Goal: Contribute content: Contribute content

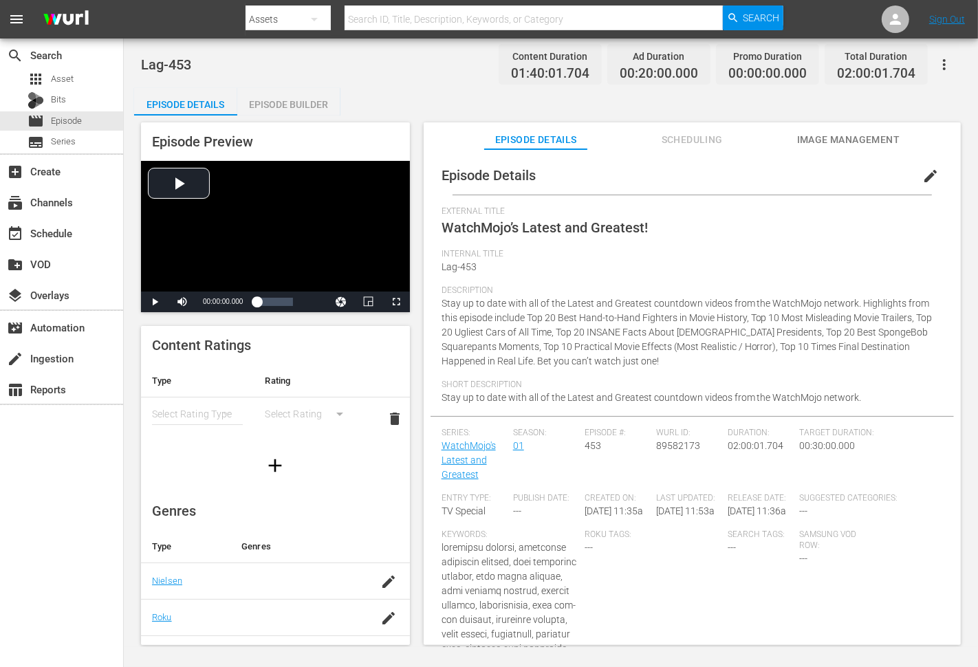
click at [448, 307] on span "Stay up to date with all of the Latest and Greatest countdown videos from the W…" at bounding box center [687, 332] width 491 height 69
click at [501, 319] on span "Stay up to date with all of the Latest and Greatest countdown videos from the W…" at bounding box center [687, 332] width 491 height 69
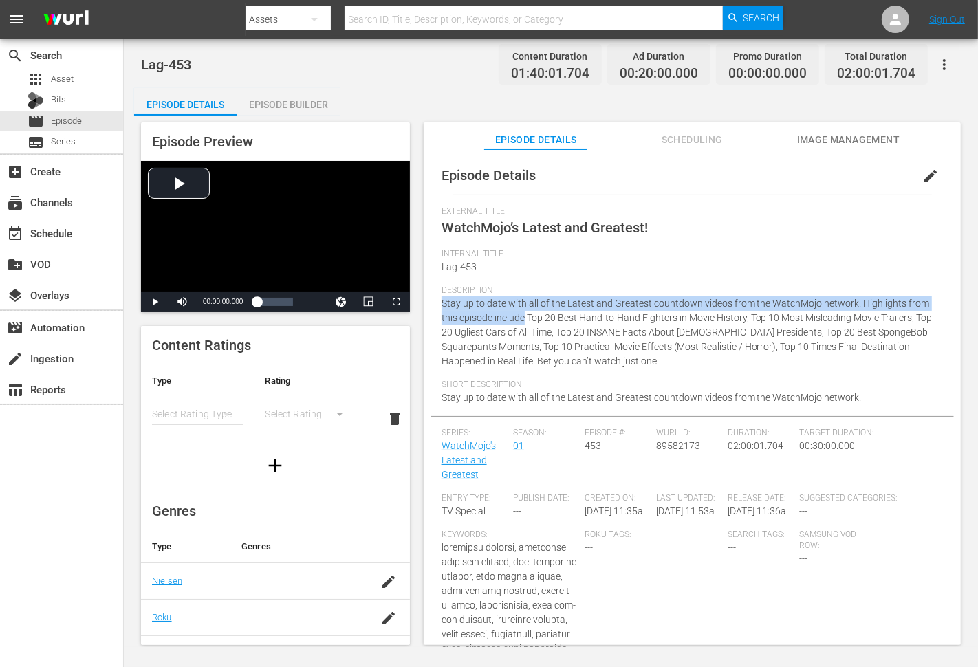
copy span "Stay up to date with all of the Latest and Greatest countdown videos from the W…"
click at [444, 404] on div "Short Description Stay up to date with all of the Latest and Greatest countdown…" at bounding box center [692, 398] width 501 height 36
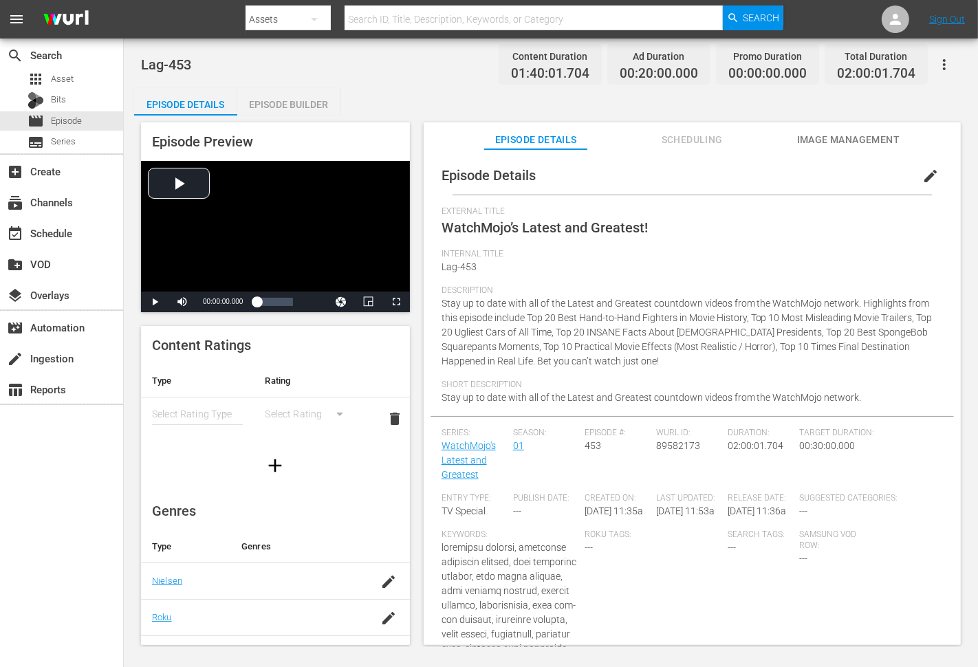
click at [444, 404] on div "Short Description Stay up to date with all of the Latest and Greatest countdown…" at bounding box center [692, 398] width 501 height 36
click at [868, 403] on div "Short Description Stay up to date with all of the Latest and Greatest countdown…" at bounding box center [692, 398] width 501 height 36
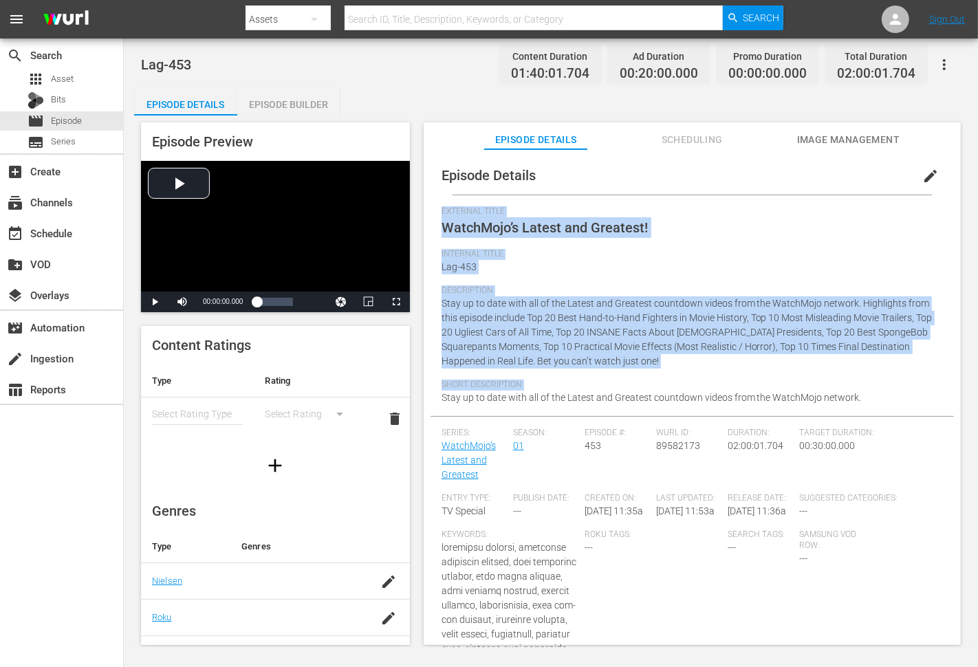
copy div "External Title WatchMojo’s Latest and Greatest! Internal Title Lag-453 Descript…"
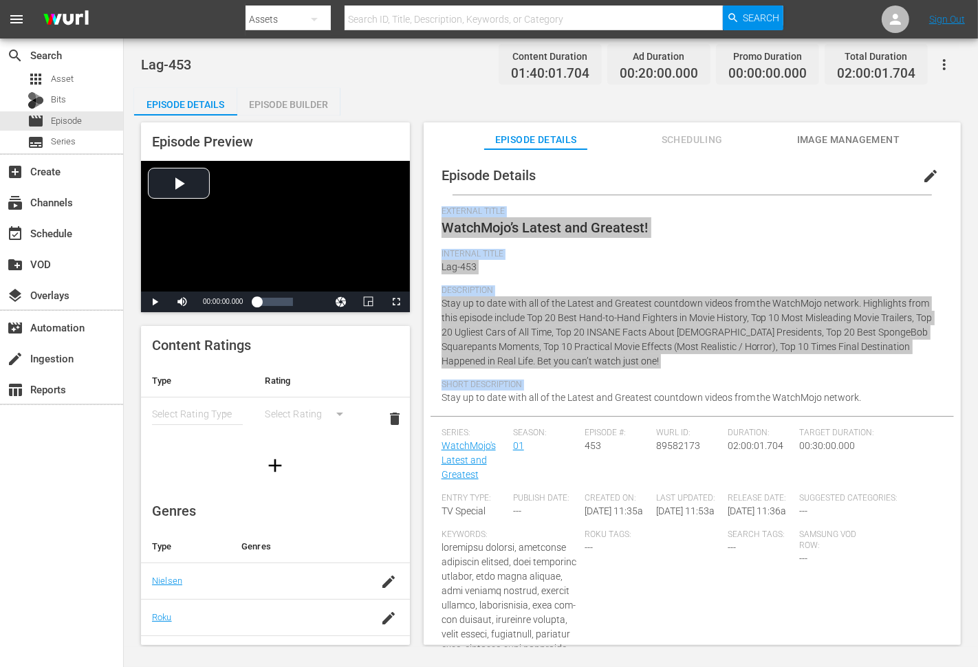
click at [920, 166] on button "edit" at bounding box center [930, 176] width 33 height 33
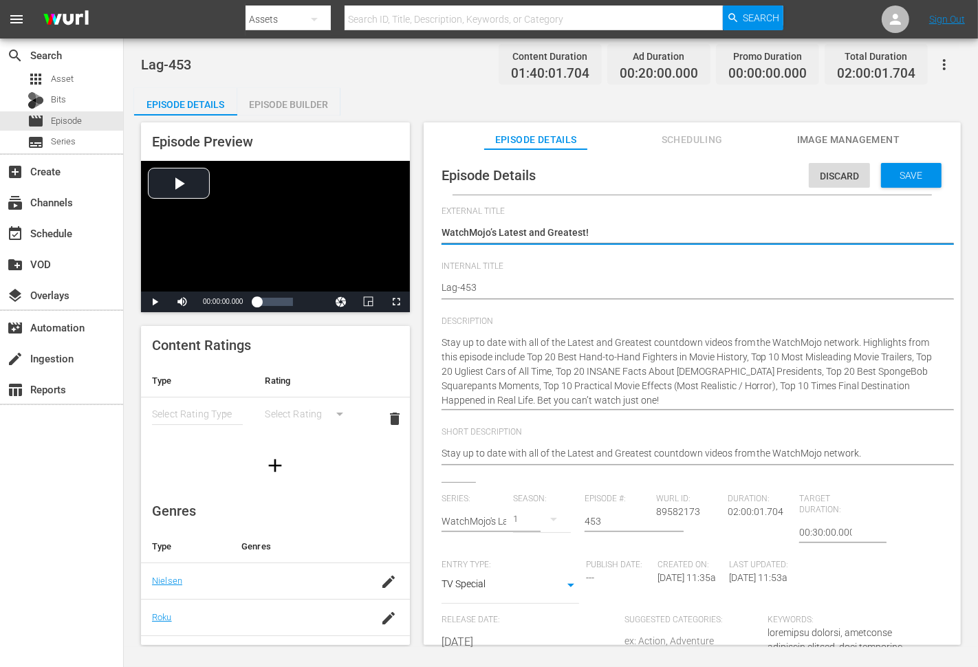
click at [781, 539] on div "Duration: 02:00:01.704" at bounding box center [764, 527] width 72 height 66
click at [799, 532] on input "00:30:00.000" at bounding box center [825, 532] width 53 height 33
type input "02:00:00.000"
click at [918, 170] on span "Save" at bounding box center [911, 175] width 45 height 11
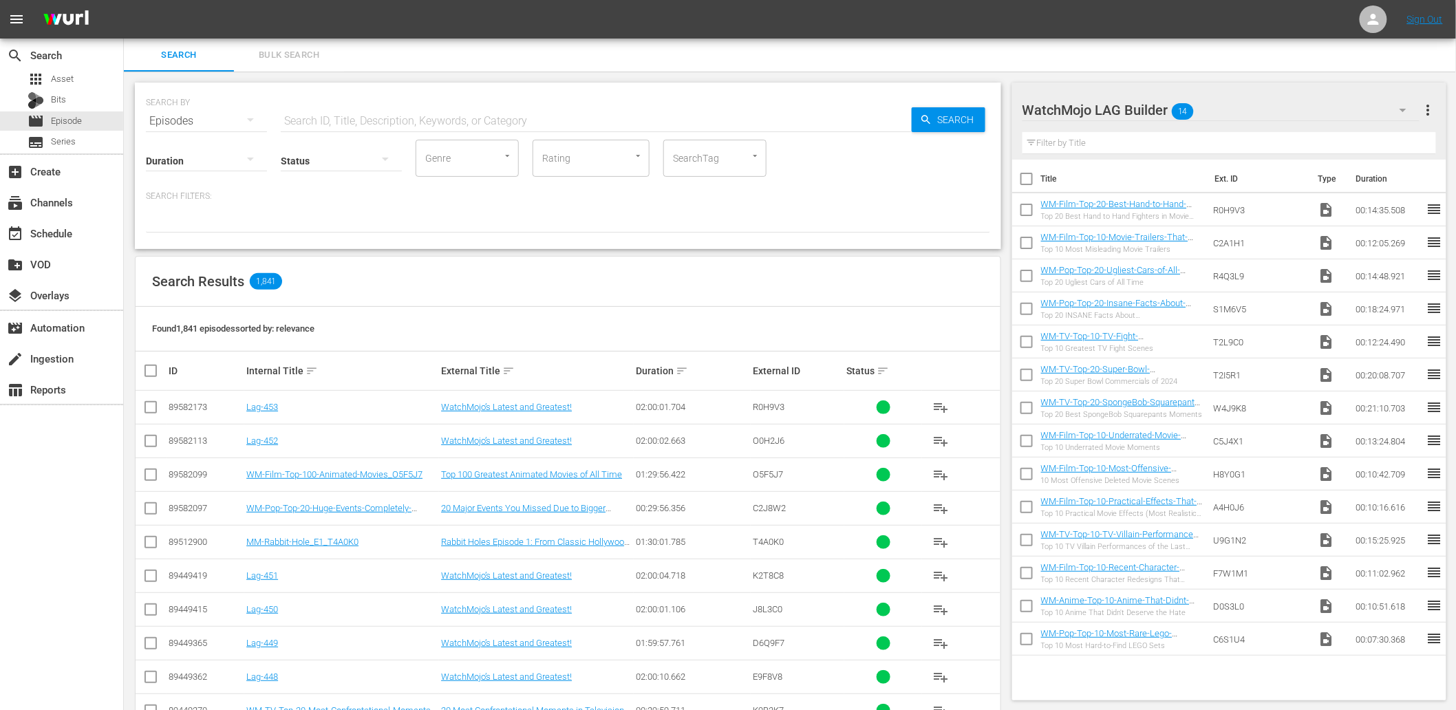
click at [269, 583] on td "Lag-451" at bounding box center [341, 576] width 195 height 34
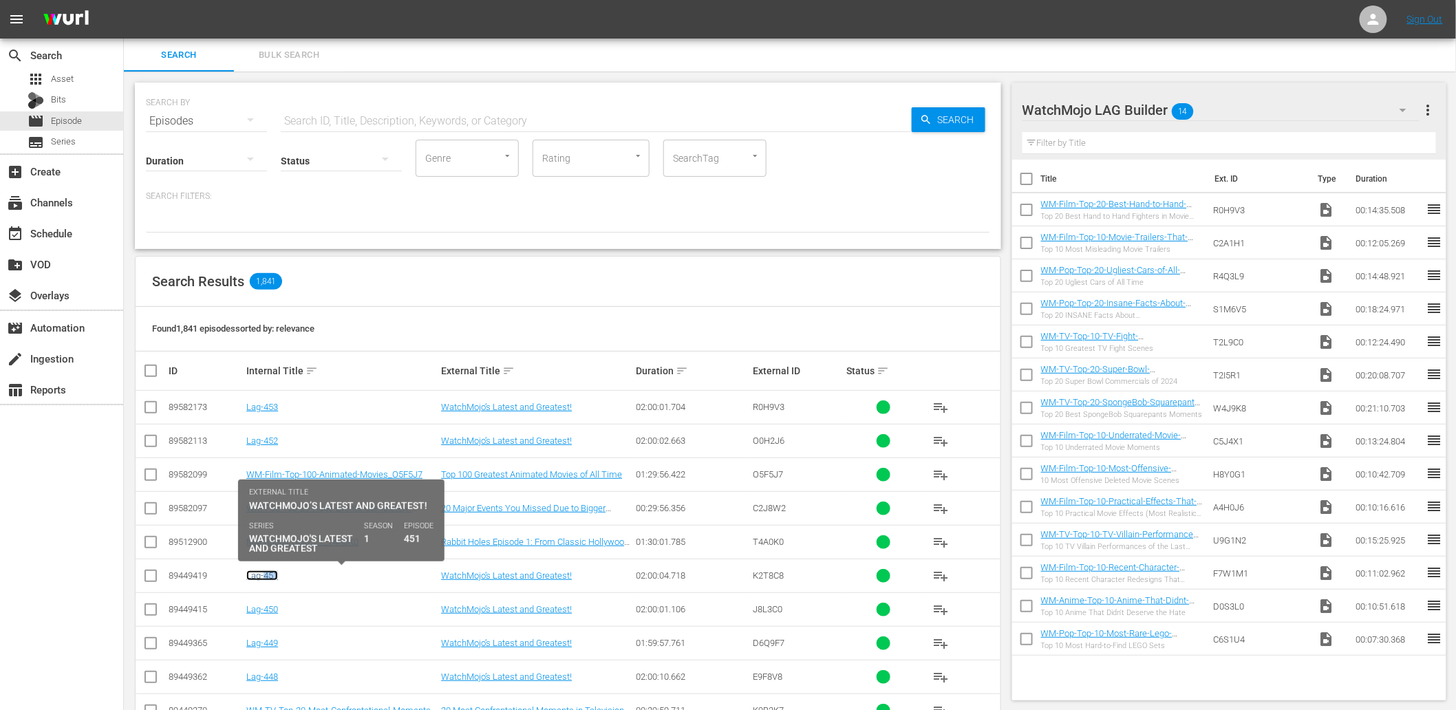
click at [269, 580] on link "Lag-451" at bounding box center [262, 575] width 32 height 10
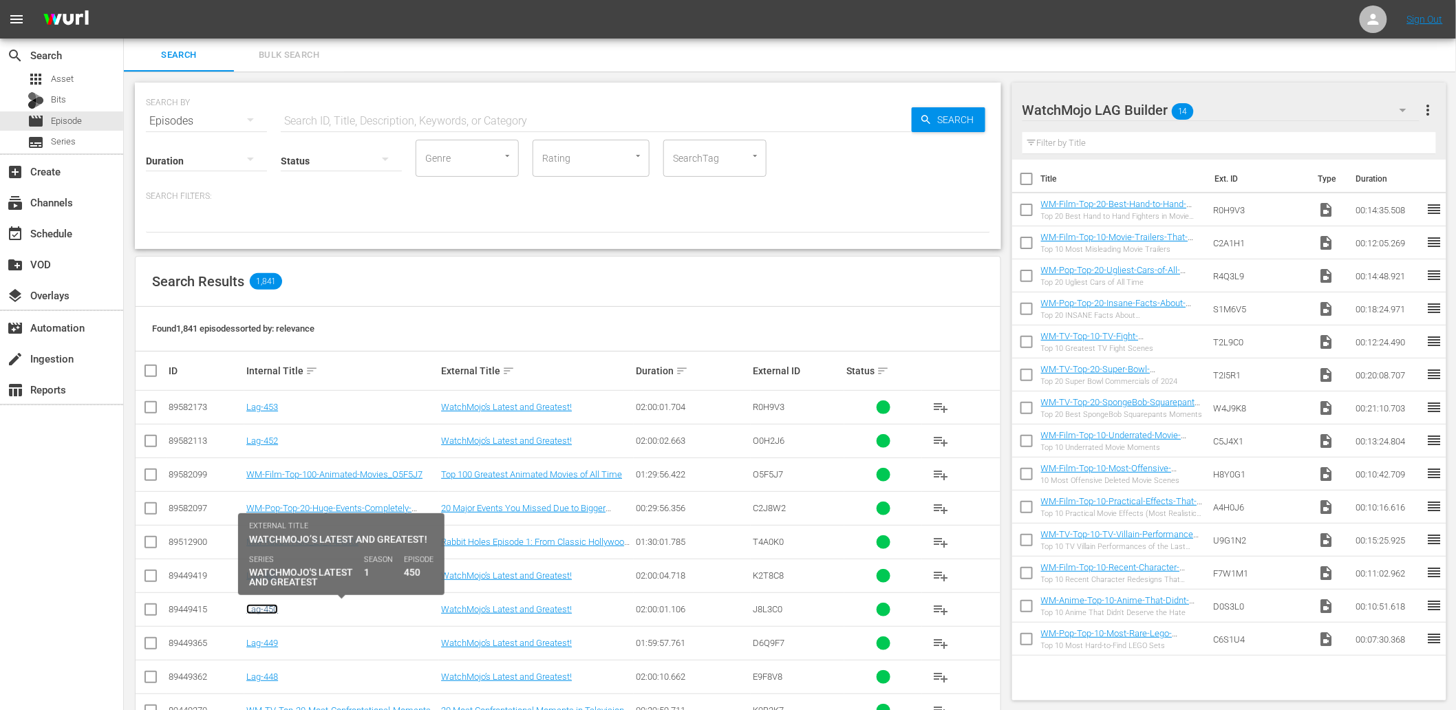
click at [267, 608] on link "Lag-450" at bounding box center [262, 609] width 32 height 10
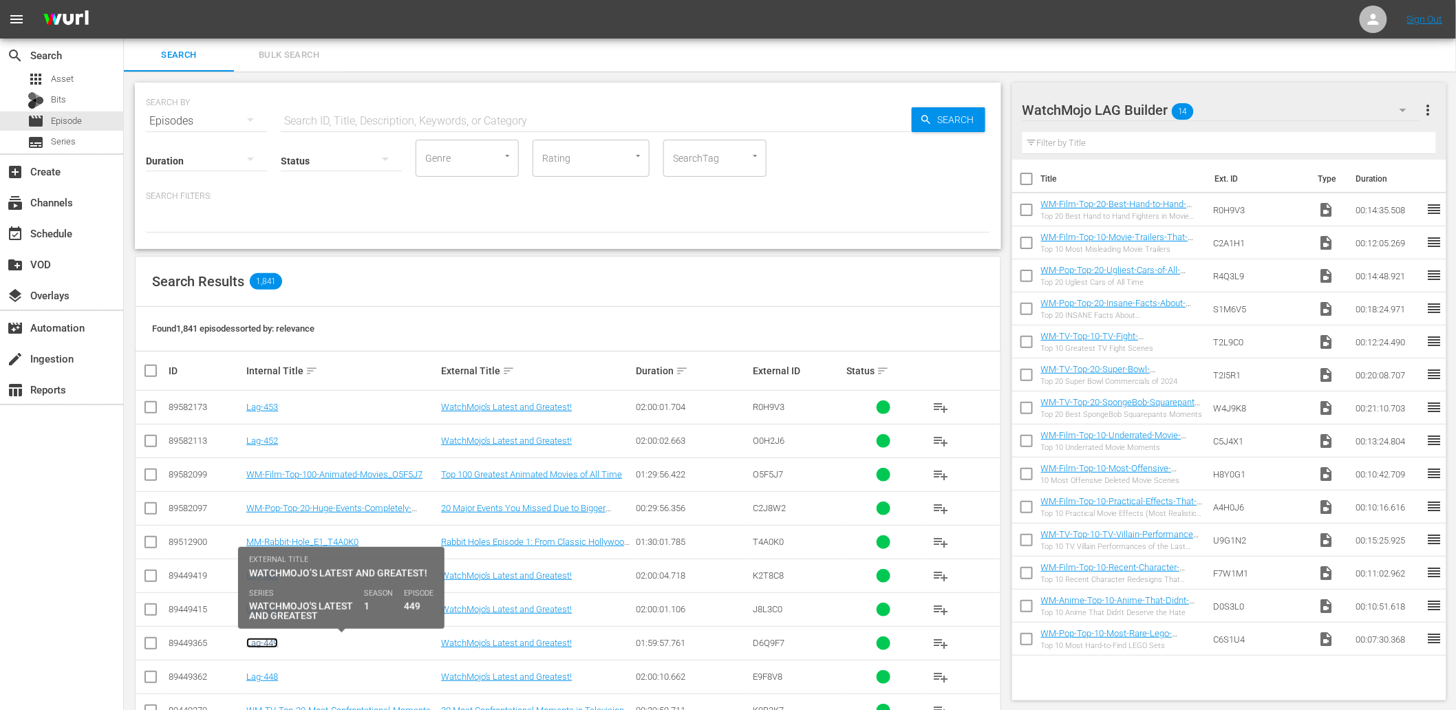
click at [261, 647] on link "Lag-449" at bounding box center [262, 643] width 32 height 10
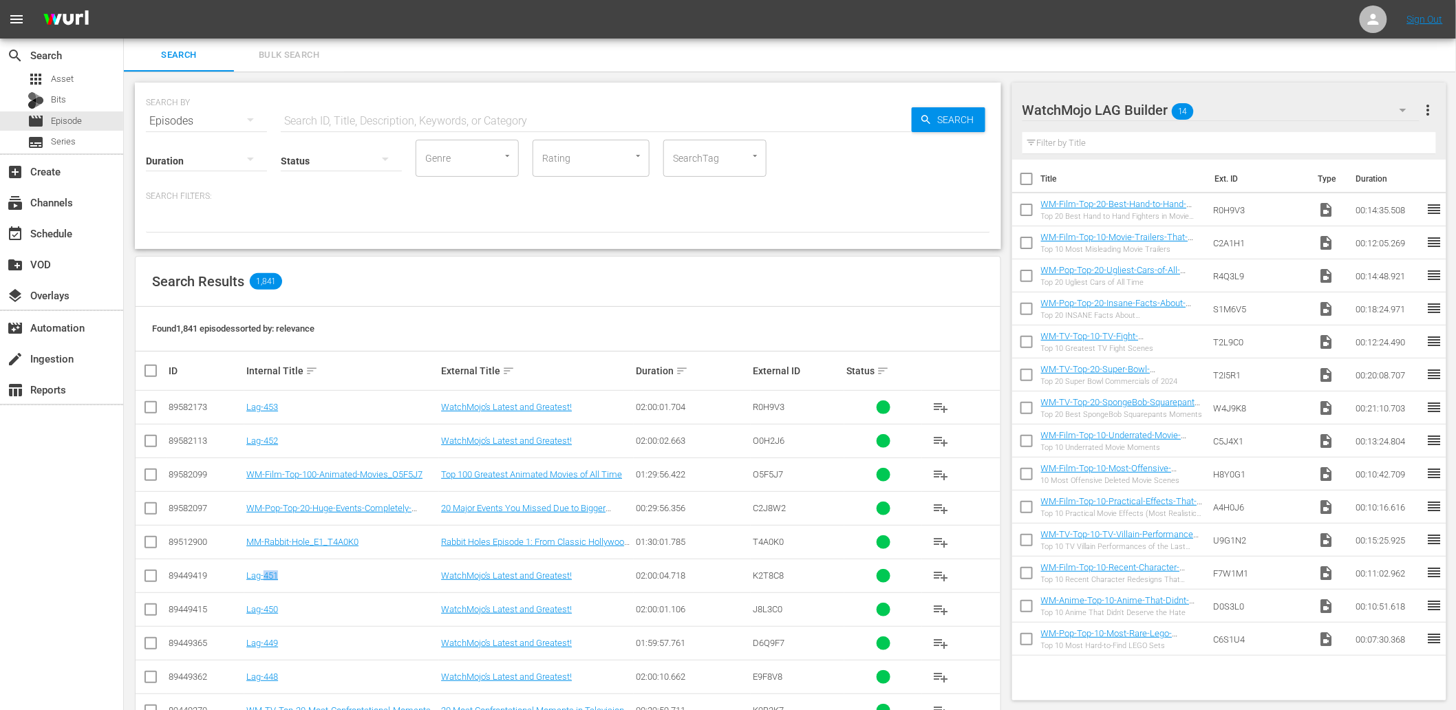
click at [769, 286] on div "Search Results 1,841" at bounding box center [568, 282] width 865 height 50
click at [793, 307] on div "Found 1,841 episodes sorted by: relevance" at bounding box center [568, 329] width 865 height 45
click at [71, 78] on span "Asset" at bounding box center [62, 79] width 23 height 14
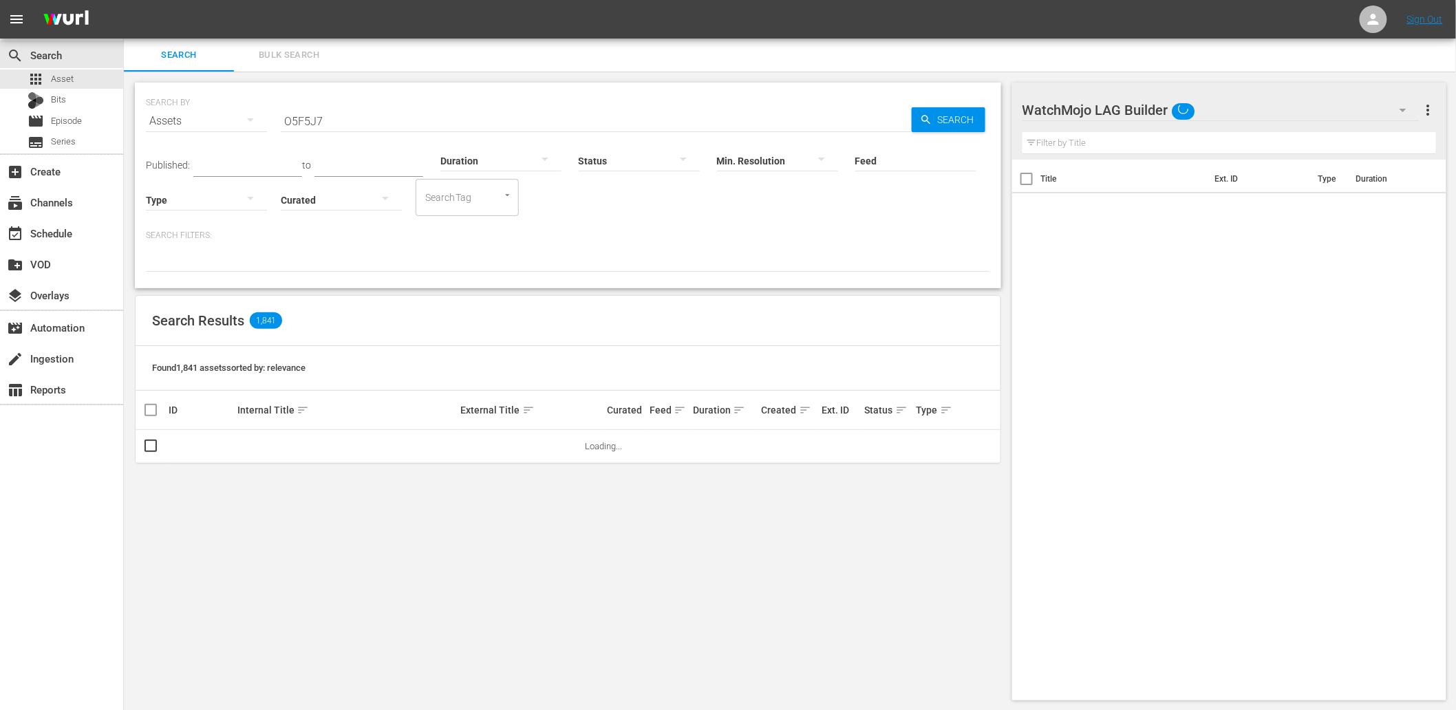
click at [296, 48] on span "Bulk Search" at bounding box center [289, 55] width 94 height 16
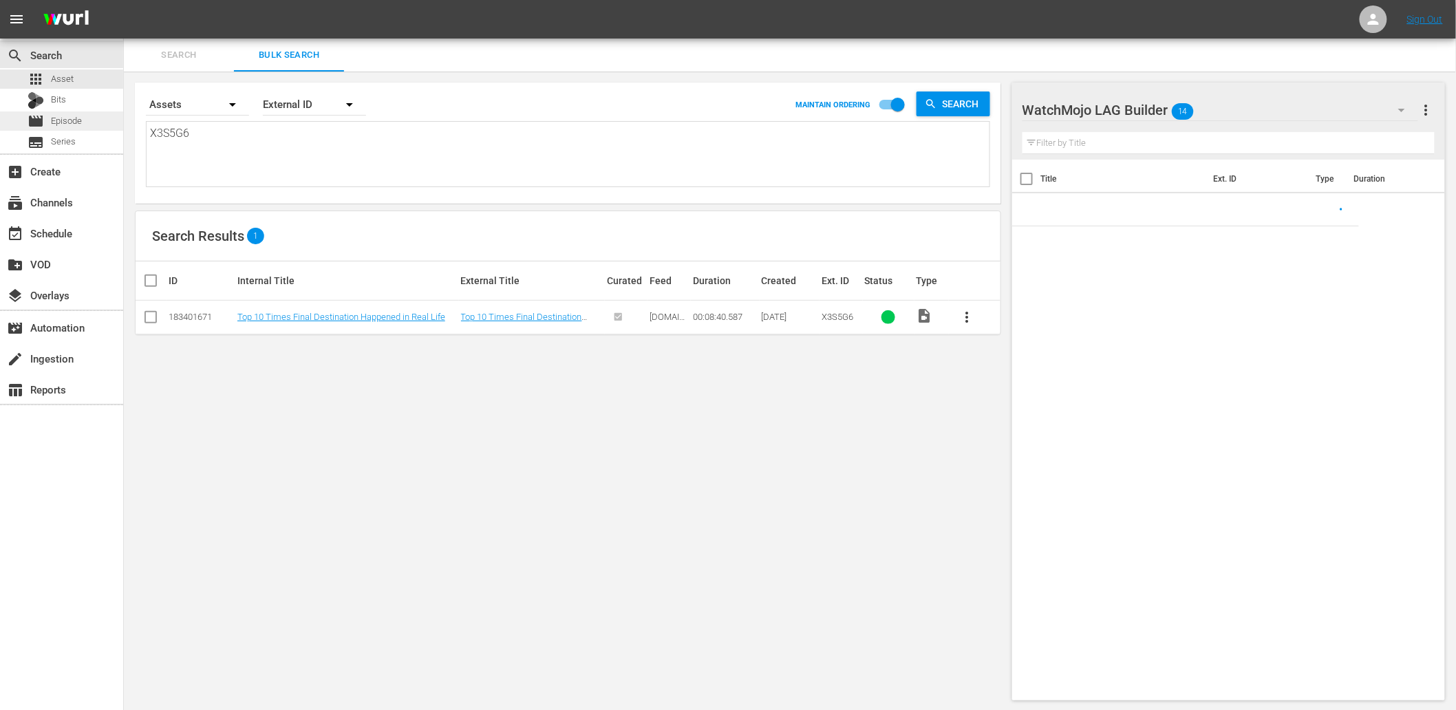
drag, startPoint x: 95, startPoint y: 122, endPoint x: 72, endPoint y: 128, distance: 23.4
click at [124, 0] on div "search Search apps Asset Bits movie Episode subtitles Series add_box Create sub…" at bounding box center [790, 0] width 1332 height 0
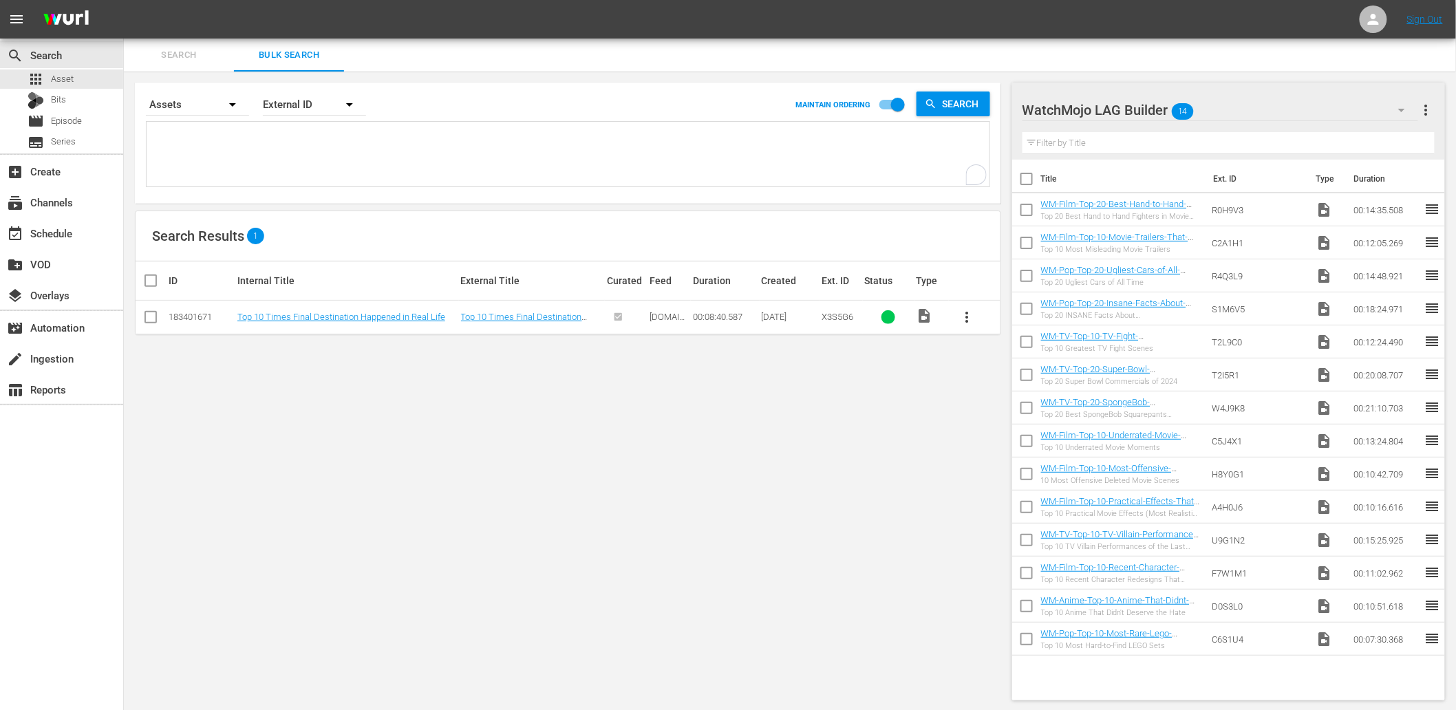
paste textarea "W5H7B9 T2L9C0 T2I5R1 Q0A2B2 X1Y5Y1 X4V4O0 Q8H3V4 Q5Y7V0 N5W5T5 T3J8P0"
type textarea "W5H7B9 T2L9C0 T2I5R1 Q0A2B2 X1Y5Y1 X4V4O0 Q8H3V4 Q5Y7V0 N5W5T5 T3J8P0"
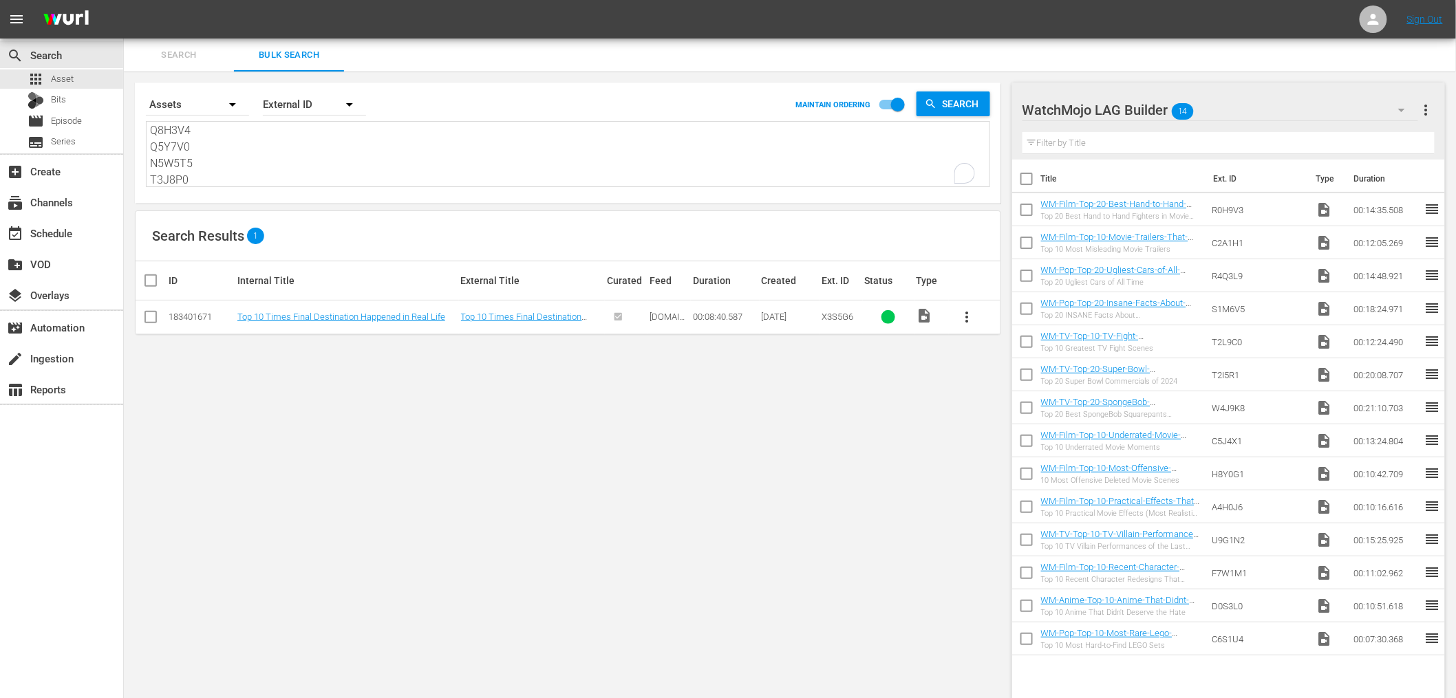
scroll to position [100, 0]
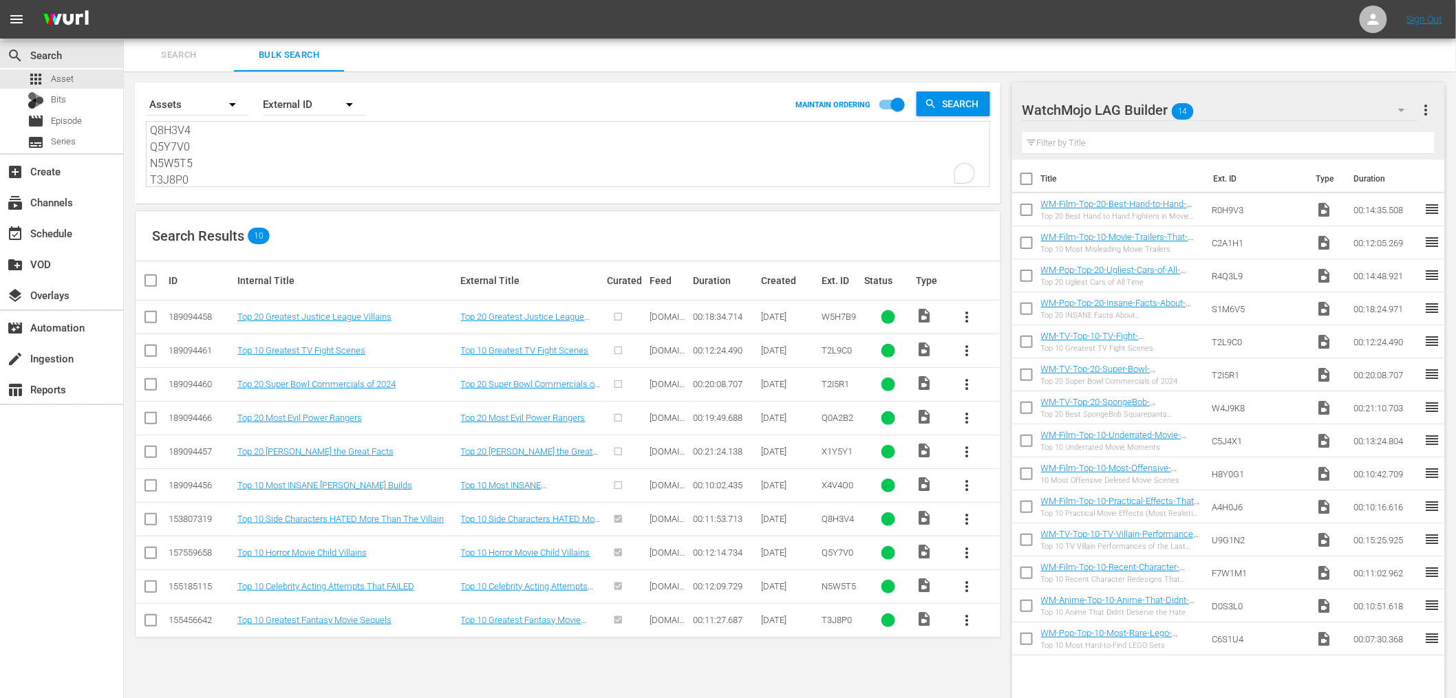
type textarea "W5H7B9 T2L9C0 T2I5R1 Q0A2B2 X1Y5Y1 X4V4O0 Q8H3V4 Q5Y7V0 N5W5T5 T3J8P0"
click at [1024, 179] on input "checkbox" at bounding box center [1026, 181] width 29 height 29
checkbox input "true"
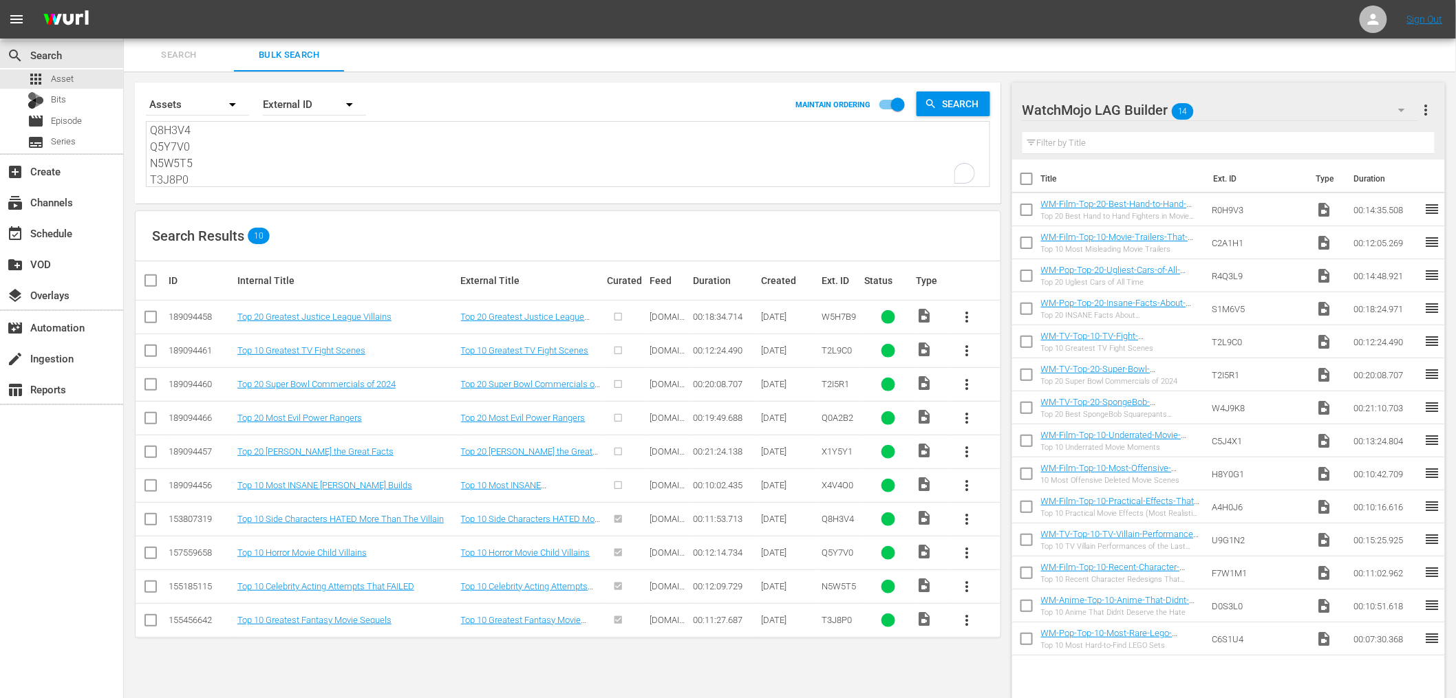
checkbox input "true"
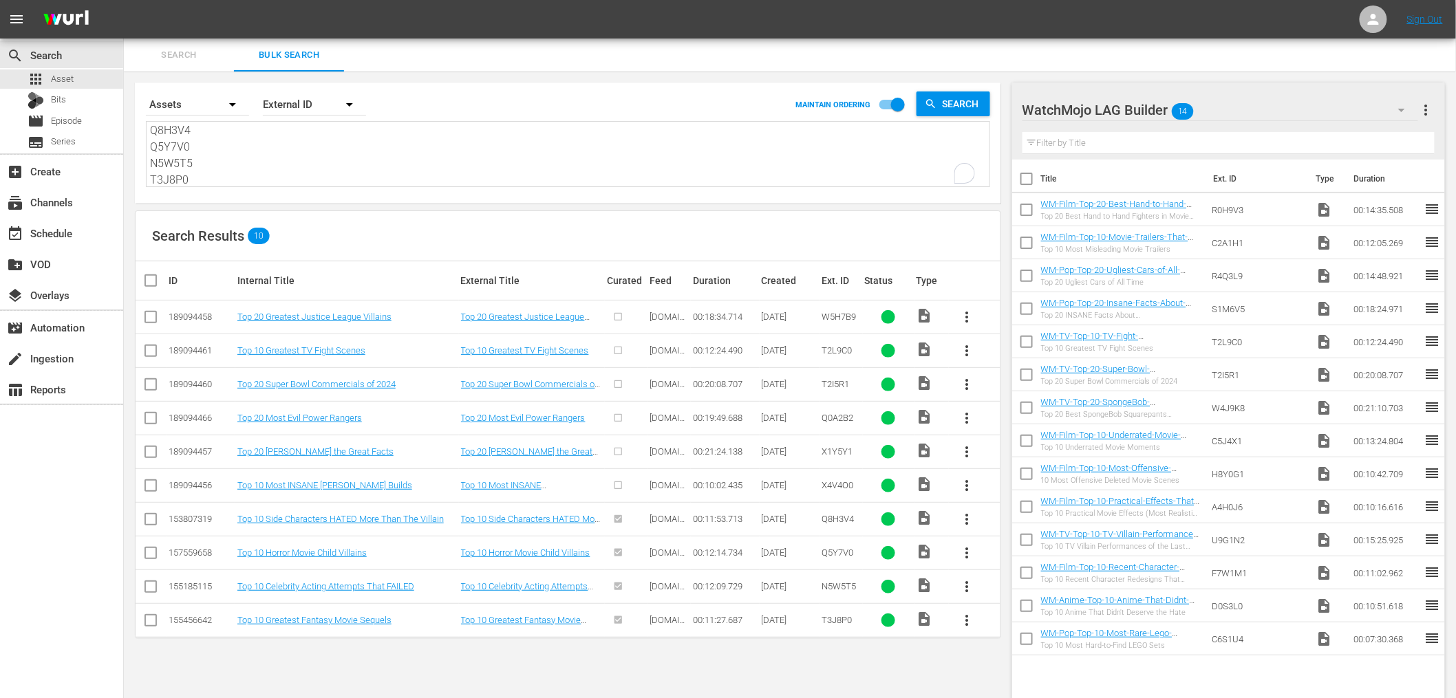
checkbox input "true"
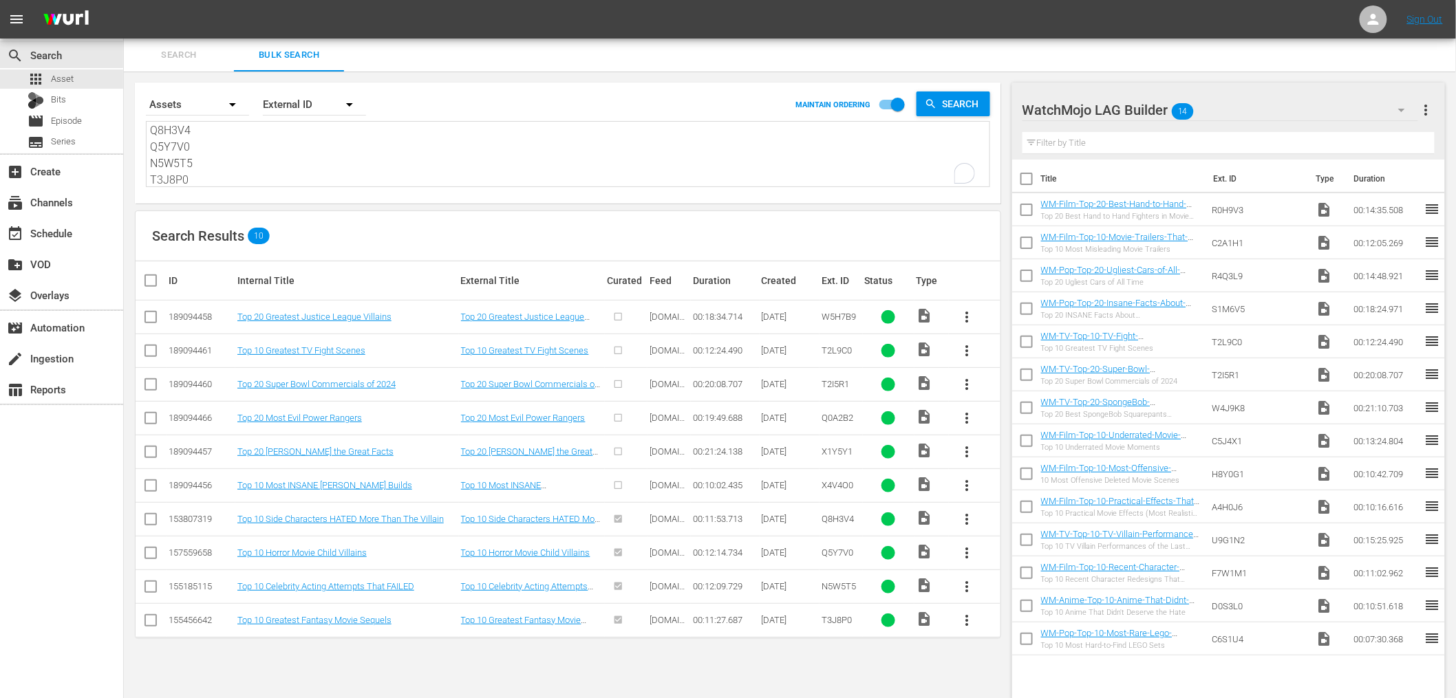
checkbox input "true"
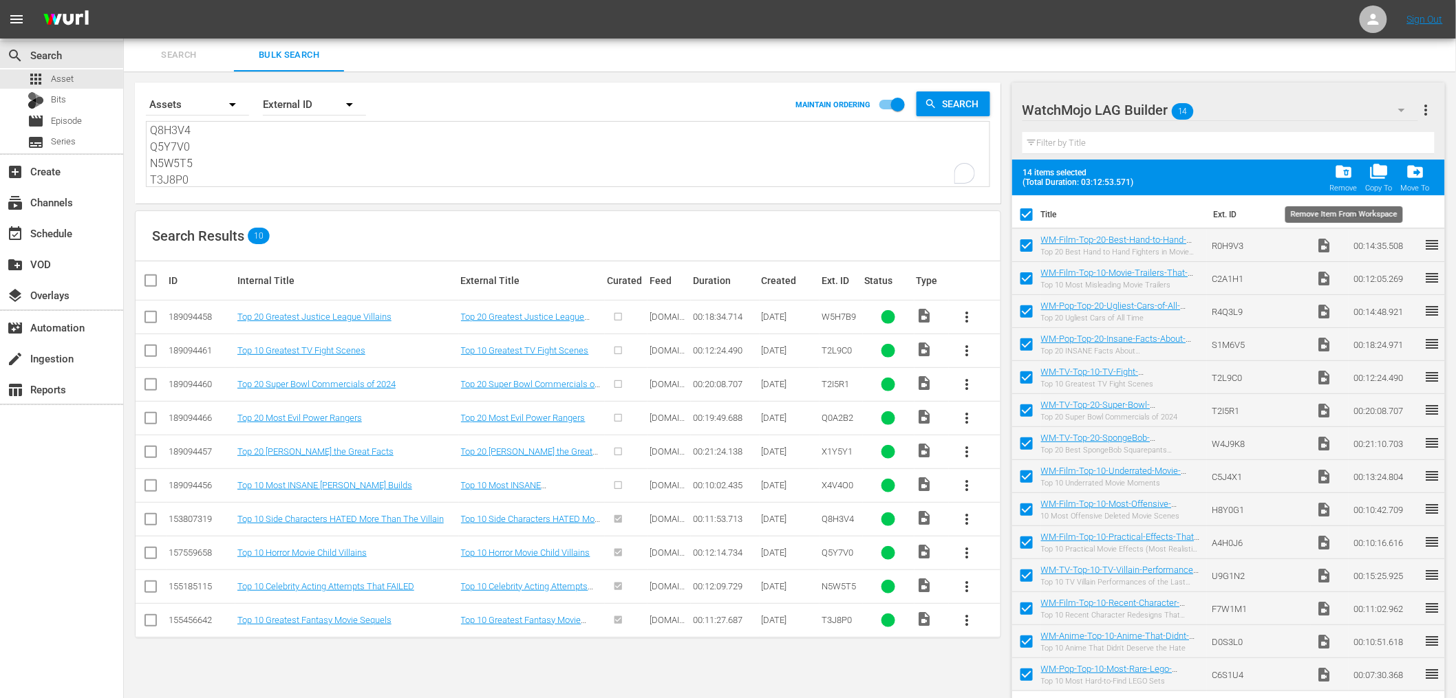
click at [1333, 176] on div "folder_delete Remove" at bounding box center [1344, 177] width 28 height 30
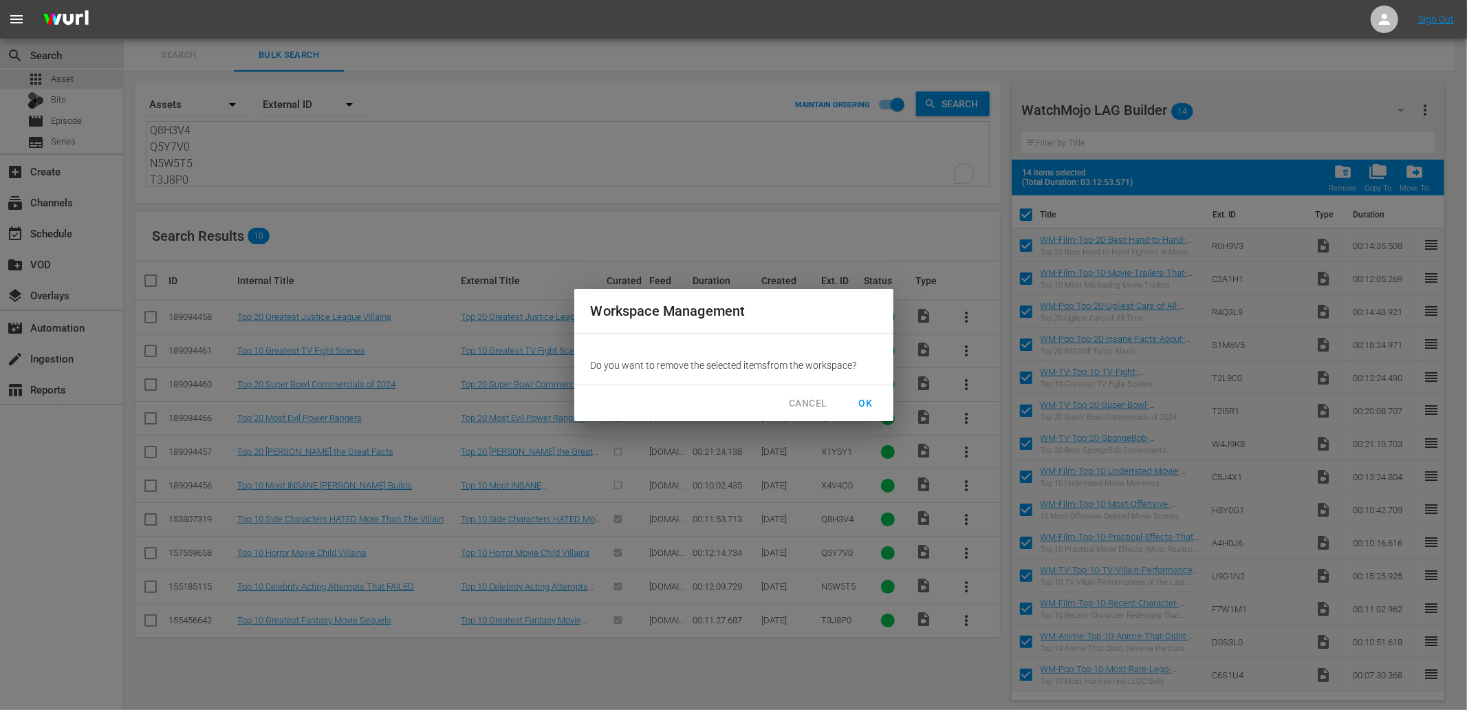
click at [865, 400] on span "OK" at bounding box center [866, 403] width 22 height 17
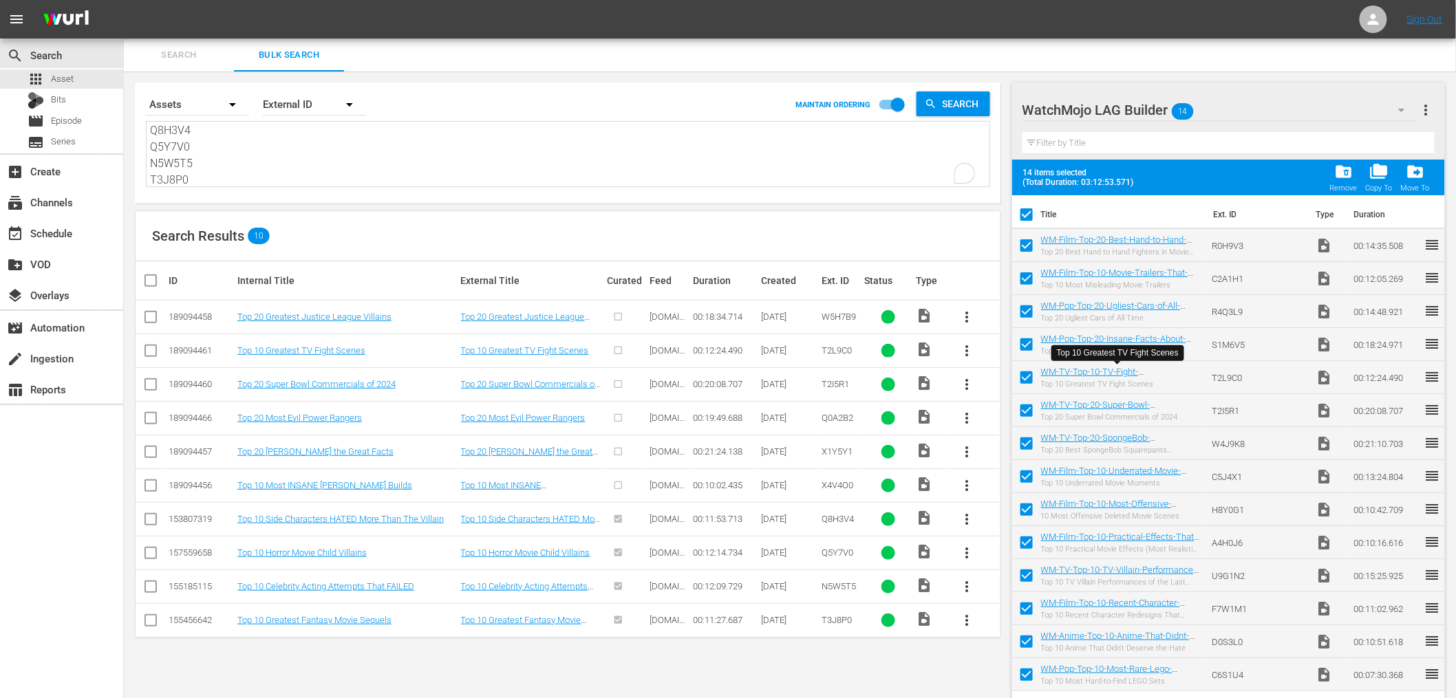
checkbox input "false"
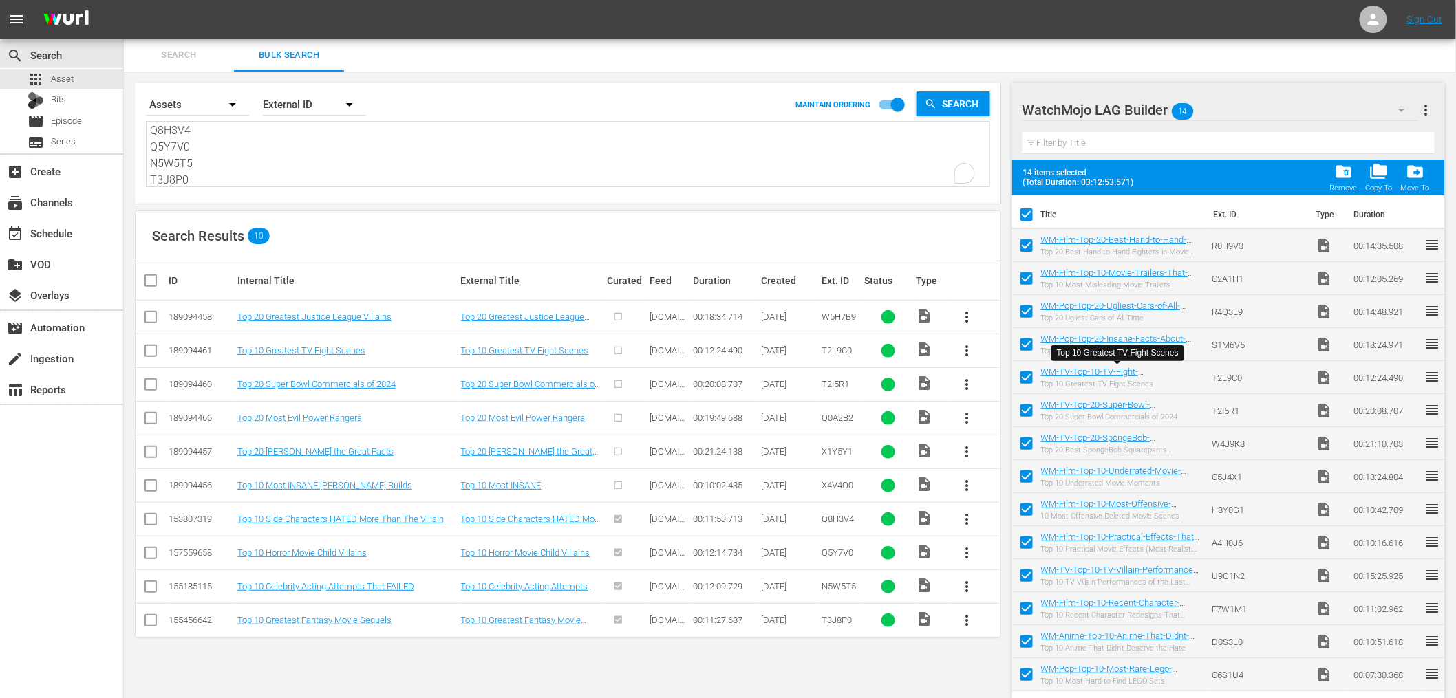
checkbox input "false"
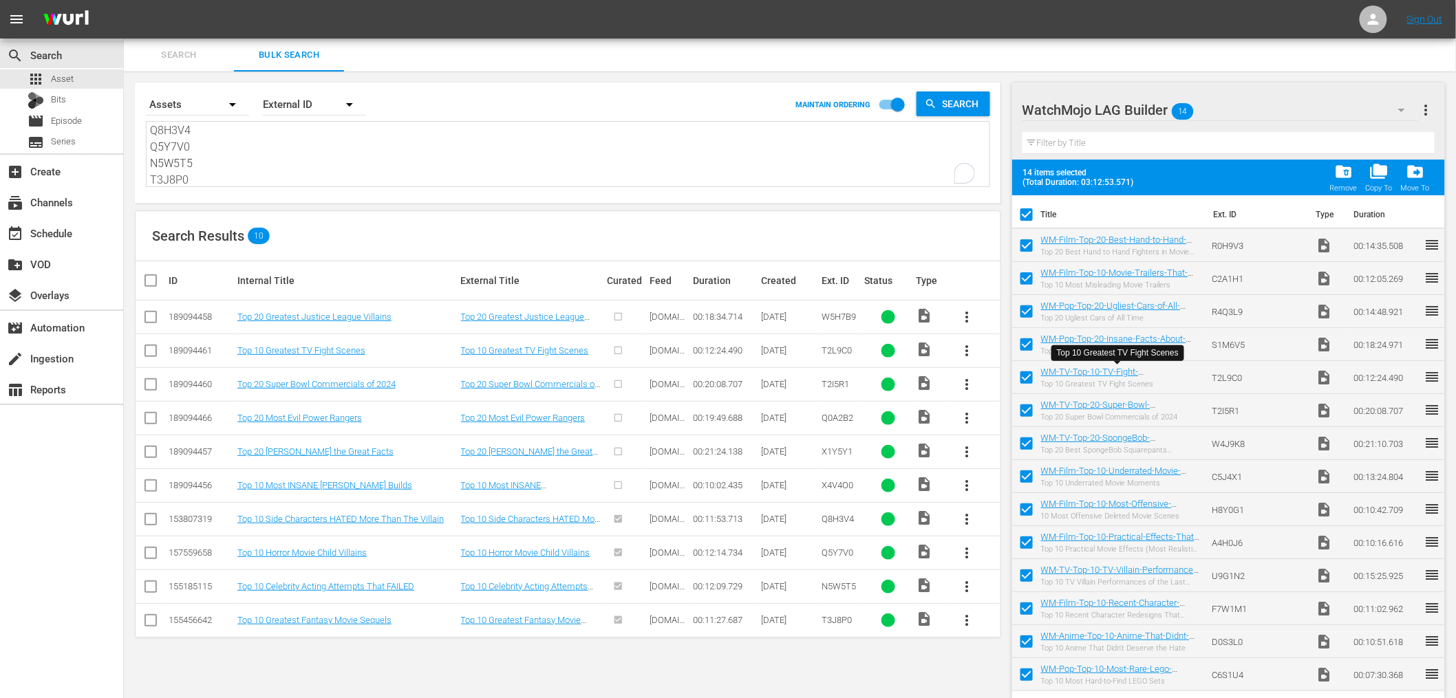
checkbox input "false"
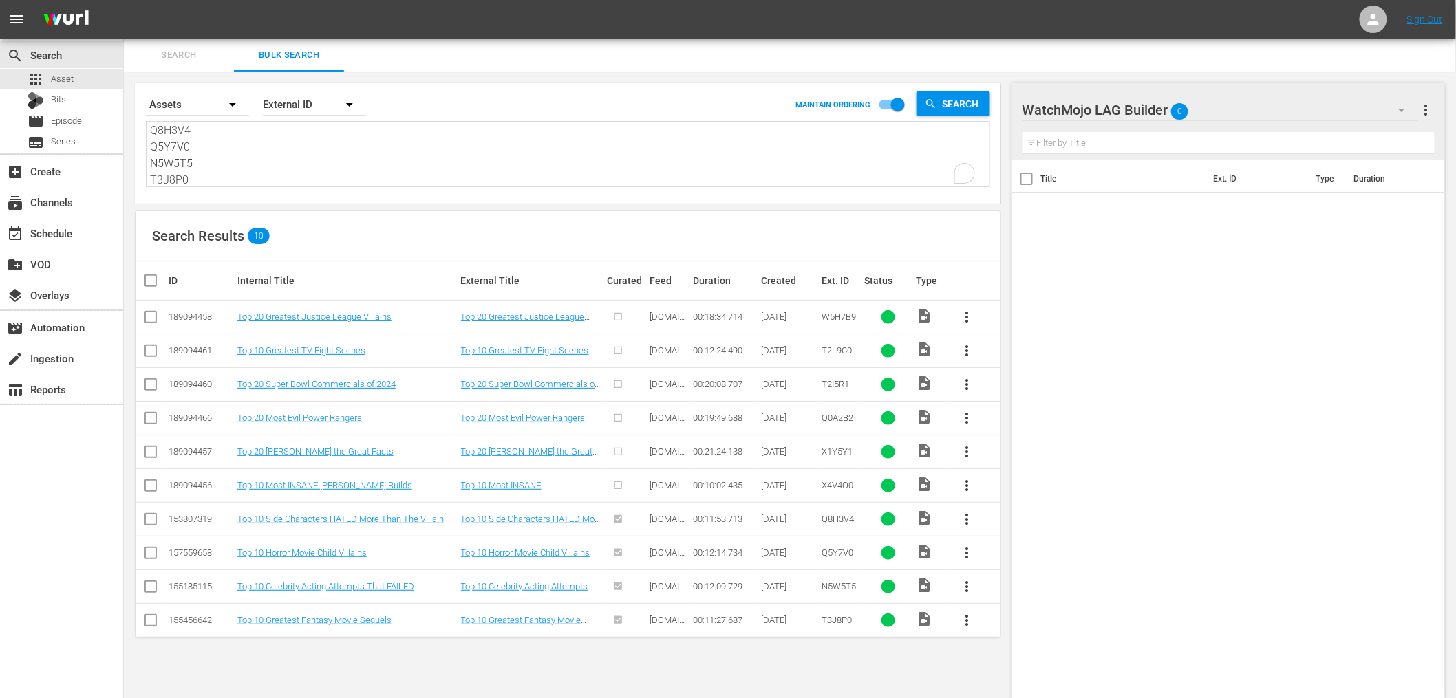
click at [151, 283] on input "checkbox" at bounding box center [156, 280] width 28 height 17
checkbox input "true"
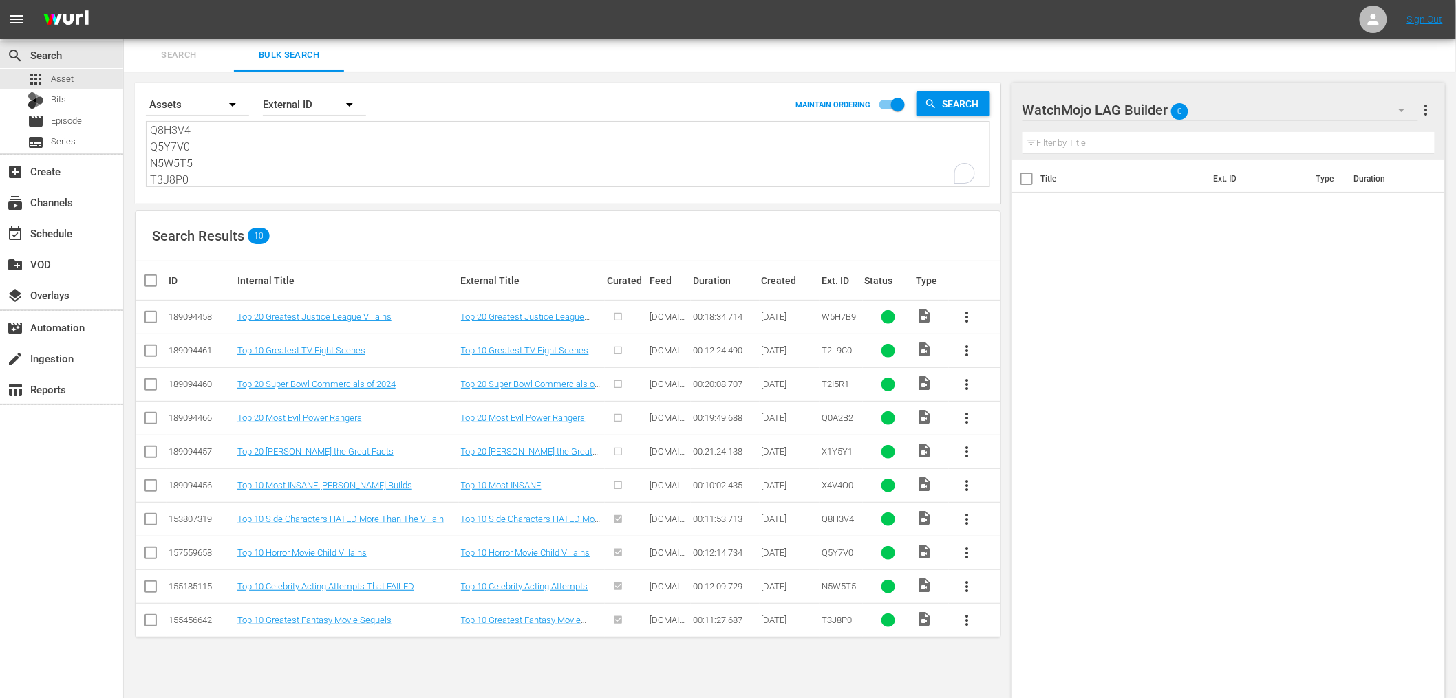
checkbox input "true"
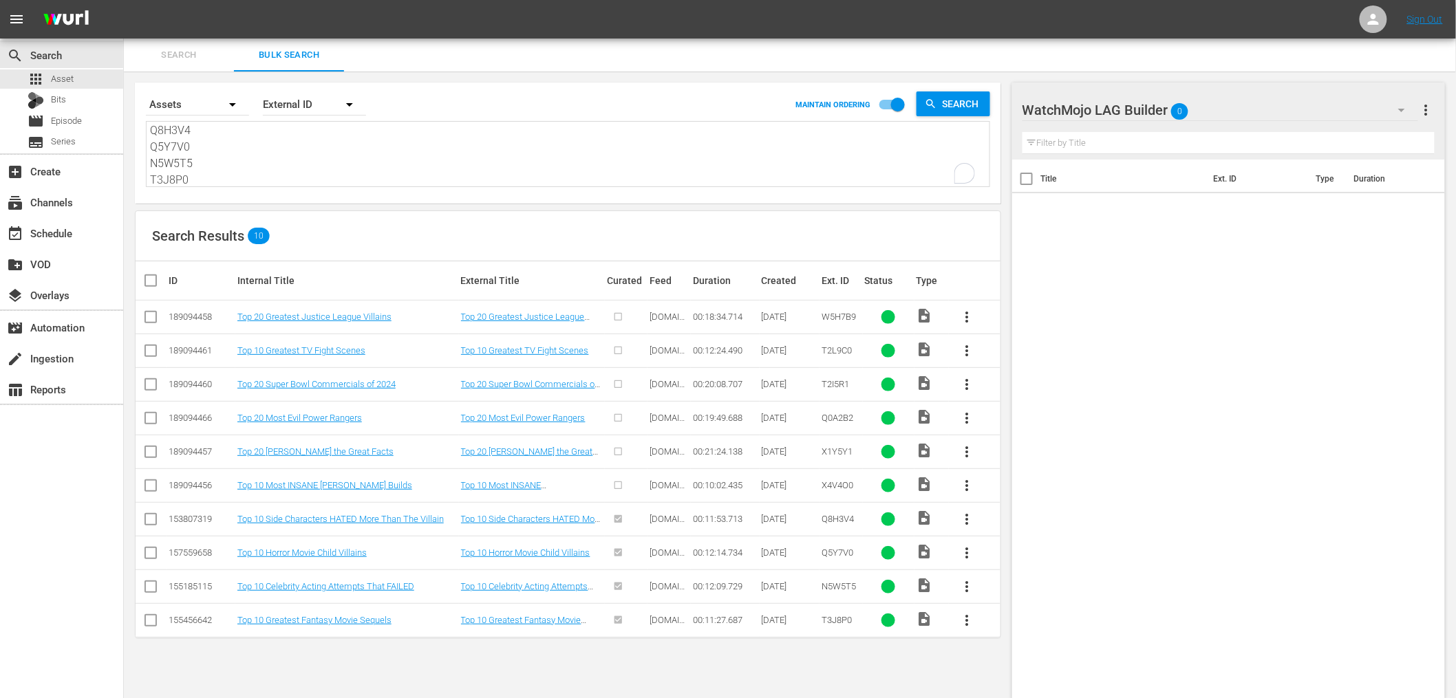
checkbox input "true"
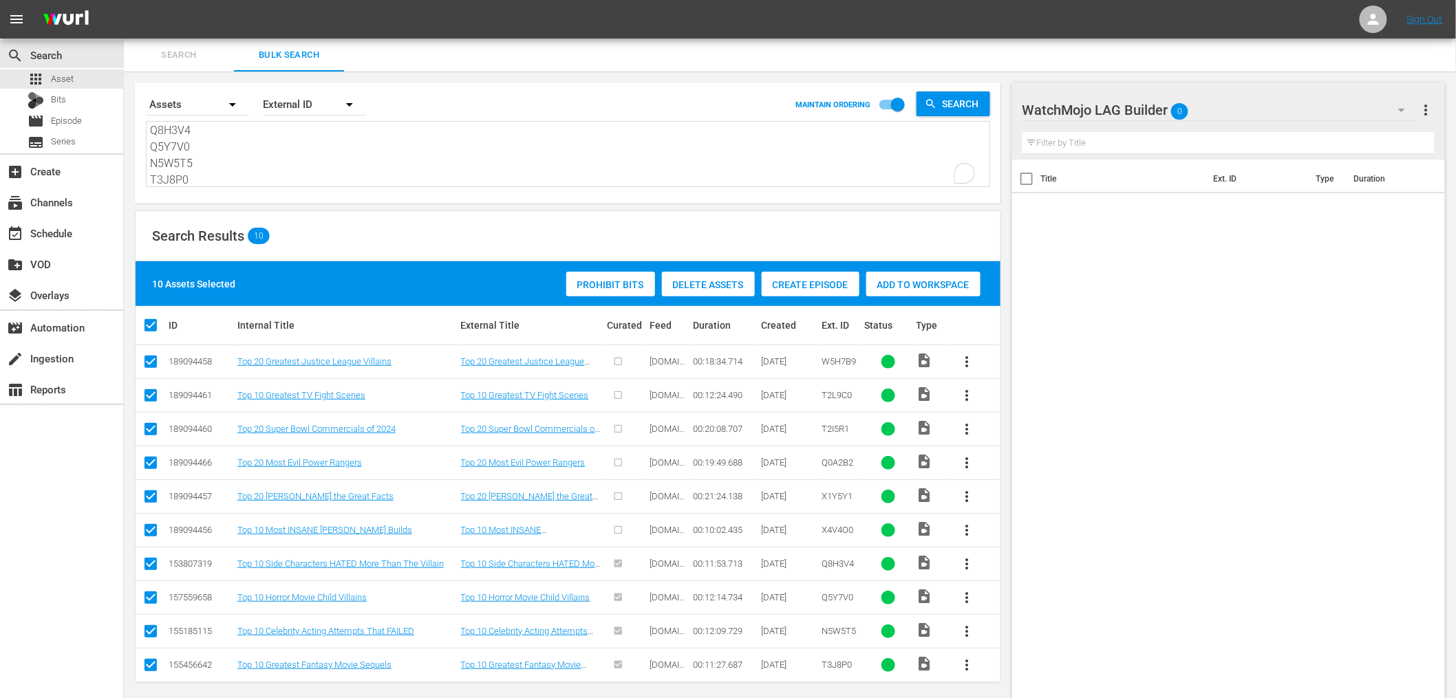
click at [888, 291] on div "Add to Workspace" at bounding box center [923, 285] width 114 height 26
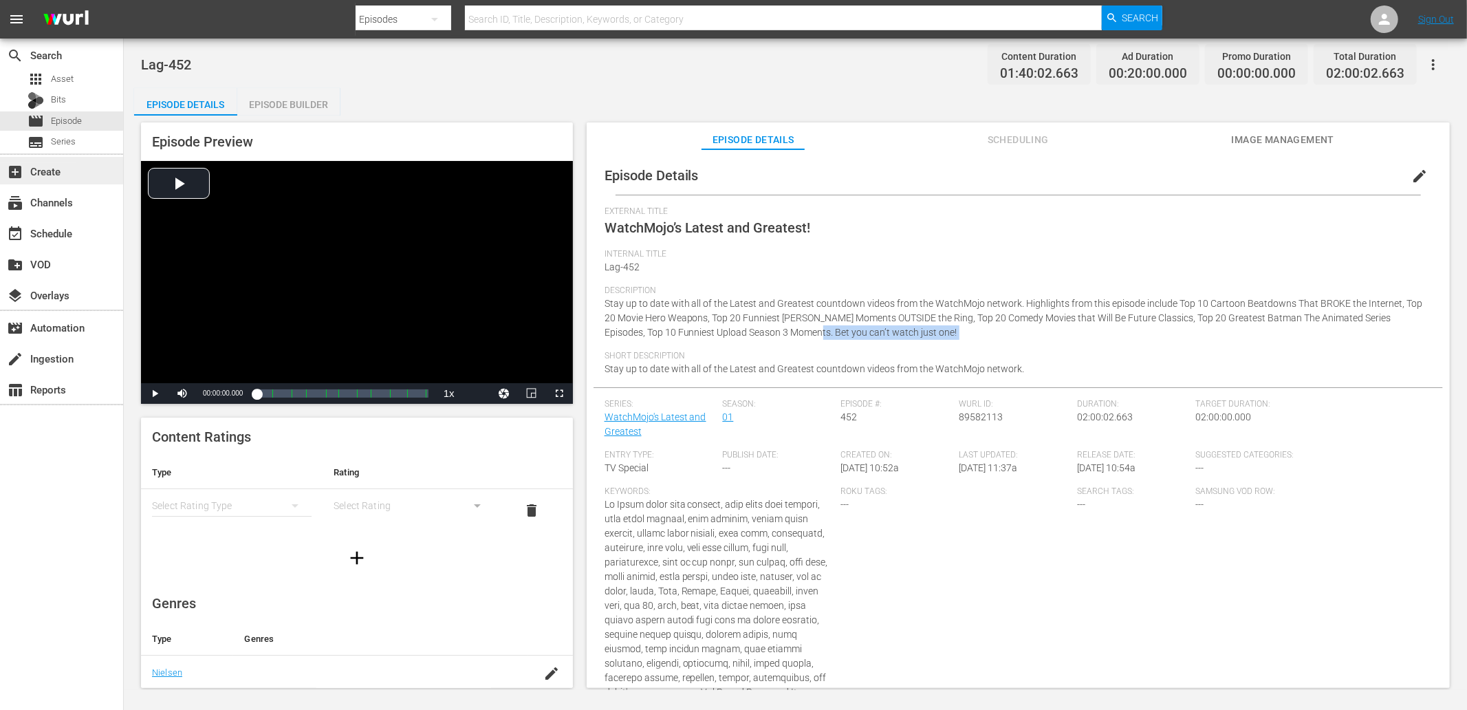
click at [50, 163] on div "add_box Create" at bounding box center [38, 169] width 77 height 12
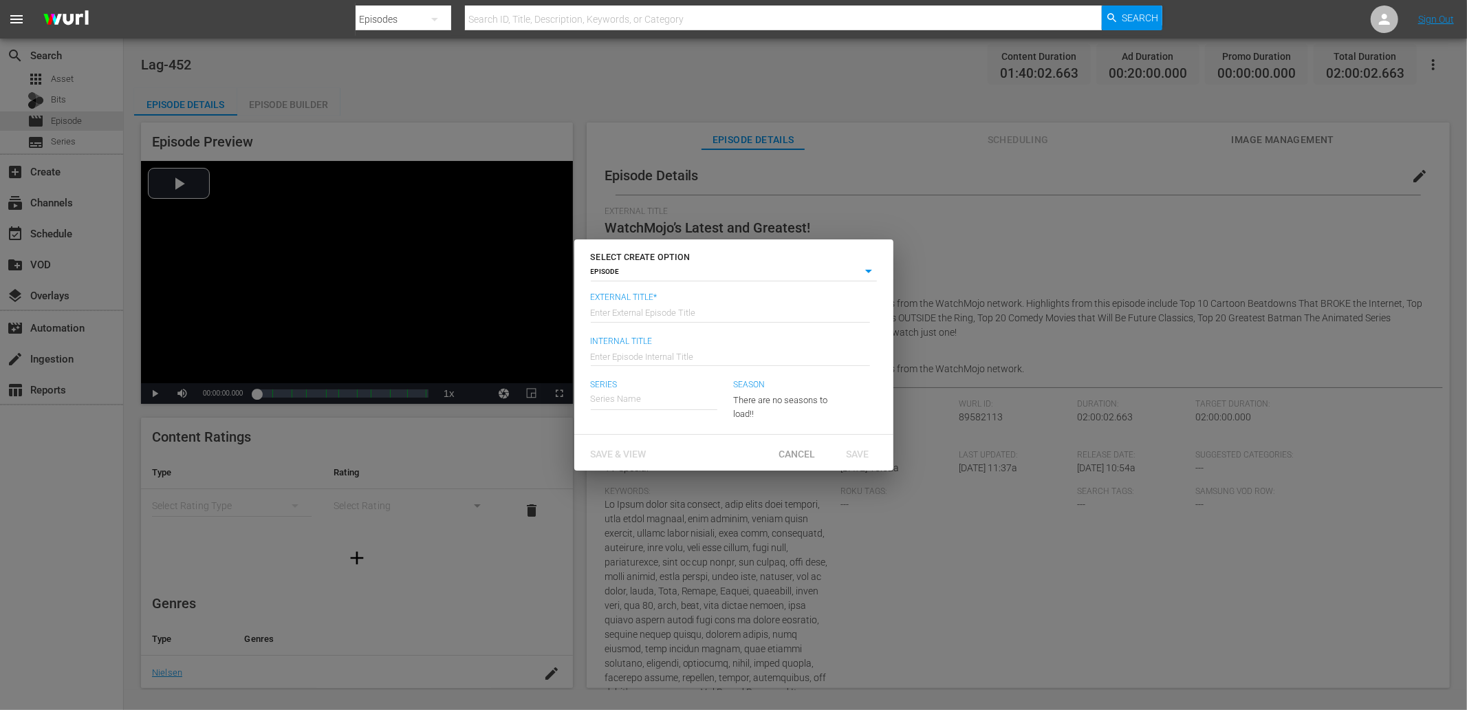
click at [670, 318] on input "text" at bounding box center [730, 311] width 279 height 33
type input "WatchMojo’s Latest and Greatest!"
click at [676, 356] on input "text" at bounding box center [730, 354] width 279 height 33
type input "Lag-454"
click at [649, 436] on div "WatchMojo's Latest and Greatest" at bounding box center [666, 438] width 129 height 33
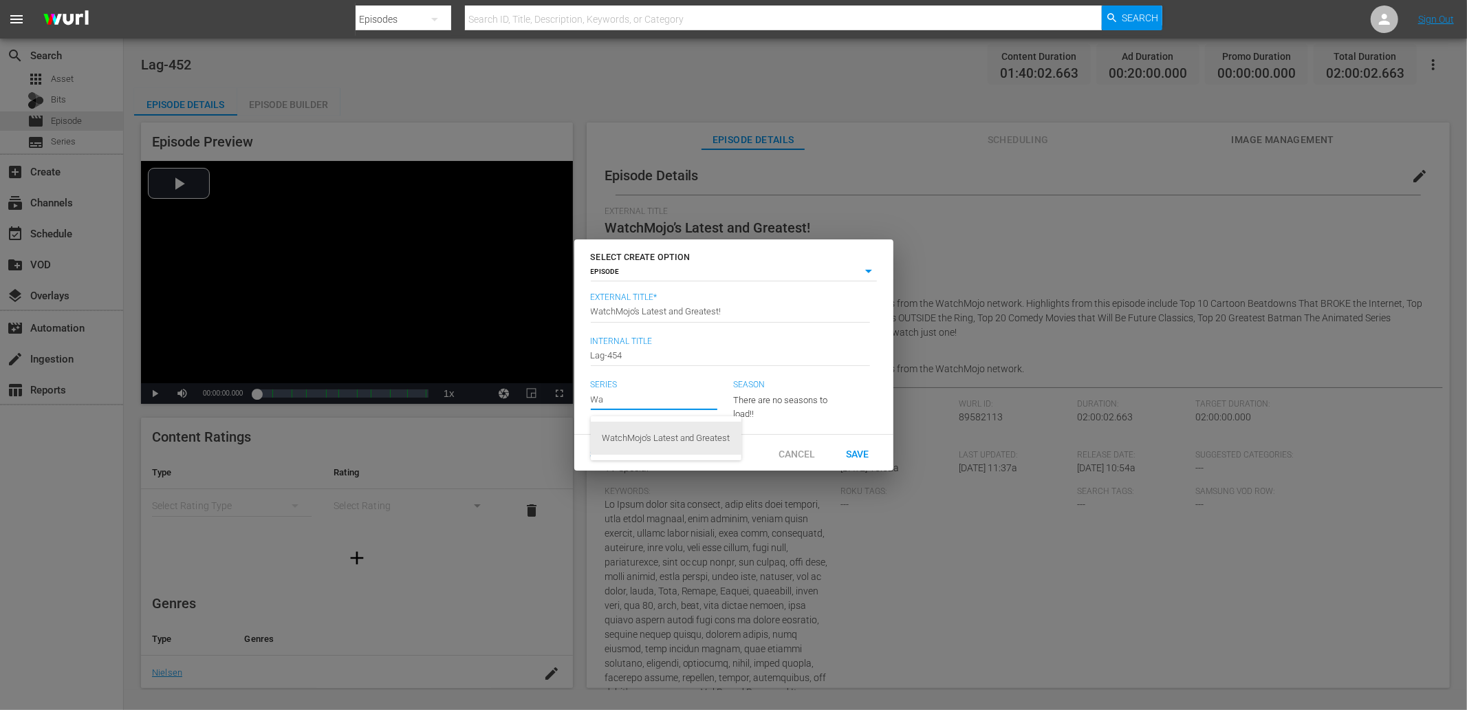
type input "WatchMojo's Latest and Greatest"
click at [628, 459] on span "Save & View" at bounding box center [619, 453] width 78 height 11
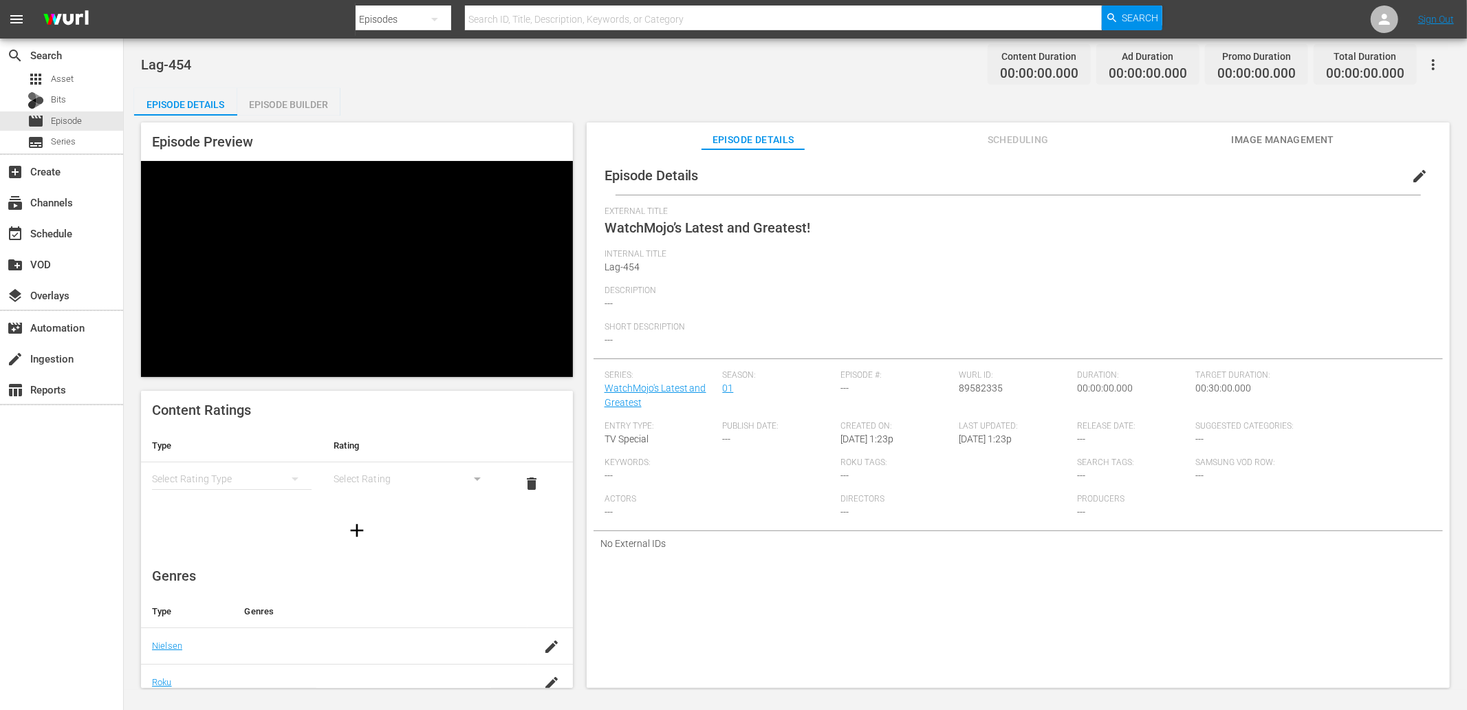
click at [1403, 169] on button "edit" at bounding box center [1419, 176] width 33 height 33
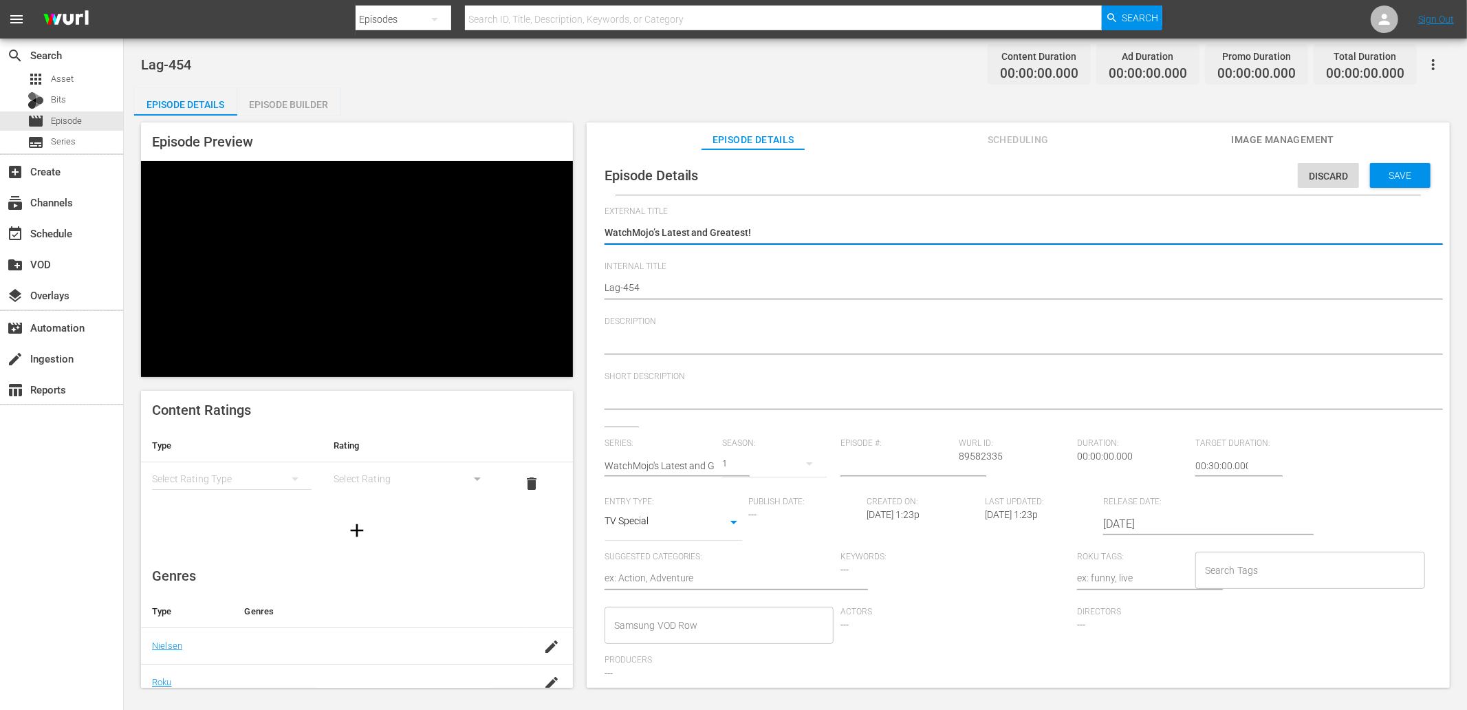
click at [722, 340] on textarea at bounding box center [1015, 344] width 821 height 17
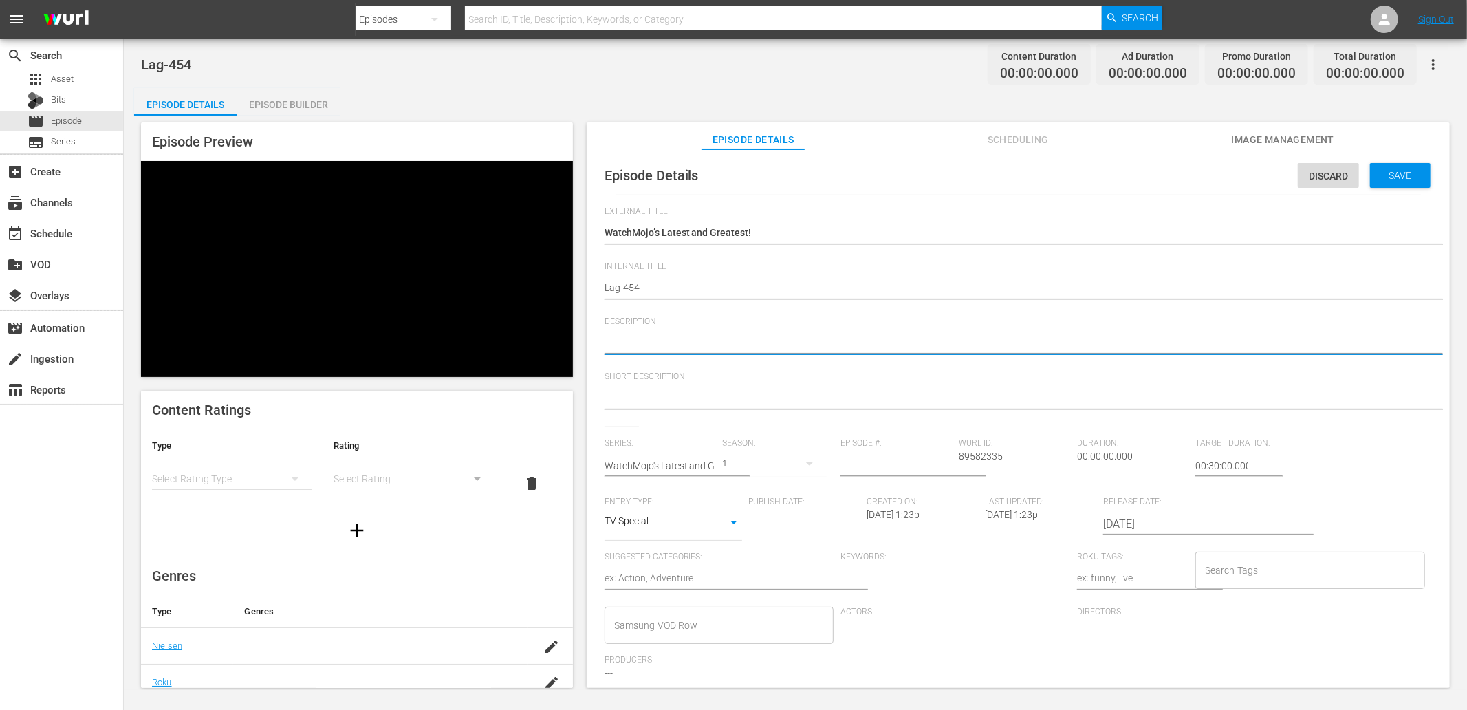
paste textarea "Stay up to date with all of the Latest and Greatest countdown videos from the W…"
type textarea "Stay up to date with all of the Latest and Greatest countdown videos from the W…"
click at [670, 397] on textarea at bounding box center [1015, 399] width 821 height 17
paste textarea "Stay up to date with all of the Latest and Greatest countdown videos from the W…"
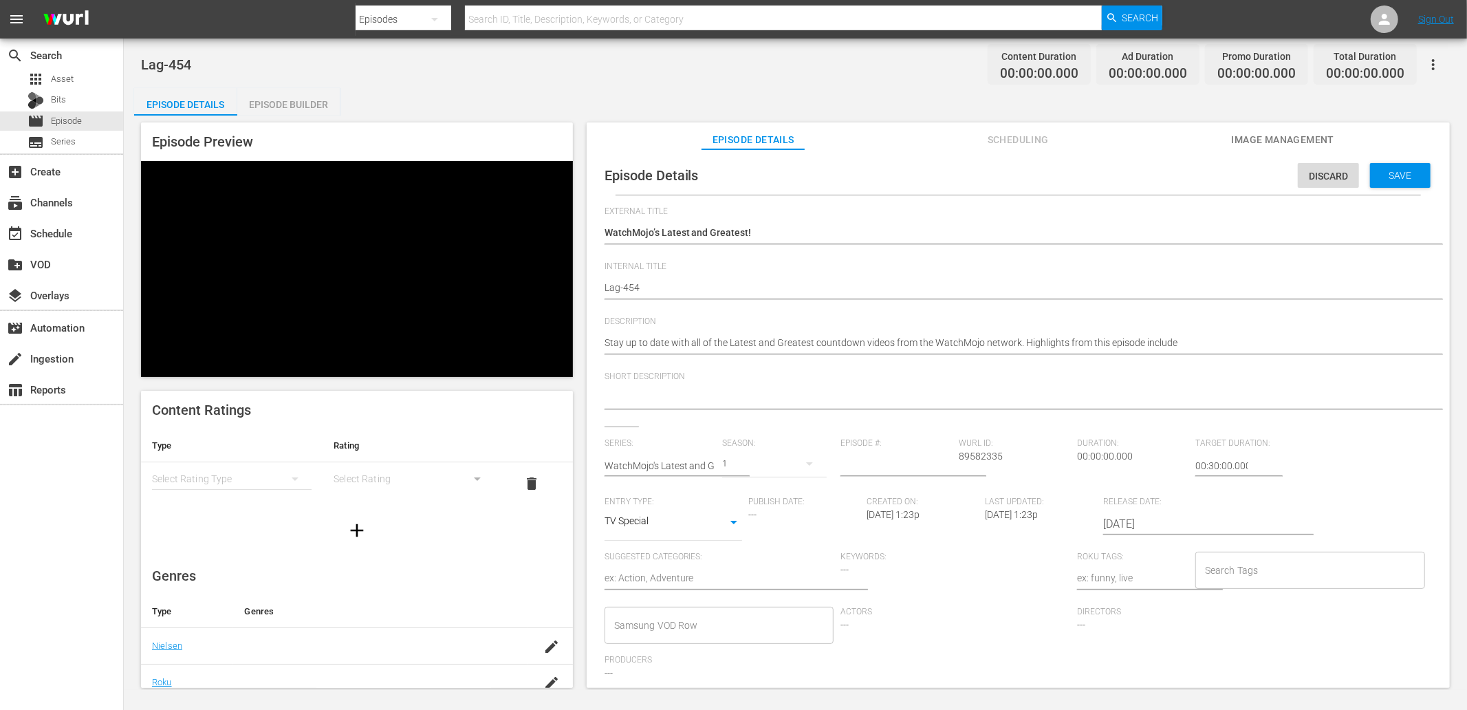
type textarea "Stay up to date with all of the Latest and Greatest countdown videos from the W…"
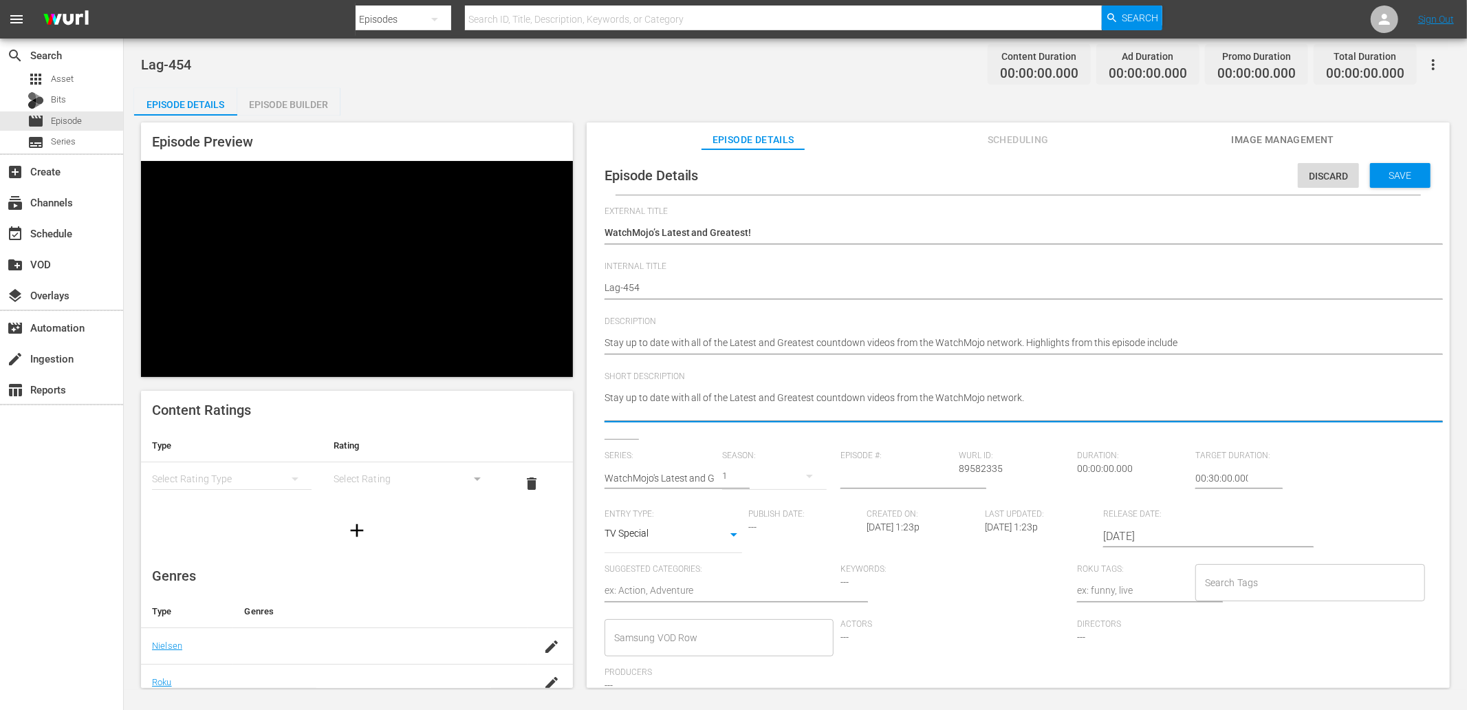
type textarea "Stay up to date with all of the Latest and Greatest countdown videos from the W…"
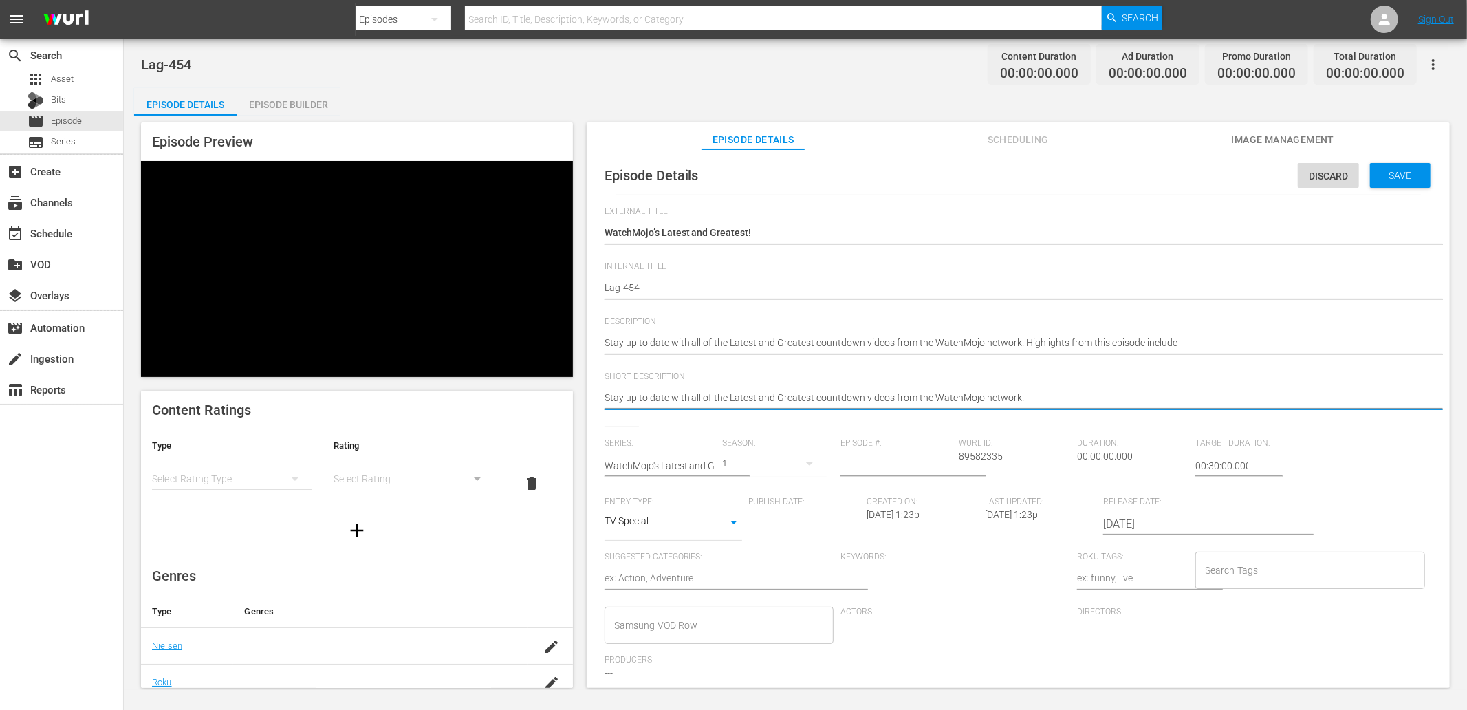
type textarea "Stay up to date with all of the Latest and Greatest countdown videos from the W…"
click at [898, 463] on input "number" at bounding box center [896, 465] width 111 height 33
type input "454"
click at [1197, 466] on input "00:30:00.000" at bounding box center [1222, 465] width 53 height 33
drag, startPoint x: 1188, startPoint y: 466, endPoint x: 1296, endPoint y: 519, distance: 120.3
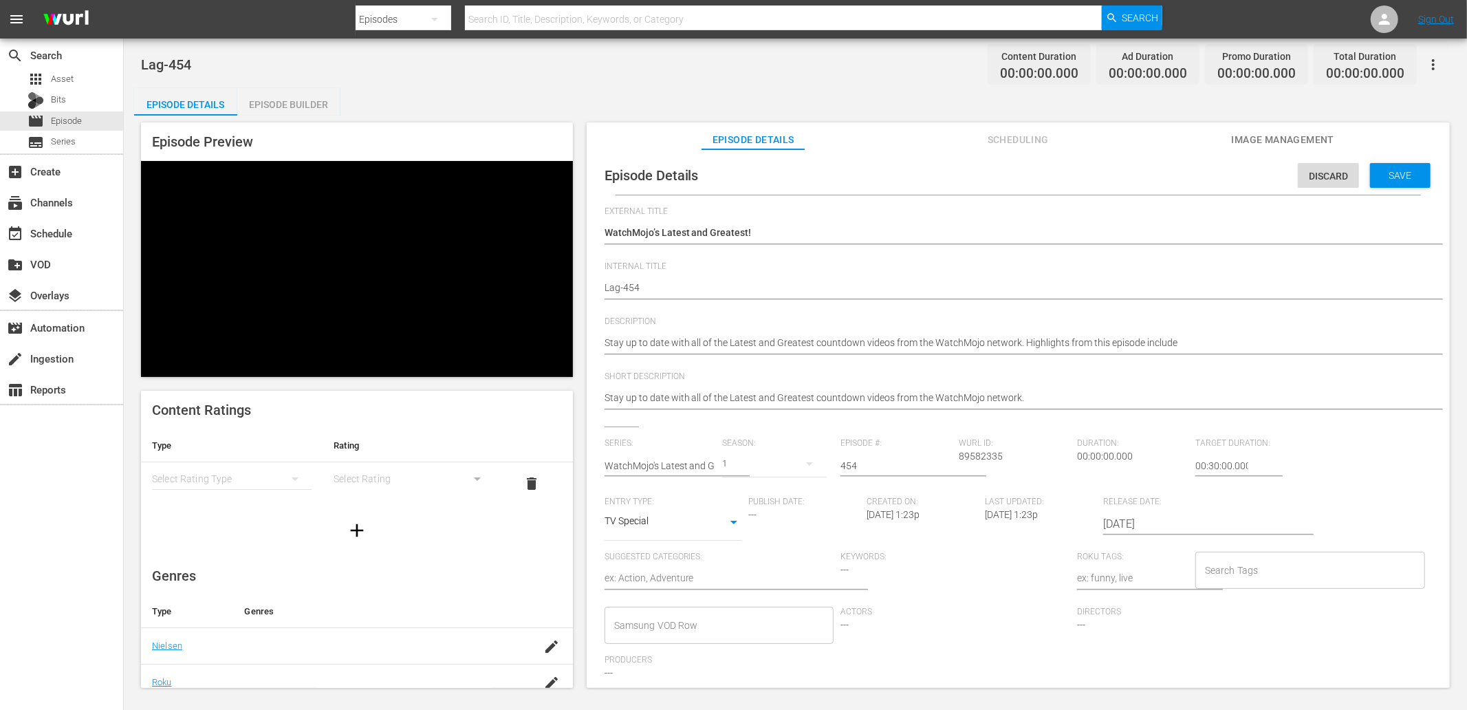
click at [1196, 470] on input "00:30:00.000" at bounding box center [1222, 465] width 53 height 33
type input "02:00:00.000"
click at [1395, 179] on span "Save" at bounding box center [1401, 175] width 45 height 11
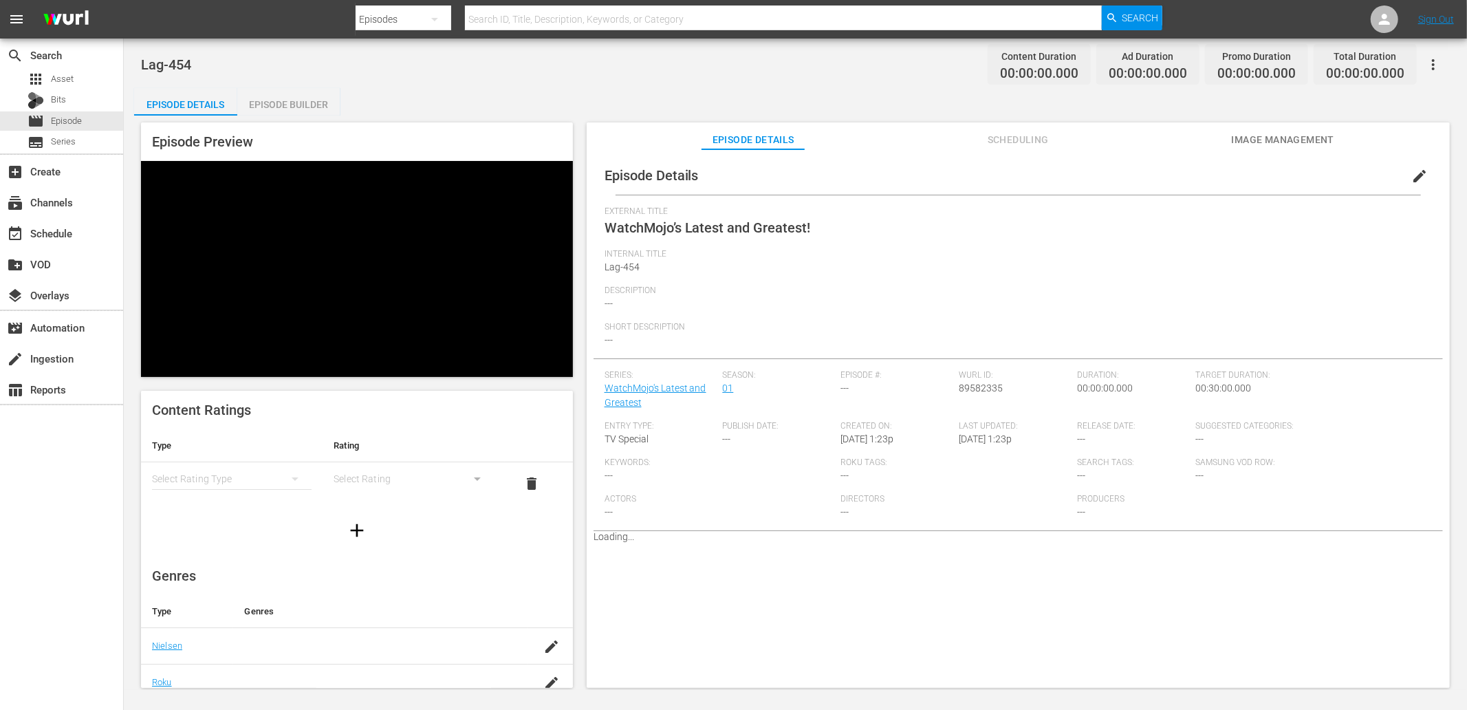
click at [1310, 146] on span "Image Management" at bounding box center [1282, 139] width 103 height 17
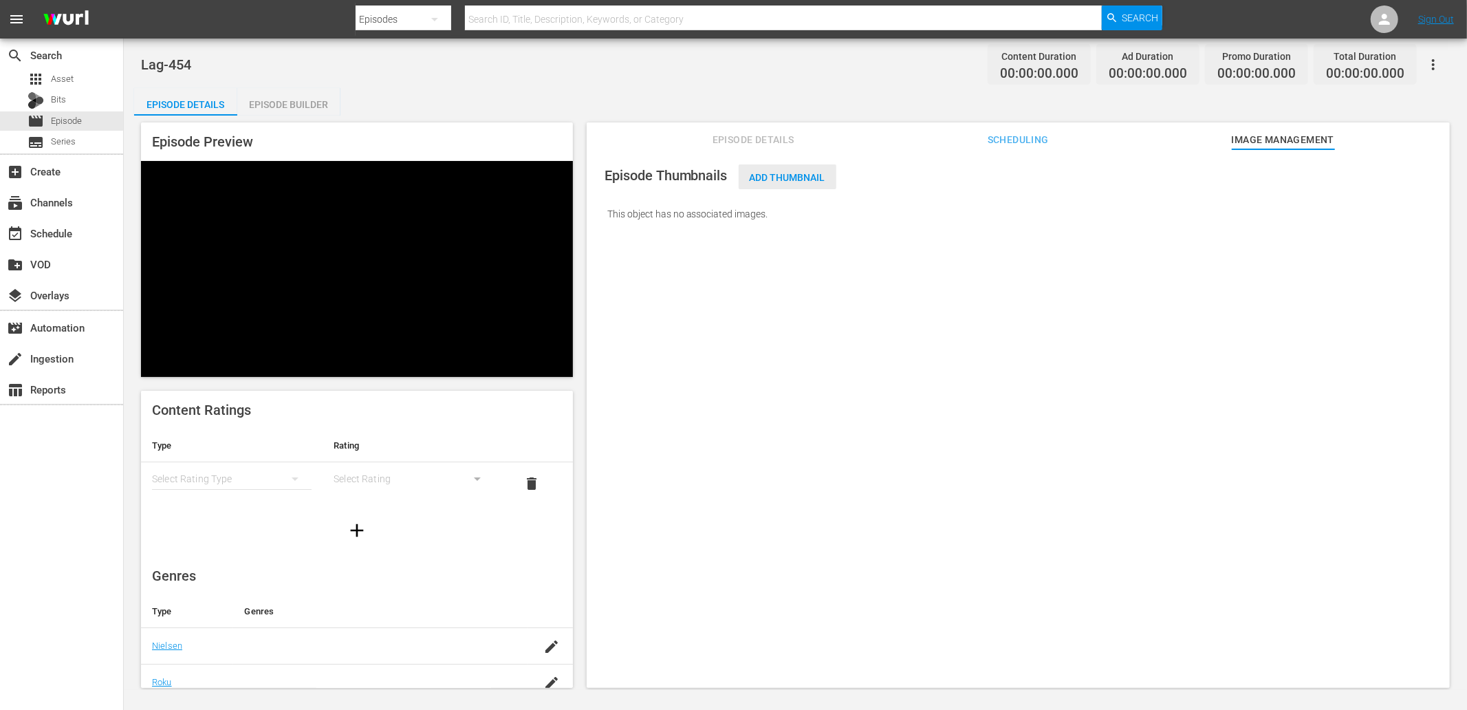
click at [800, 172] on span "Add Thumbnail" at bounding box center [788, 177] width 98 height 11
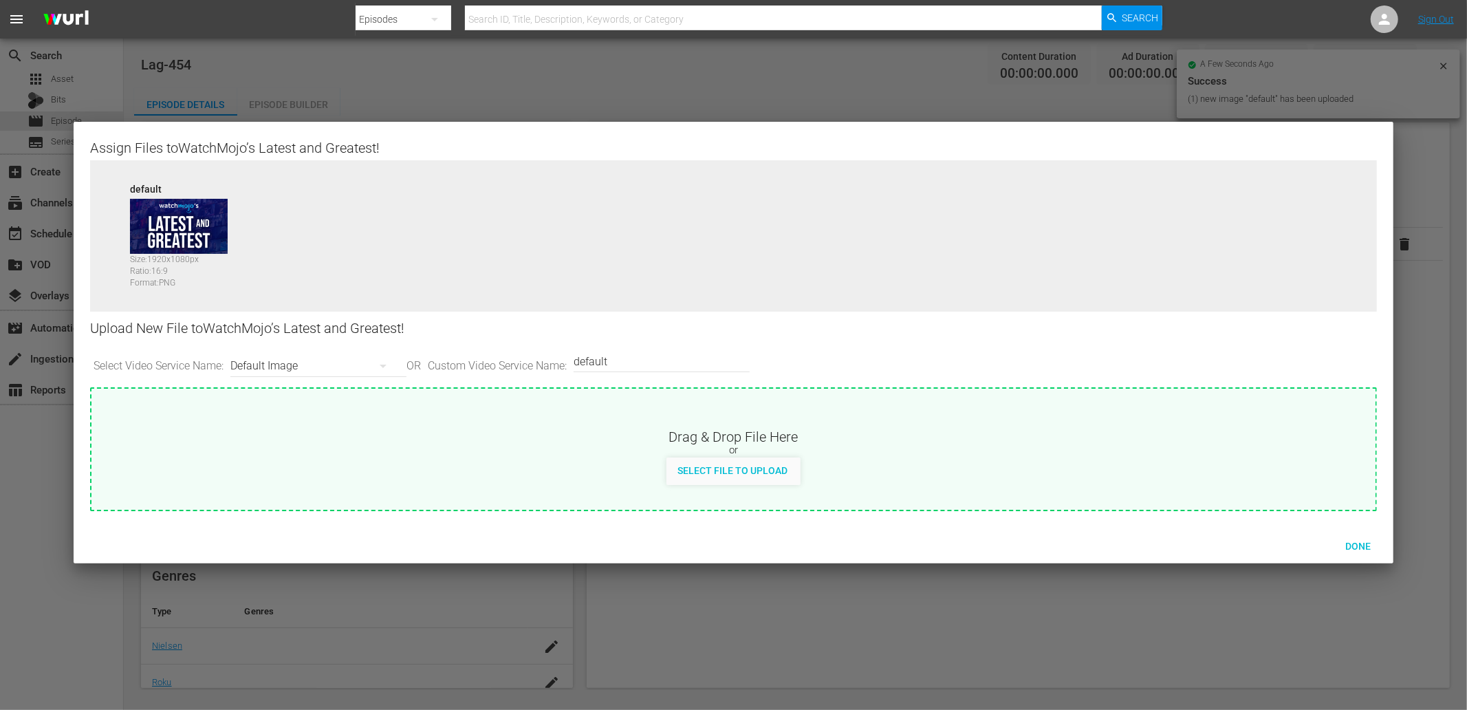
click at [268, 365] on div "Default Image" at bounding box center [314, 366] width 169 height 39
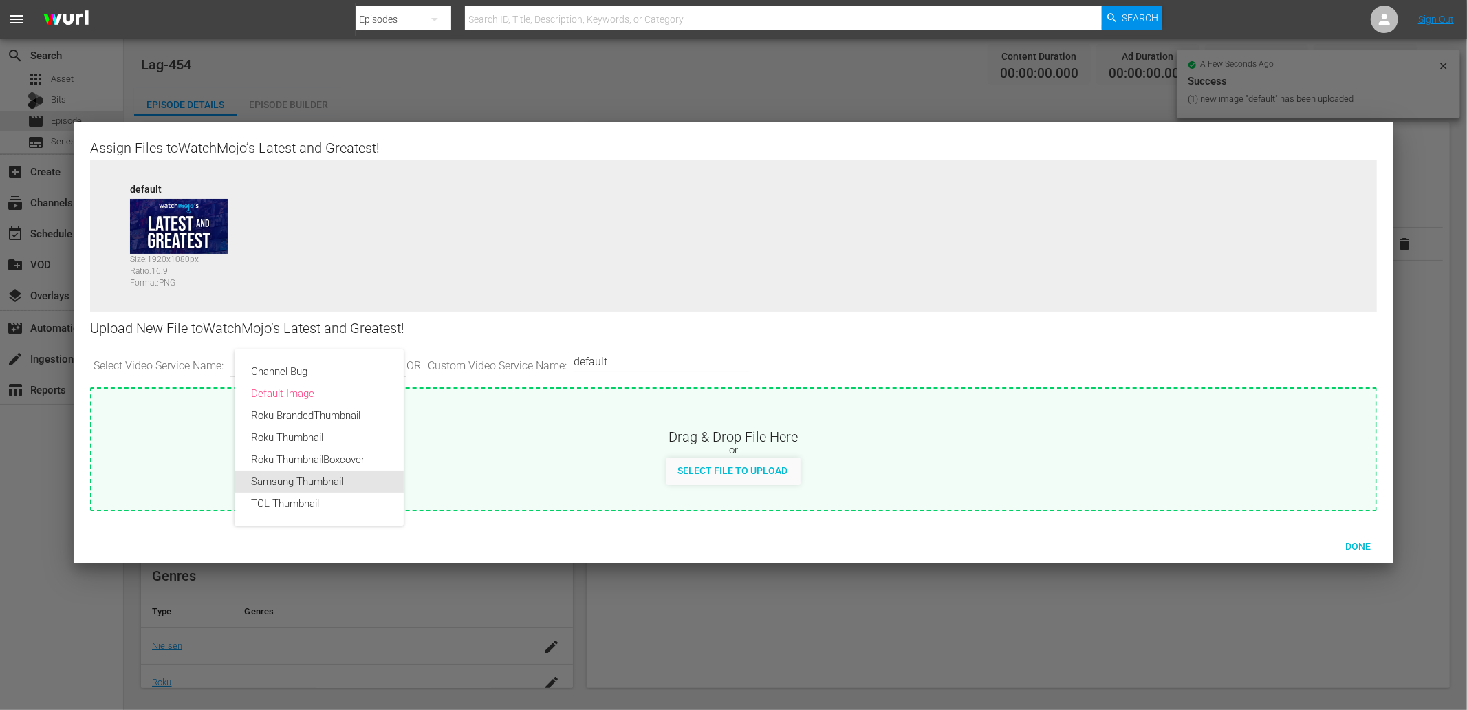
click at [286, 478] on div "Samsung-Thumbnail" at bounding box center [319, 482] width 136 height 22
type input "Samsung-Thumbnail"
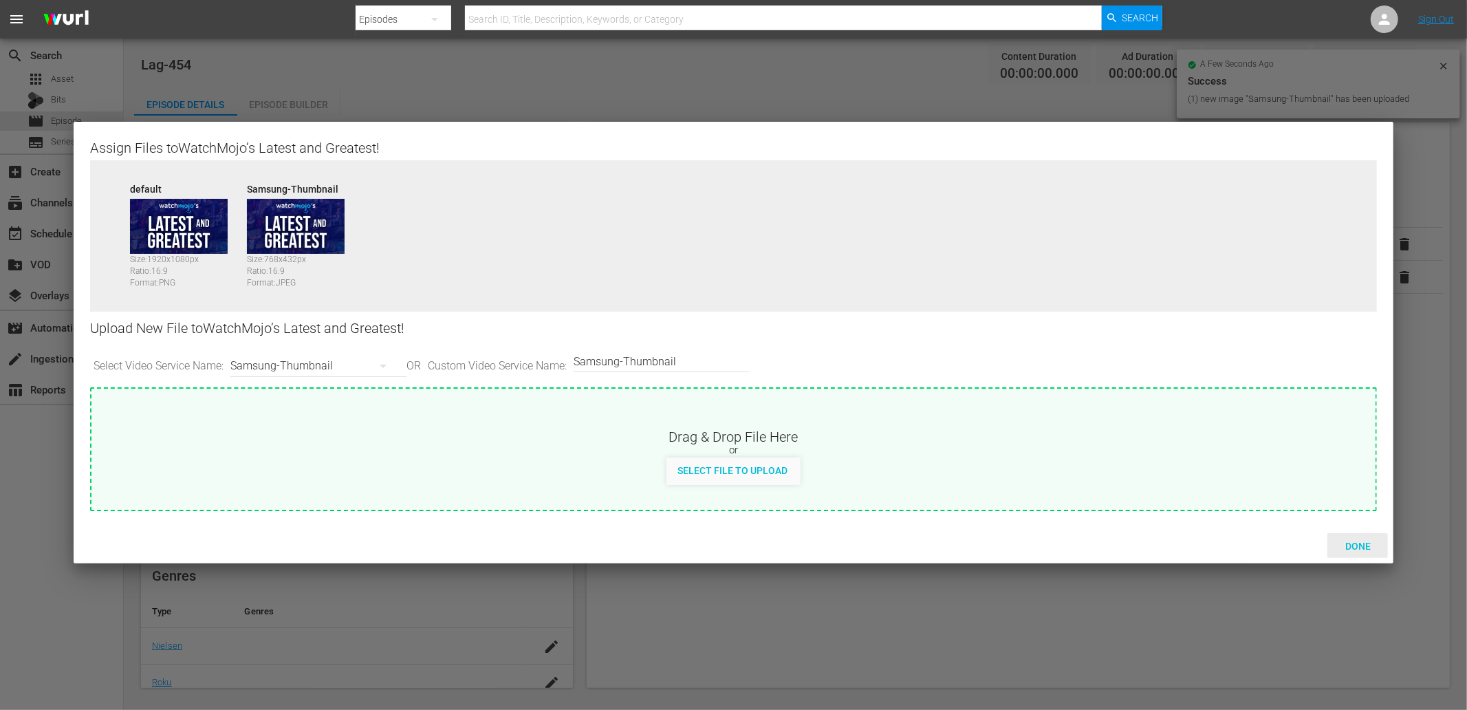
click at [1358, 543] on span "Done" at bounding box center [1358, 546] width 47 height 11
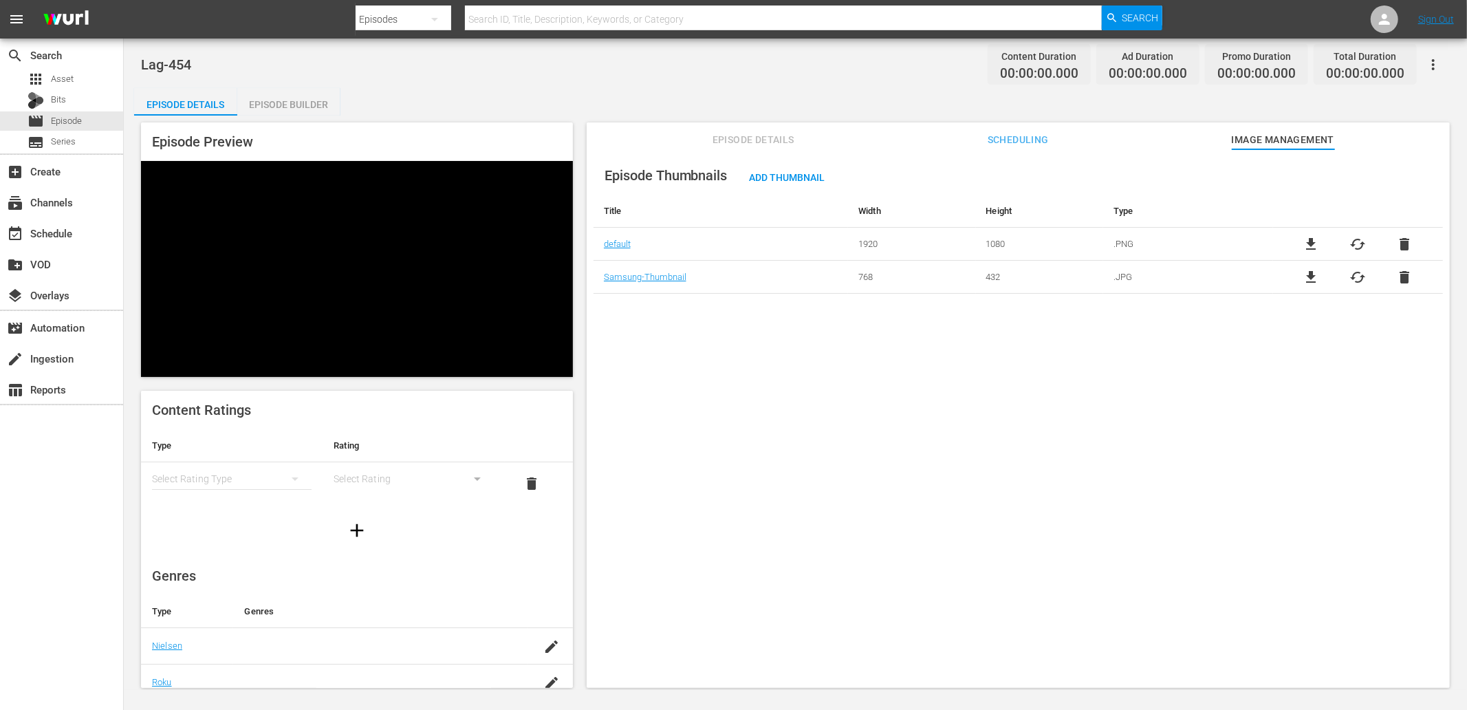
click at [272, 107] on div "Episode Builder" at bounding box center [288, 104] width 103 height 33
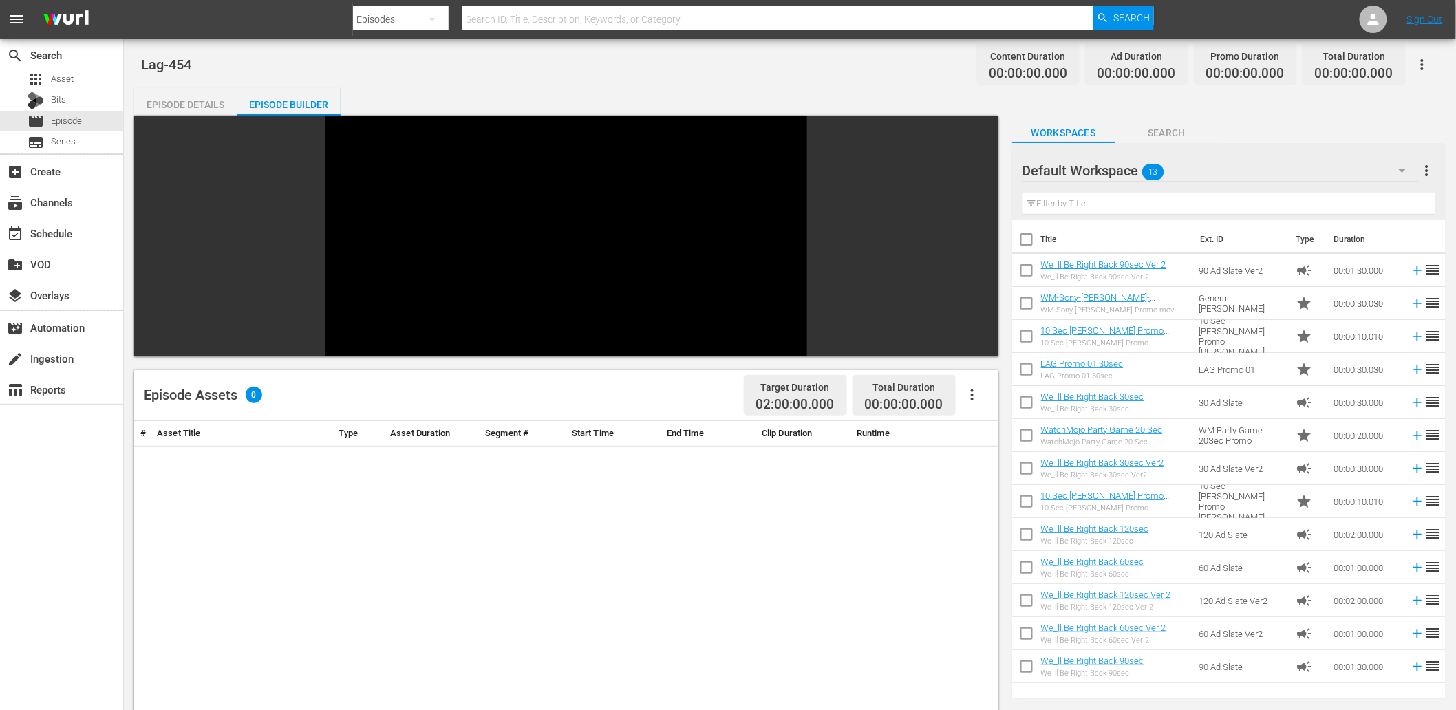
click at [1169, 129] on span "Search" at bounding box center [1166, 133] width 103 height 17
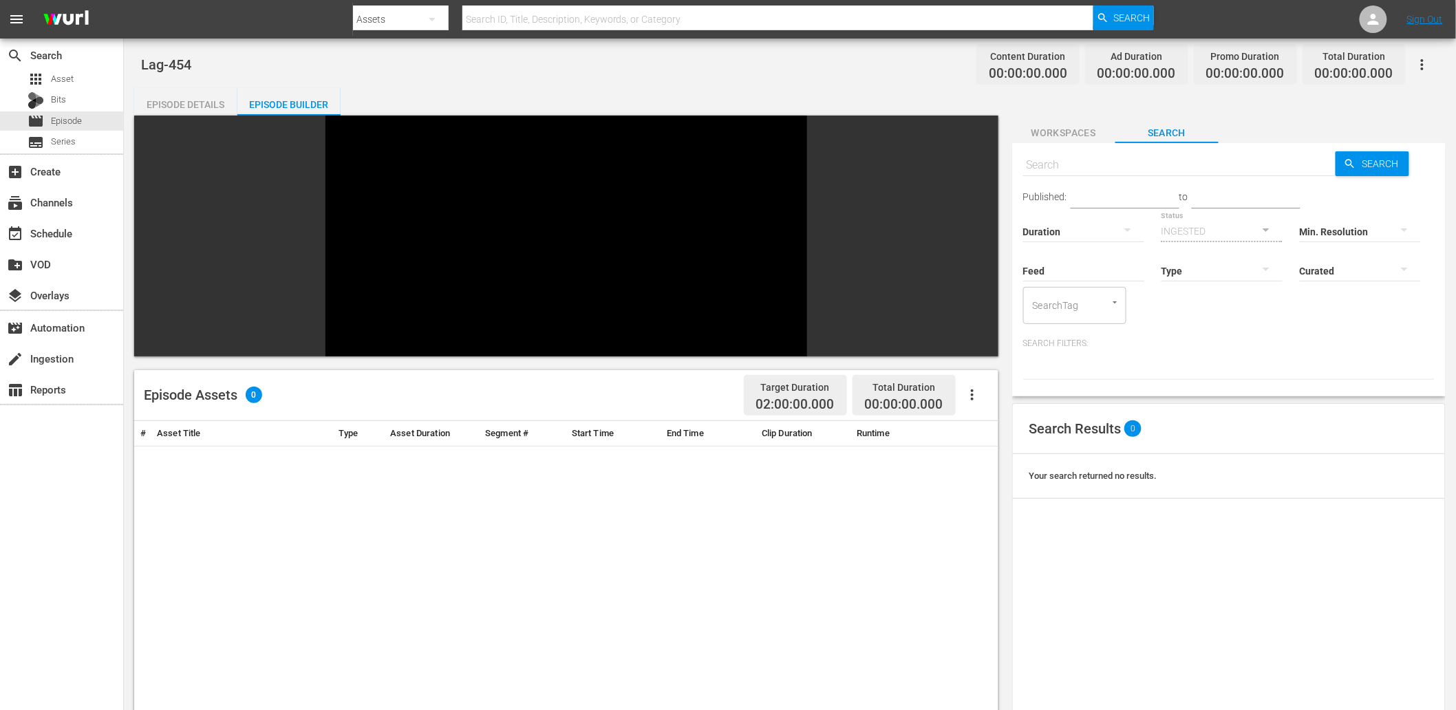
click at [1081, 131] on span "Workspaces" at bounding box center [1063, 133] width 103 height 17
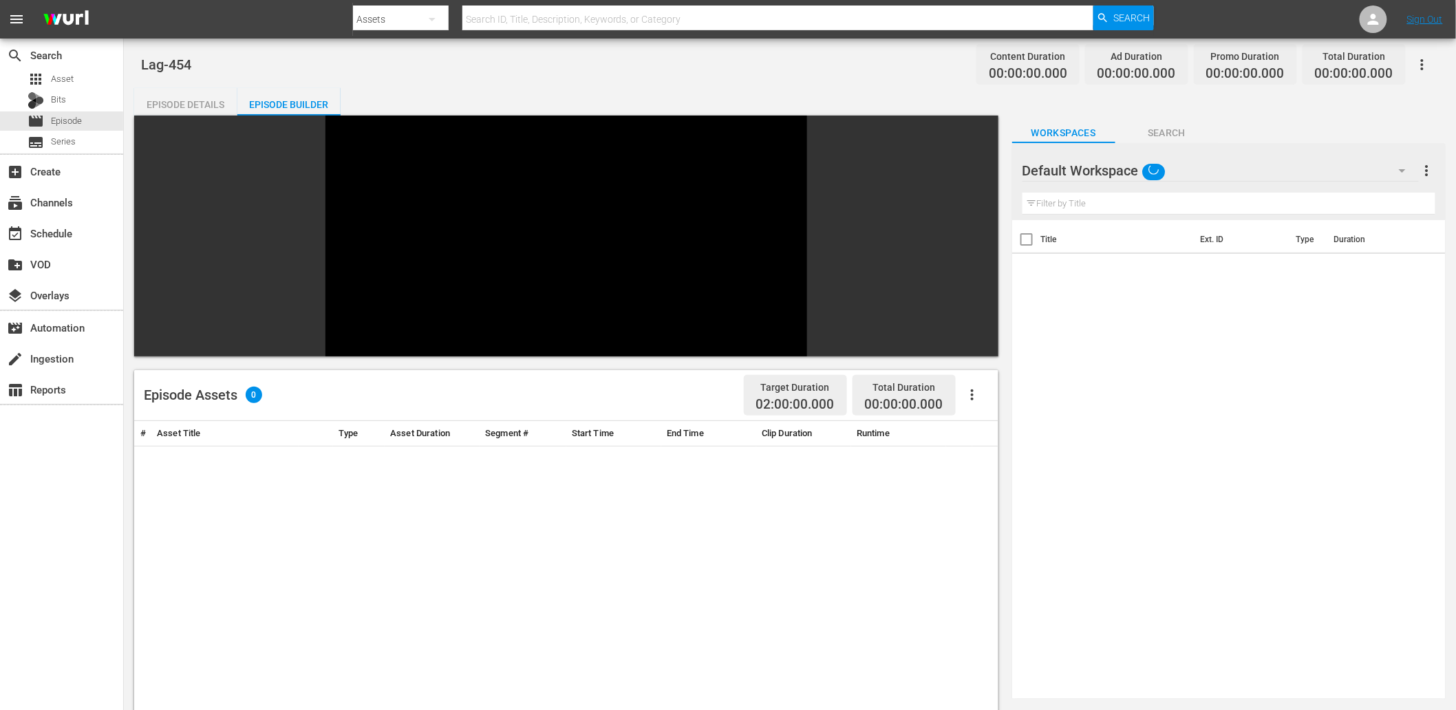
click at [1195, 167] on div "Default Workspace" at bounding box center [1220, 170] width 396 height 39
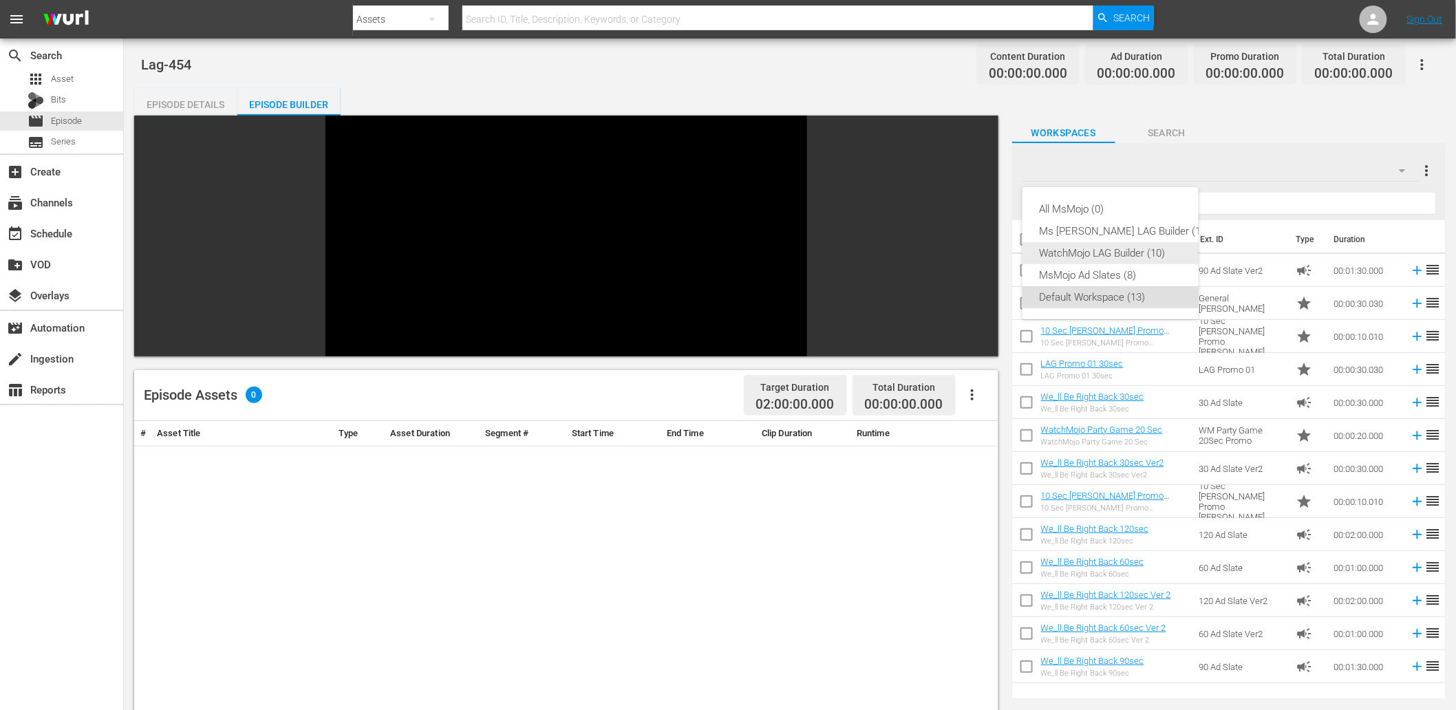
click at [1127, 255] on div "WatchMojo LAG Builder (10)" at bounding box center [1124, 253] width 171 height 22
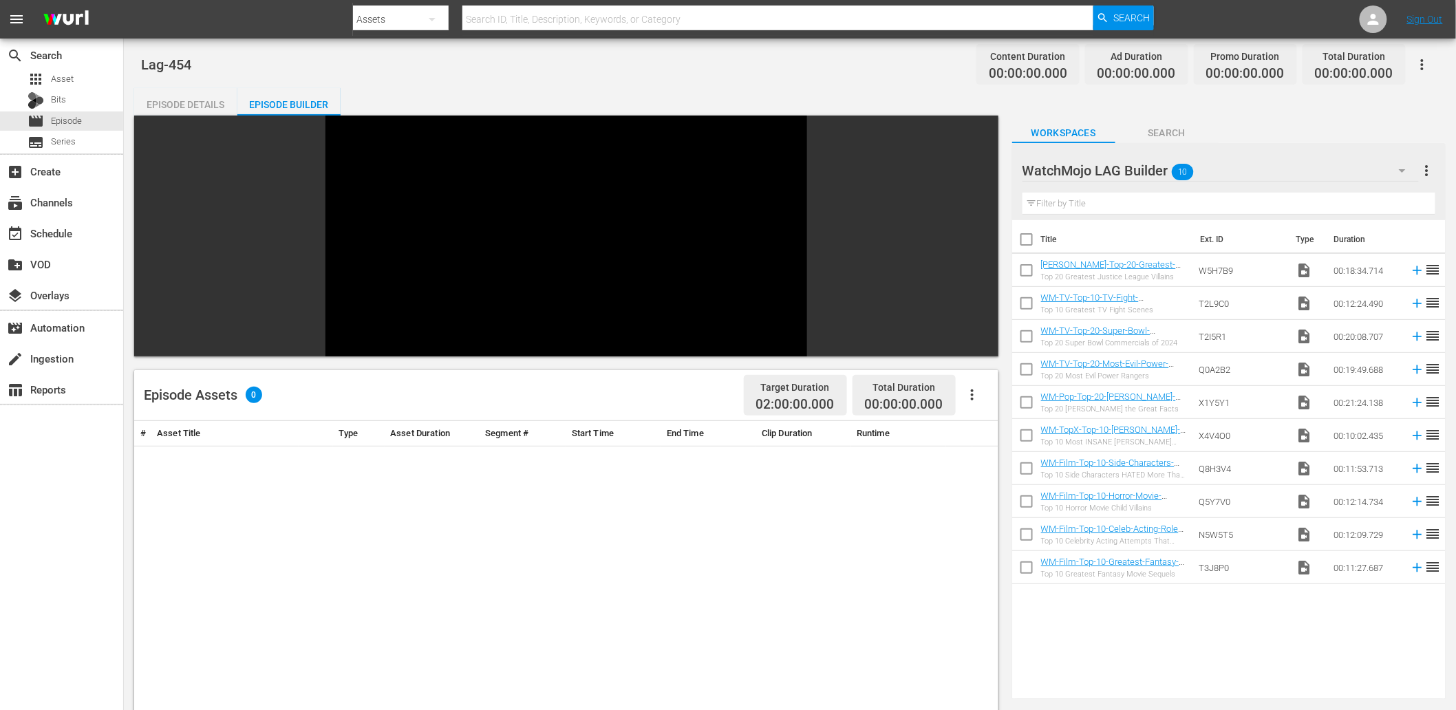
click at [1028, 238] on input "checkbox" at bounding box center [1026, 242] width 29 height 29
checkbox input "true"
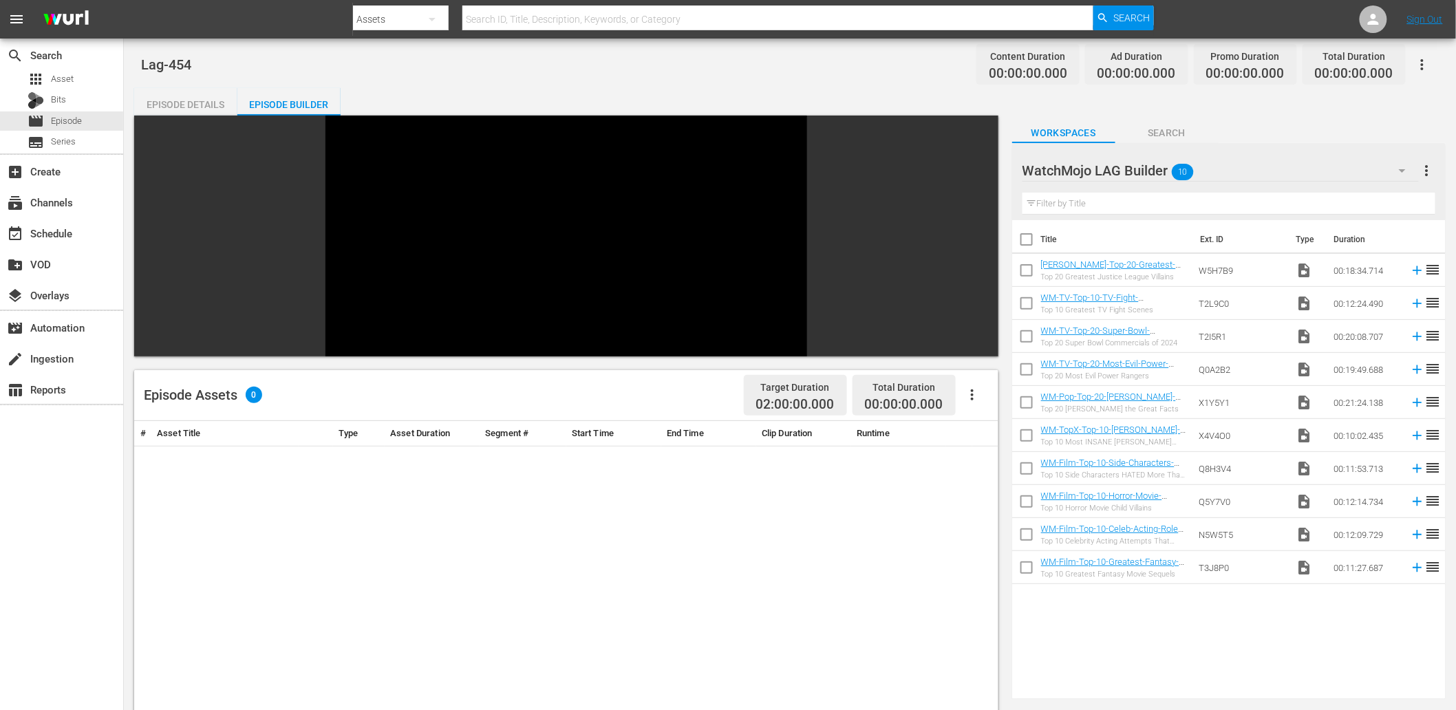
checkbox input "true"
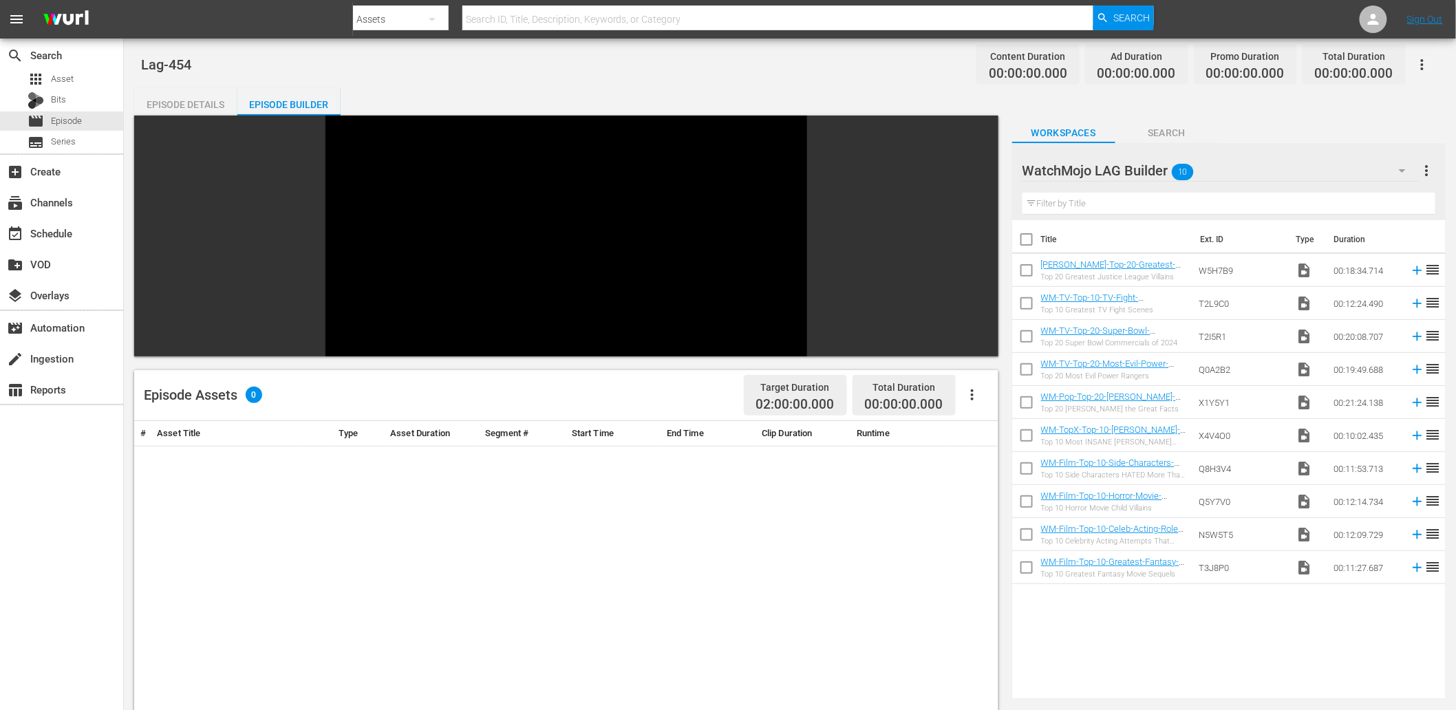
checkbox input "true"
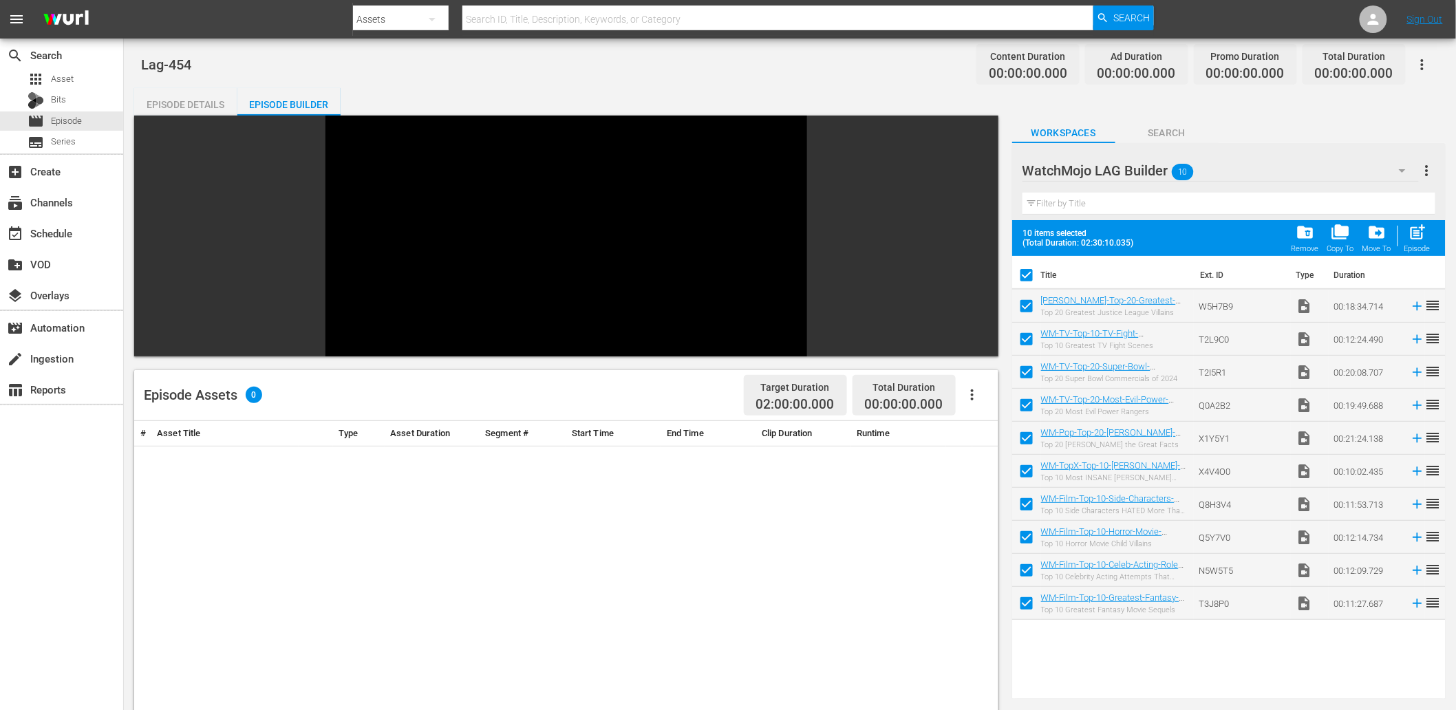
click at [1026, 608] on input "checkbox" at bounding box center [1026, 606] width 29 height 29
checkbox input "false"
click at [1024, 576] on input "checkbox" at bounding box center [1026, 573] width 29 height 29
checkbox input "false"
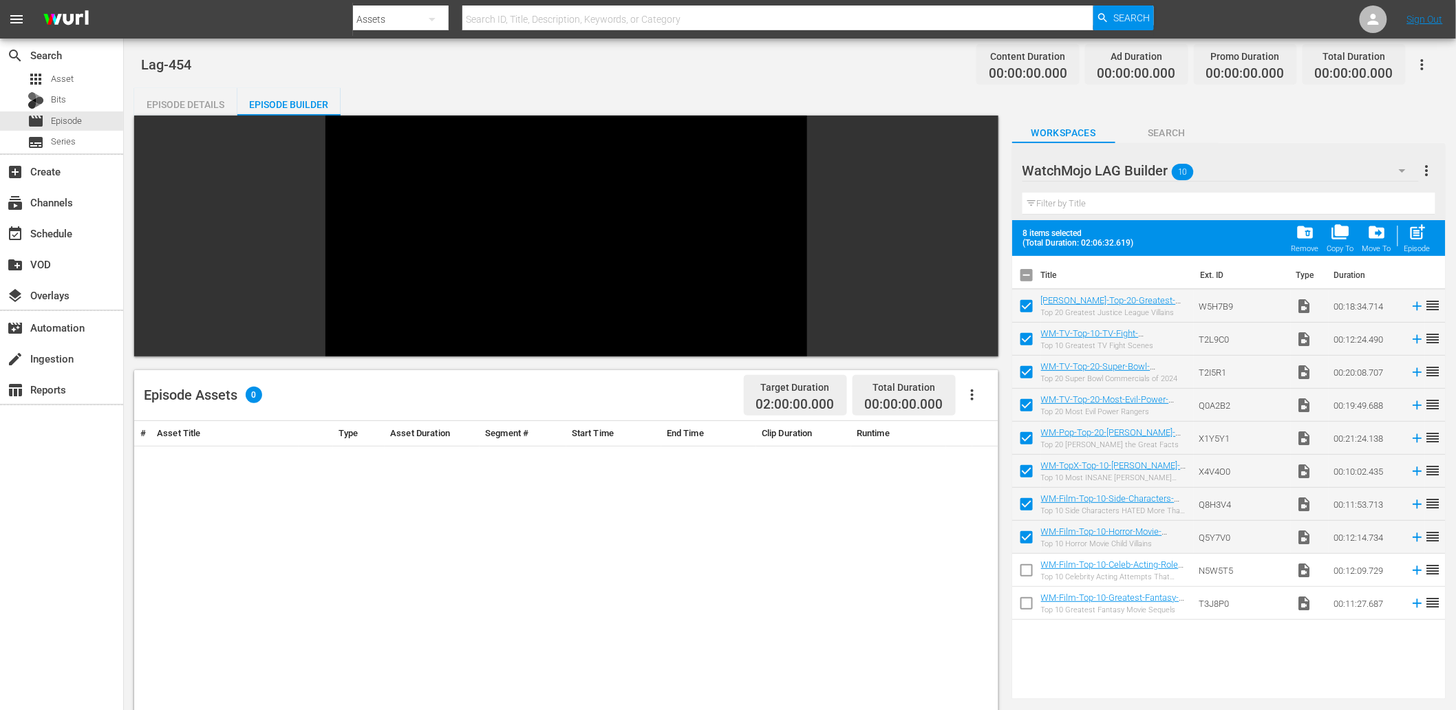
click at [1020, 541] on input "checkbox" at bounding box center [1026, 540] width 29 height 29
checkbox input "false"
click at [1026, 333] on input "checkbox" at bounding box center [1026, 341] width 29 height 29
checkbox input "false"
click at [1024, 468] on input "checkbox" at bounding box center [1026, 474] width 29 height 29
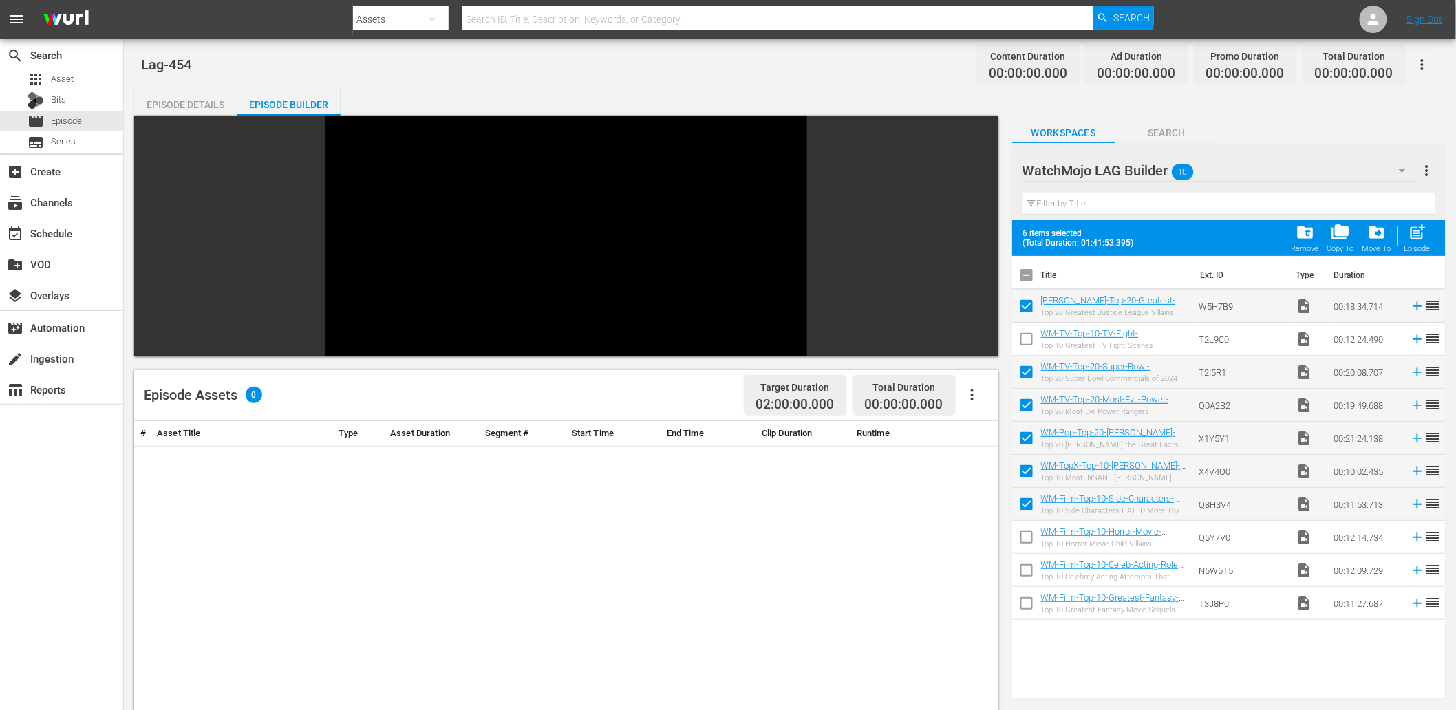
checkbox input "false"
click at [1022, 501] on input "checkbox" at bounding box center [1026, 507] width 29 height 29
checkbox input "false"
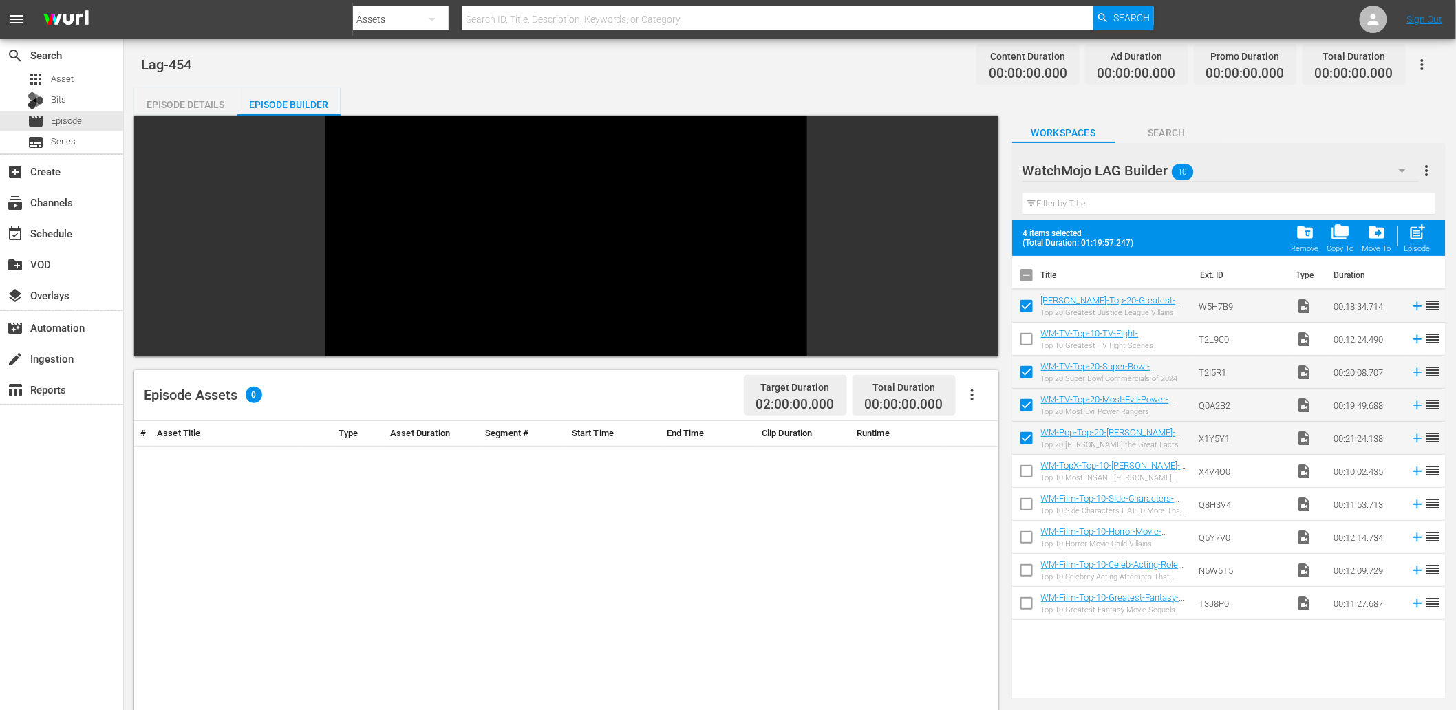
click at [1027, 604] on input "checkbox" at bounding box center [1026, 606] width 29 height 29
checkbox input "true"
click at [1415, 234] on span "post_add" at bounding box center [1417, 232] width 19 height 19
checkbox input "false"
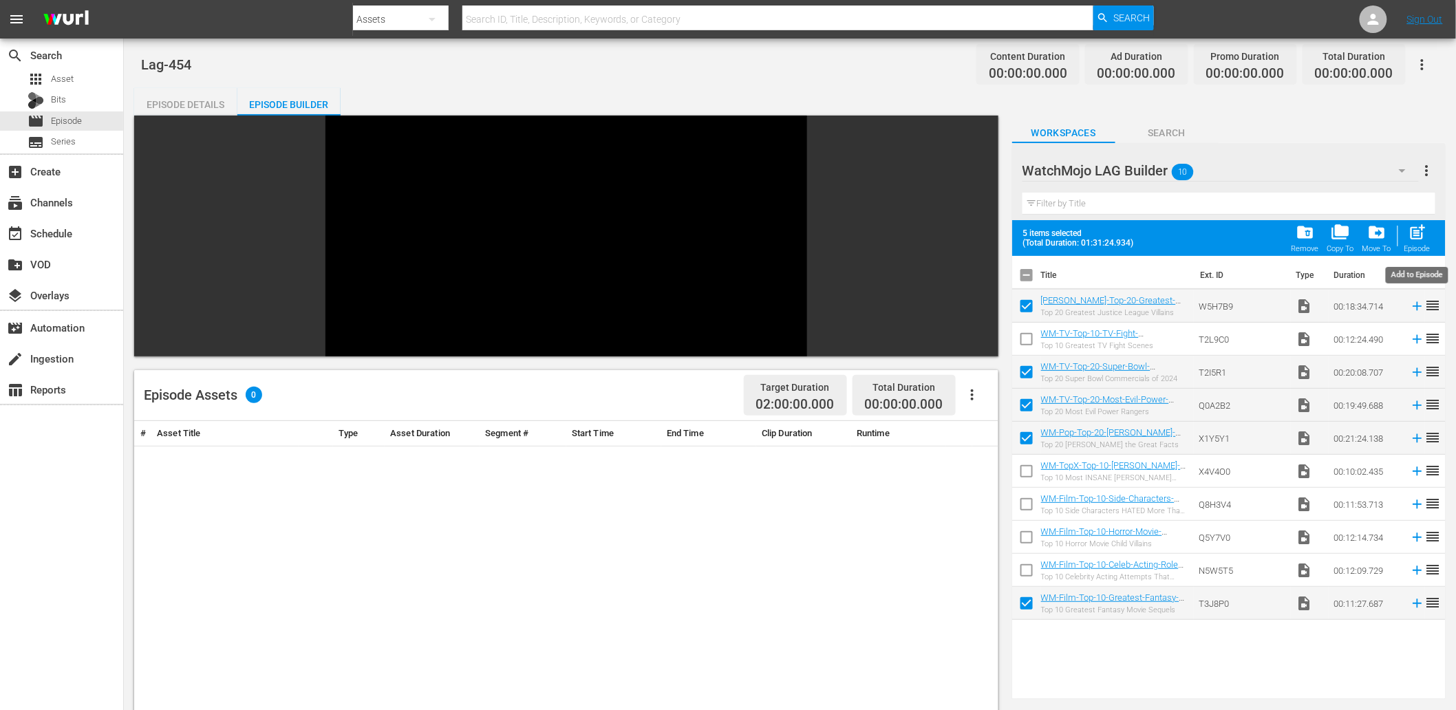
checkbox input "false"
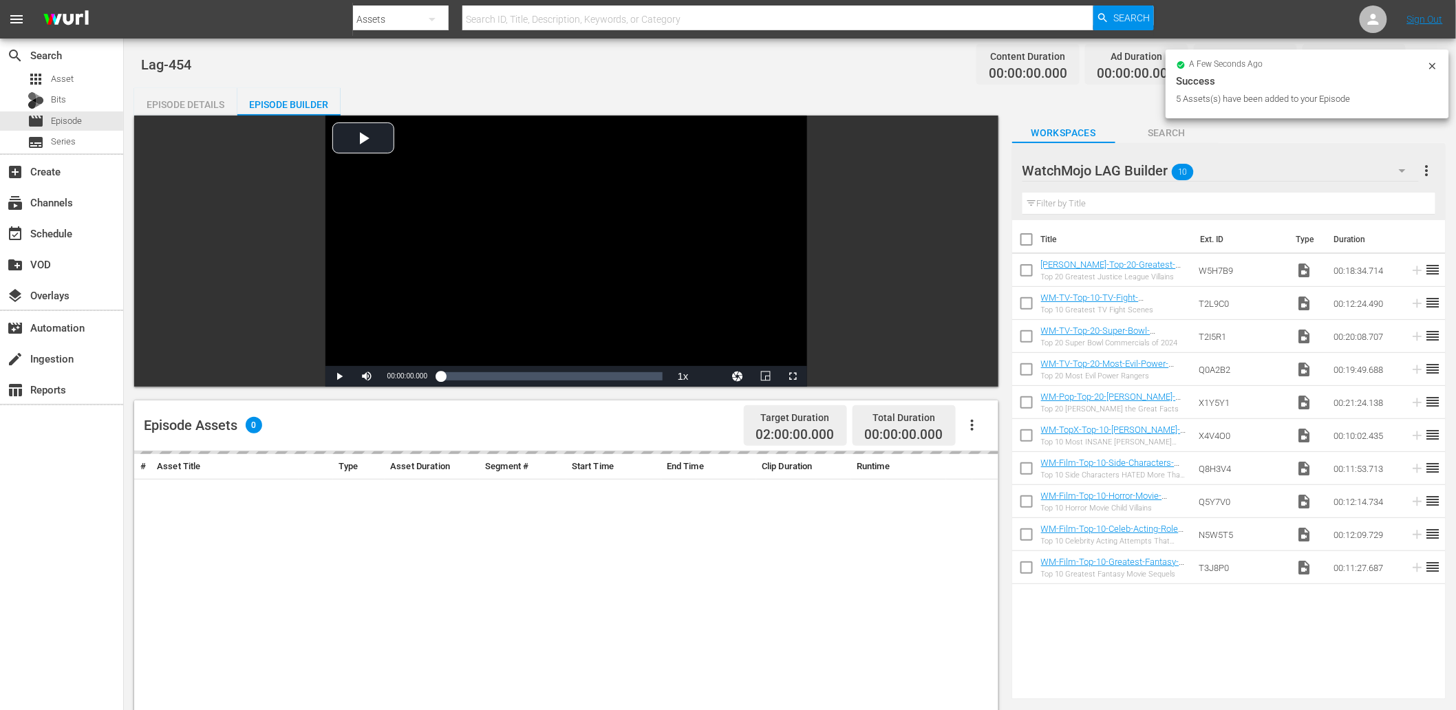
click at [1172, 122] on div "a few seconds ago Success 5 Assets(s) have been added to your Episode" at bounding box center [1306, 87] width 283 height 74
click at [1150, 138] on span "Search" at bounding box center [1166, 133] width 103 height 17
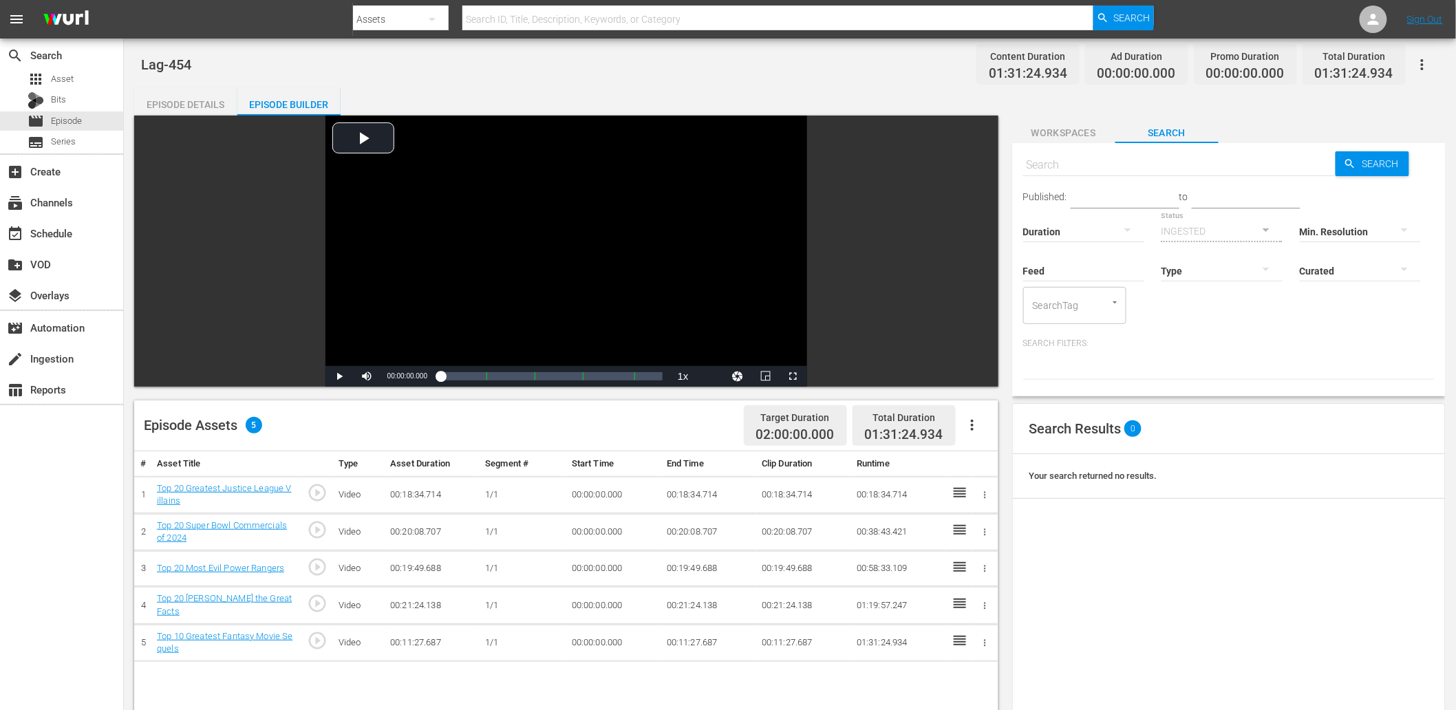
click at [1064, 169] on input "text" at bounding box center [1179, 165] width 313 height 33
paste input "K1K8T6"
type input "K1K8T6"
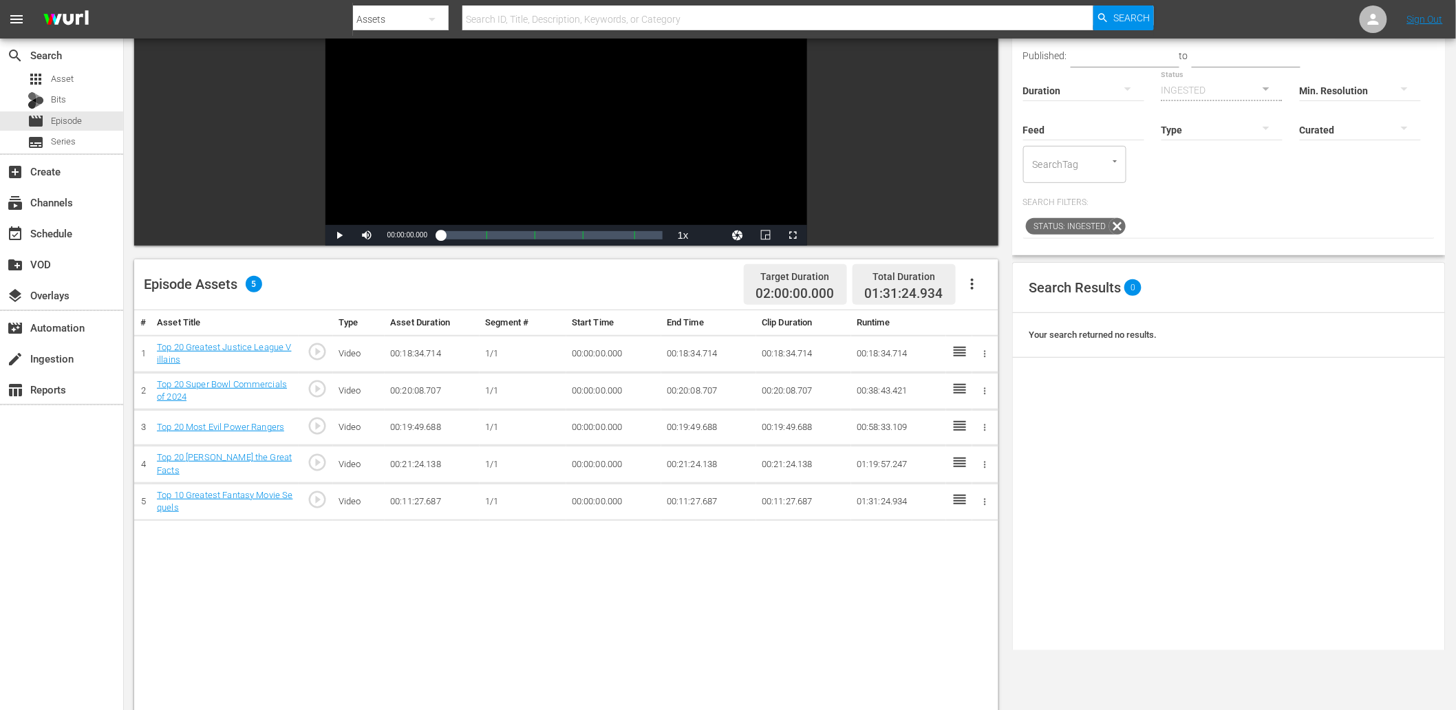
scroll to position [153, 0]
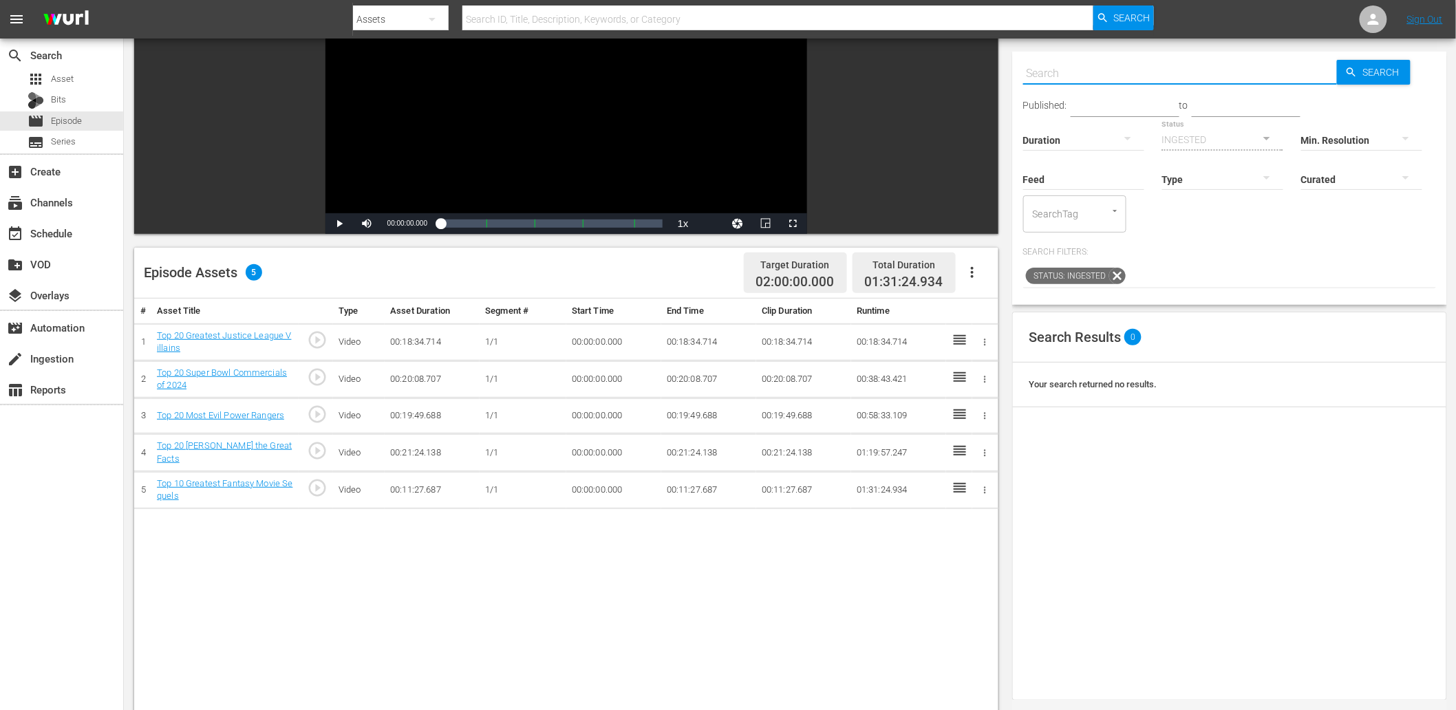
paste input "K1K8T6"
type input "K1K8T6"
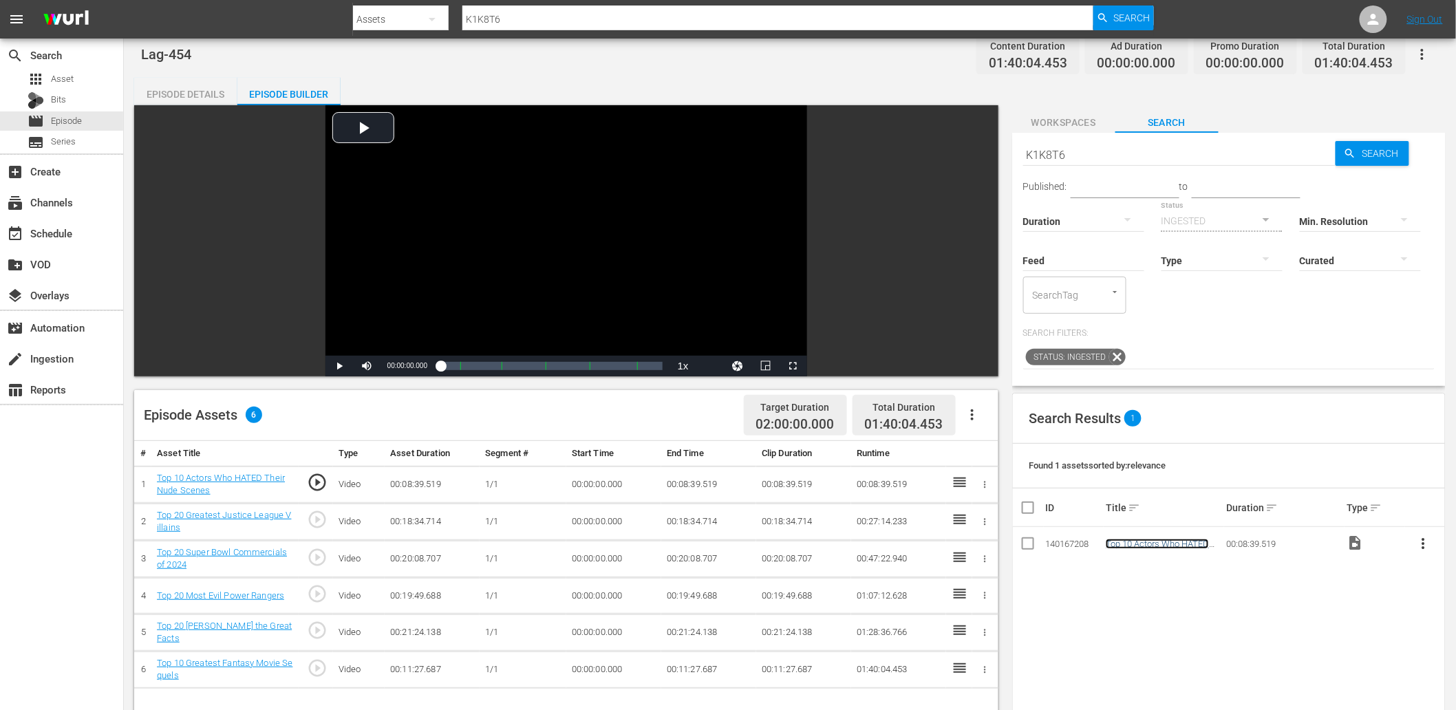
scroll to position [0, 0]
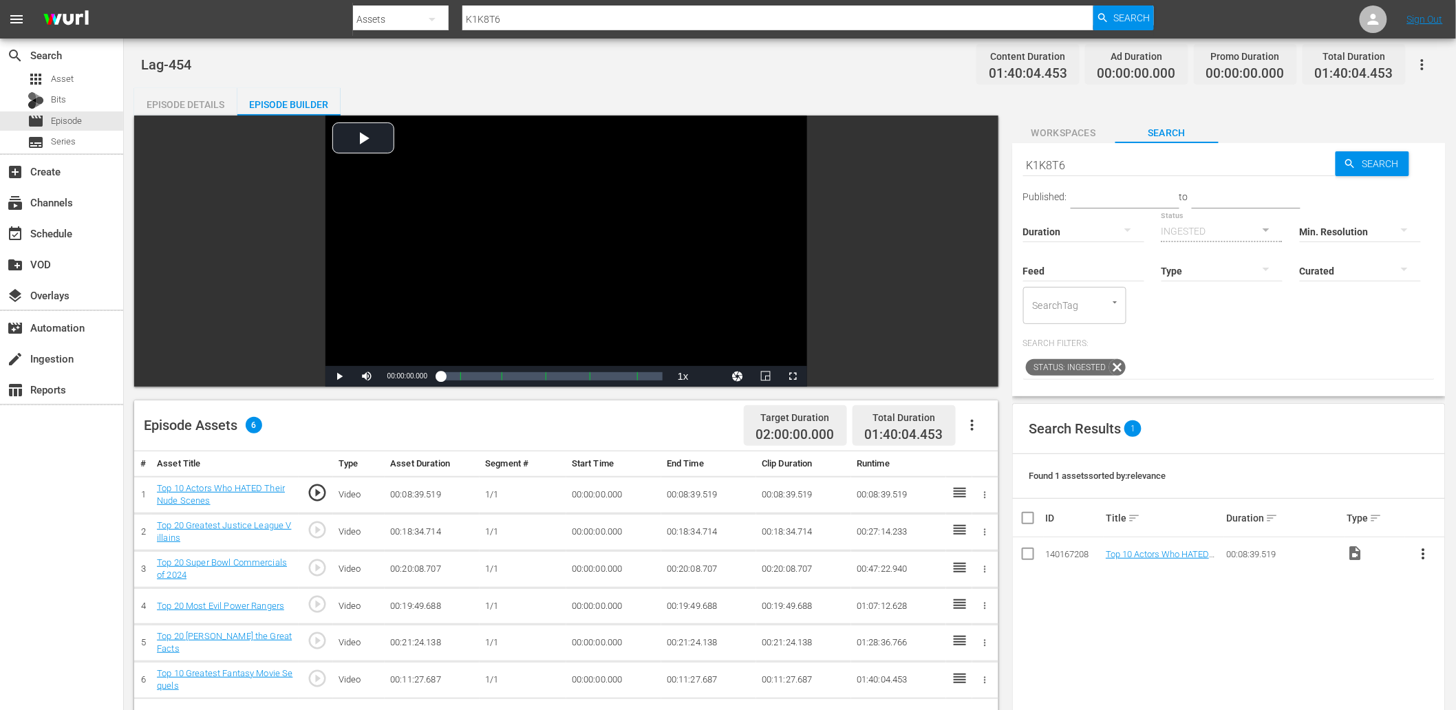
click at [1057, 132] on span "Workspaces" at bounding box center [1063, 133] width 103 height 17
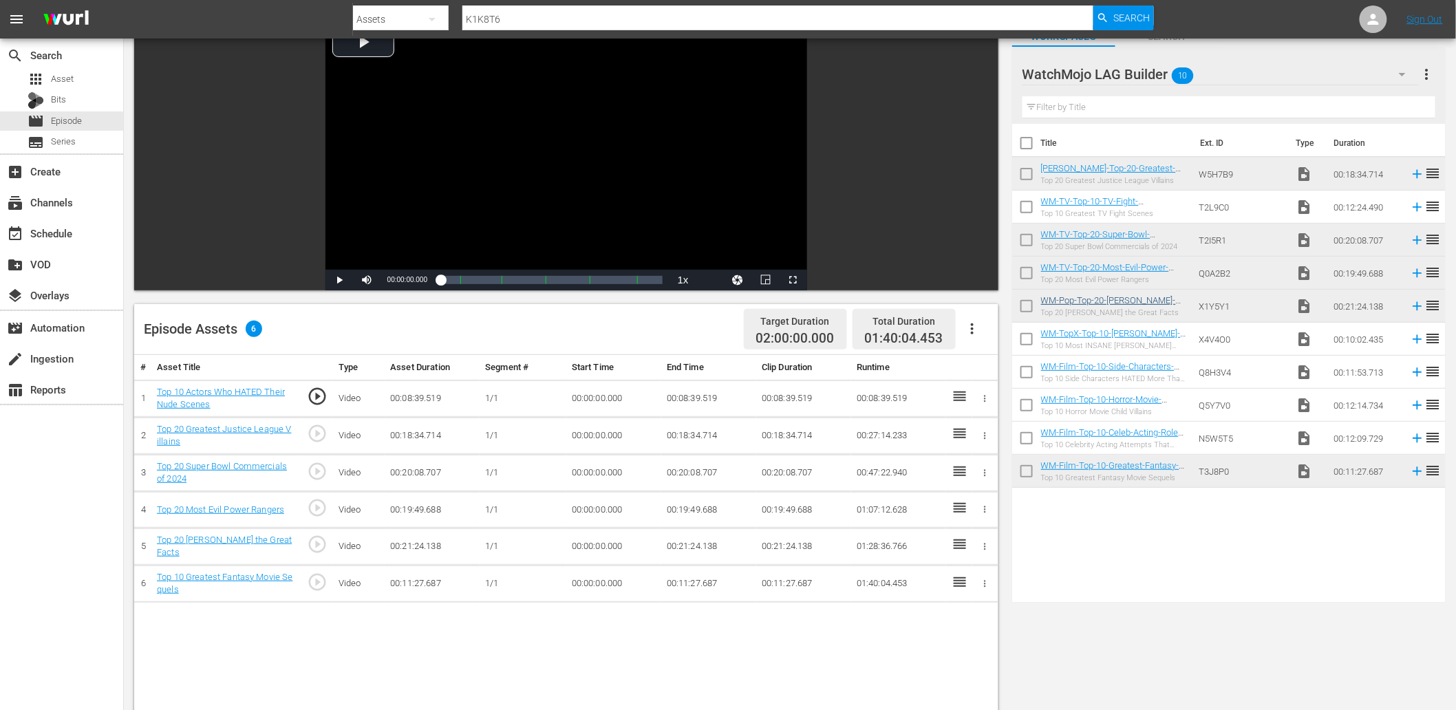
scroll to position [51, 0]
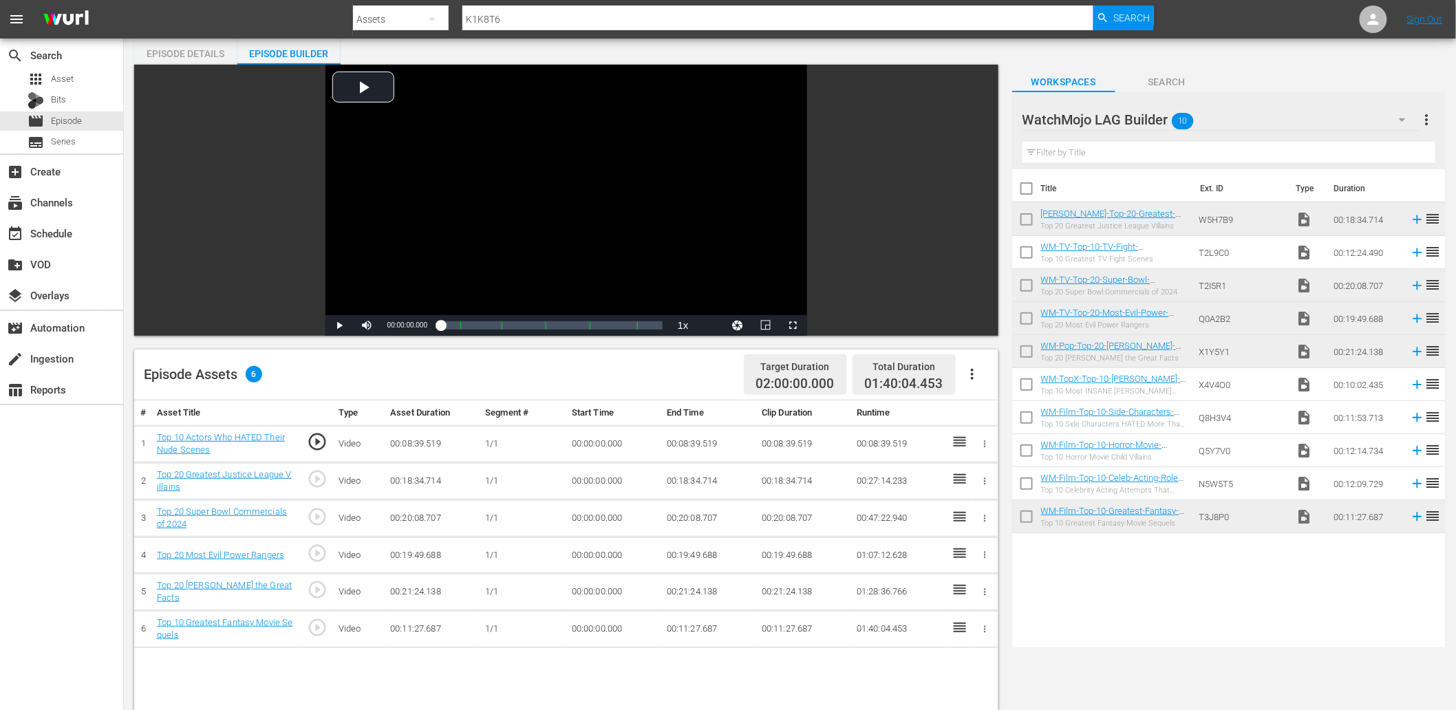
click at [953, 443] on icon at bounding box center [959, 441] width 17 height 17
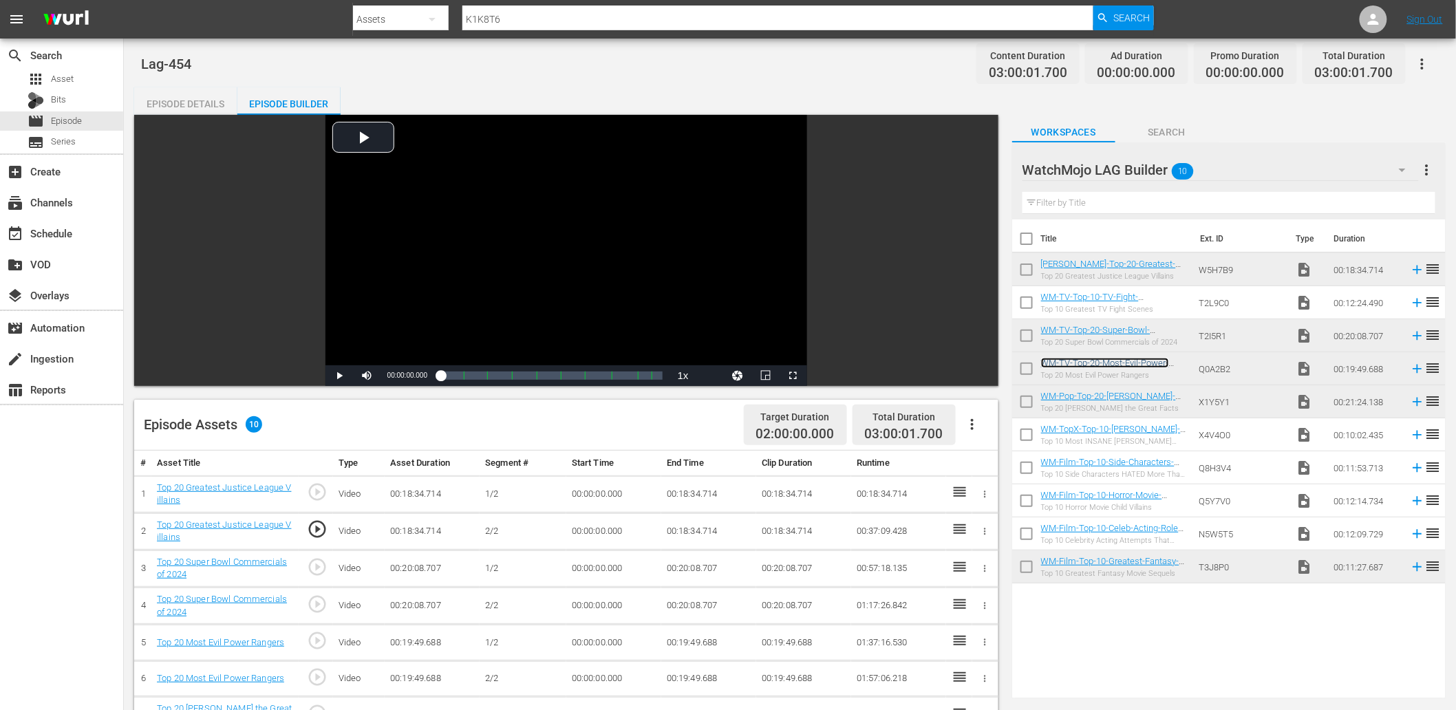
scroll to position [0, 0]
click at [1260, 165] on div "WatchMojo LAG Builder 10" at bounding box center [1220, 170] width 396 height 39
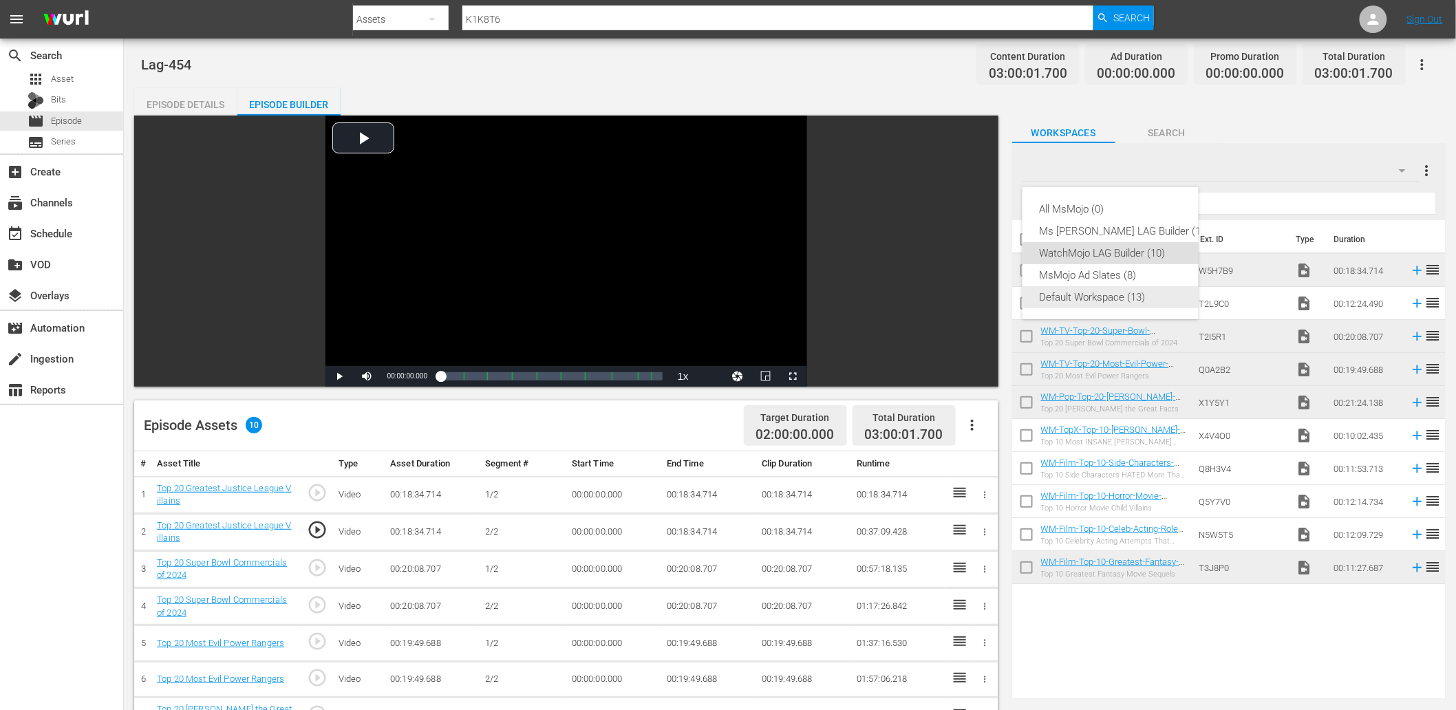
click at [1070, 299] on div "Default Workspace (13)" at bounding box center [1124, 297] width 171 height 22
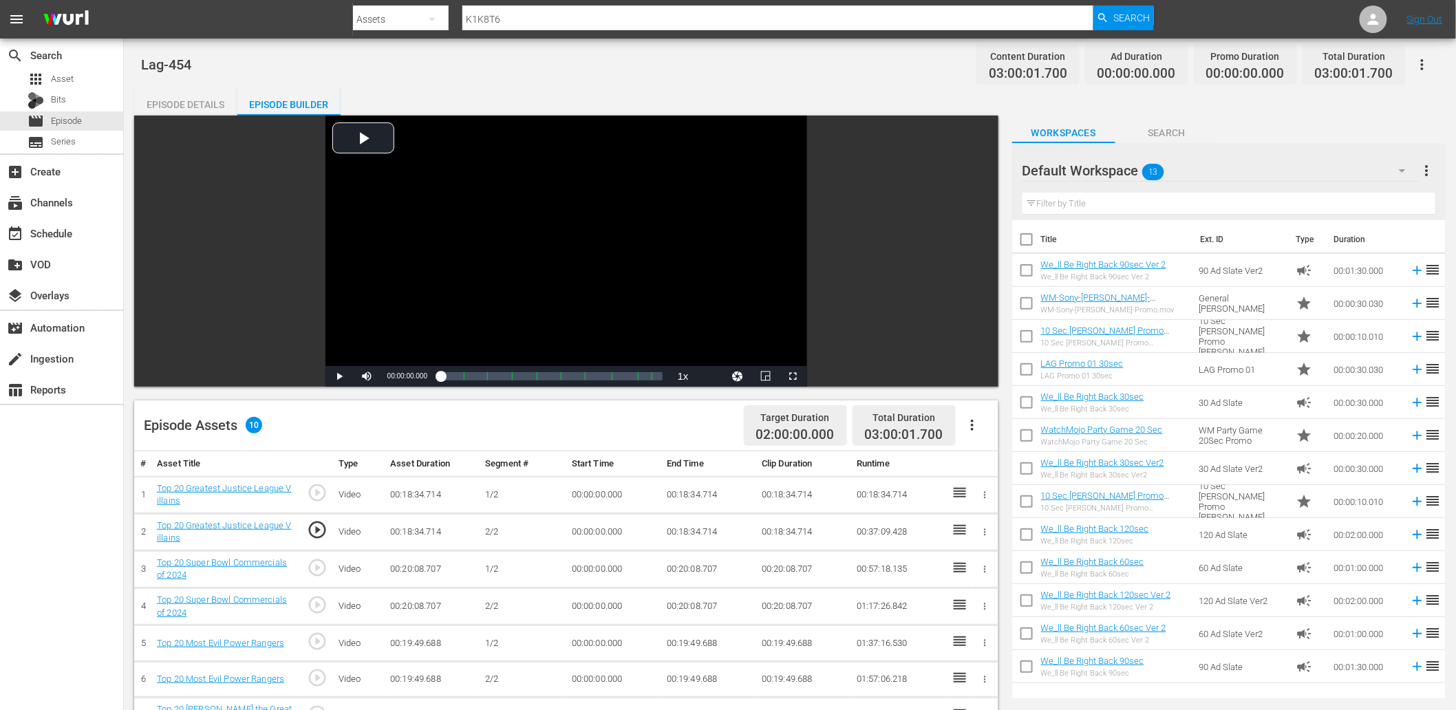
click at [1106, 202] on input "text" at bounding box center [1228, 204] width 413 height 22
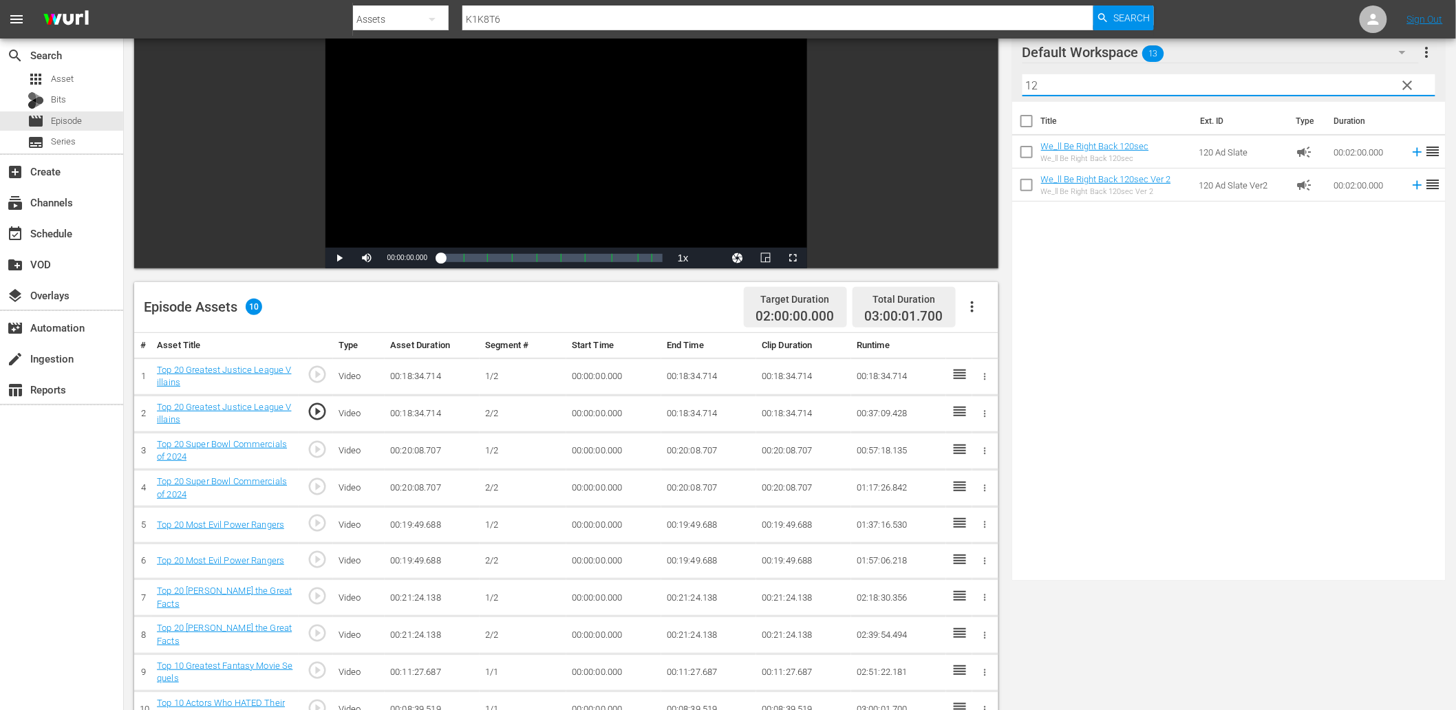
scroll to position [153, 0]
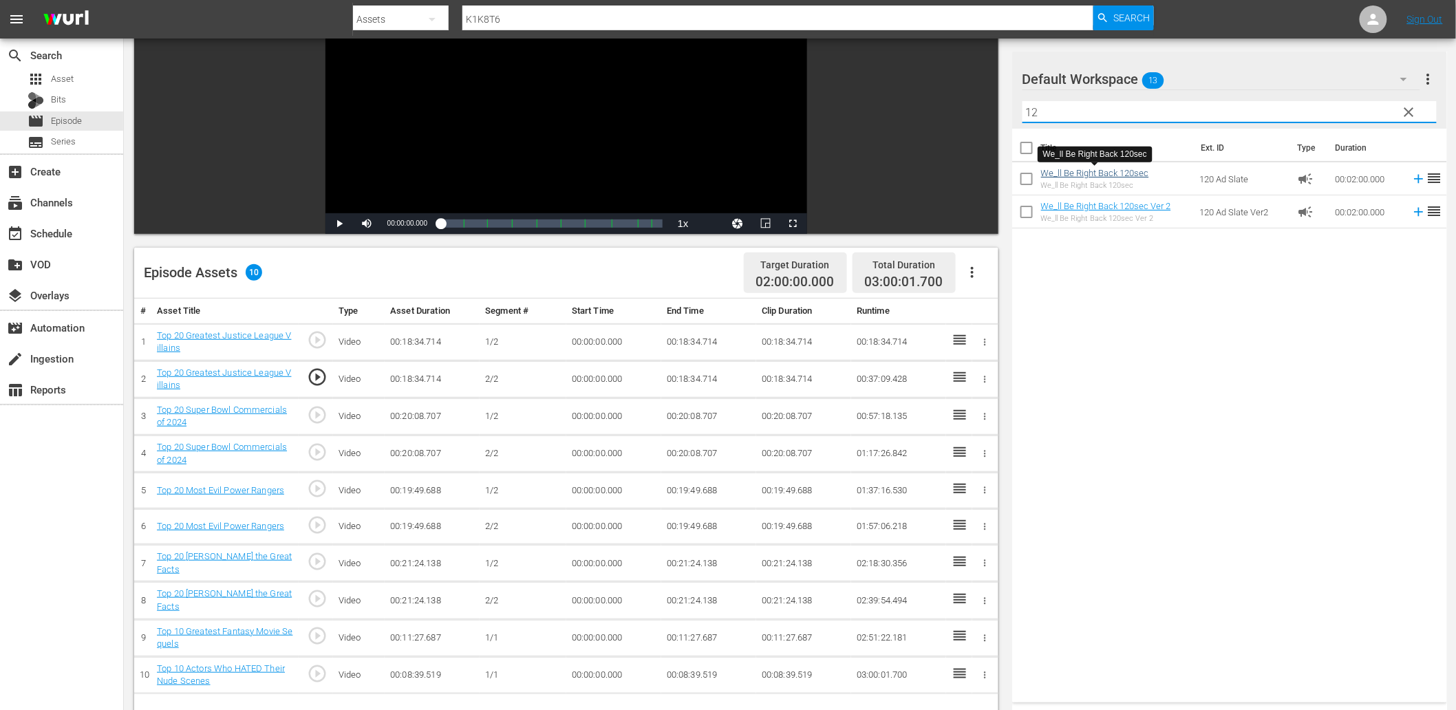
type input "12"
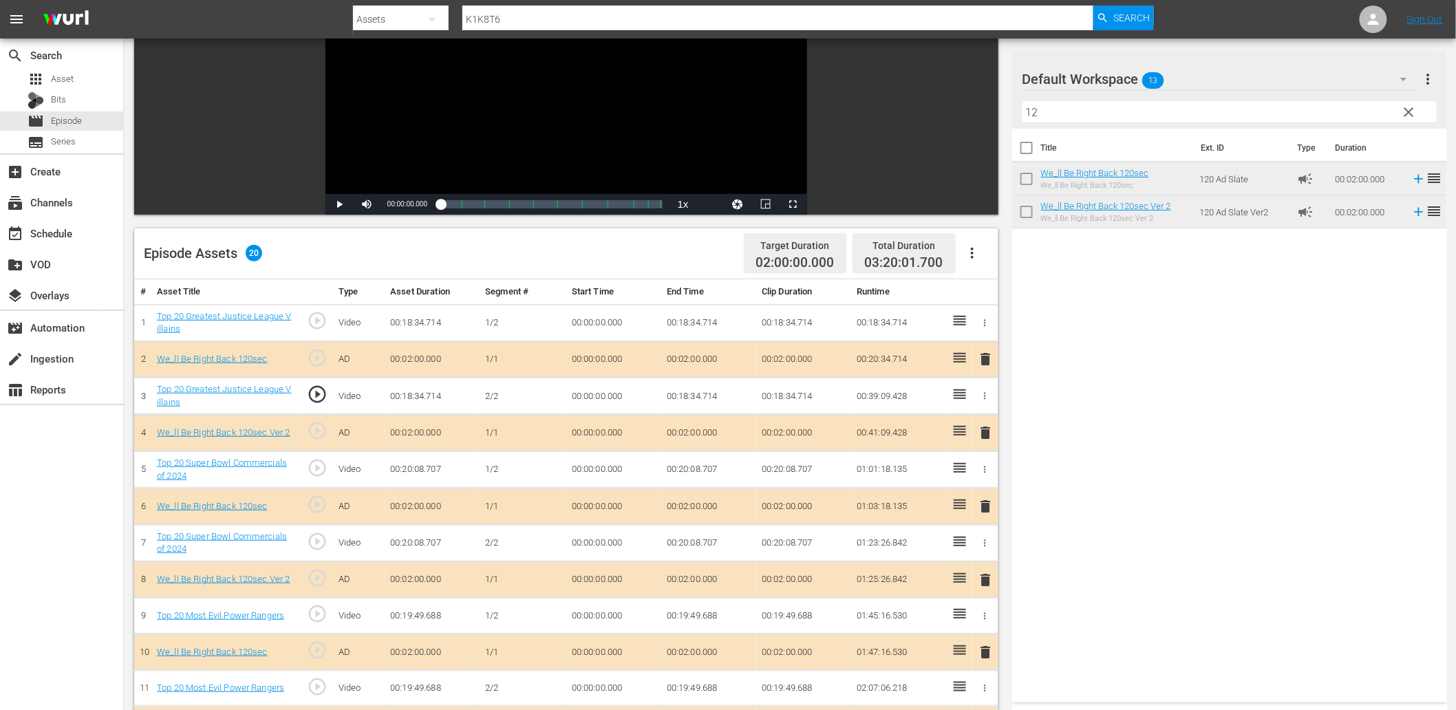
scroll to position [214, 0]
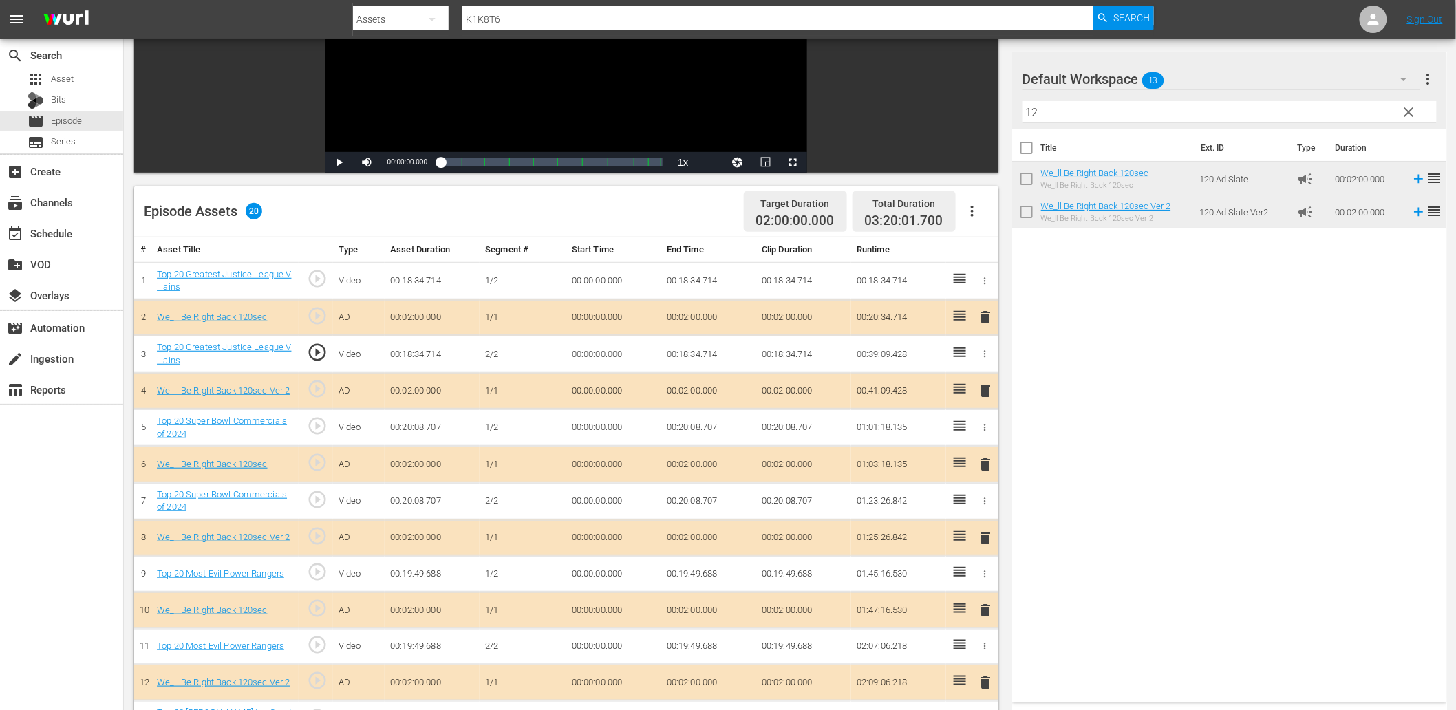
click at [1408, 107] on span "clear" at bounding box center [1409, 112] width 17 height 17
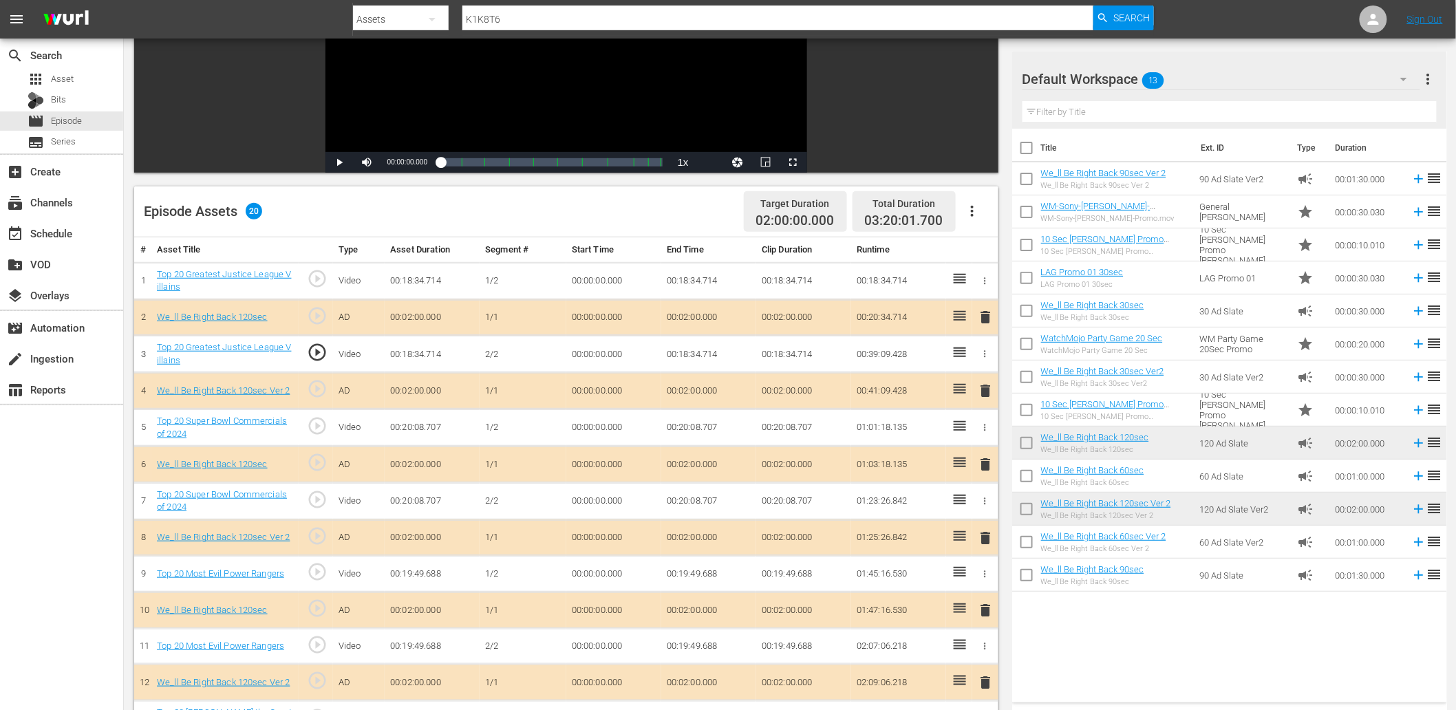
click at [1393, 72] on button "button" at bounding box center [1403, 79] width 33 height 33
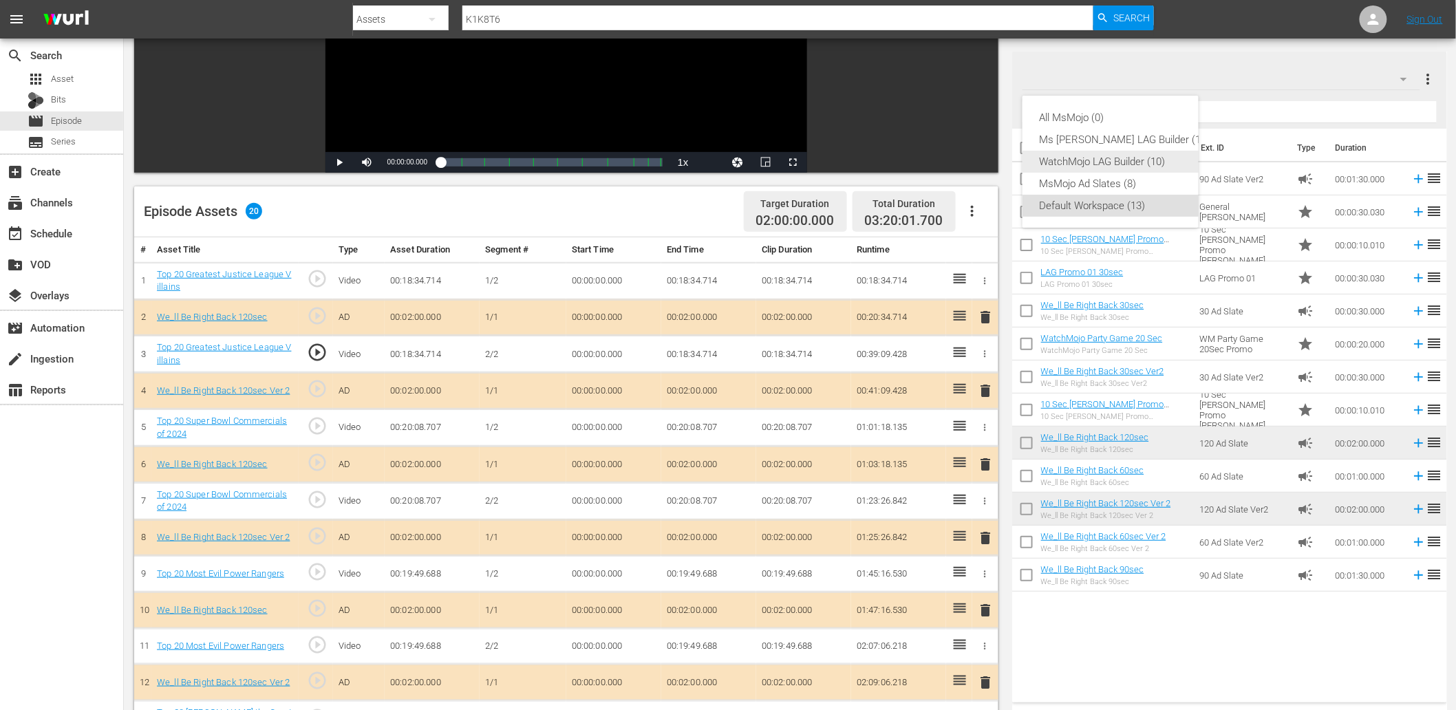
click at [1102, 160] on div "WatchMojo LAG Builder (10)" at bounding box center [1124, 162] width 171 height 22
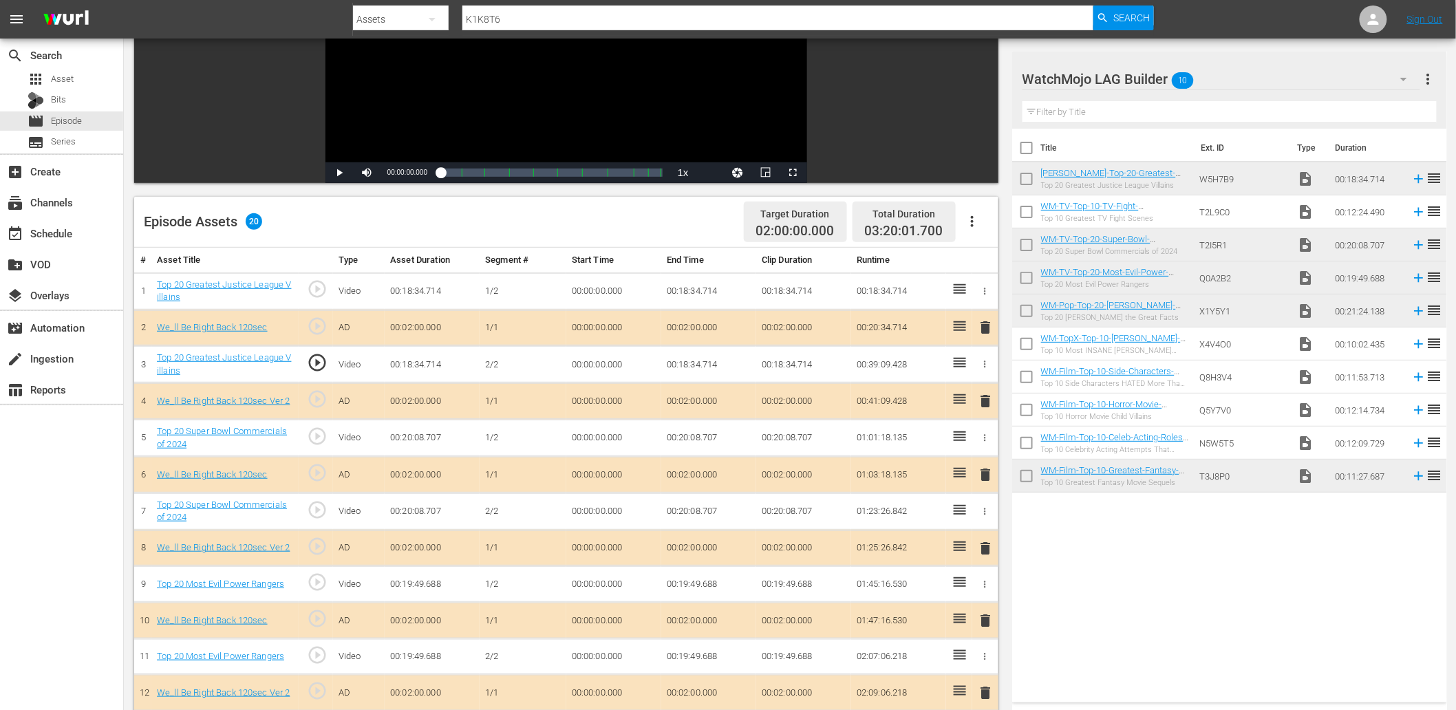
scroll to position [153, 0]
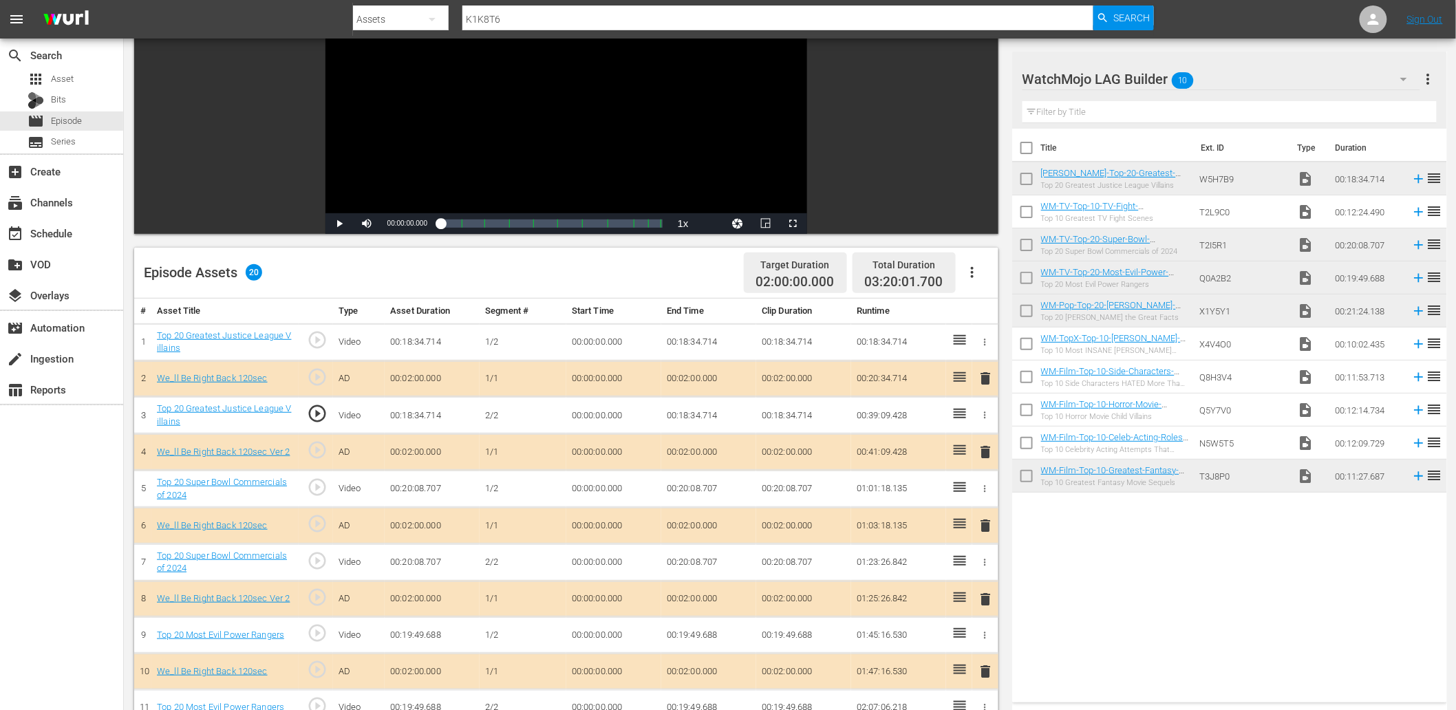
click at [315, 413] on span "play_circle_outline" at bounding box center [317, 413] width 21 height 21
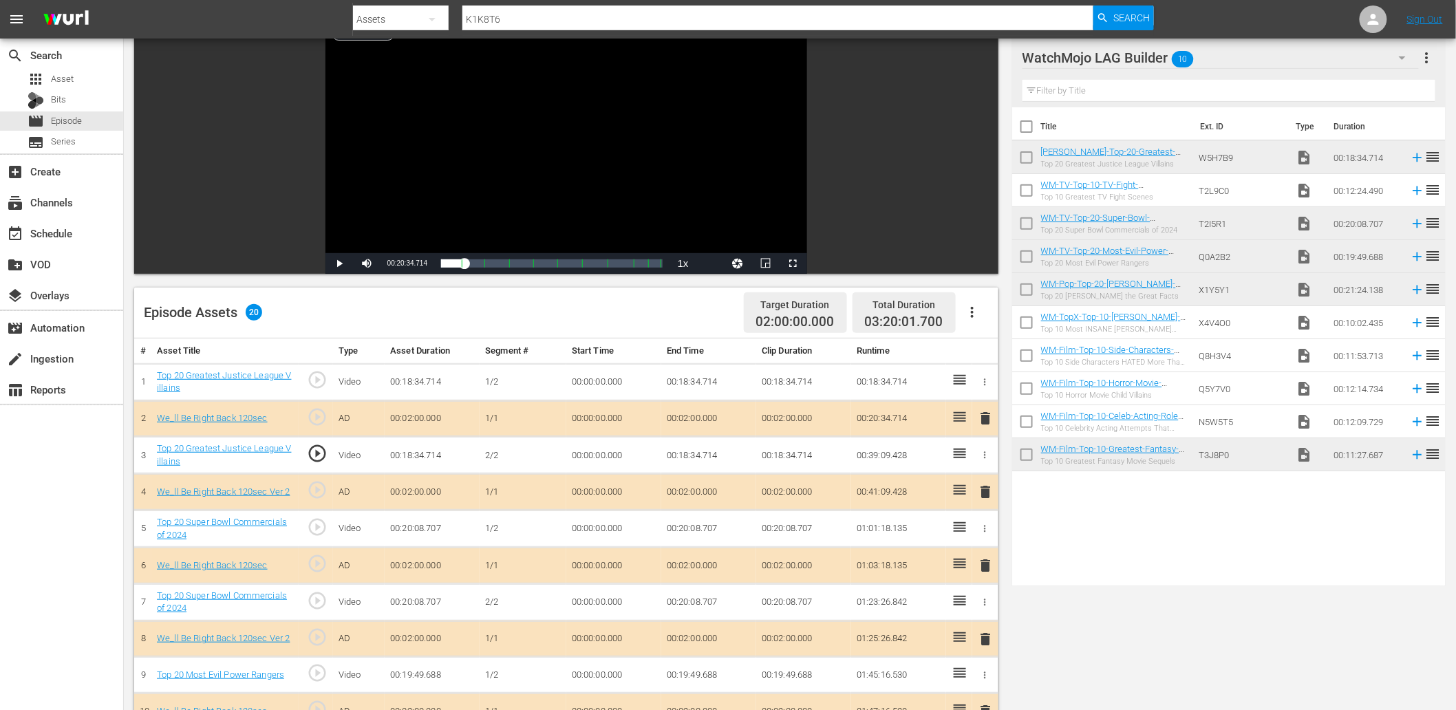
scroll to position [0, 0]
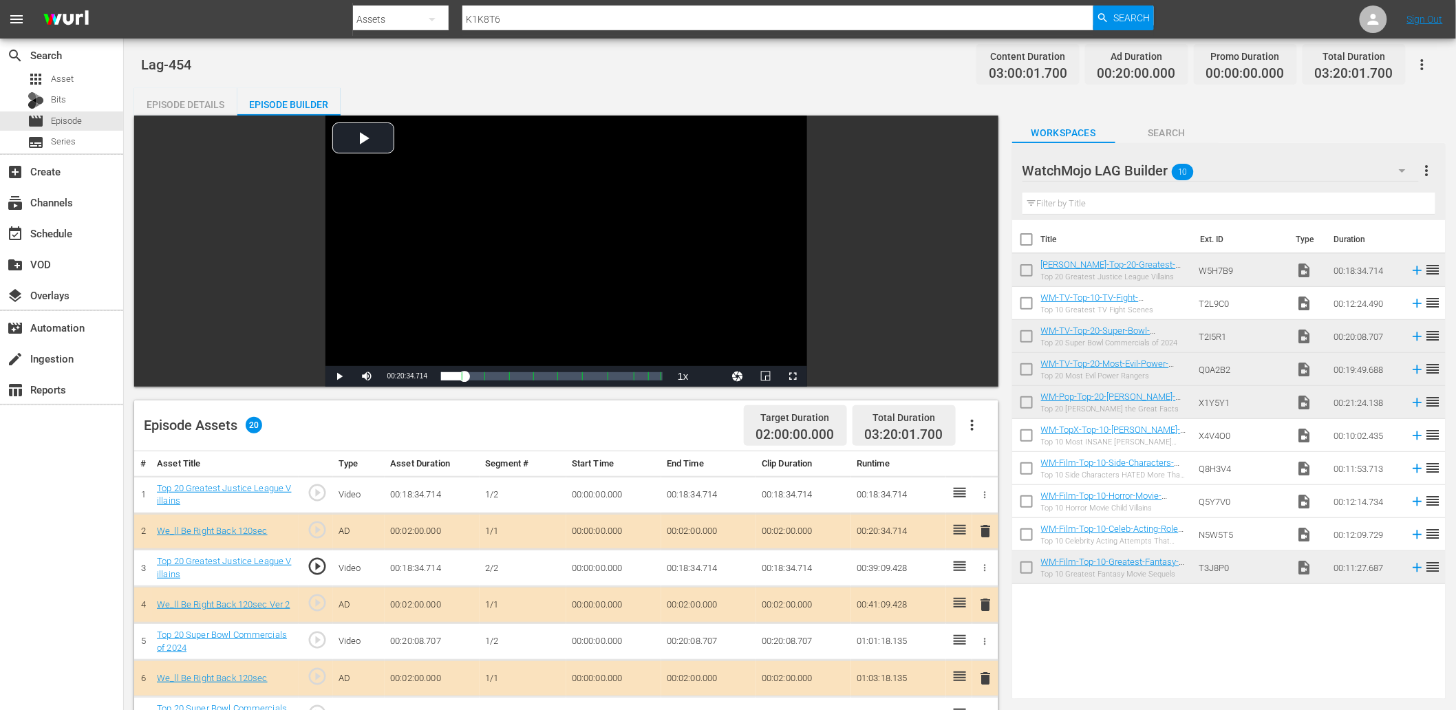
click at [587, 565] on td "00:00:00.000" at bounding box center [613, 568] width 95 height 37
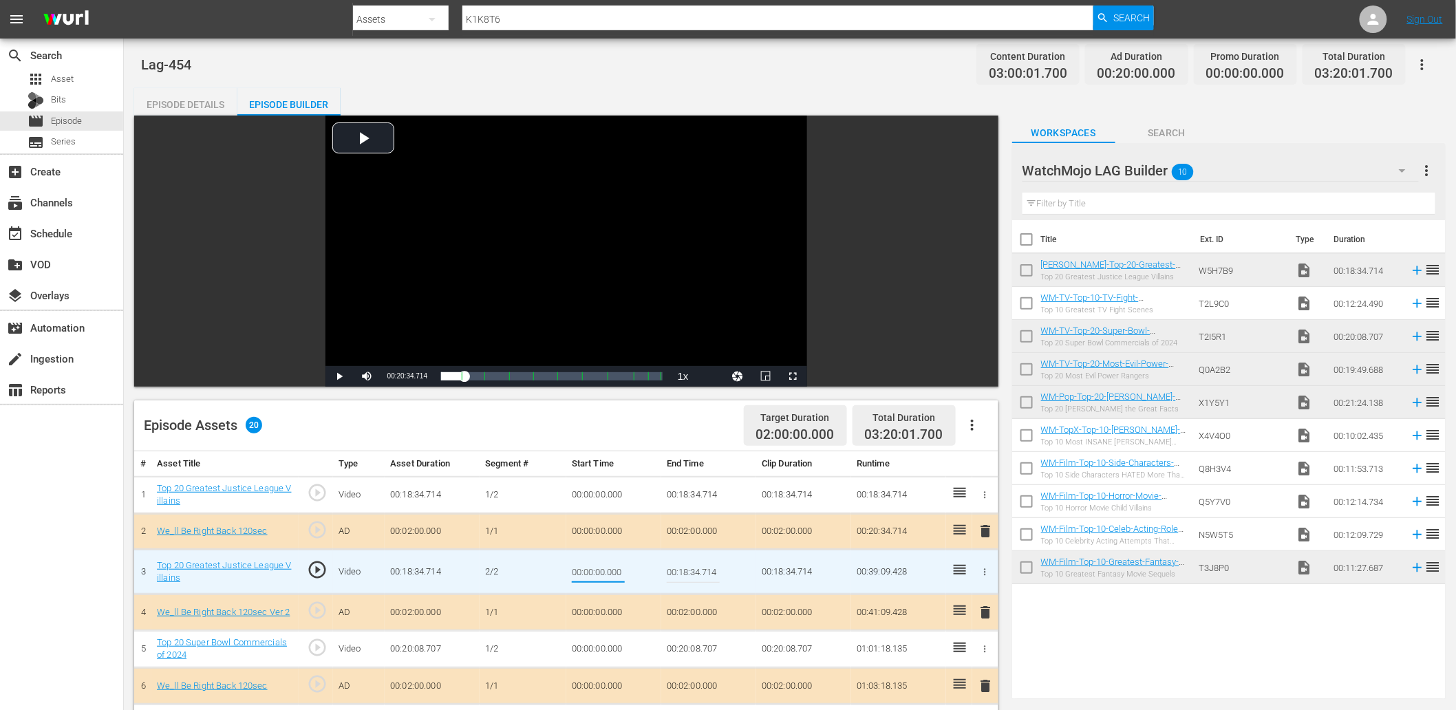
type input "00:11:47.000"
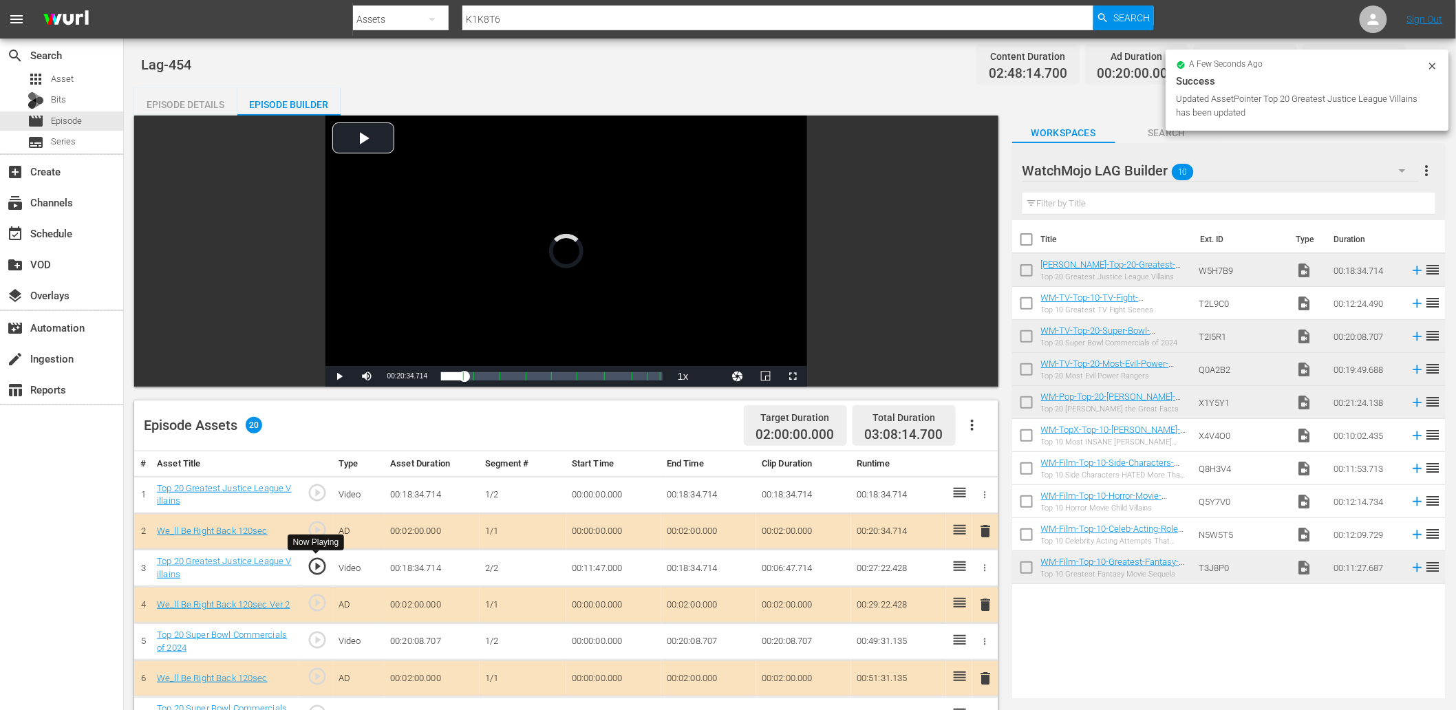
click at [315, 562] on span "play_circle_outline" at bounding box center [317, 566] width 21 height 21
click at [519, 287] on div "Video Player" at bounding box center [566, 241] width 482 height 250
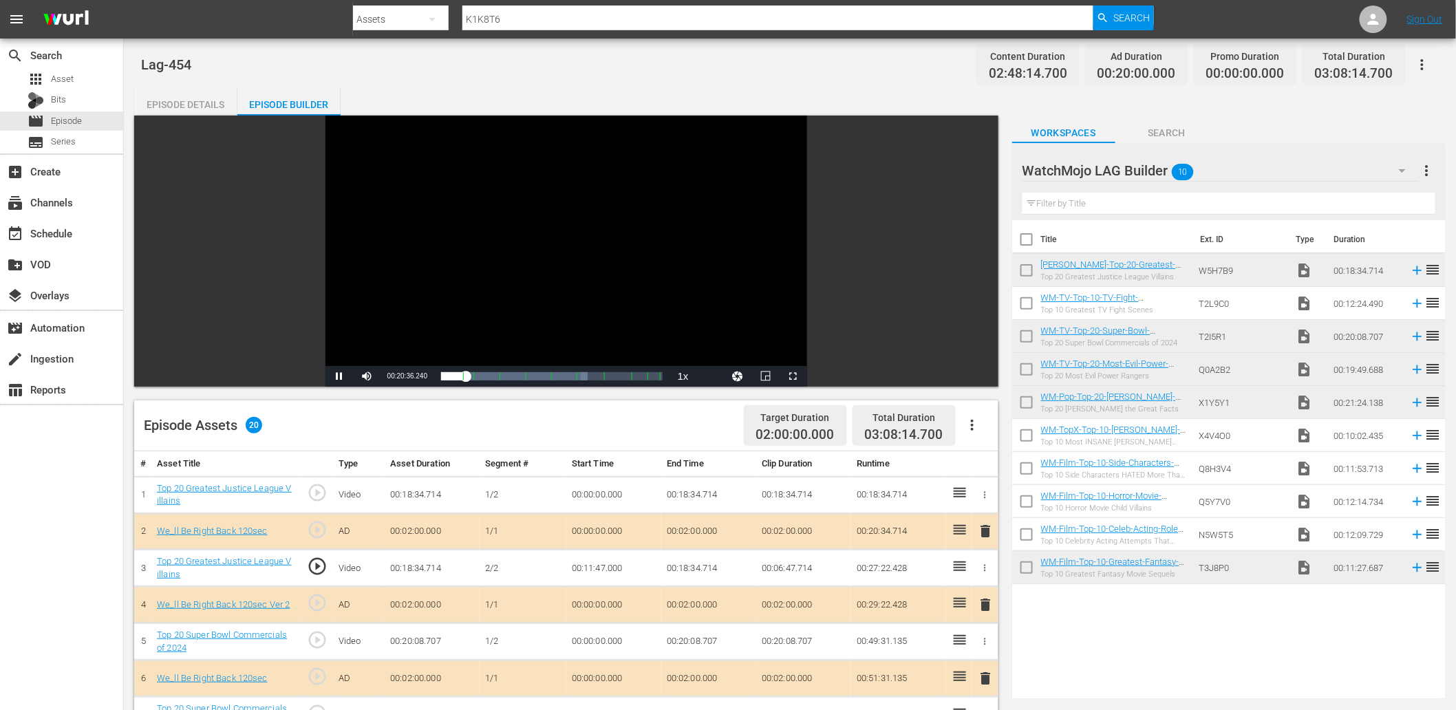
click at [602, 565] on td "00:11:47.000" at bounding box center [613, 568] width 95 height 37
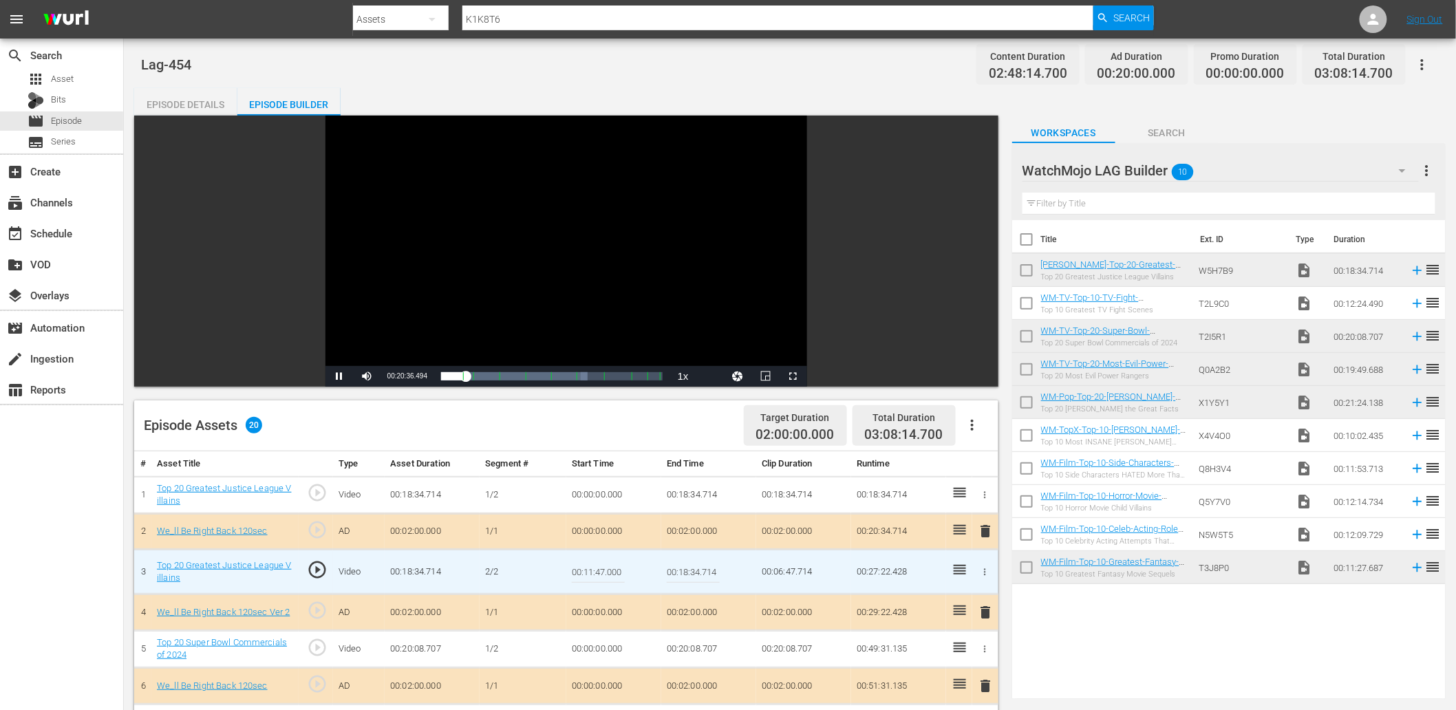
click at [602, 565] on input "00:11:47.000" at bounding box center [598, 571] width 53 height 33
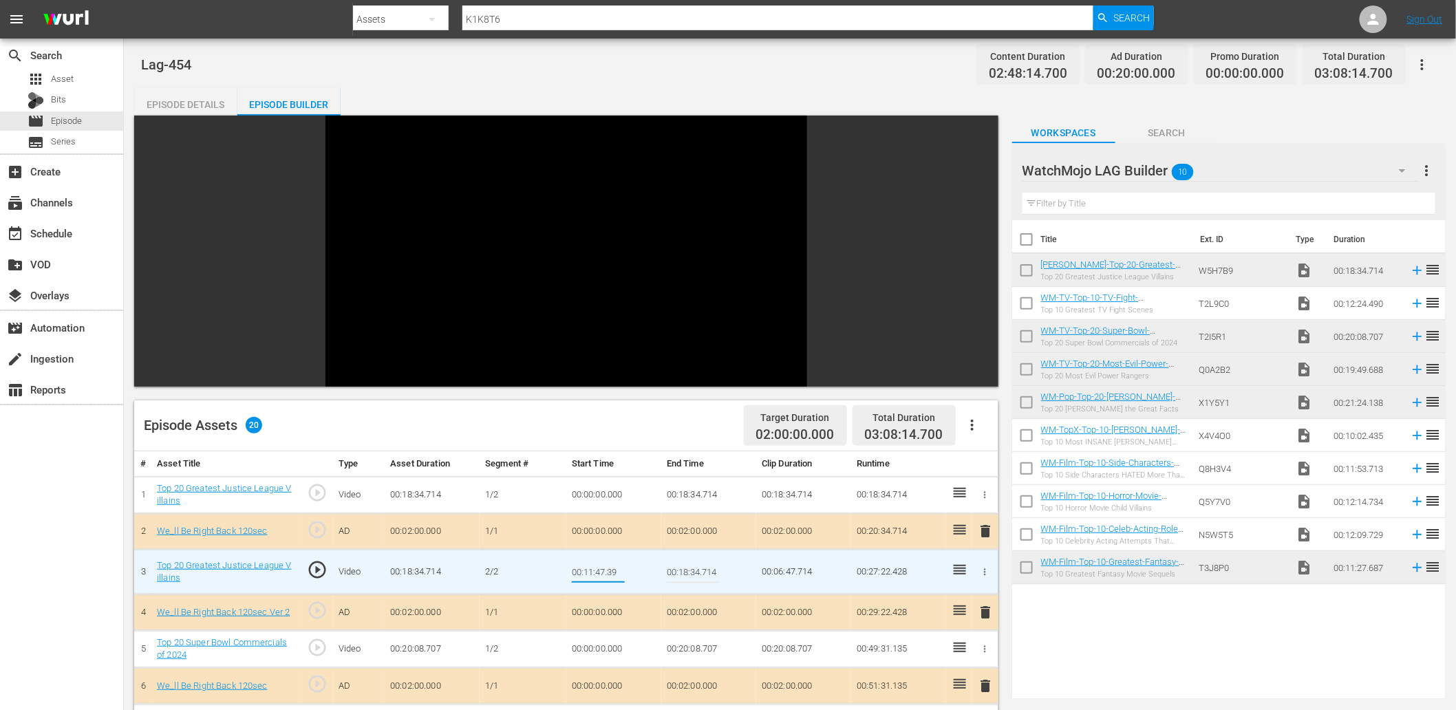
type input "00:11:47.399"
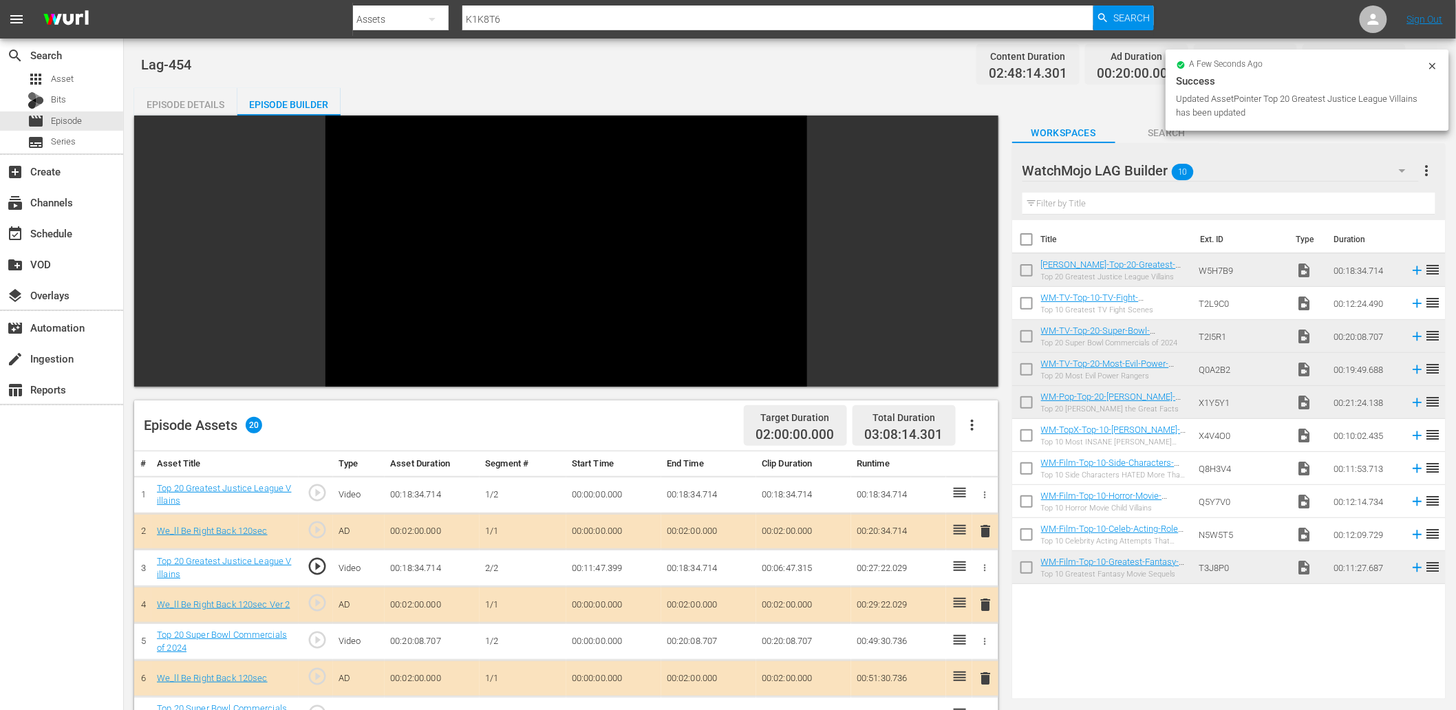
click at [613, 568] on td "00:11:47.399" at bounding box center [613, 568] width 95 height 37
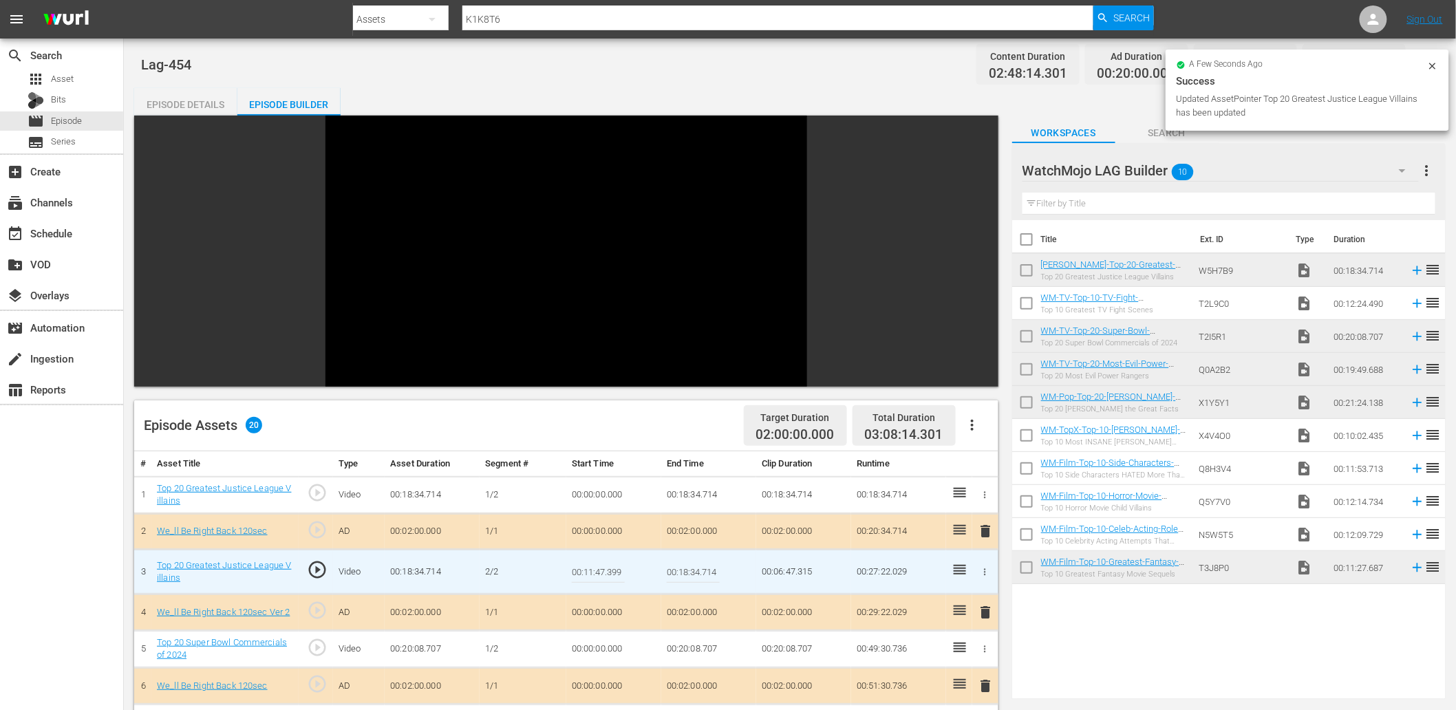
click at [613, 568] on input "00:11:47.399" at bounding box center [598, 571] width 53 height 33
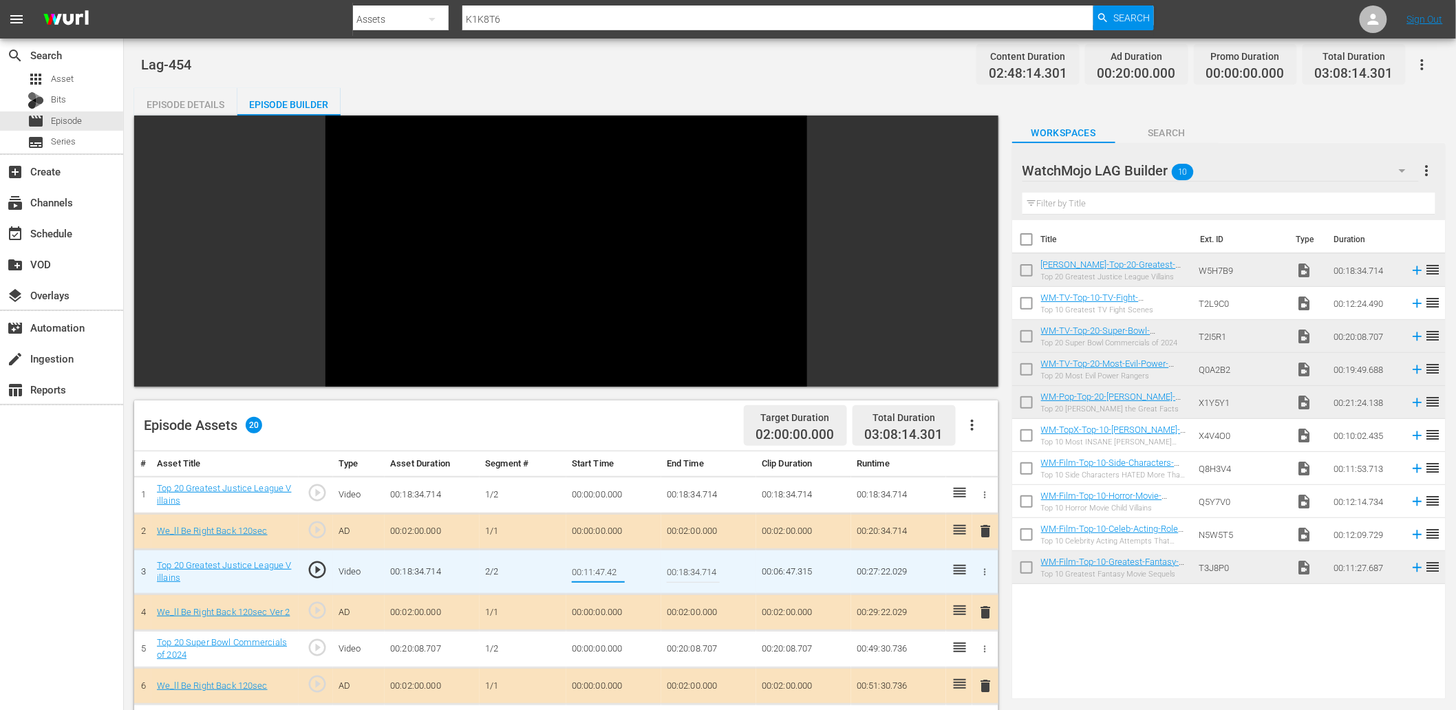
type input "00:11:47.425"
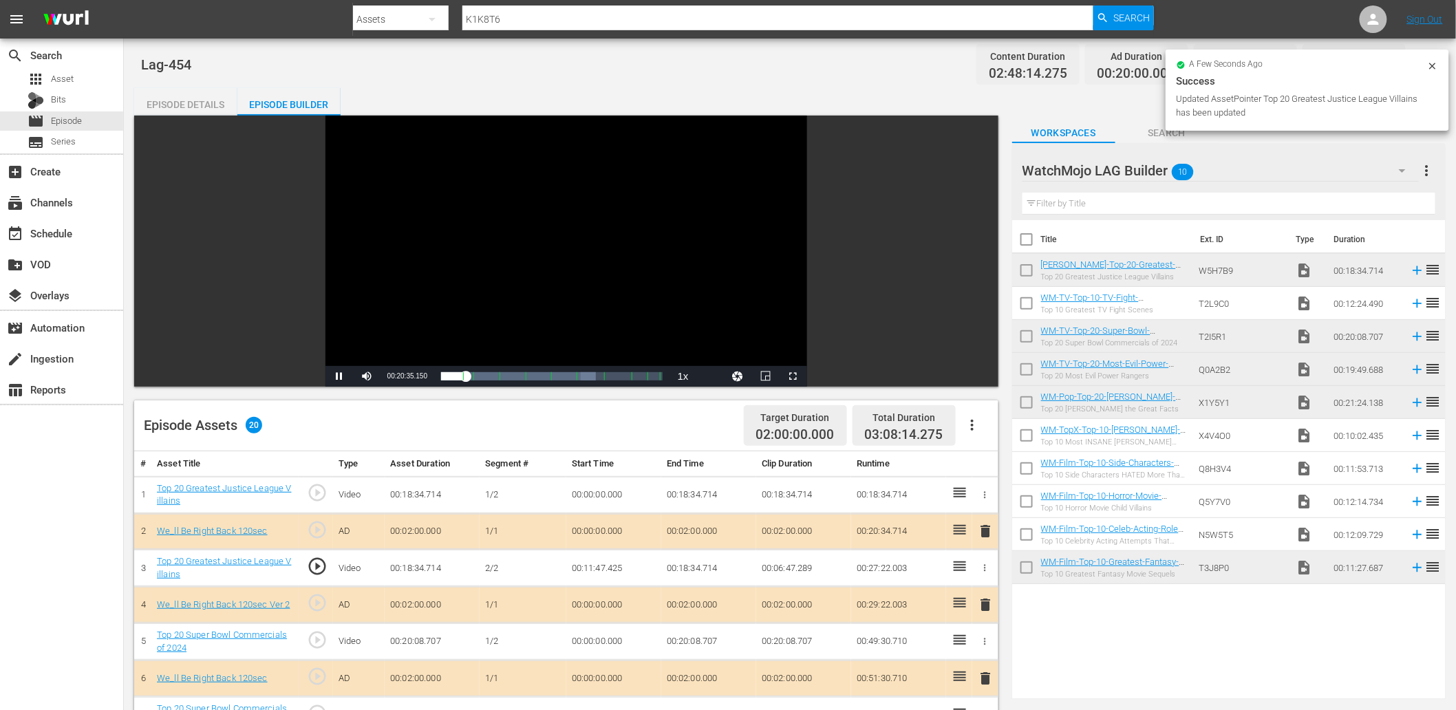
click at [486, 237] on div "Video Player" at bounding box center [566, 241] width 482 height 250
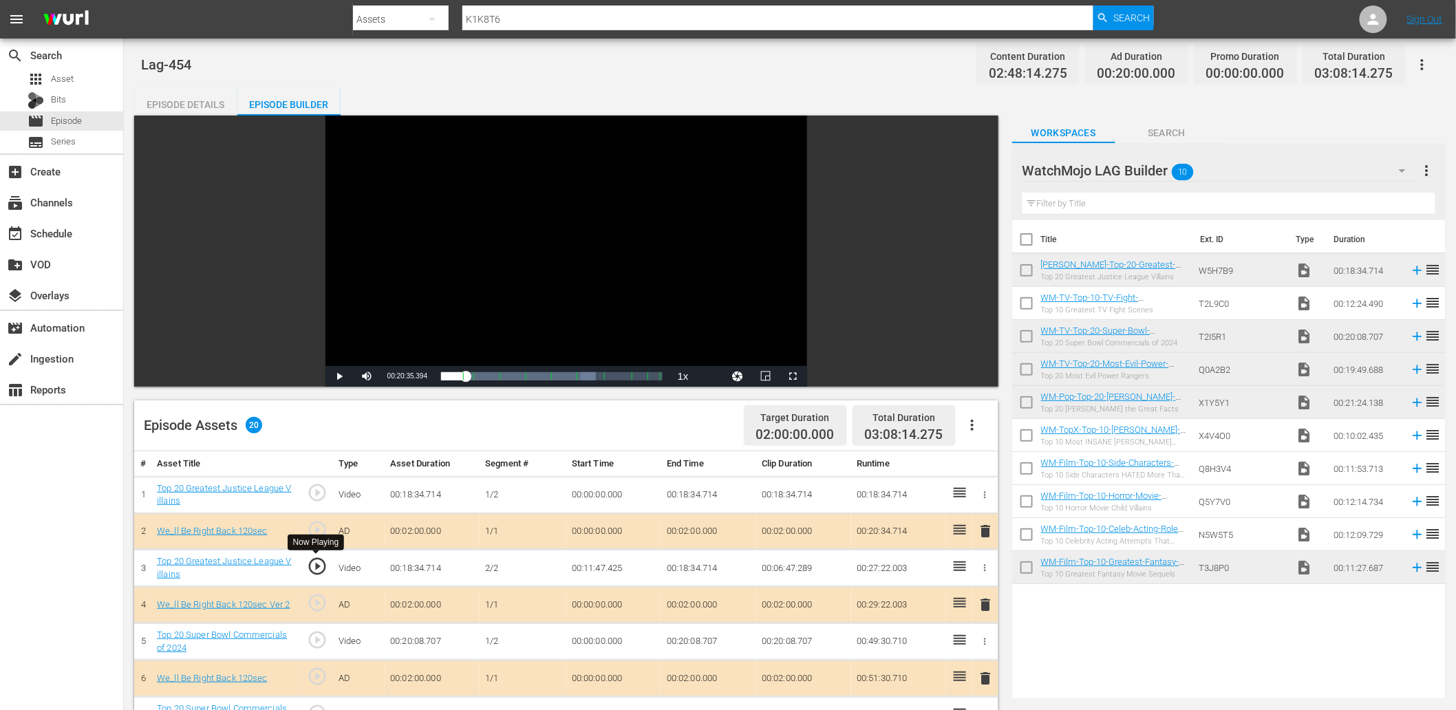
click at [315, 564] on span "play_circle_outline" at bounding box center [317, 566] width 21 height 21
click at [615, 574] on td "00:11:47.425" at bounding box center [613, 568] width 95 height 37
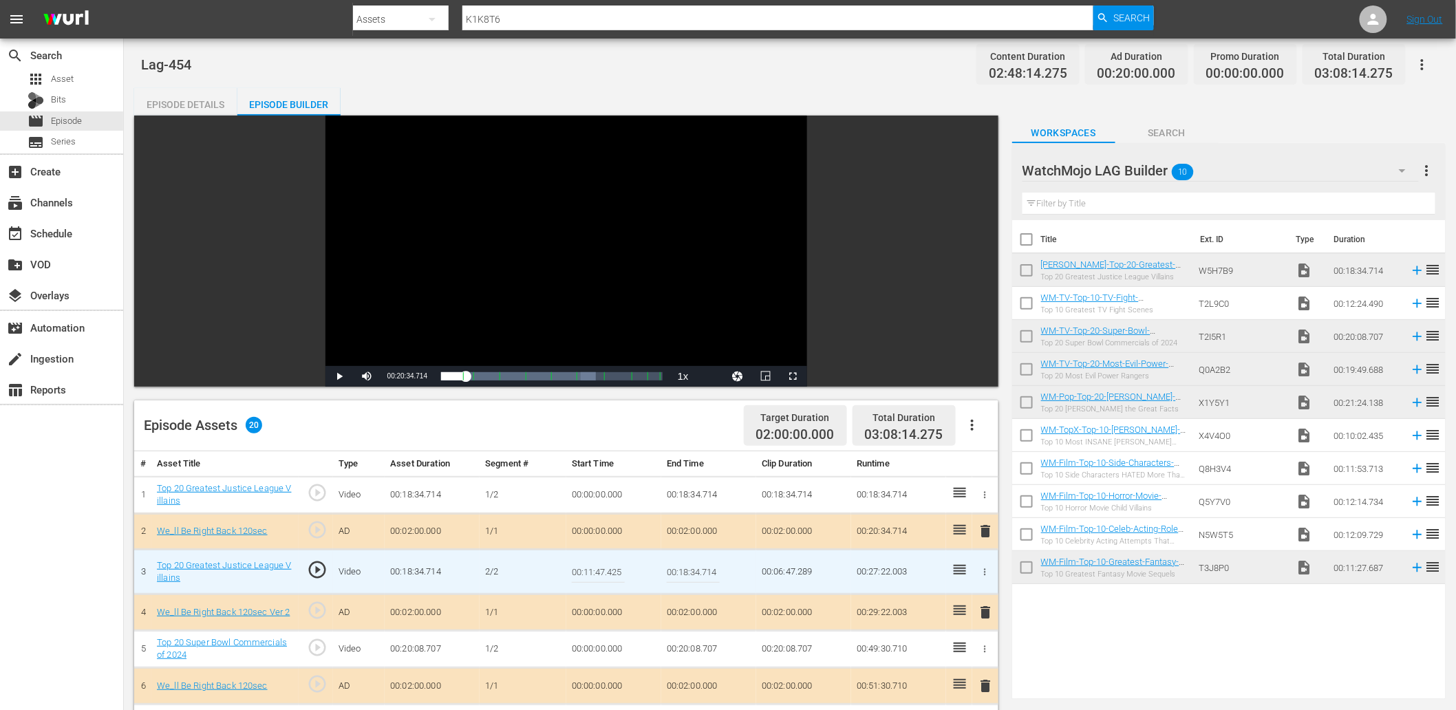
click at [618, 574] on input "00:11:47.425" at bounding box center [598, 571] width 53 height 33
type input "00:11:47.499"
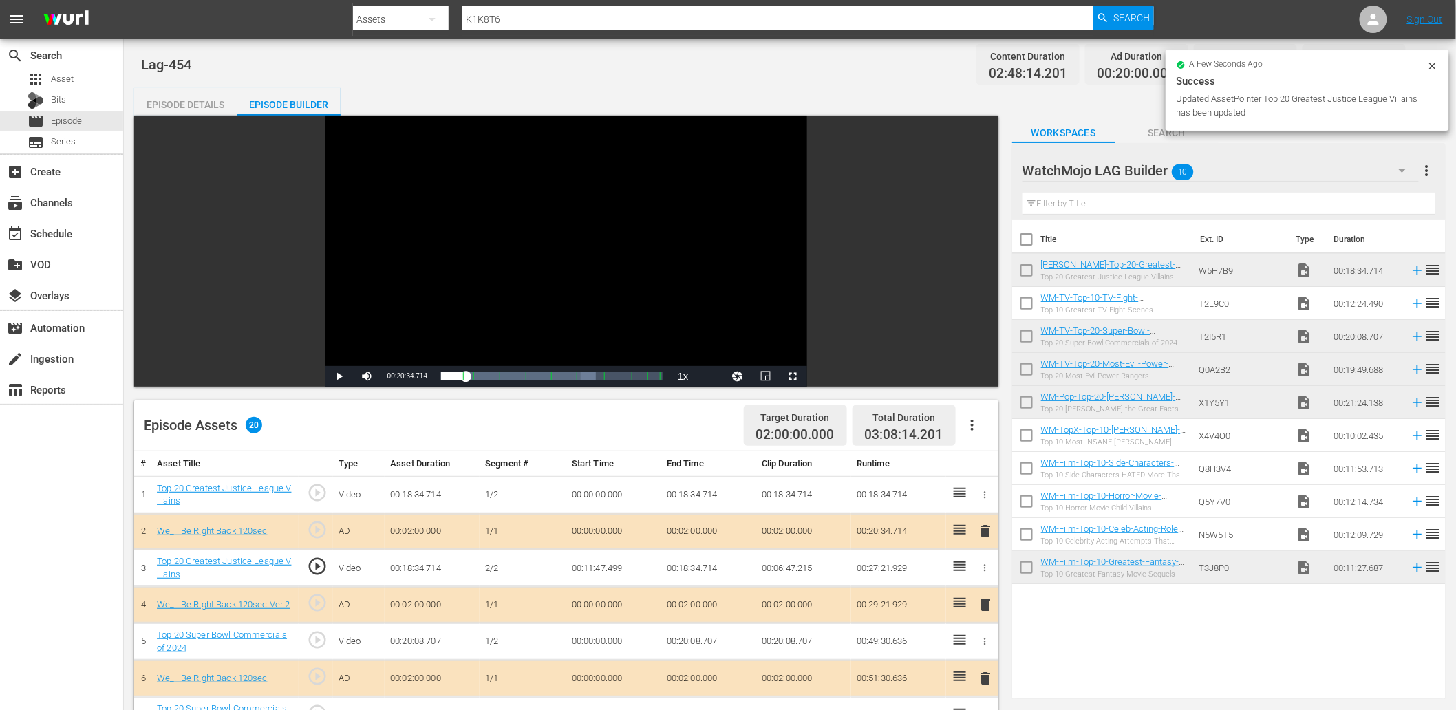
click at [594, 565] on td "00:11:47.499" at bounding box center [613, 568] width 95 height 37
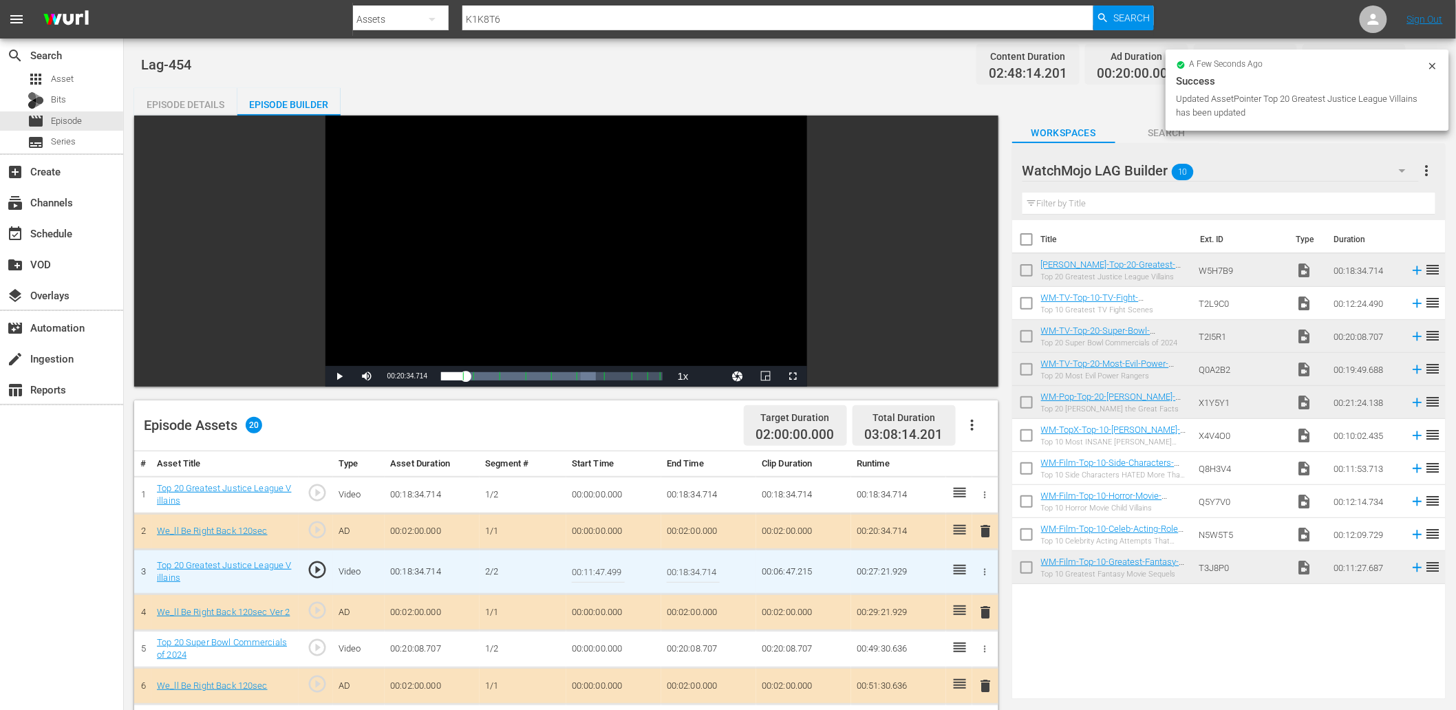
click at [594, 565] on input "00:11:47.499" at bounding box center [598, 571] width 53 height 33
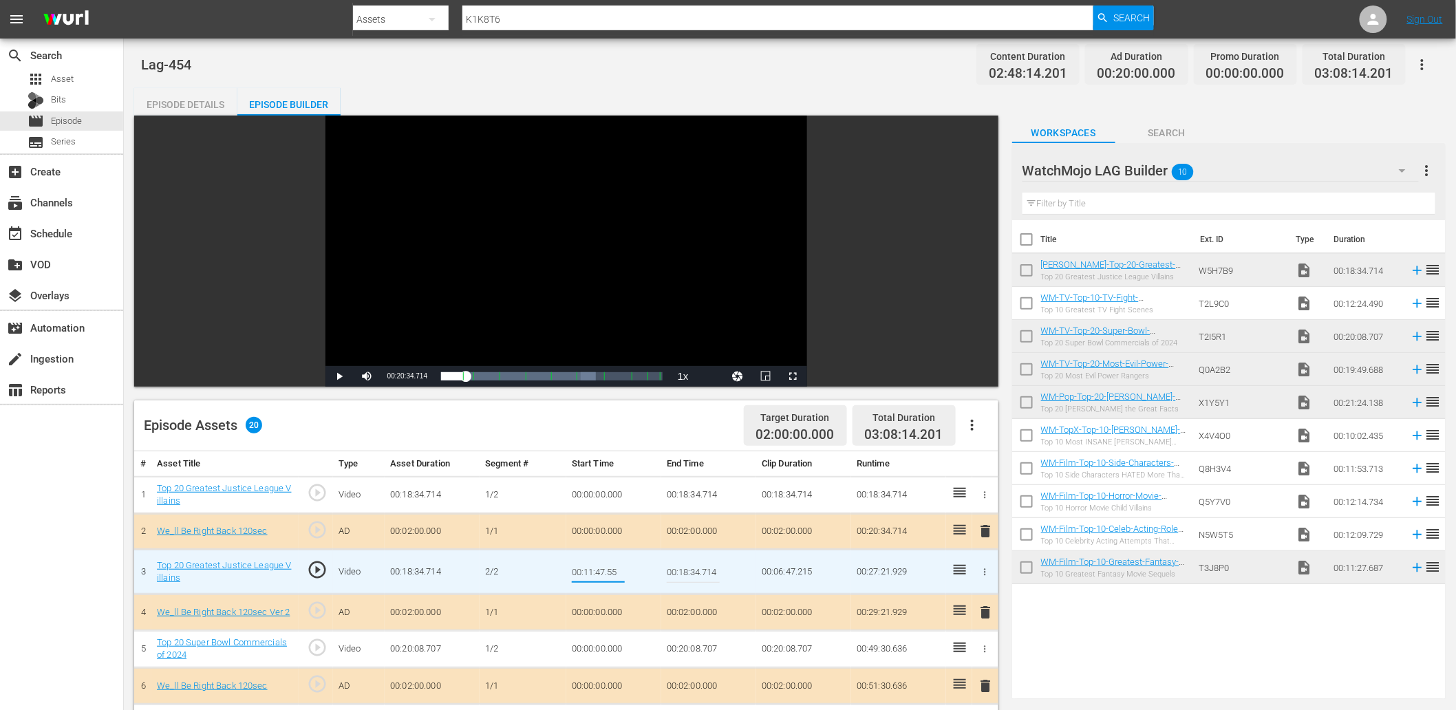
type input "00:11:47.555"
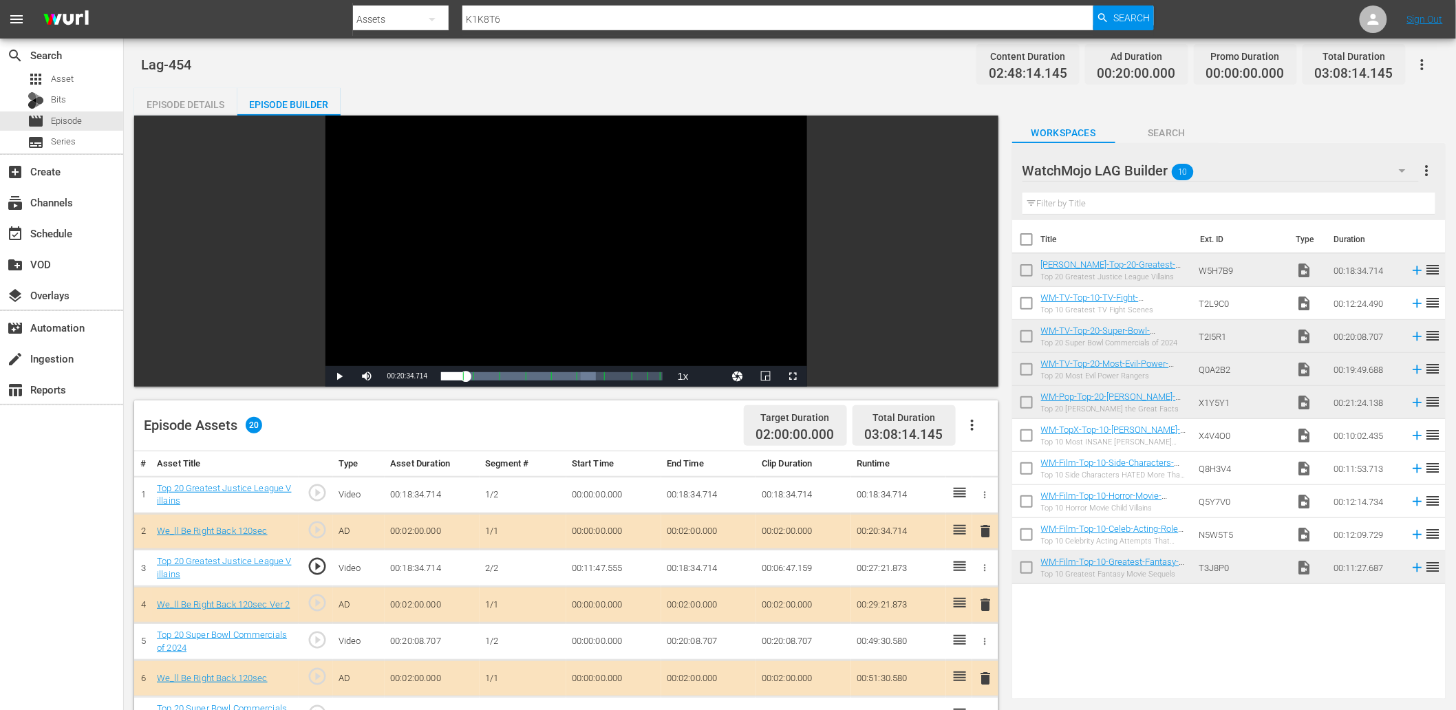
click at [619, 570] on td "00:11:47.555" at bounding box center [613, 568] width 95 height 37
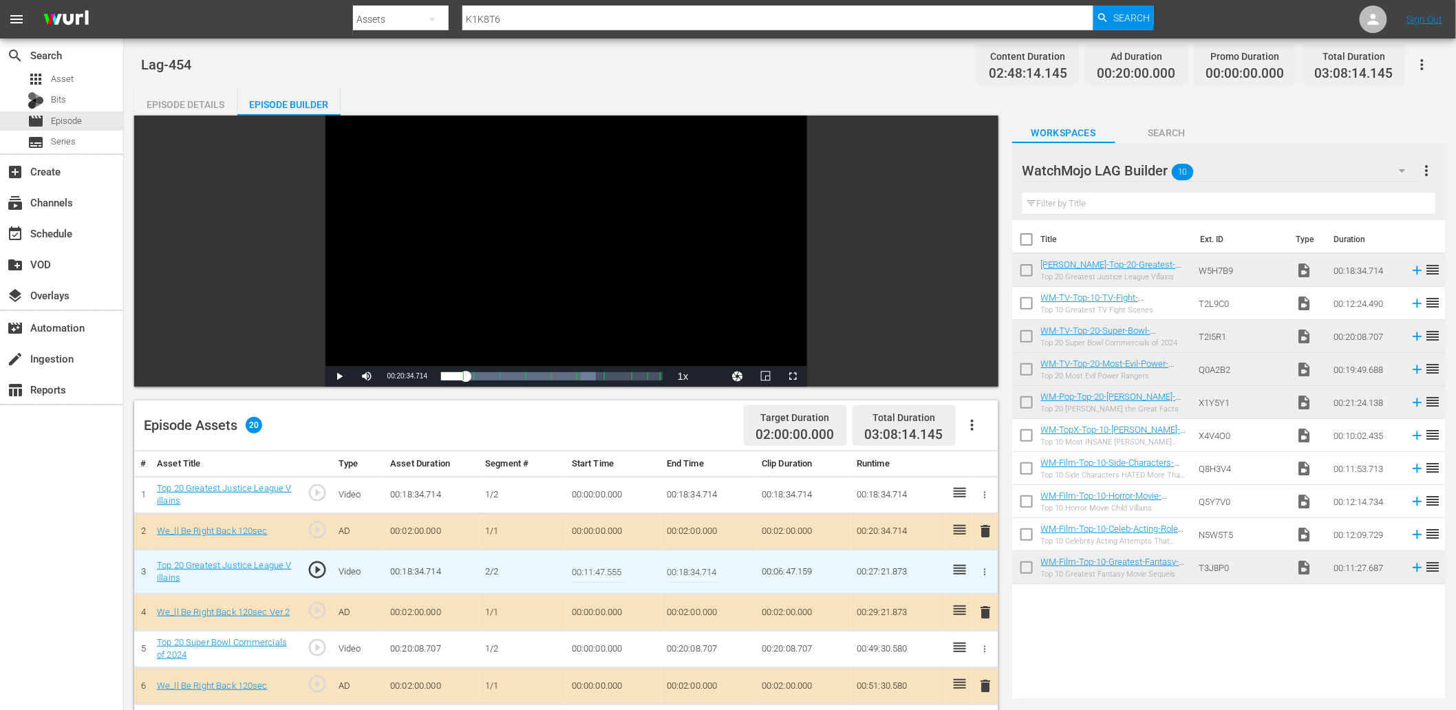
click at [619, 570] on input "00:11:47.555" at bounding box center [598, 571] width 53 height 33
click at [689, 496] on td "00:18:34.714" at bounding box center [708, 494] width 95 height 37
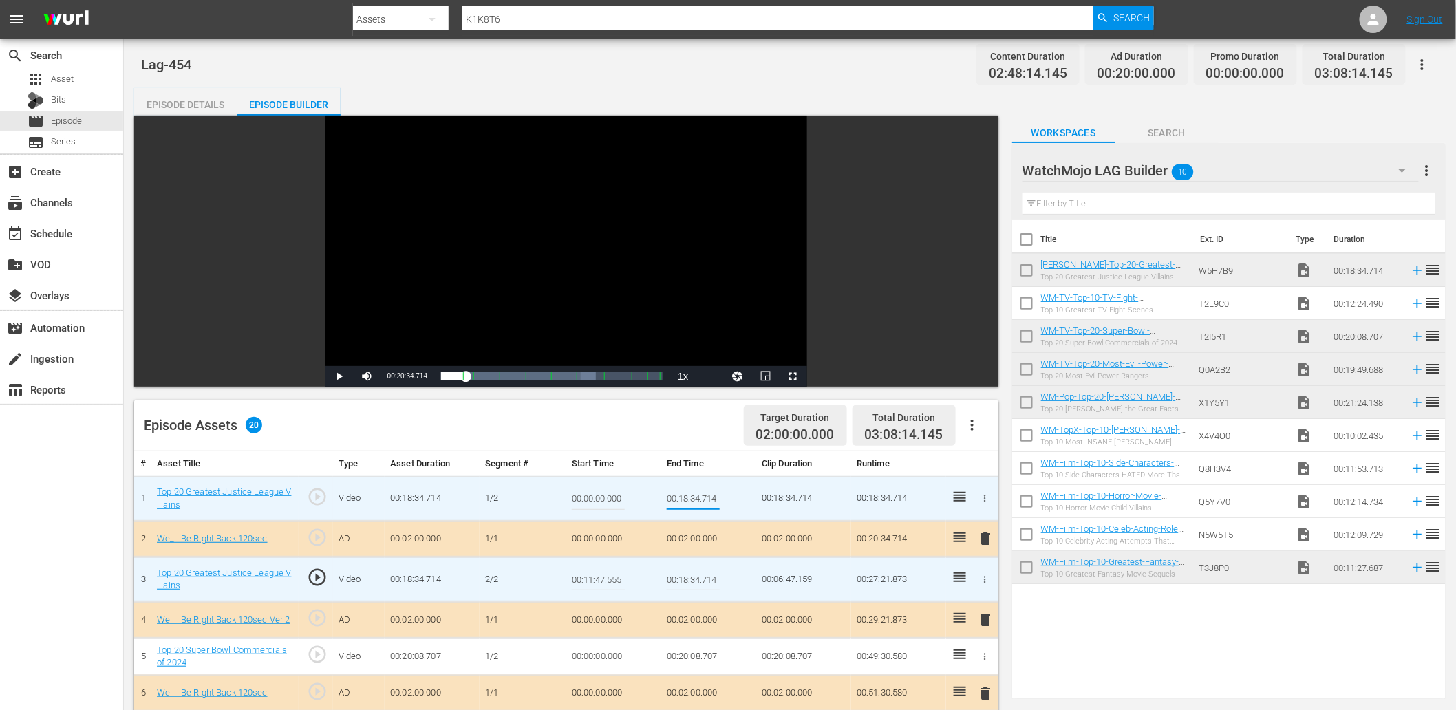
type input "00:11:47.555"
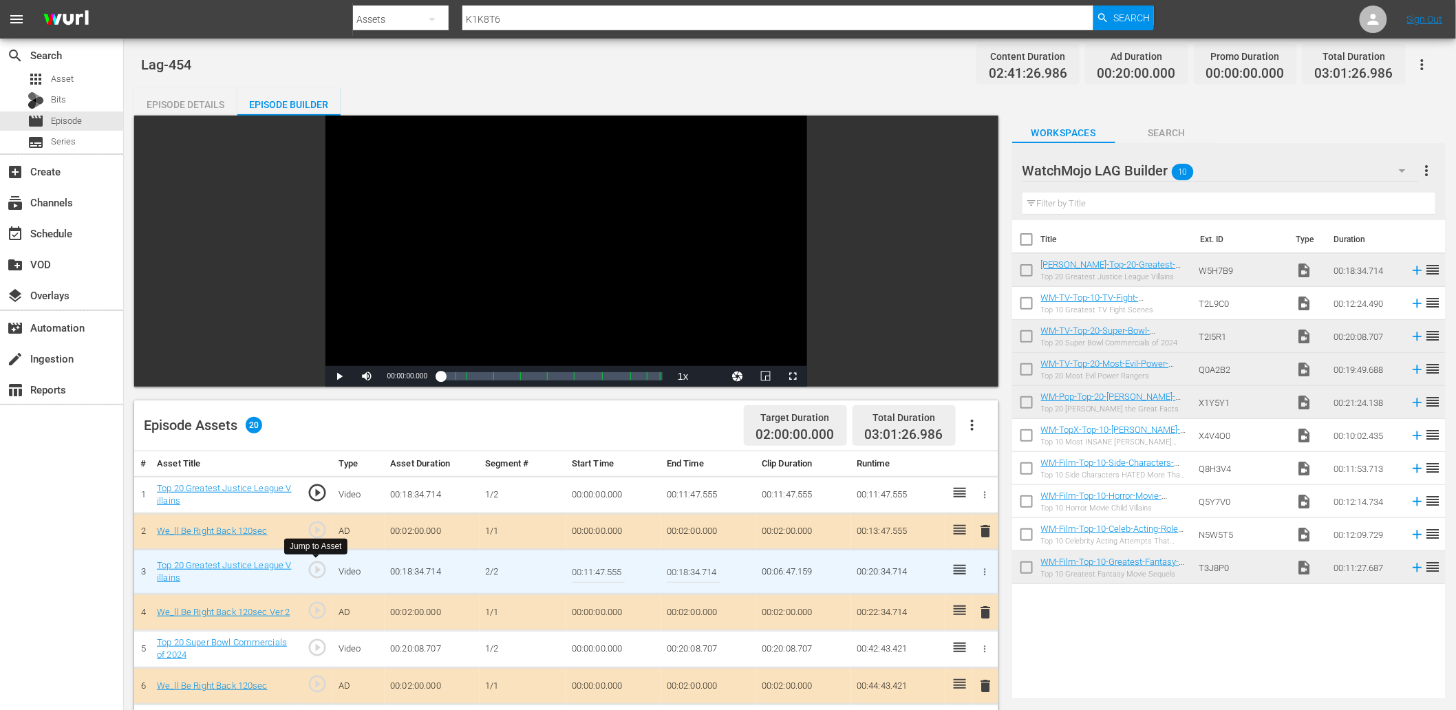
click at [314, 565] on span "play_circle_outline" at bounding box center [317, 569] width 21 height 21
click at [602, 568] on input "00:11:47.555" at bounding box center [598, 571] width 53 height 33
type input "00:11:47.666"
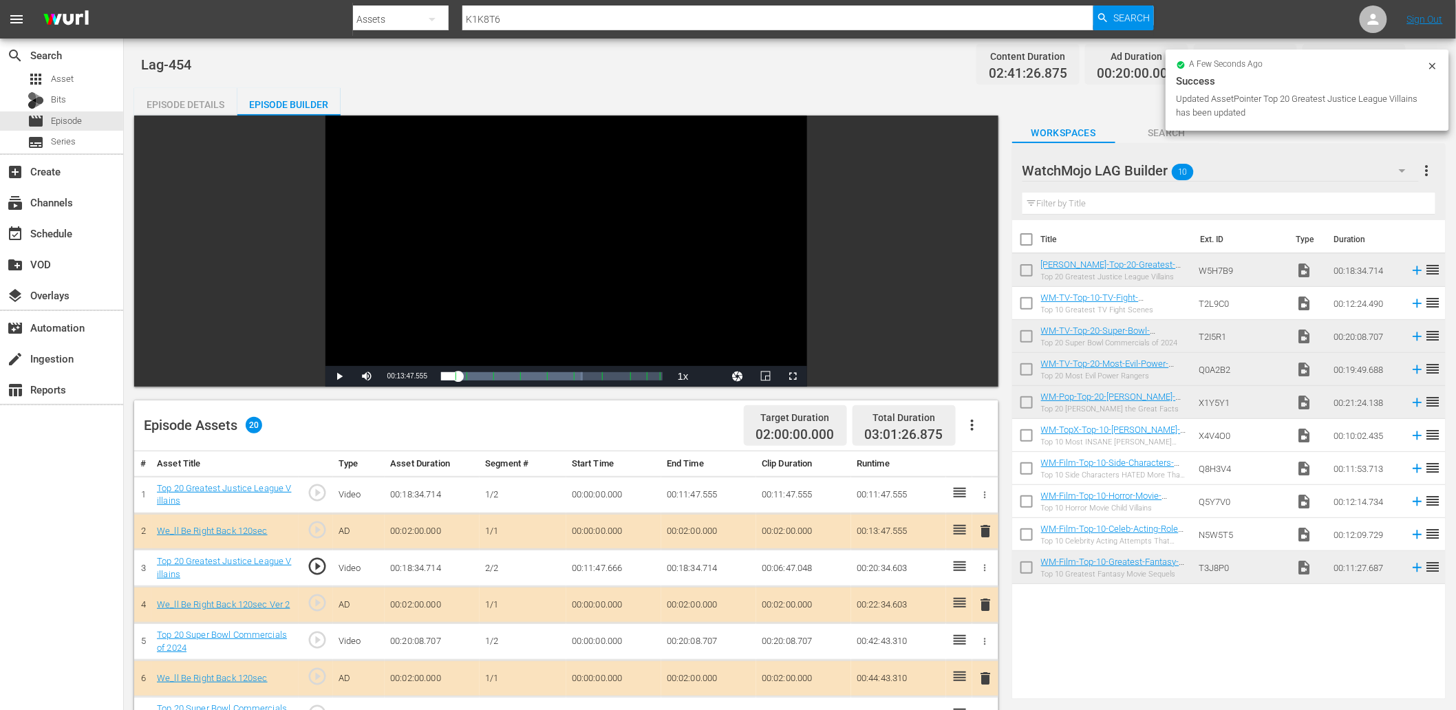
click at [614, 568] on td "00:11:47.666" at bounding box center [613, 568] width 95 height 37
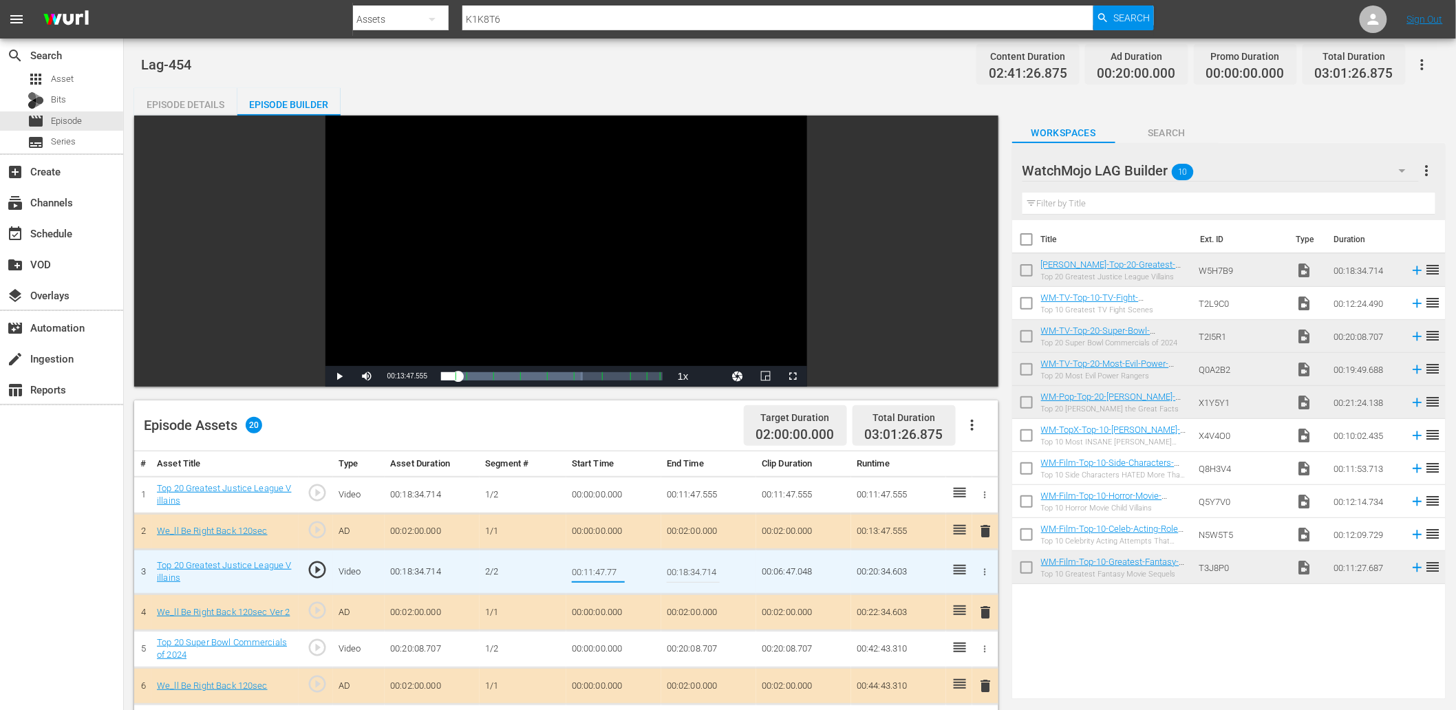
type input "00:11:47.777"
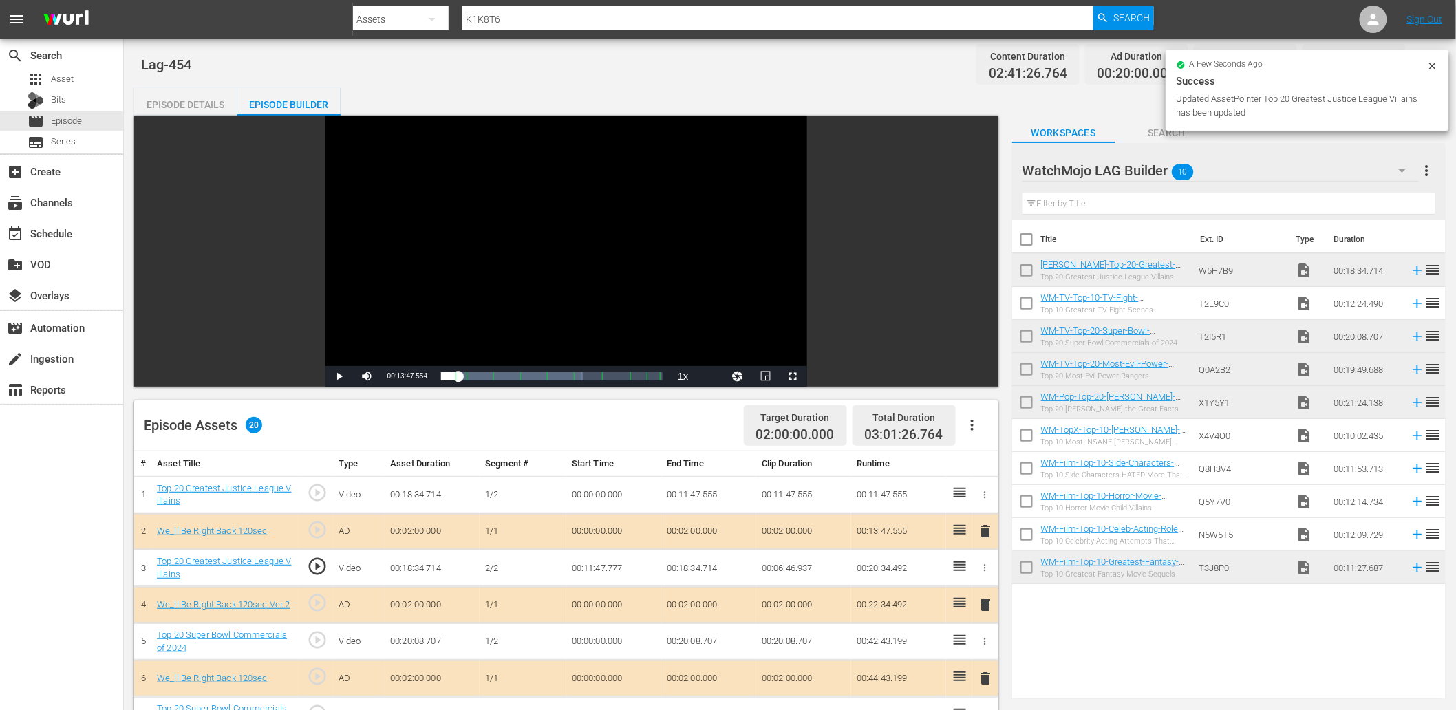
click at [702, 496] on td "00:11:47.555" at bounding box center [708, 494] width 95 height 37
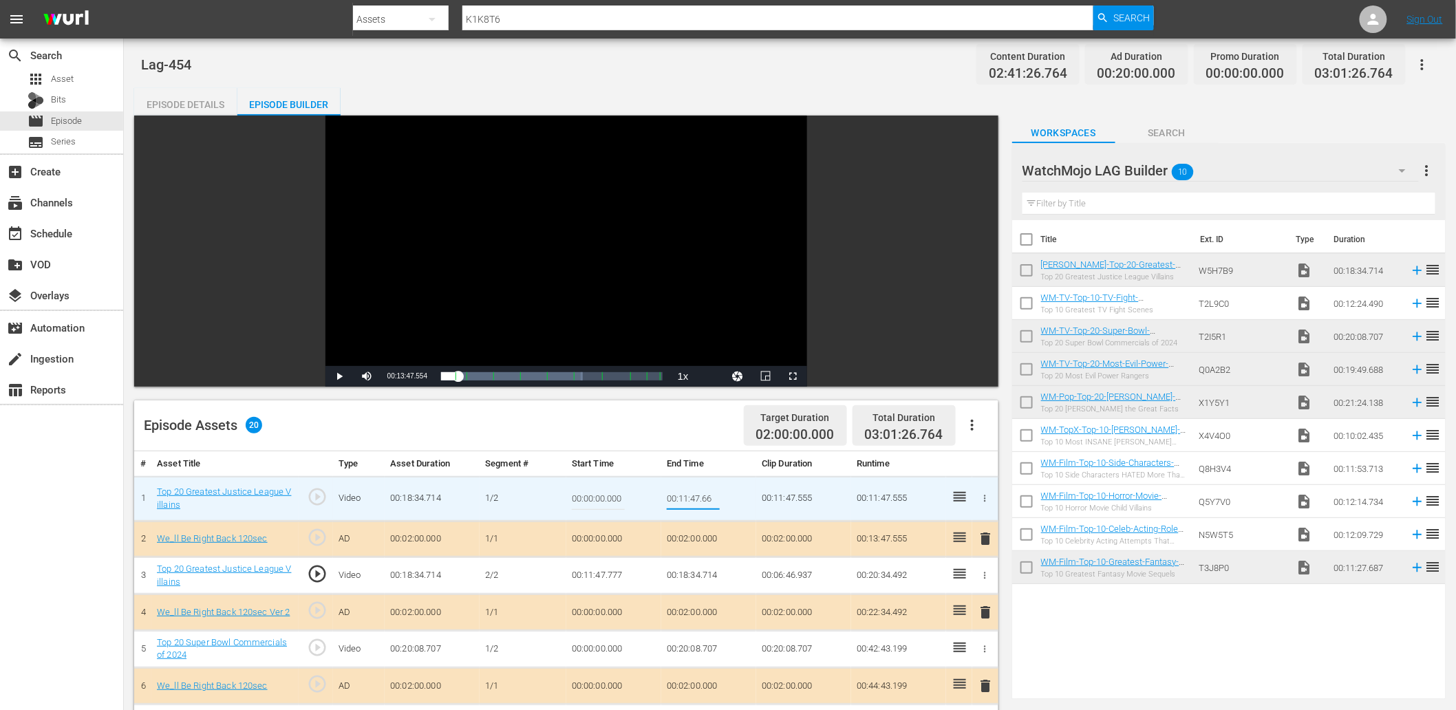
type input "00:11:47.666"
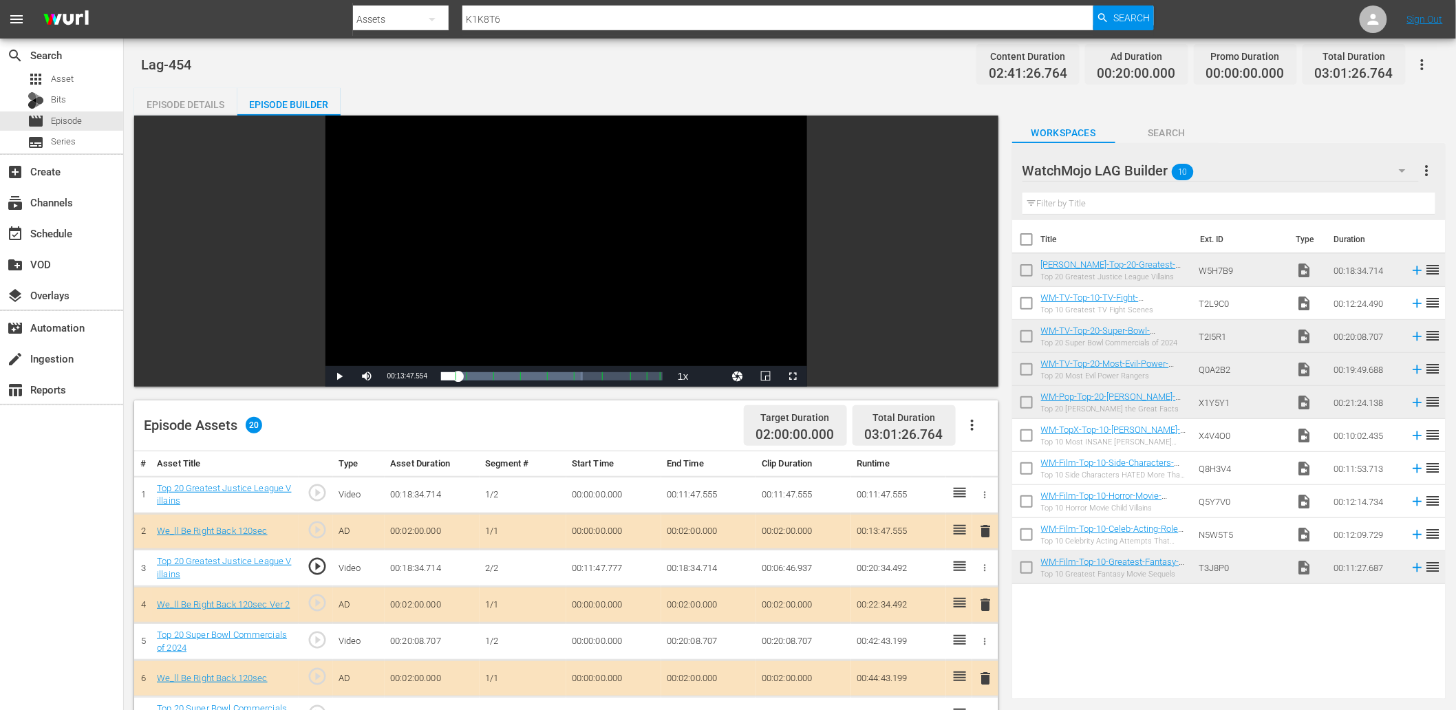
click at [314, 562] on span "play_circle_outline" at bounding box center [317, 566] width 21 height 21
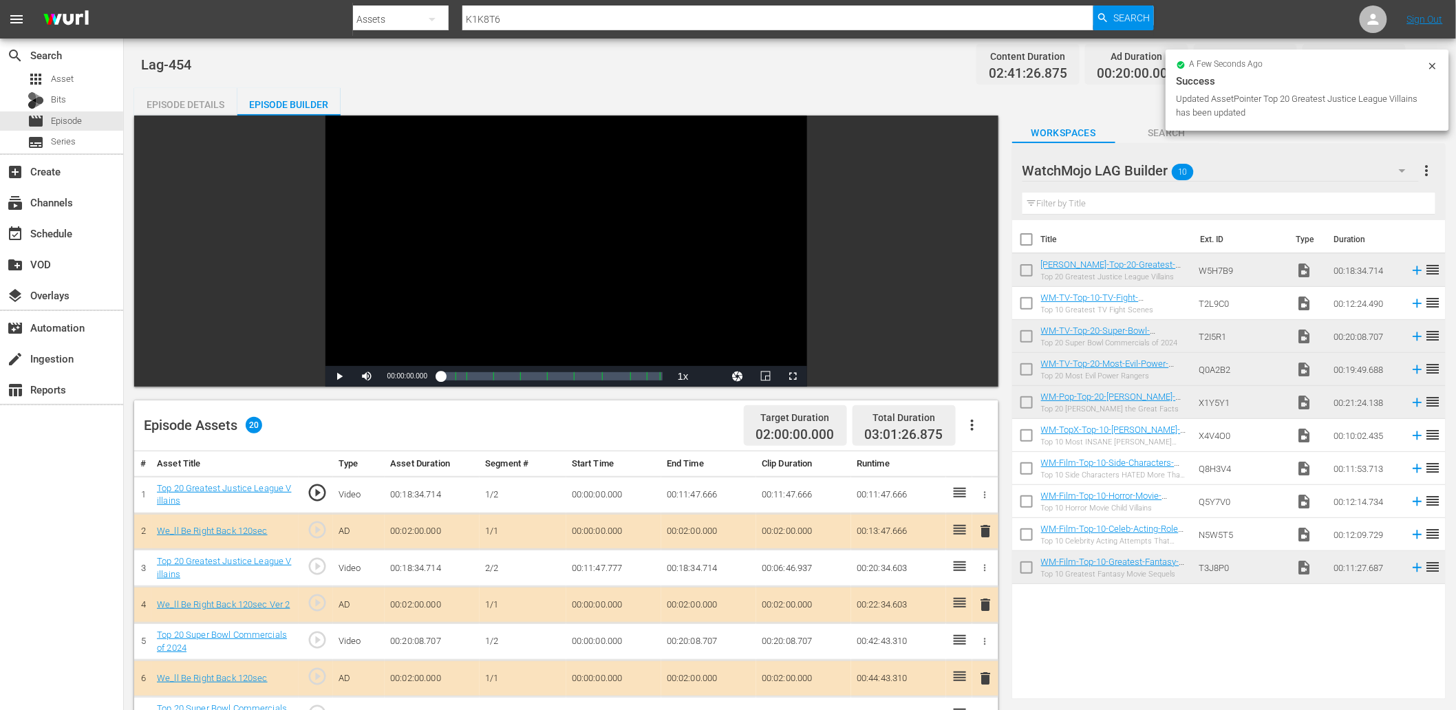
click at [312, 566] on span "play_circle_outline" at bounding box center [317, 566] width 21 height 21
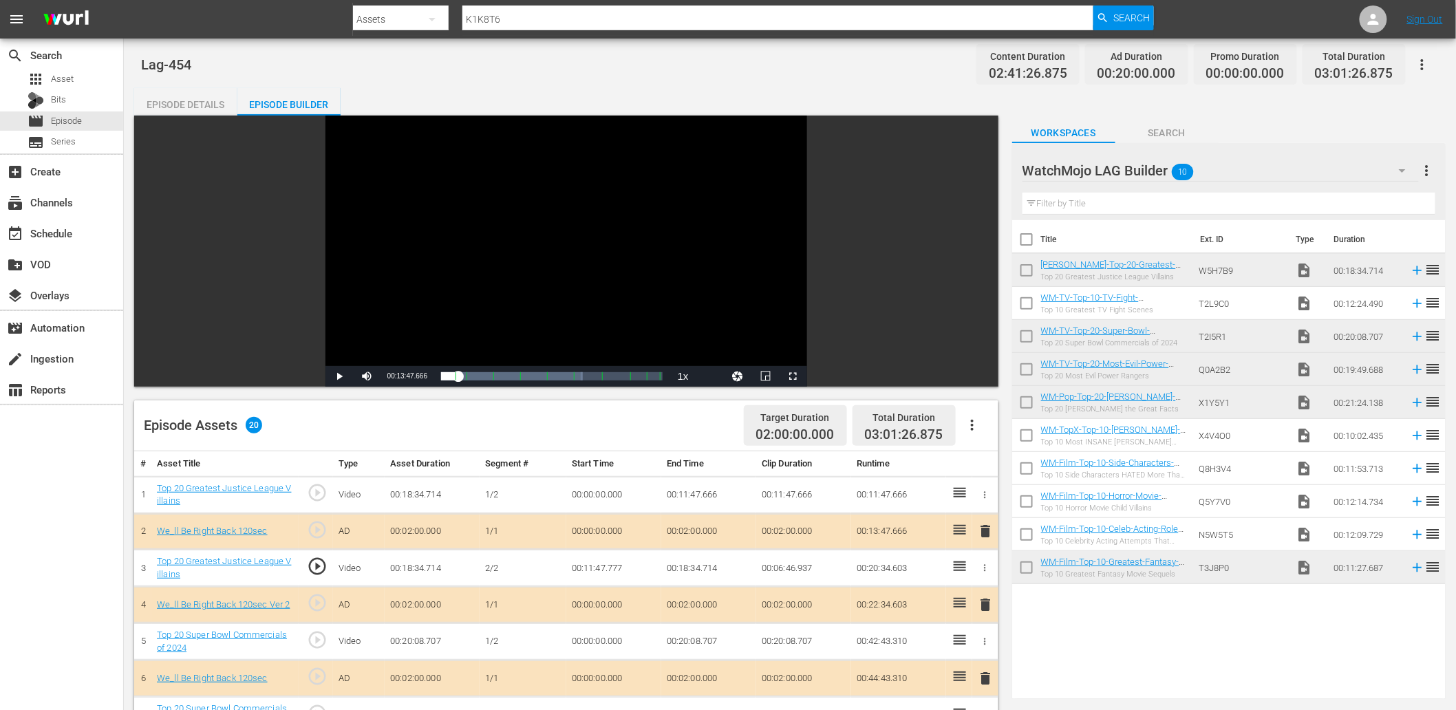
click at [461, 297] on div "Video Player" at bounding box center [566, 241] width 482 height 250
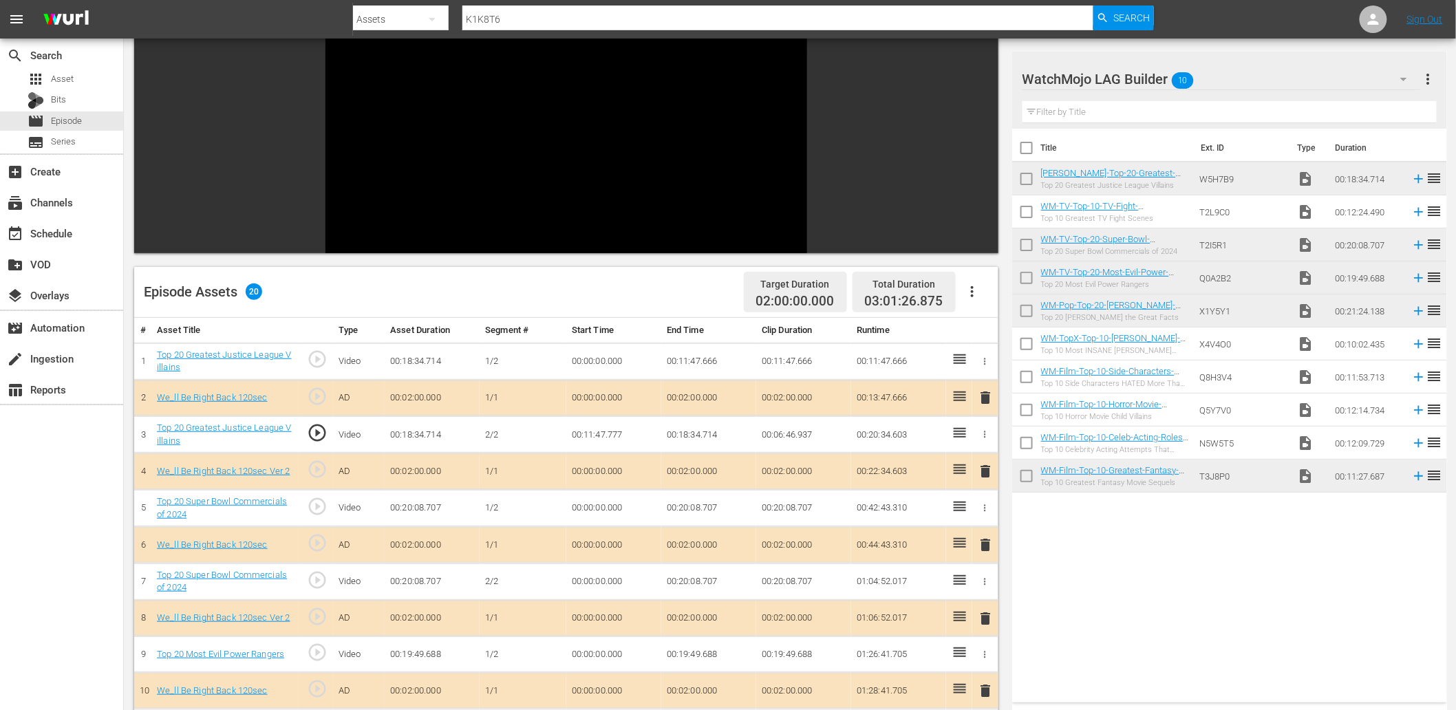
scroll to position [153, 0]
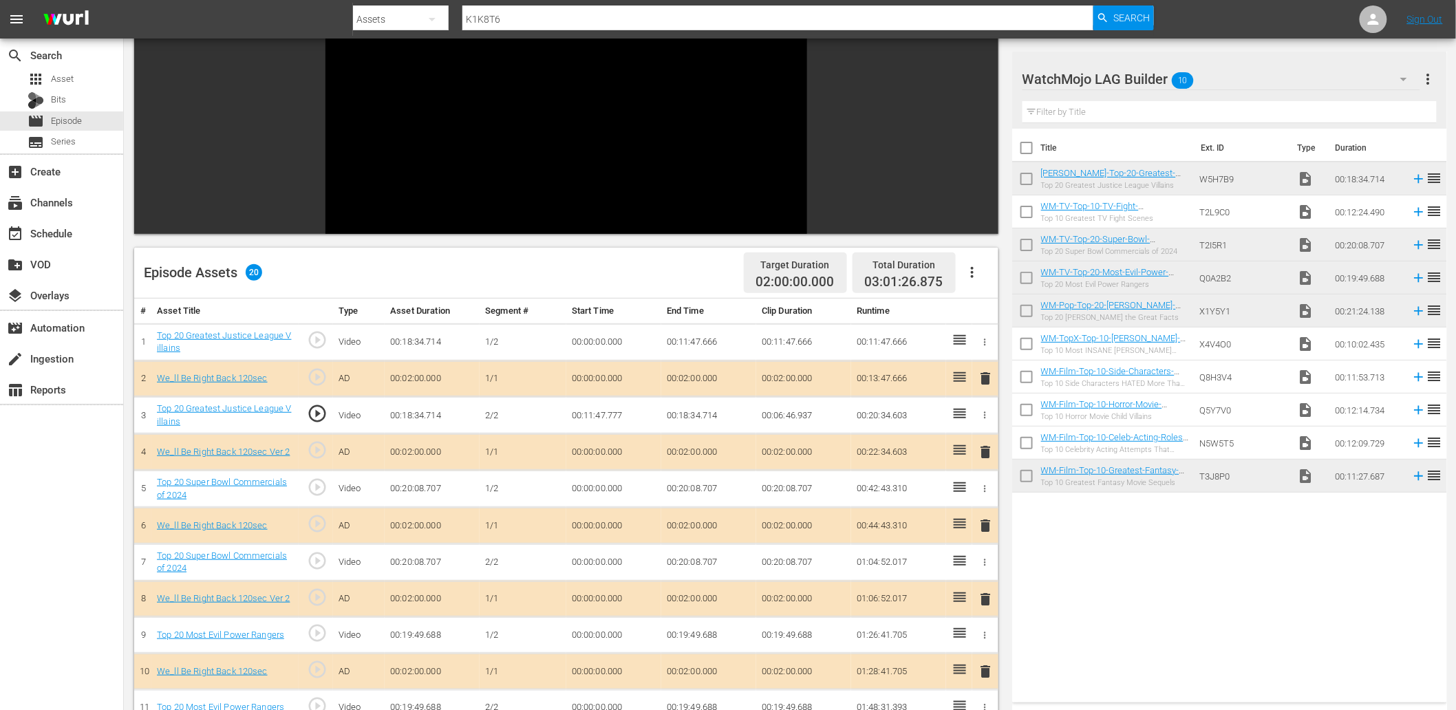
click at [596, 562] on td "00:00:00.000" at bounding box center [613, 561] width 95 height 37
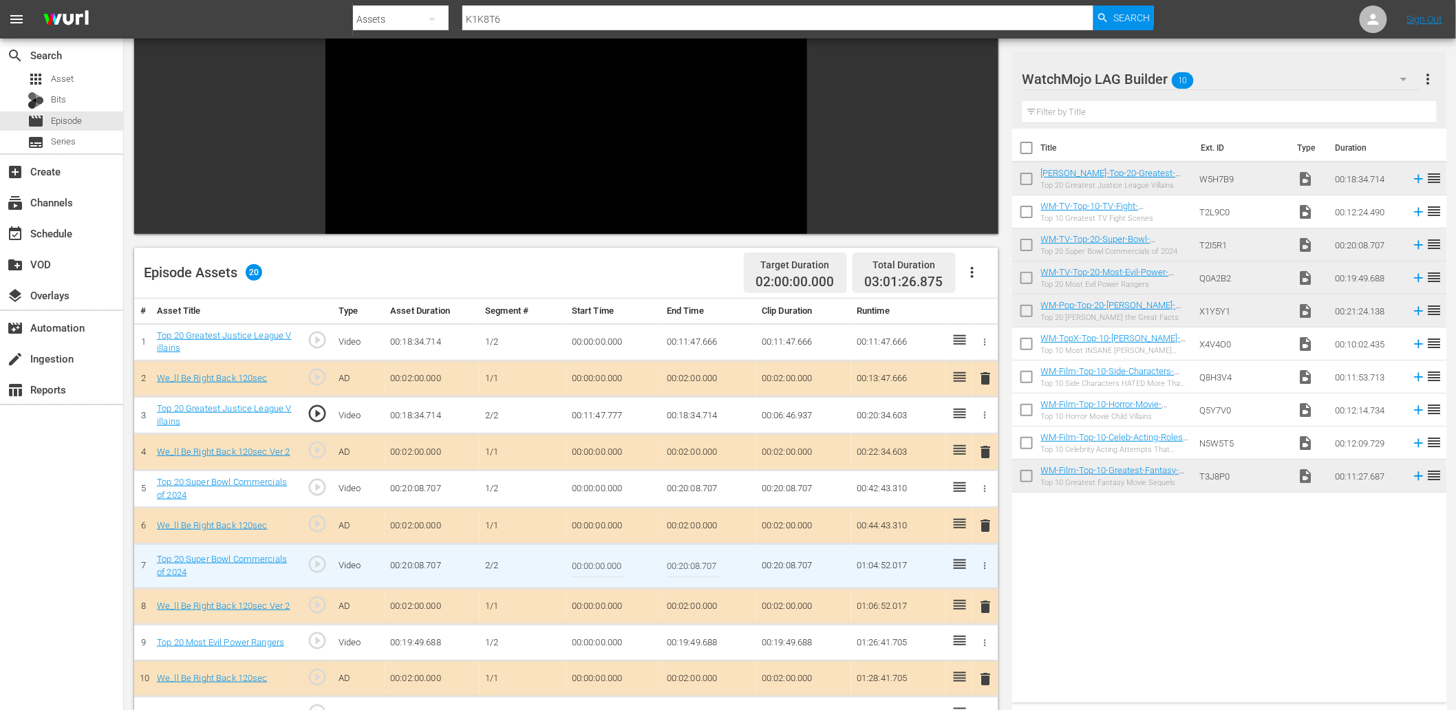
click at [596, 562] on input "00:00:00.000" at bounding box center [598, 566] width 53 height 33
paste input "12:03"
type input "00:12:03.000"
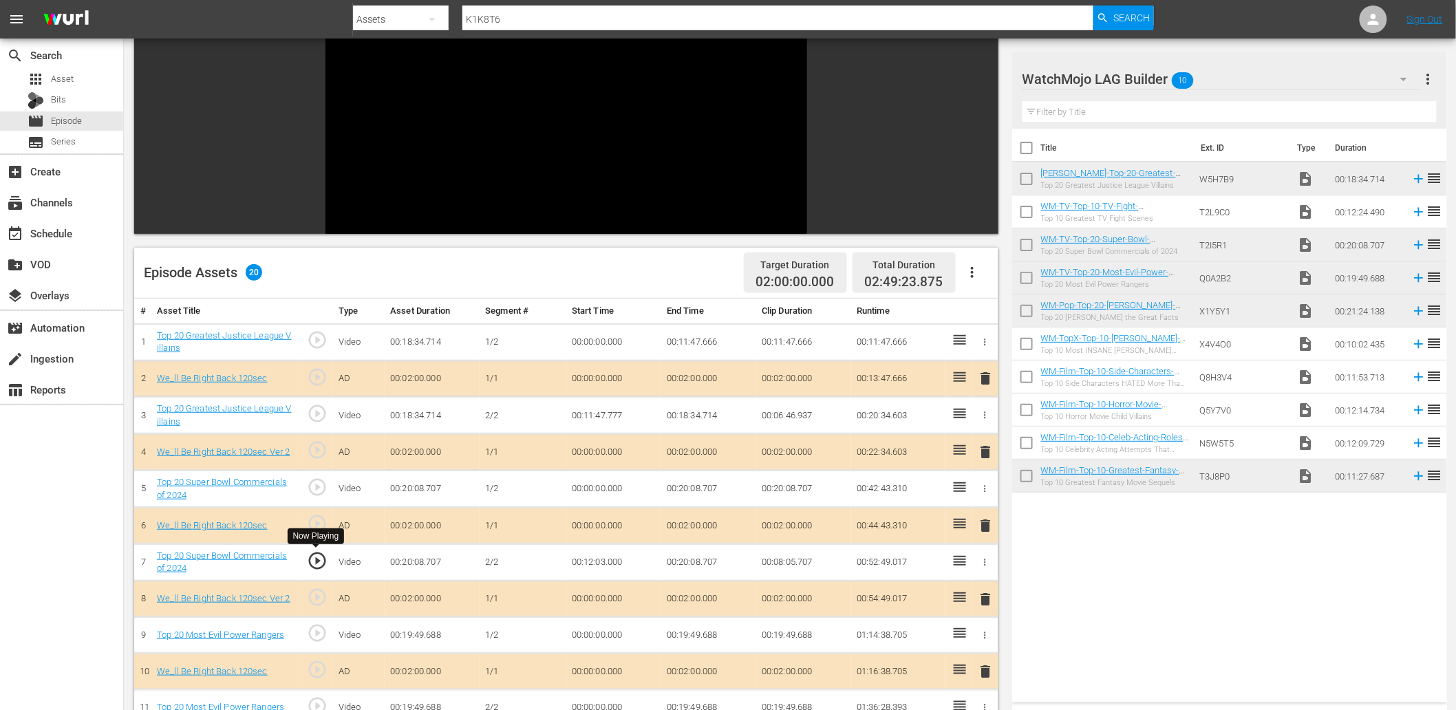
click at [322, 559] on span "play_circle_outline" at bounding box center [317, 560] width 21 height 21
click at [690, 490] on td "00:20:08.707" at bounding box center [708, 489] width 95 height 37
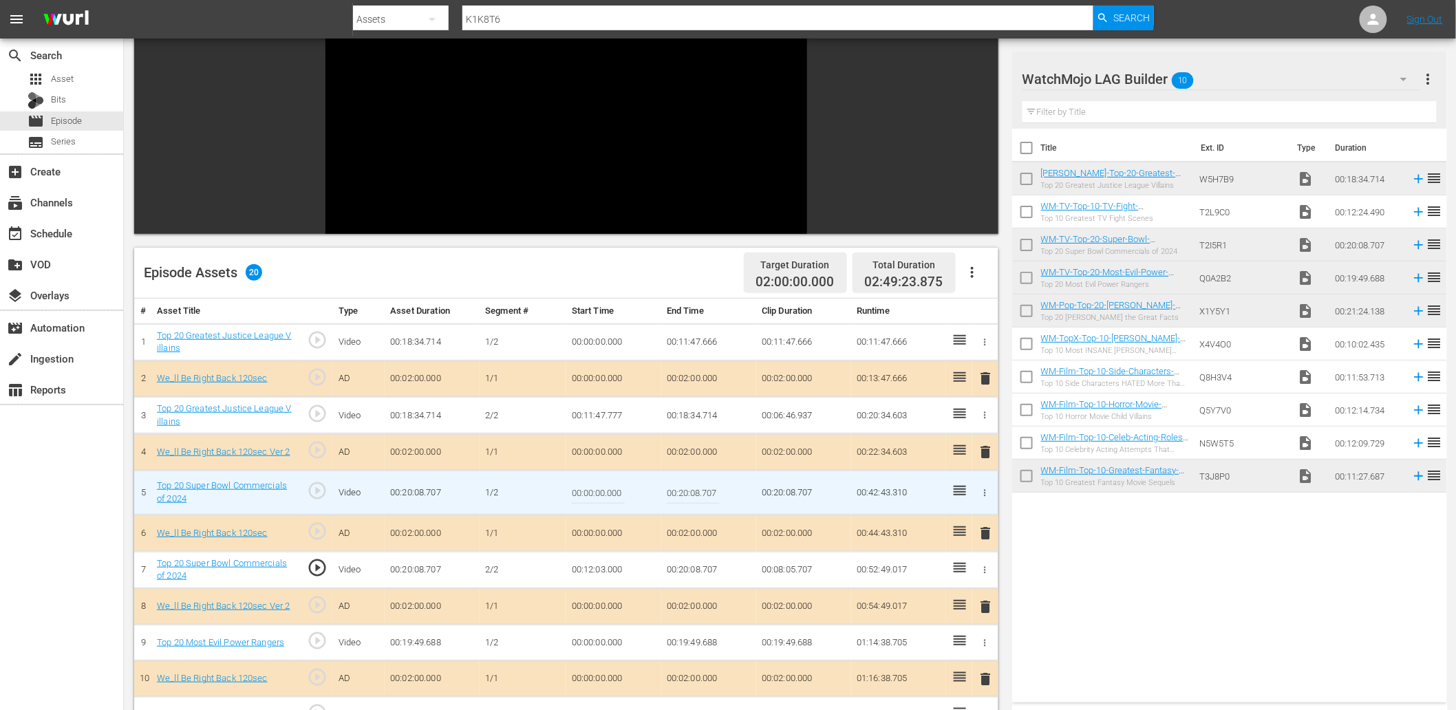
click at [690, 490] on input "00:20:08.707" at bounding box center [693, 492] width 53 height 33
paste input "12:03.000"
type input "00:12:03.000"
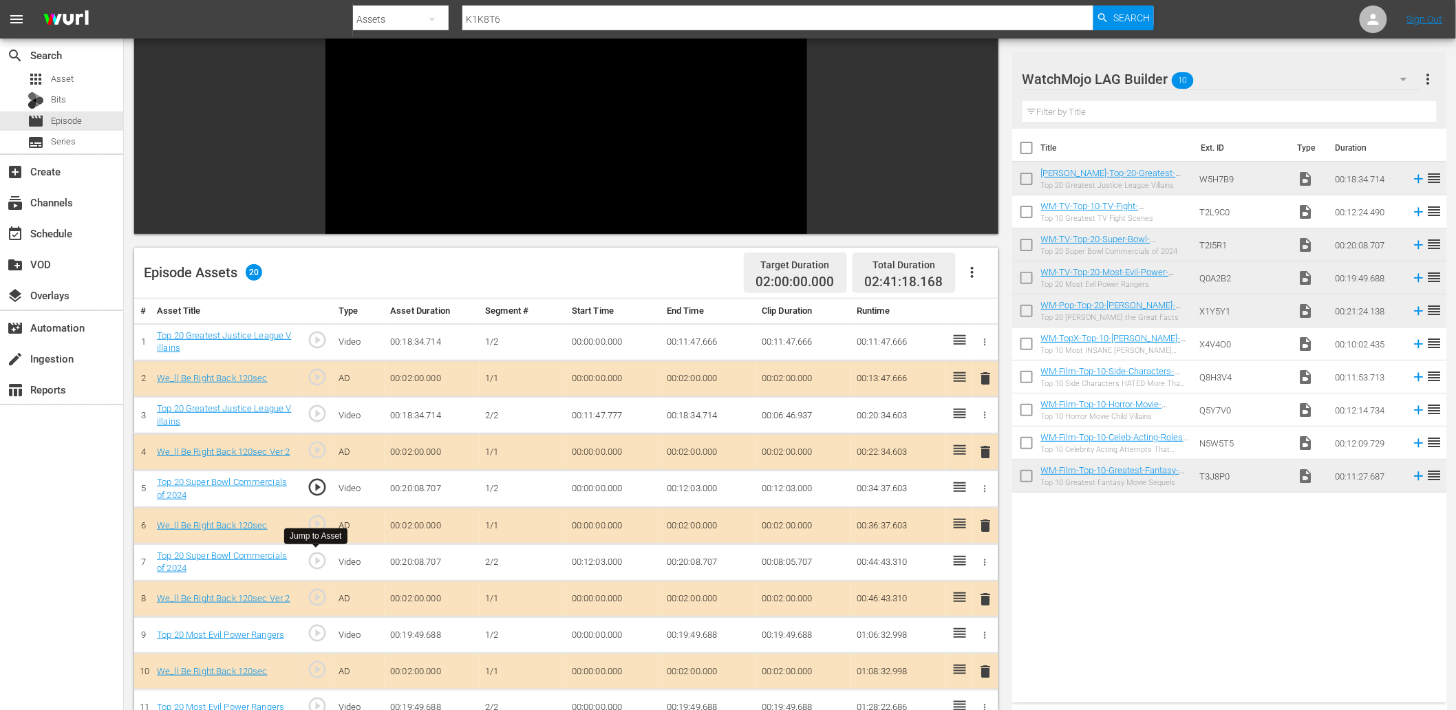
click at [323, 559] on span "play_circle_outline" at bounding box center [317, 560] width 21 height 21
click at [502, 108] on div "Video Player" at bounding box center [566, 88] width 482 height 250
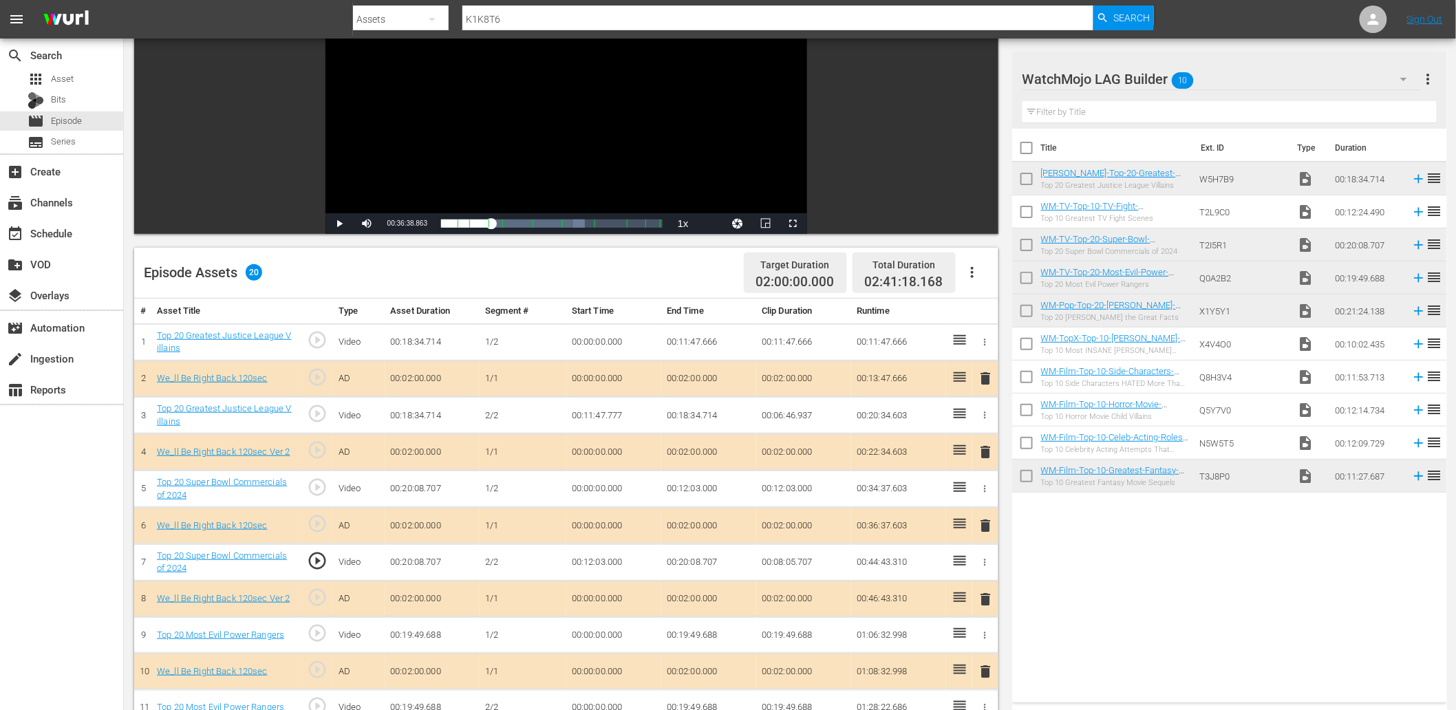
click at [613, 561] on td "00:12:03.000" at bounding box center [613, 561] width 95 height 37
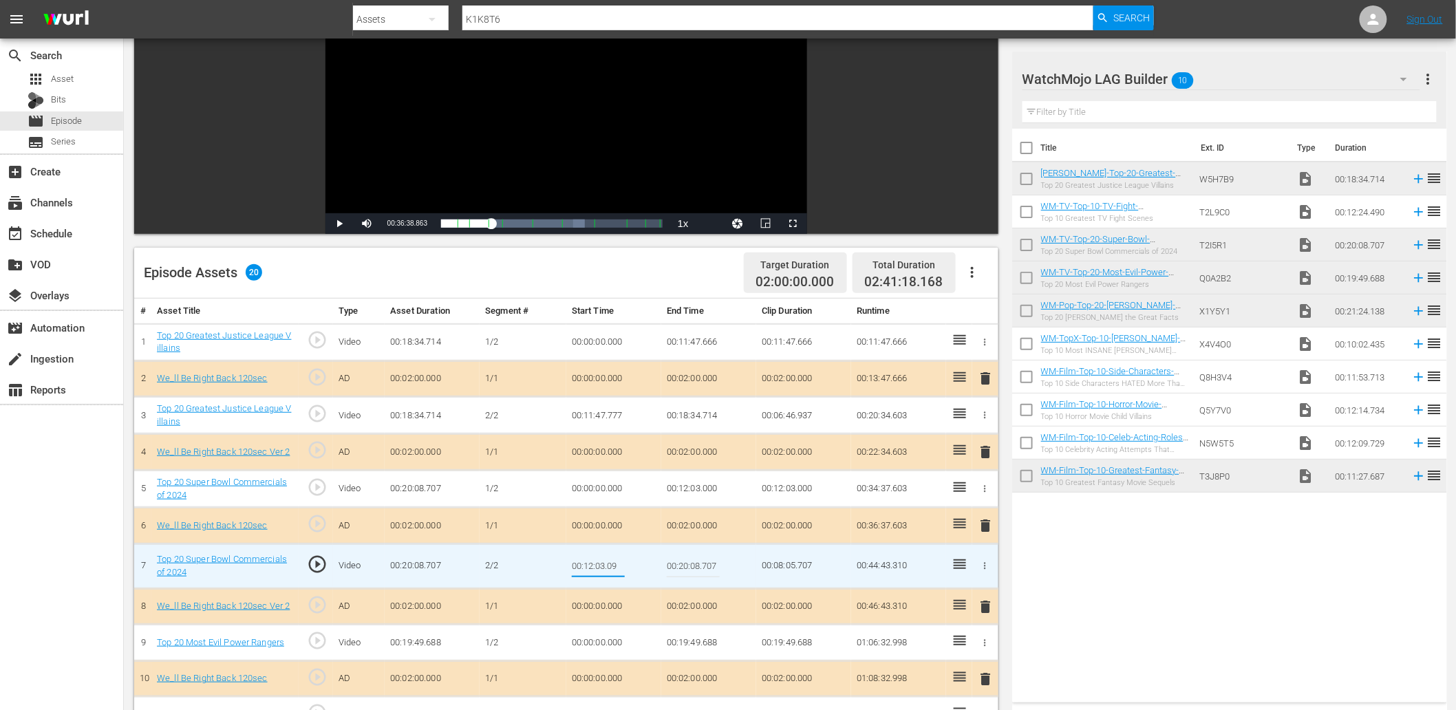
type input "00:12:03.099"
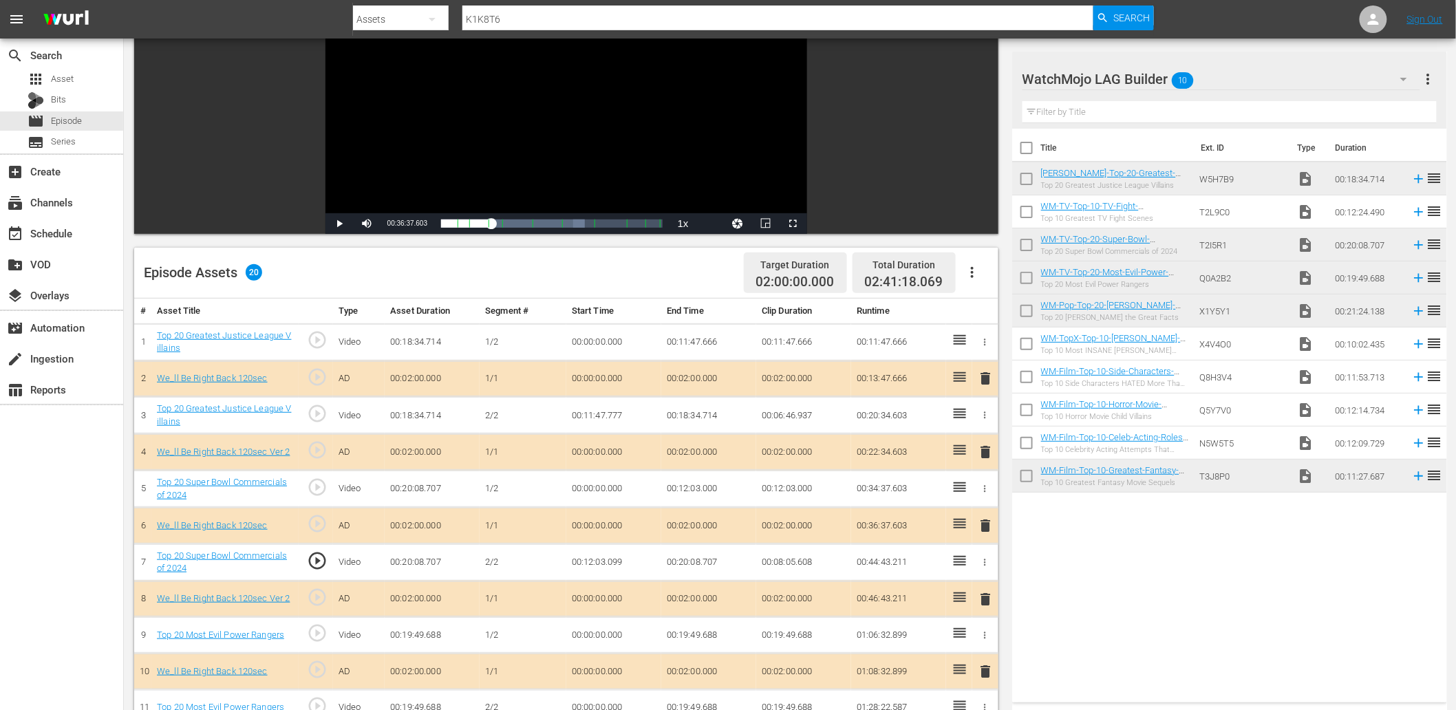
click at [598, 574] on td "00:12:03.099" at bounding box center [613, 561] width 95 height 37
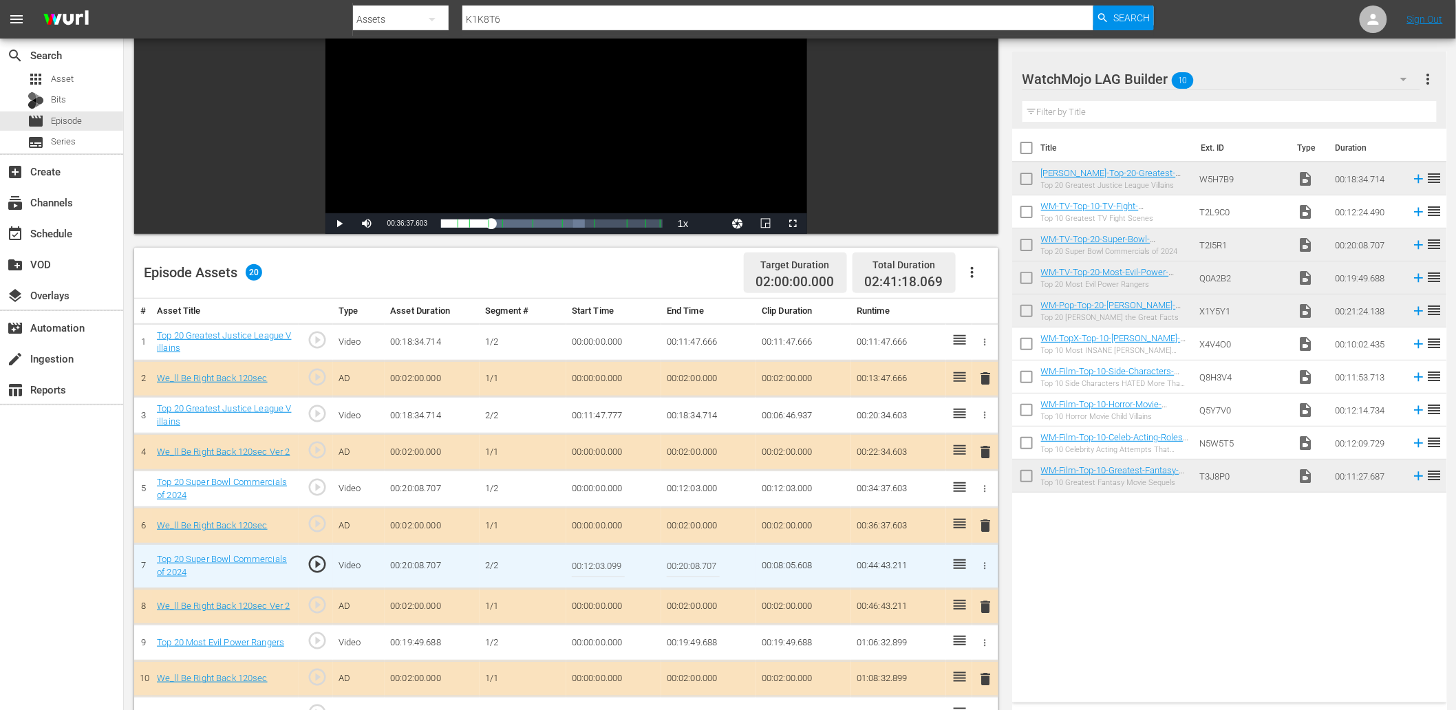
click at [592, 565] on input "00:12:03.099" at bounding box center [598, 566] width 53 height 33
click at [697, 492] on td "00:12:03.000" at bounding box center [708, 489] width 95 height 37
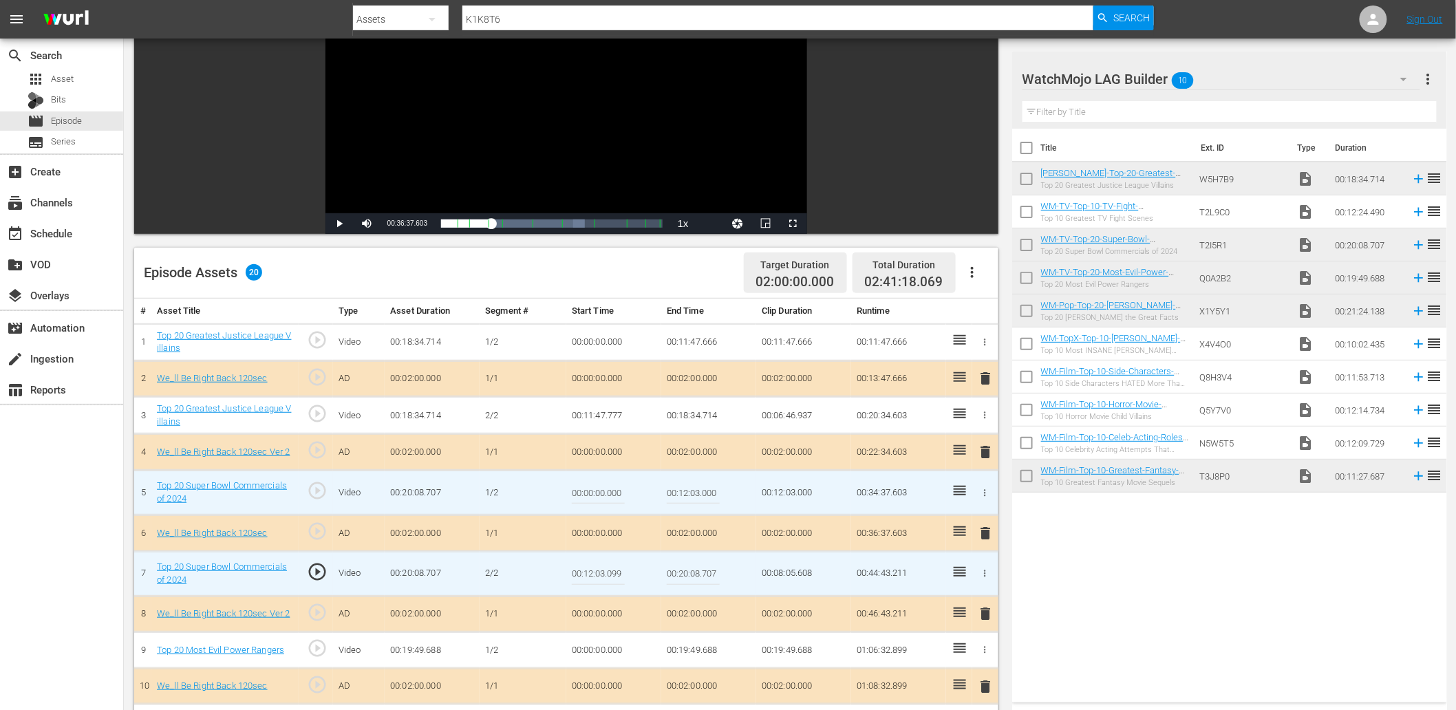
click at [697, 492] on input "00:12:03.000" at bounding box center [693, 492] width 53 height 33
paste input "99"
type input "00:12:03.099"
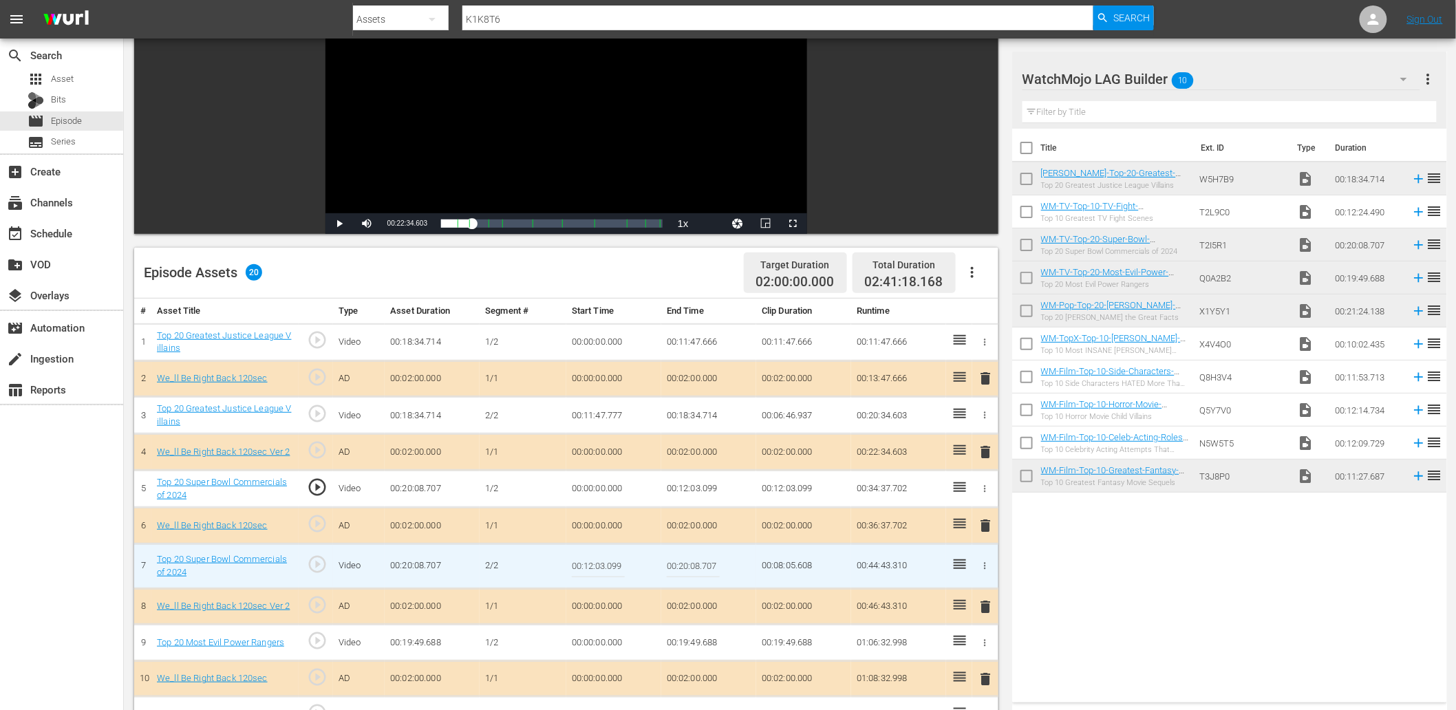
click at [586, 571] on input "00:12:03.099" at bounding box center [598, 566] width 53 height 33
type input "00:12:03.199"
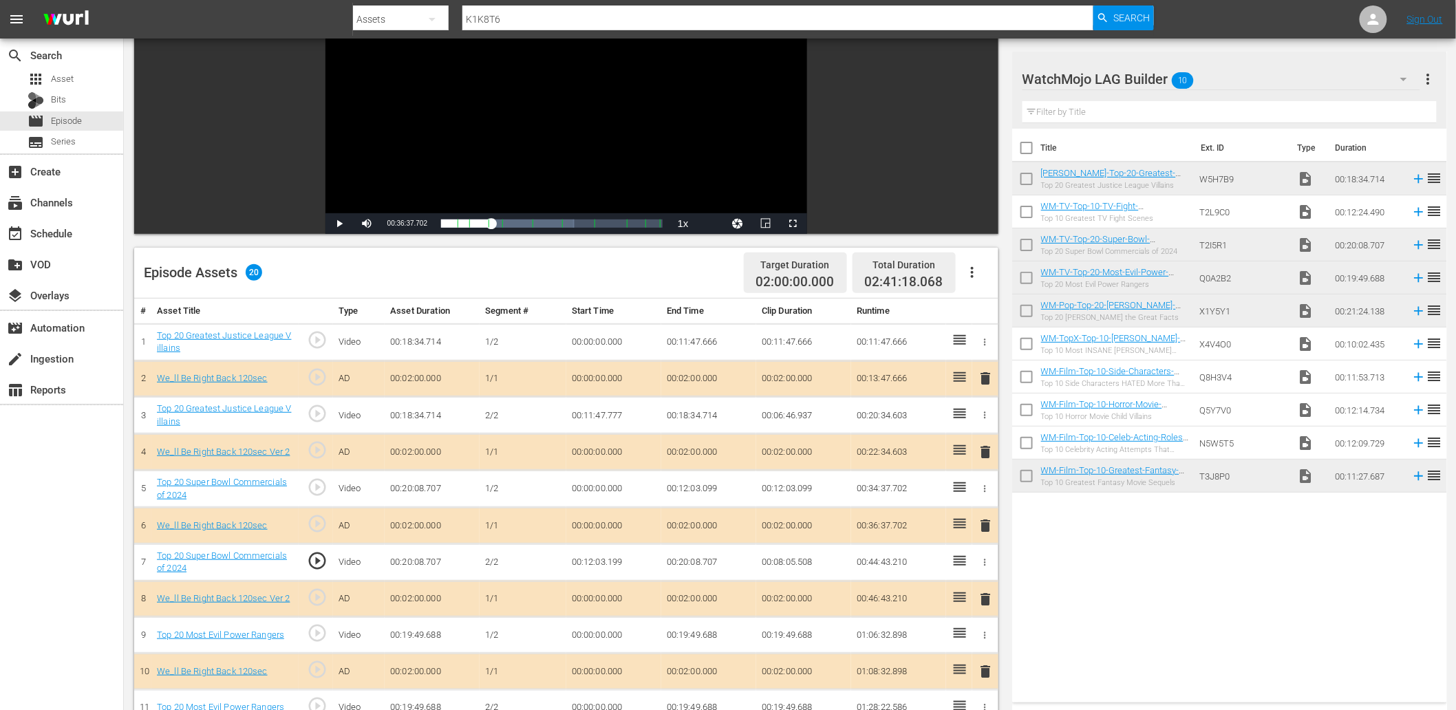
click at [401, 102] on div "Video Player" at bounding box center [566, 88] width 482 height 250
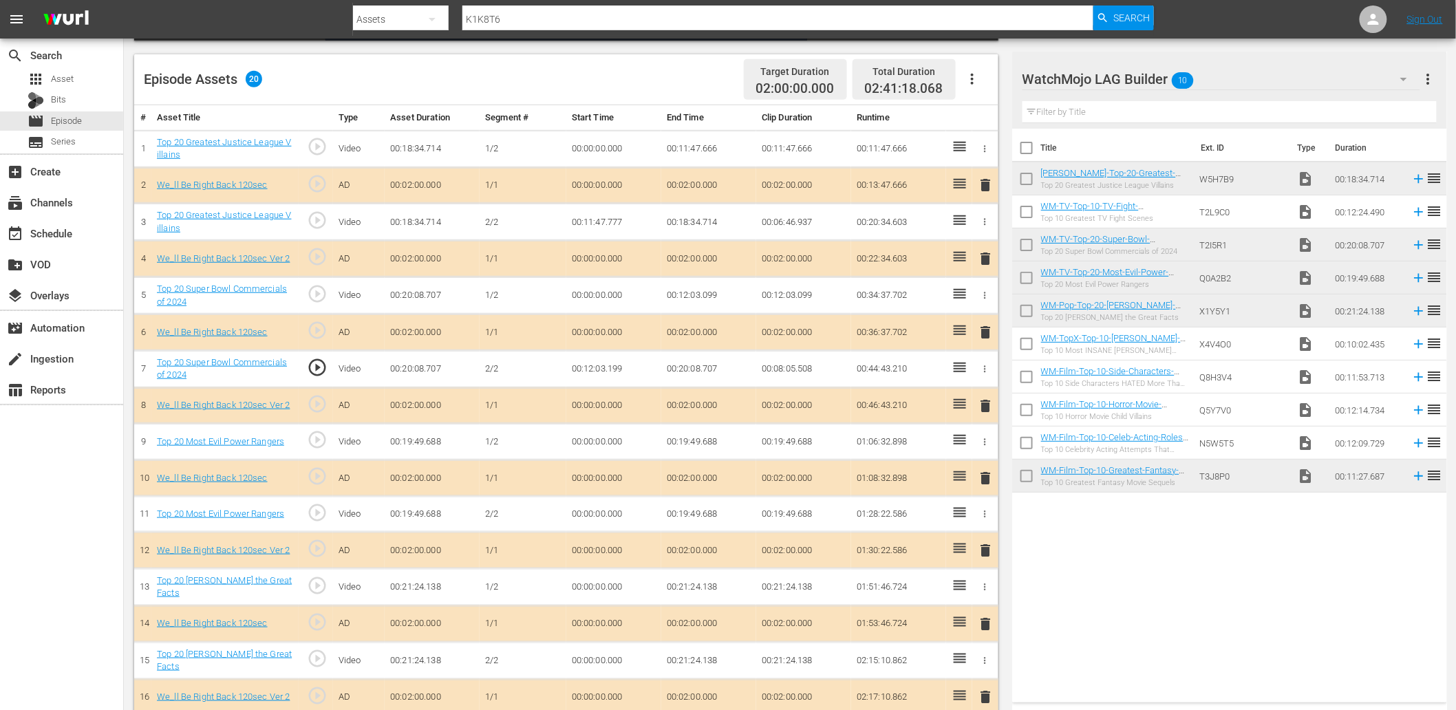
scroll to position [407, 0]
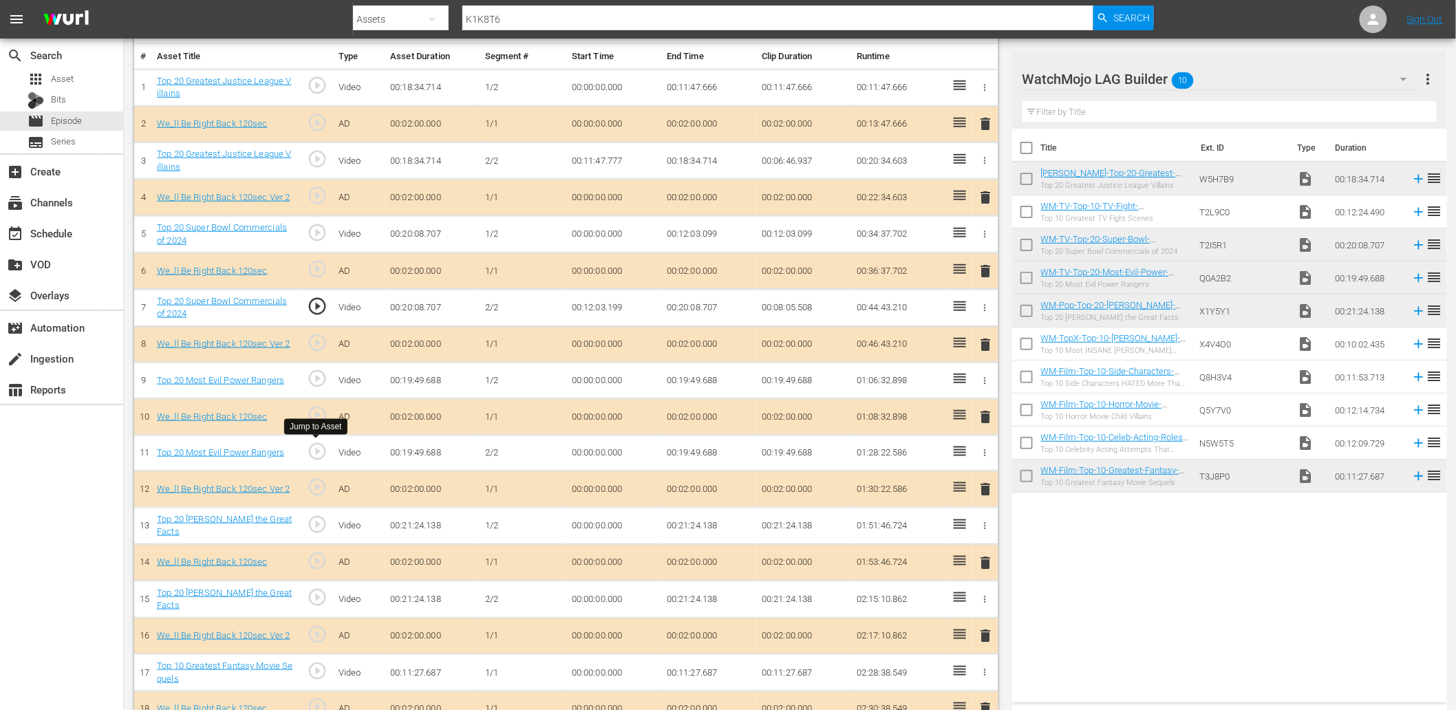
click at [317, 450] on span "play_circle_outline" at bounding box center [317, 451] width 21 height 21
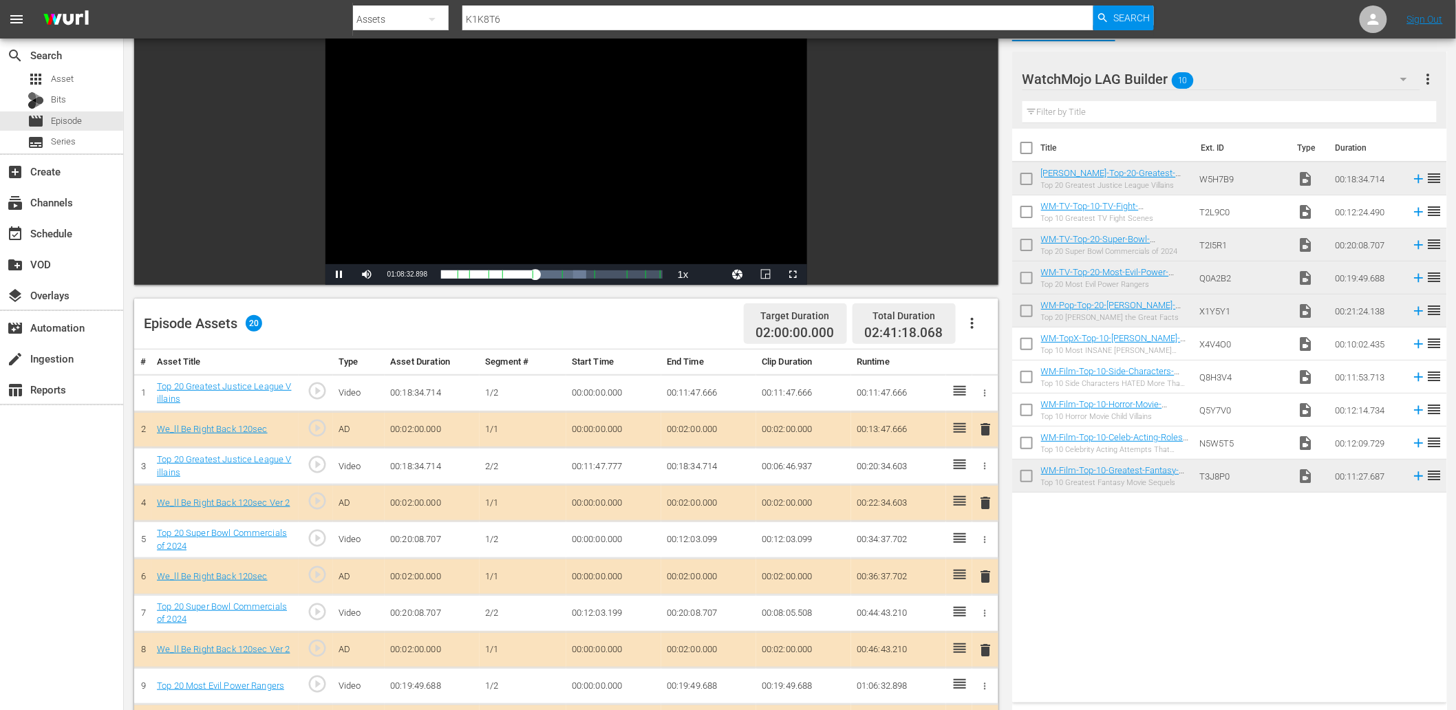
scroll to position [101, 0]
click at [766, 275] on span "Video Player" at bounding box center [766, 275] width 0 height 0
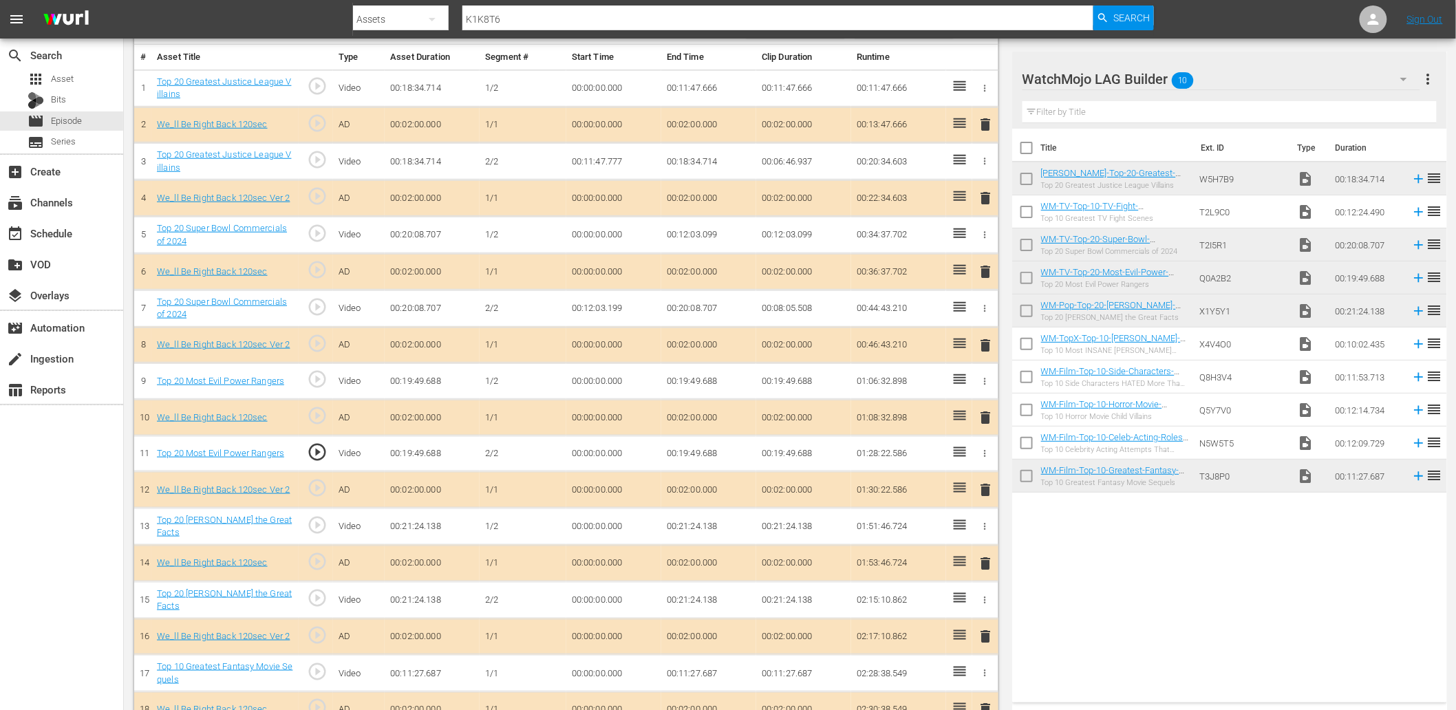
scroll to position [403, 0]
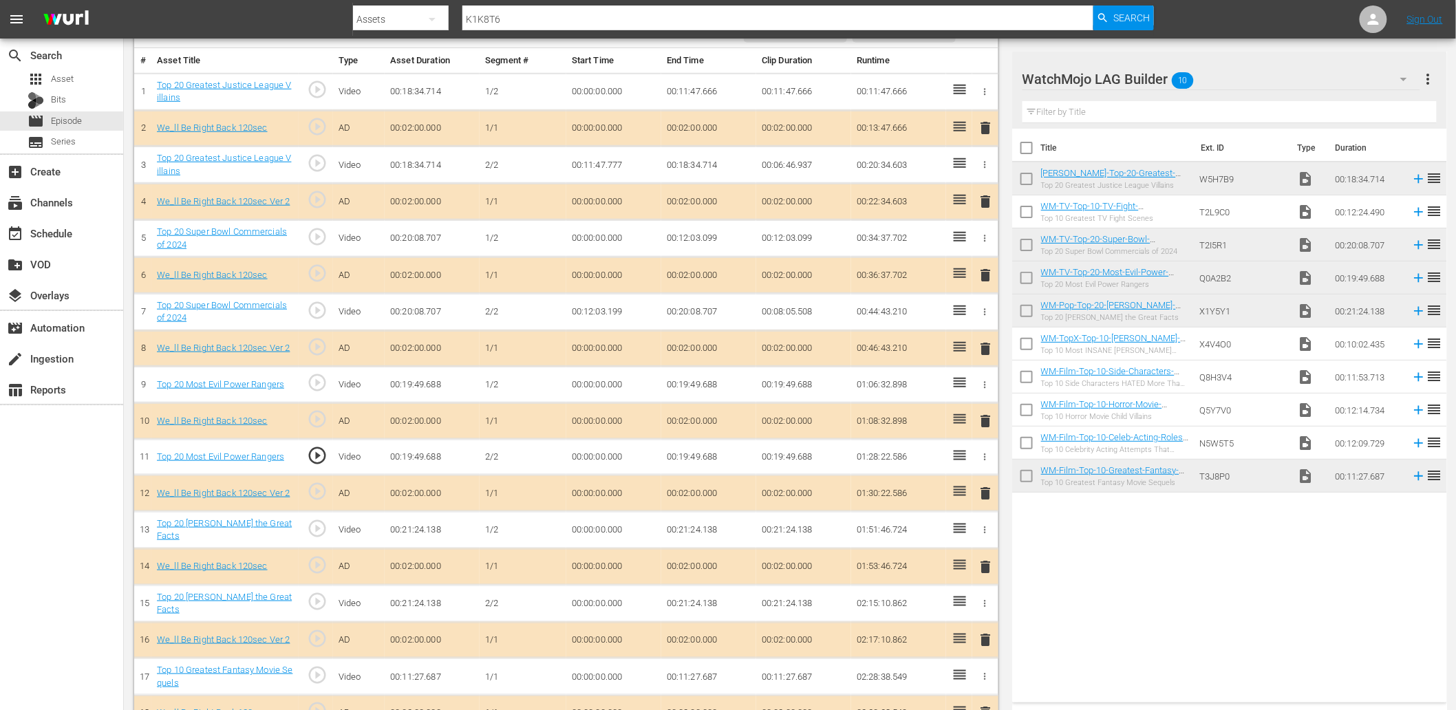
click at [313, 453] on span "play_circle_outline" at bounding box center [317, 455] width 21 height 21
click at [583, 457] on td "00:00:00.000" at bounding box center [613, 457] width 95 height 36
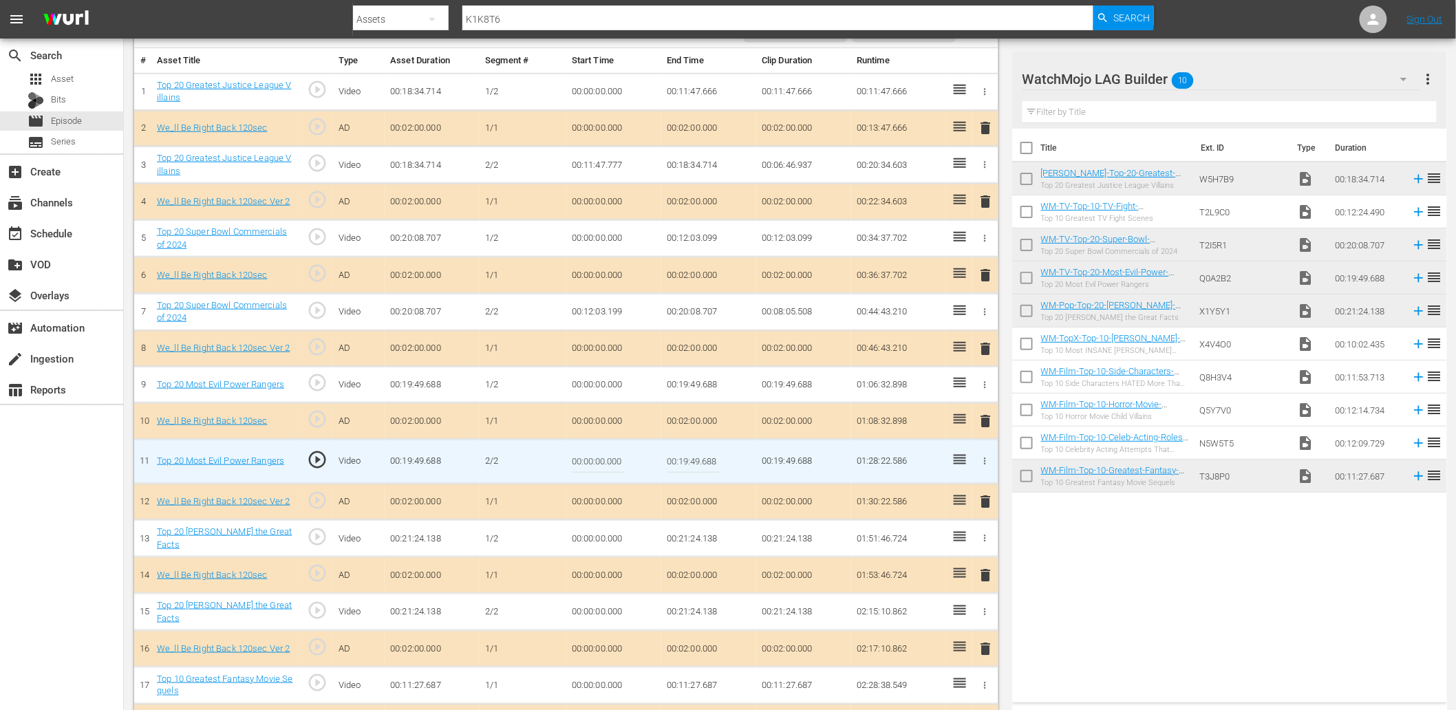
click at [583, 457] on input "00:00:00.000" at bounding box center [598, 461] width 53 height 33
paste input "12:05"
type input "00:12:05.000"
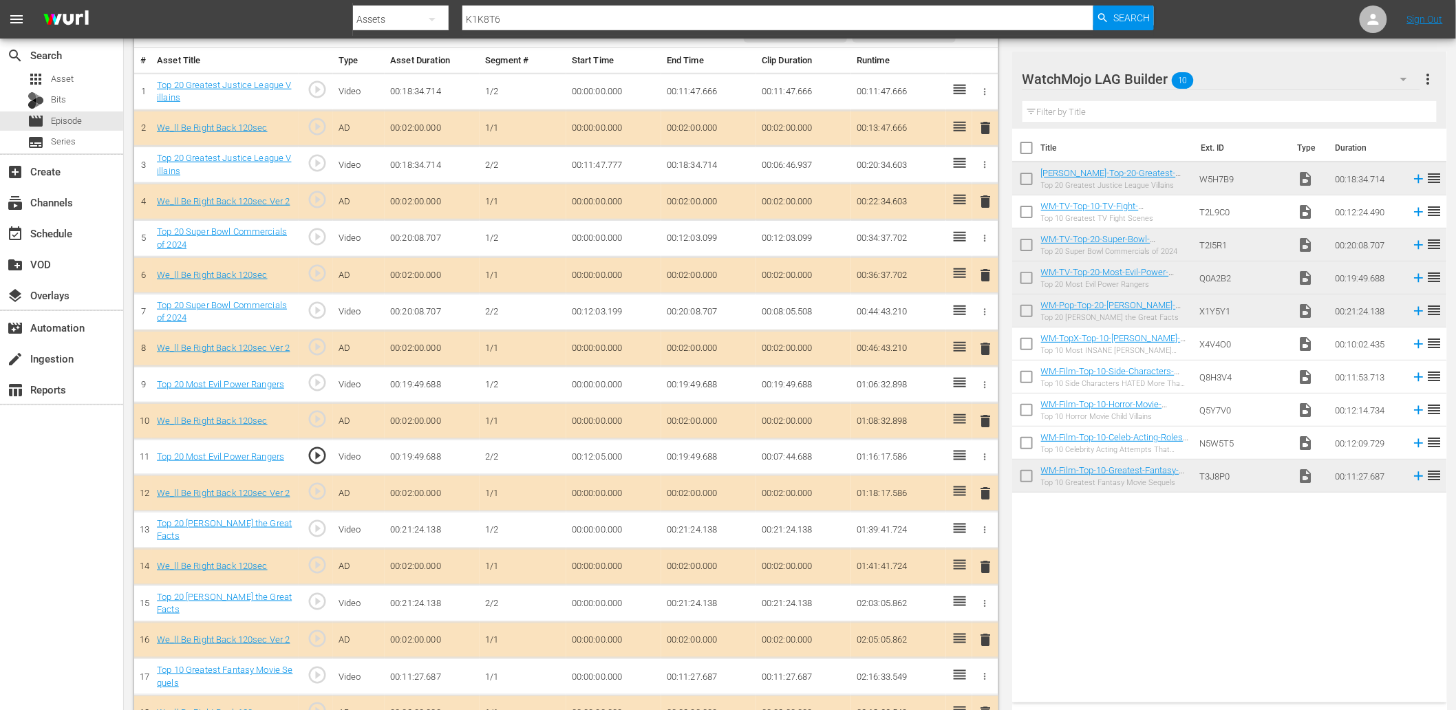
click at [610, 457] on td "00:12:05.000" at bounding box center [613, 457] width 95 height 36
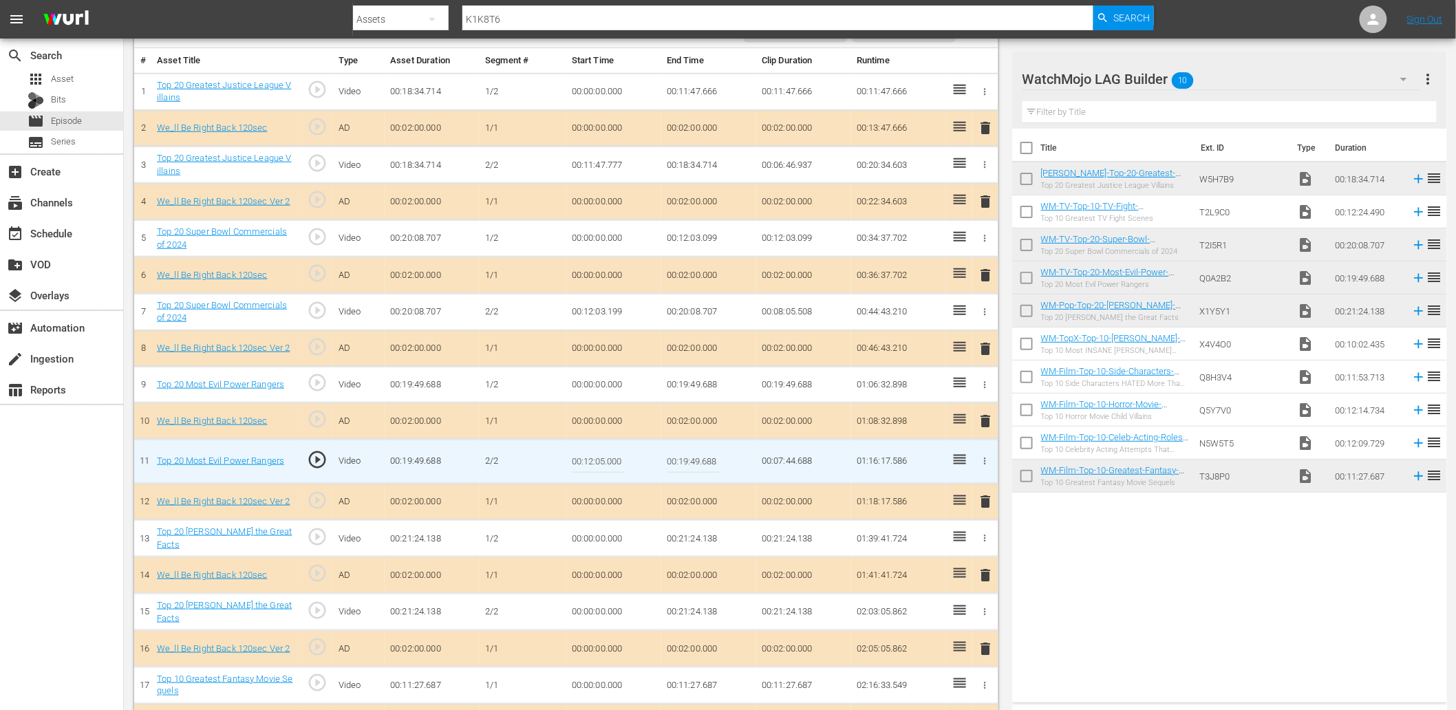
click at [610, 457] on input "00:12:05.000" at bounding box center [598, 461] width 53 height 33
type input "00:12:04.900"
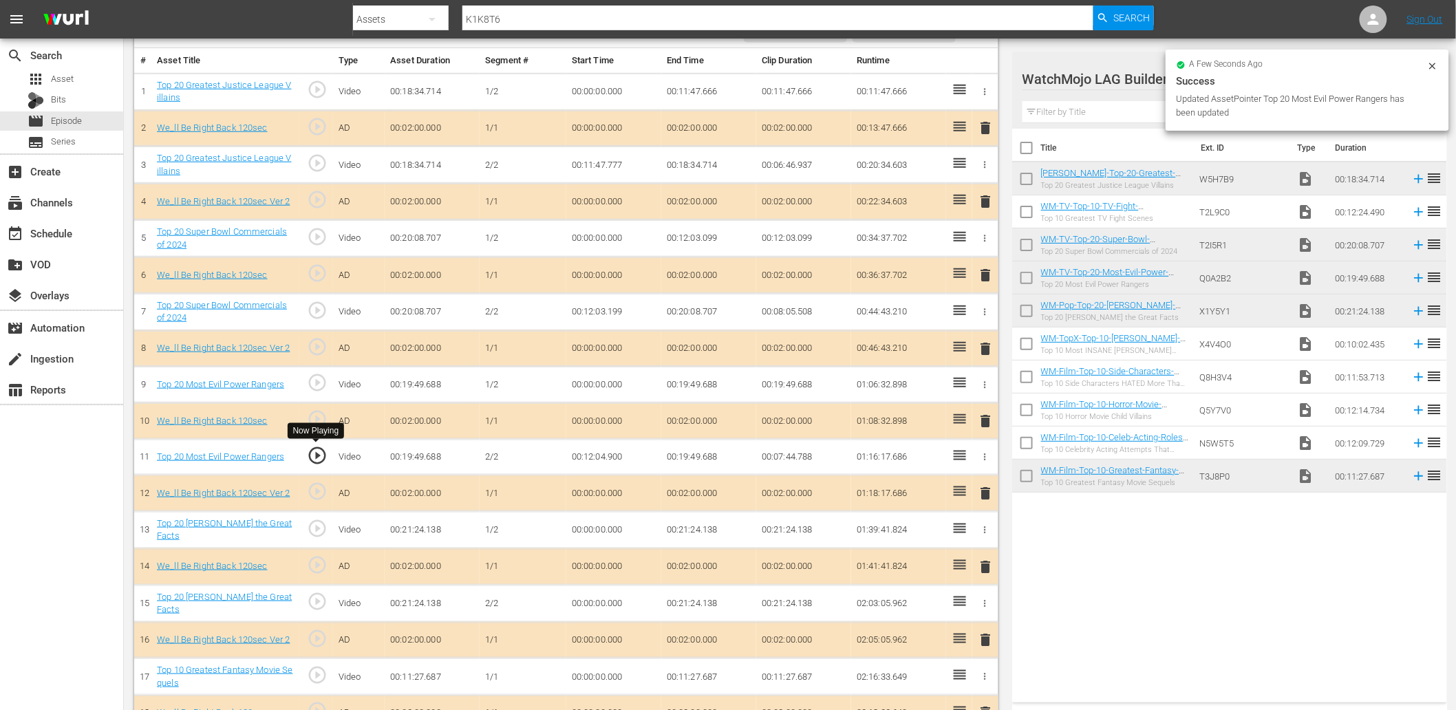
click at [323, 449] on span "play_circle_outline" at bounding box center [317, 455] width 21 height 21
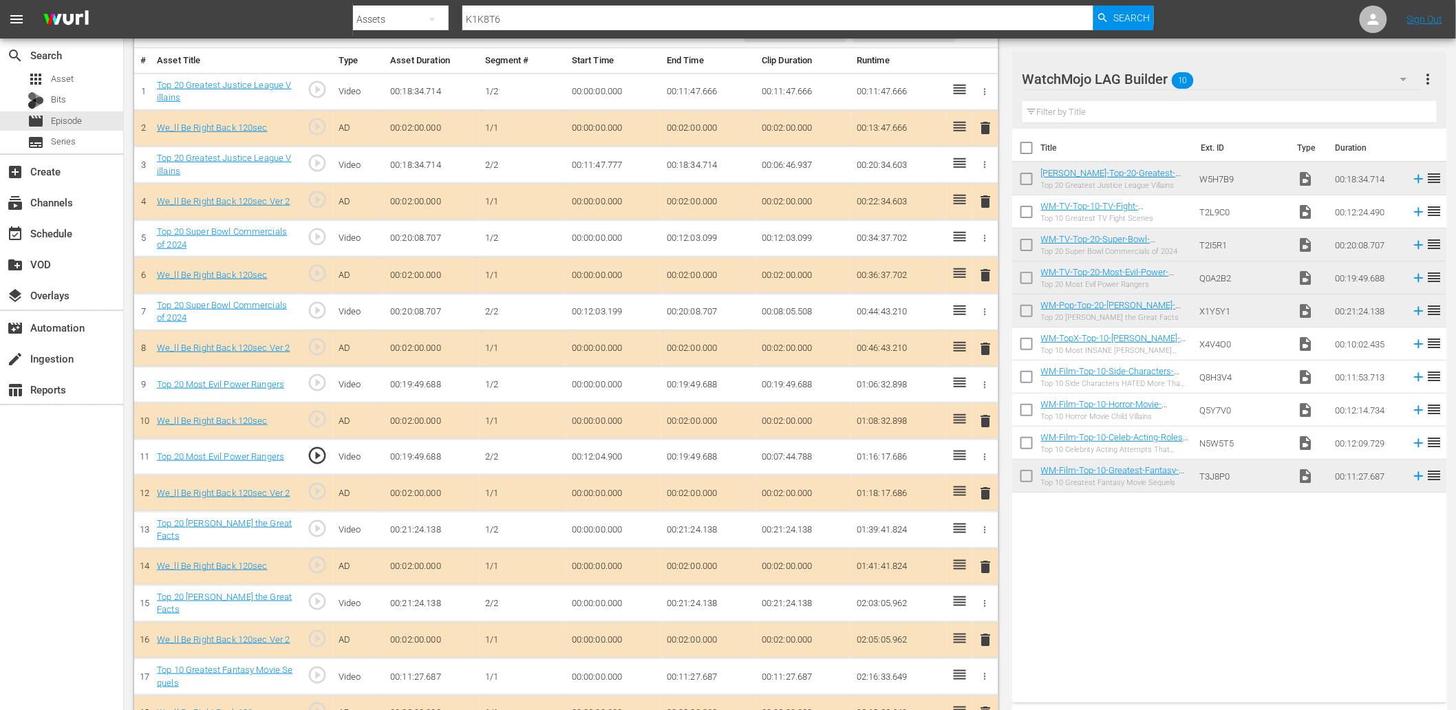
click at [312, 449] on span "play_circle_outline" at bounding box center [317, 455] width 21 height 21
click at [590, 453] on td "00:12:04.900" at bounding box center [613, 457] width 95 height 36
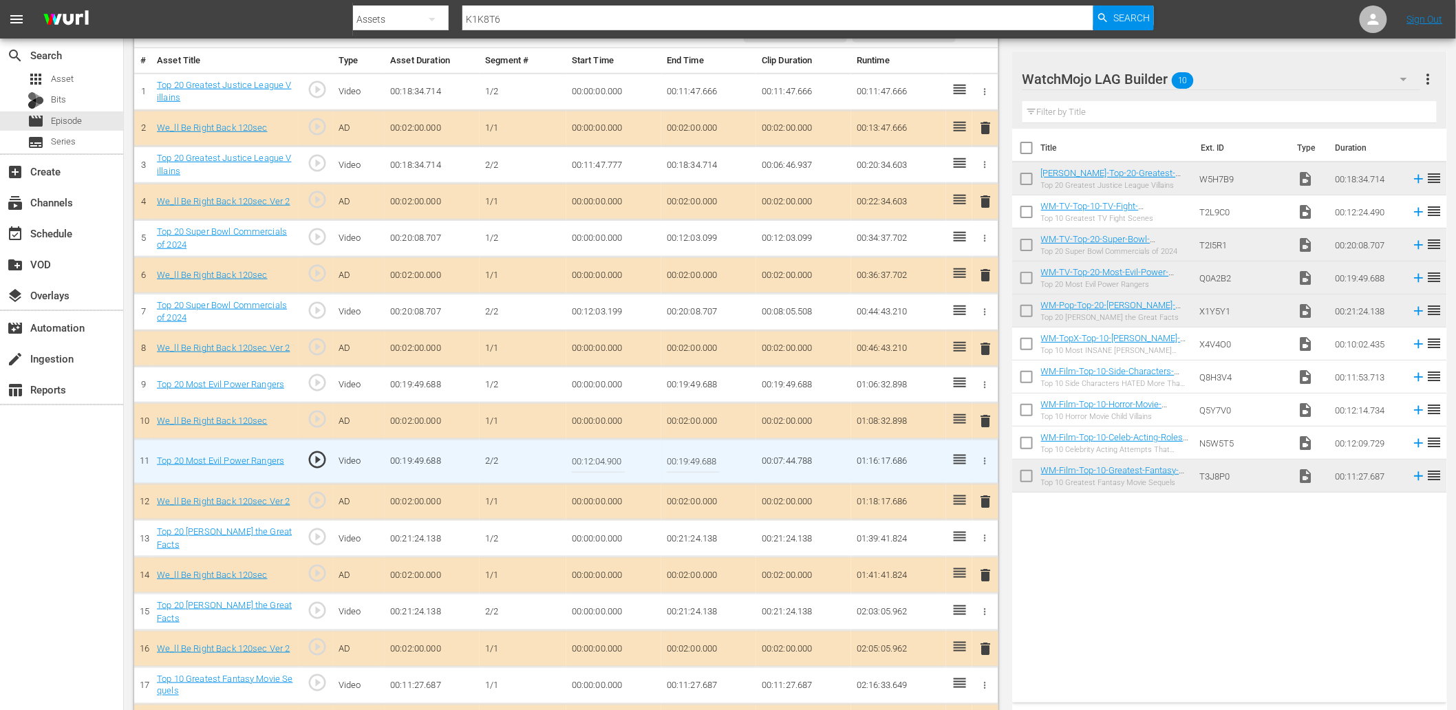
click at [590, 453] on input "00:12:04.900" at bounding box center [598, 461] width 53 height 33
click at [691, 388] on td "00:19:49.688" at bounding box center [708, 385] width 95 height 36
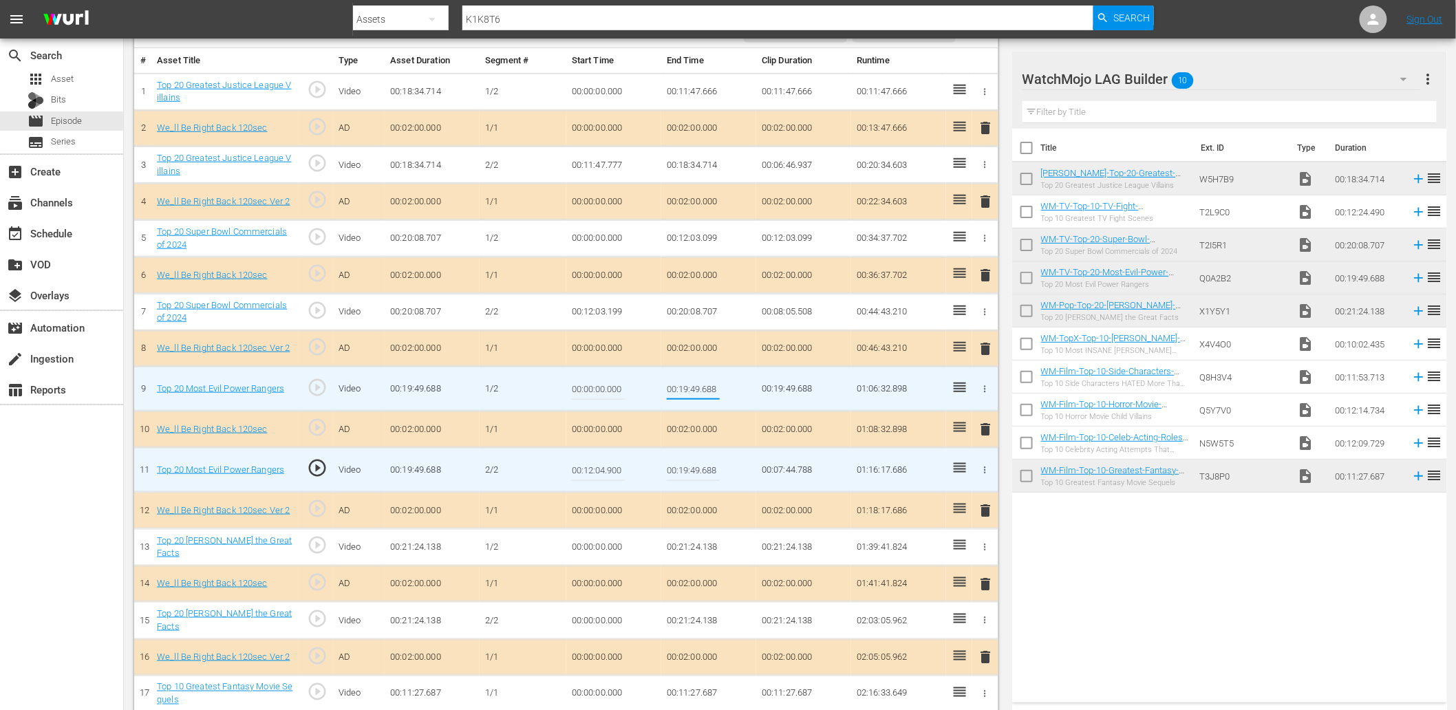
type input "00:12:04.900"
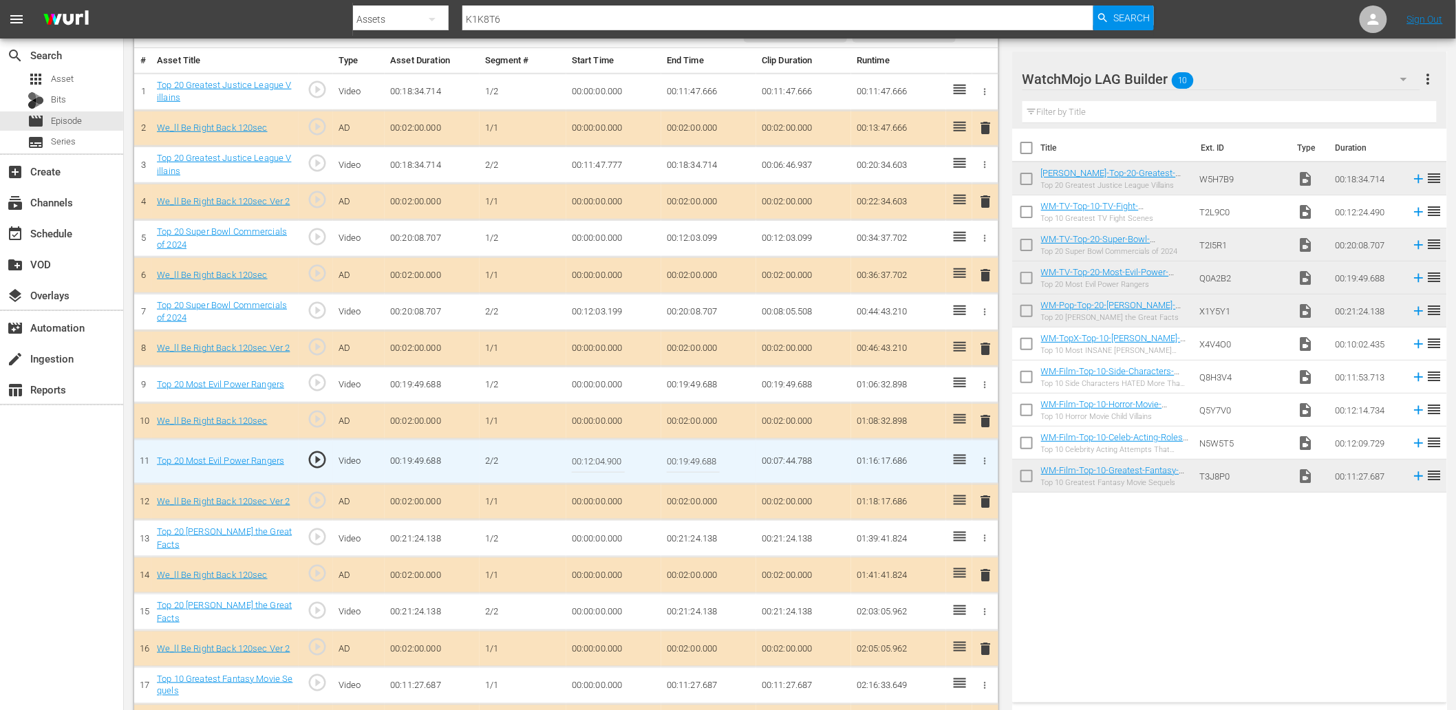
click at [592, 459] on input "00:12:04.900" at bounding box center [598, 461] width 53 height 33
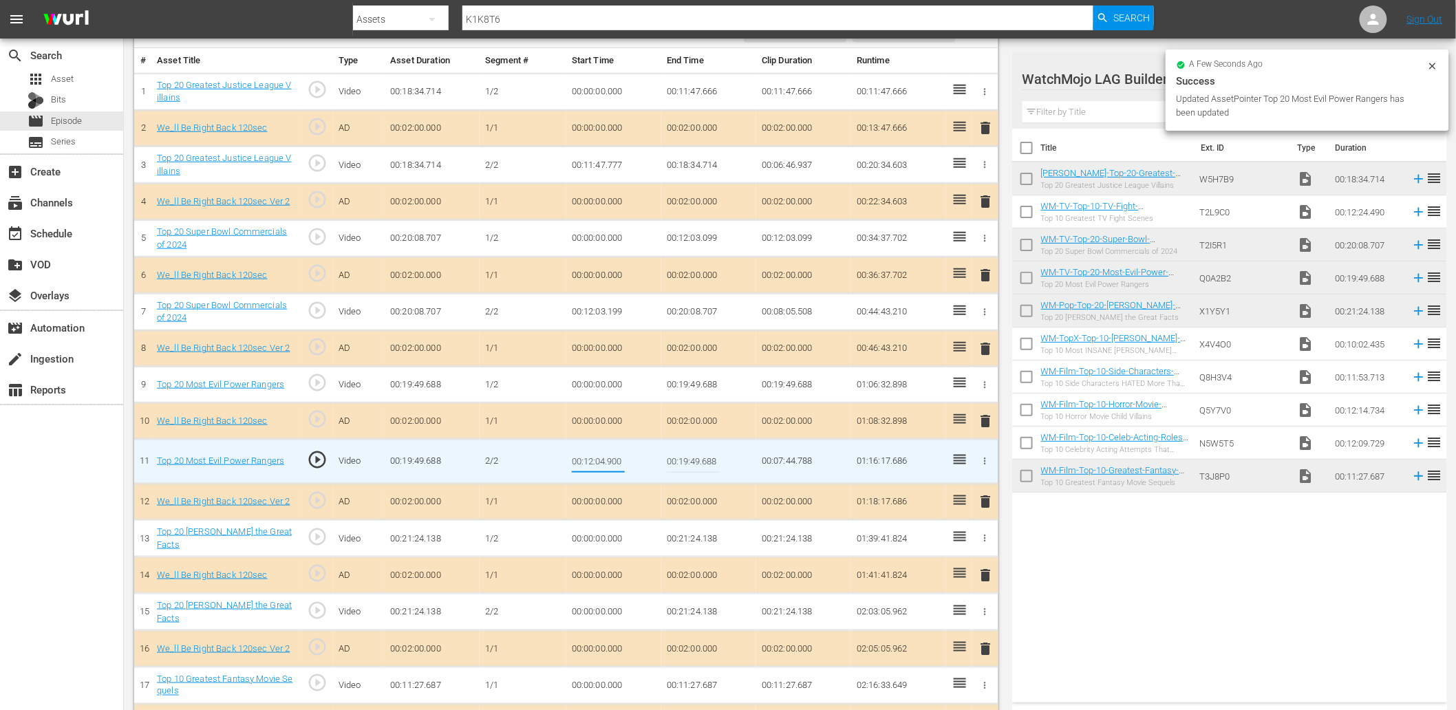
click at [592, 459] on input "00:12:04.900" at bounding box center [598, 461] width 53 height 33
type input "00:12:04.999"
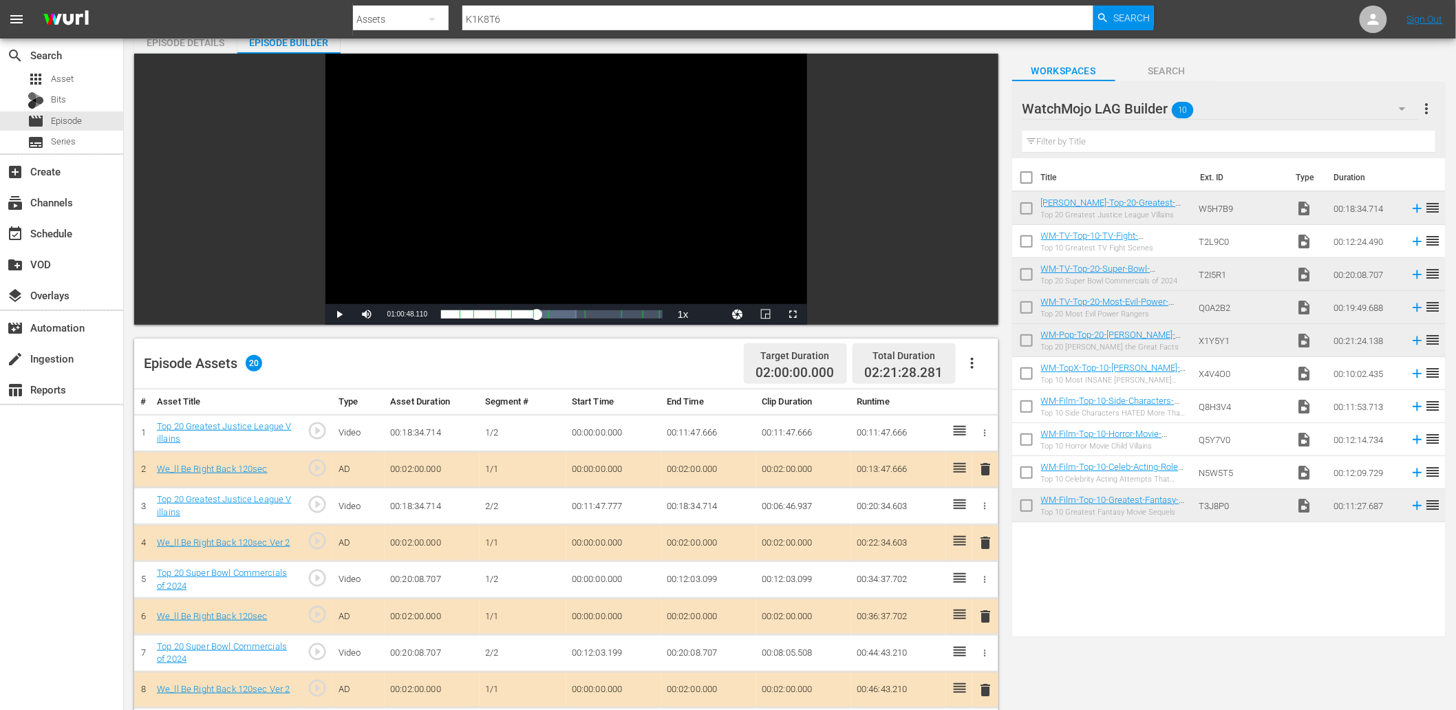
scroll to position [0, 0]
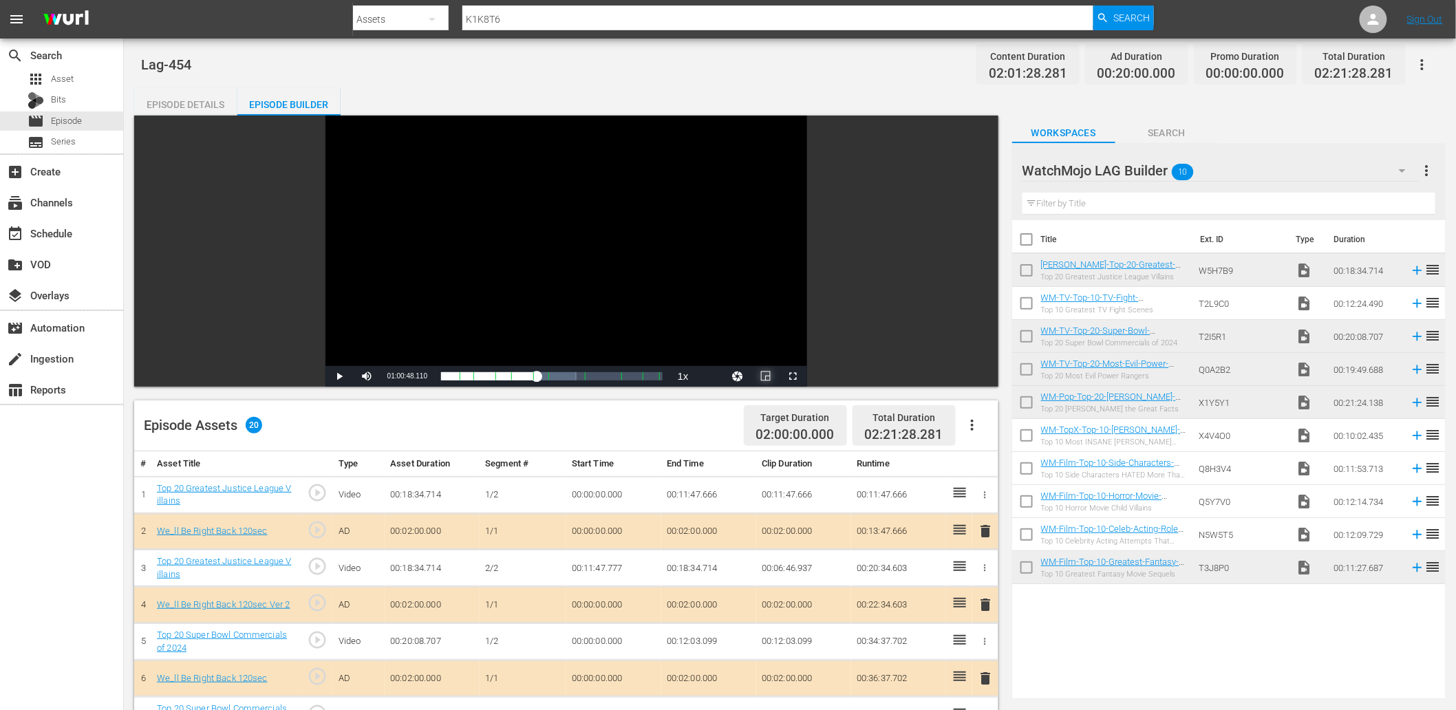
click at [766, 376] on span "Video Player" at bounding box center [766, 376] width 0 height 0
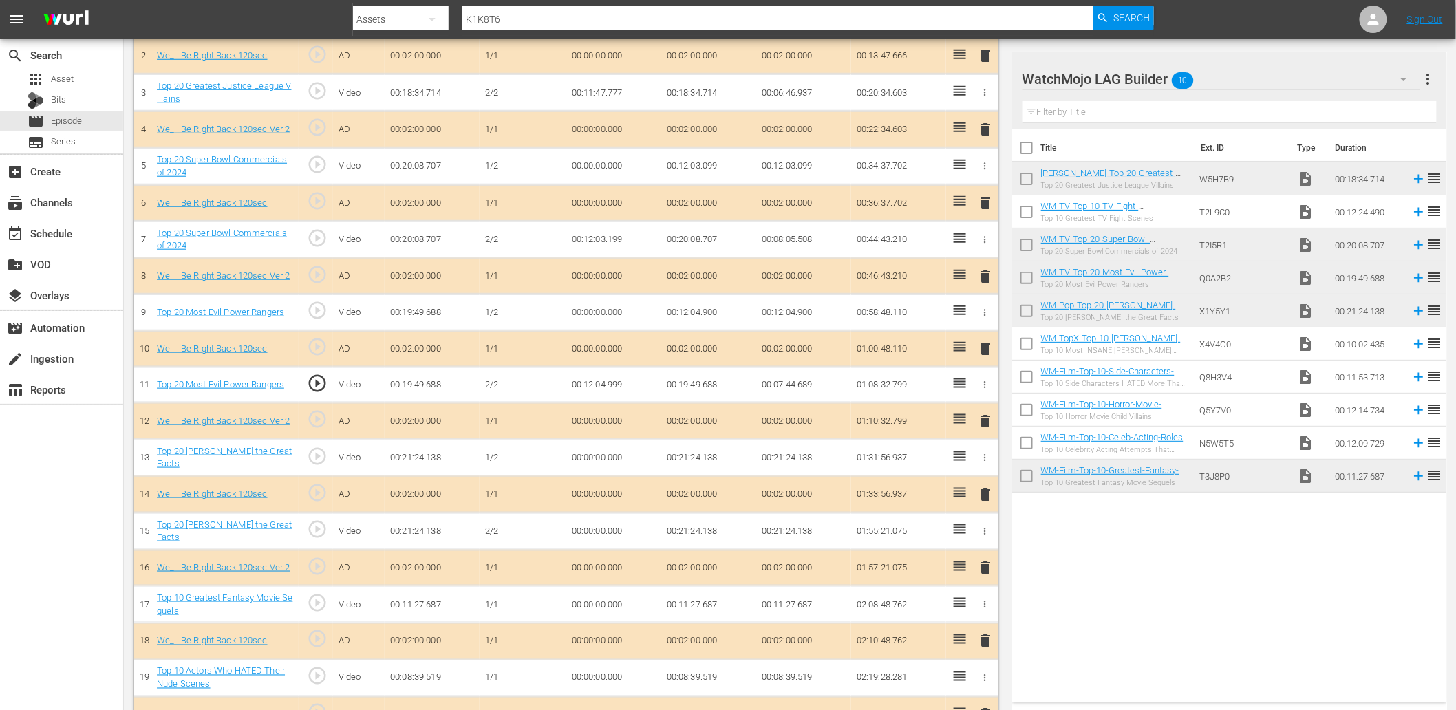
scroll to position [505, 0]
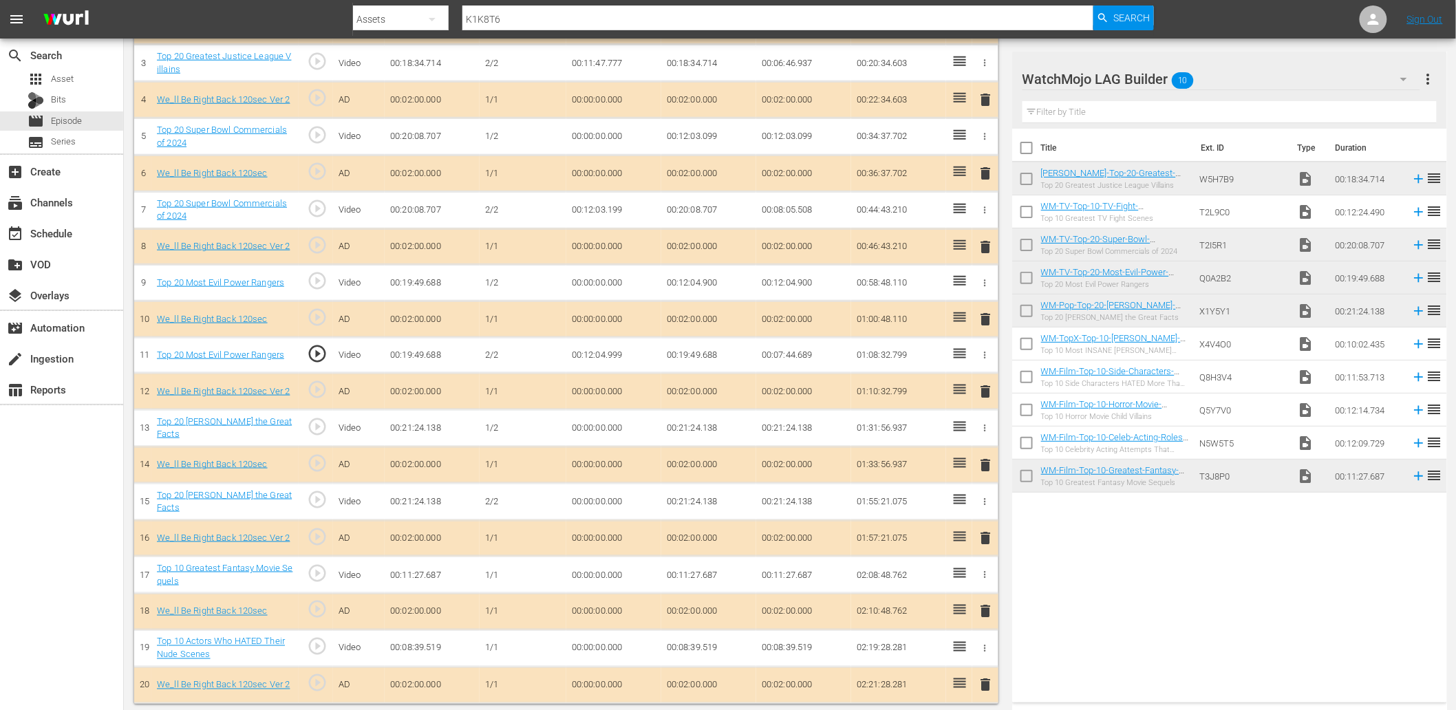
click at [320, 351] on span "play_circle_outline" at bounding box center [317, 353] width 21 height 21
click at [315, 493] on span "play_circle_outline" at bounding box center [317, 499] width 21 height 21
click at [315, 353] on span "play_circle_outline" at bounding box center [317, 353] width 21 height 21
click at [311, 498] on span "play_circle_outline" at bounding box center [317, 499] width 21 height 21
click at [595, 496] on td "00:00:00.000" at bounding box center [613, 501] width 95 height 37
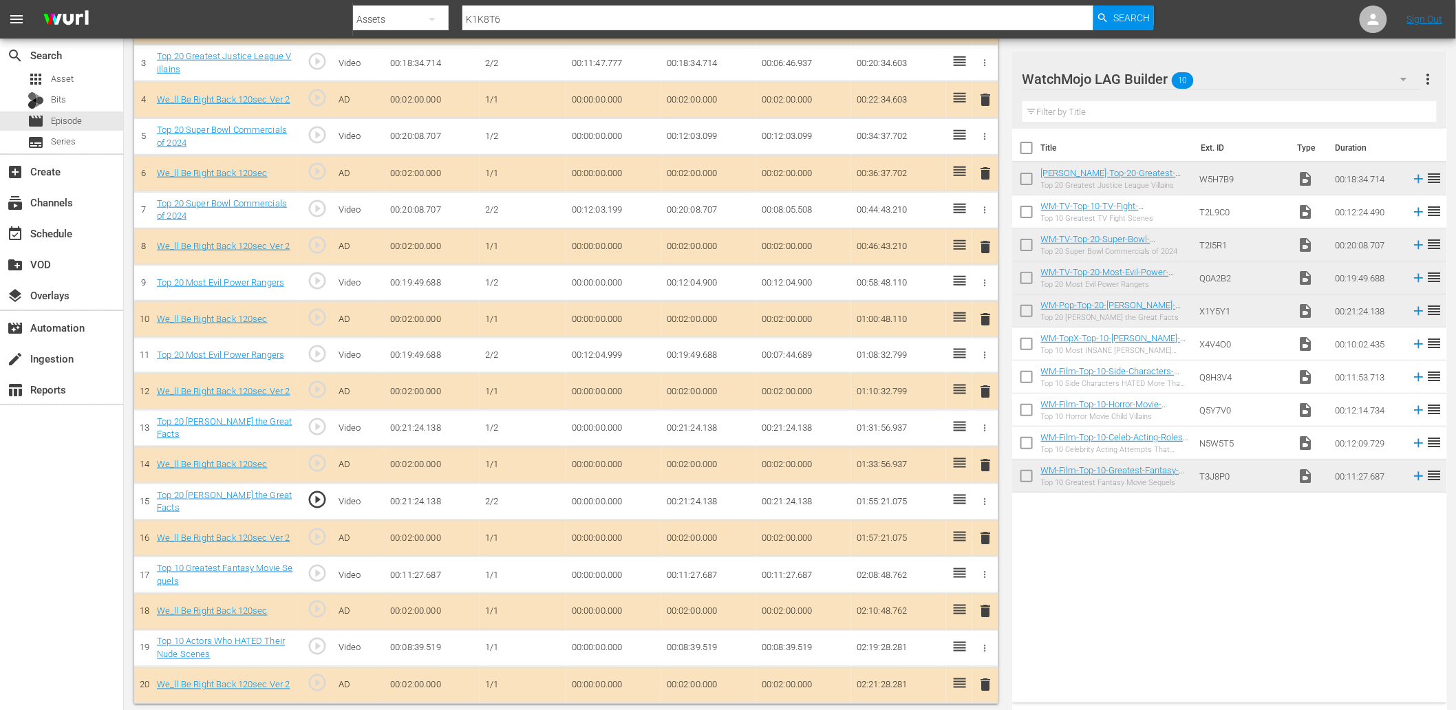
click at [595, 496] on td "00:00:00.000" at bounding box center [613, 501] width 95 height 37
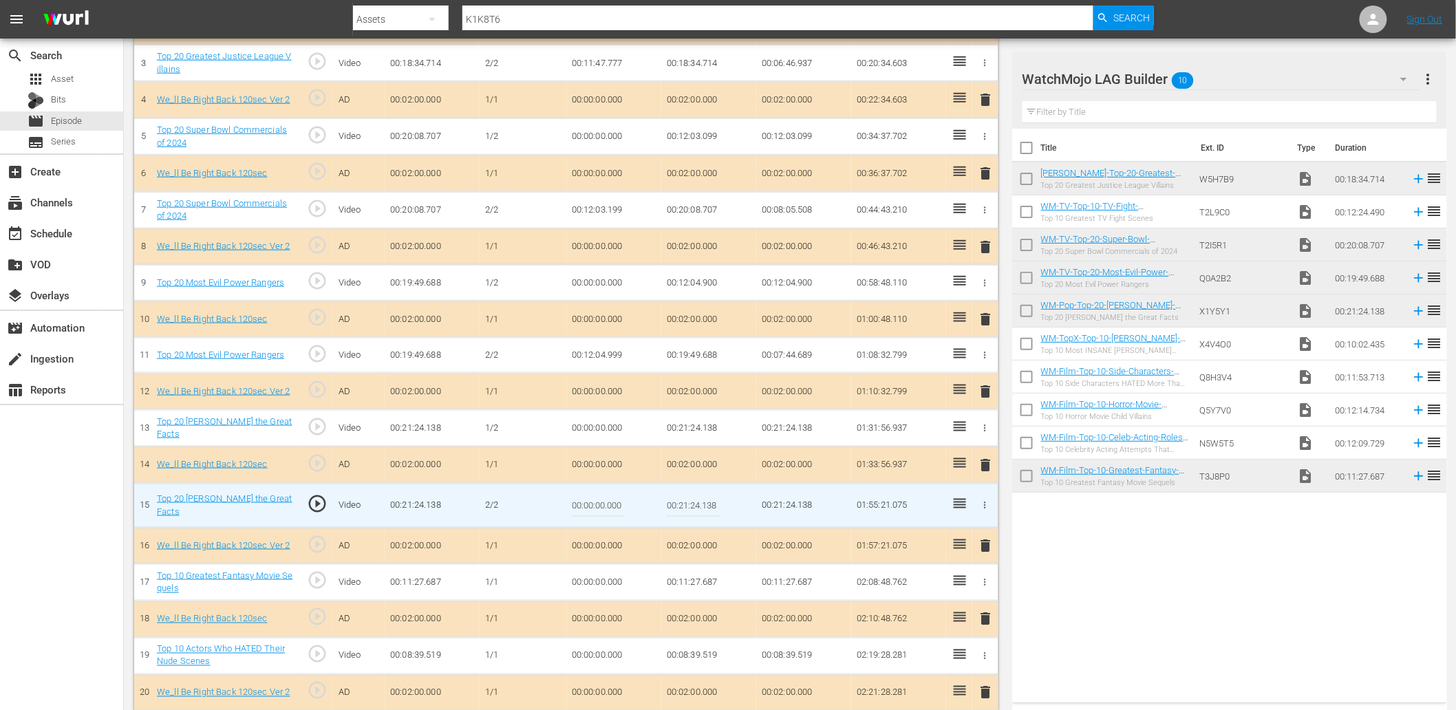
click at [595, 496] on input "00:00:00.000" at bounding box center [598, 505] width 53 height 33
paste input "13:53"
type input "00:13:53.000"
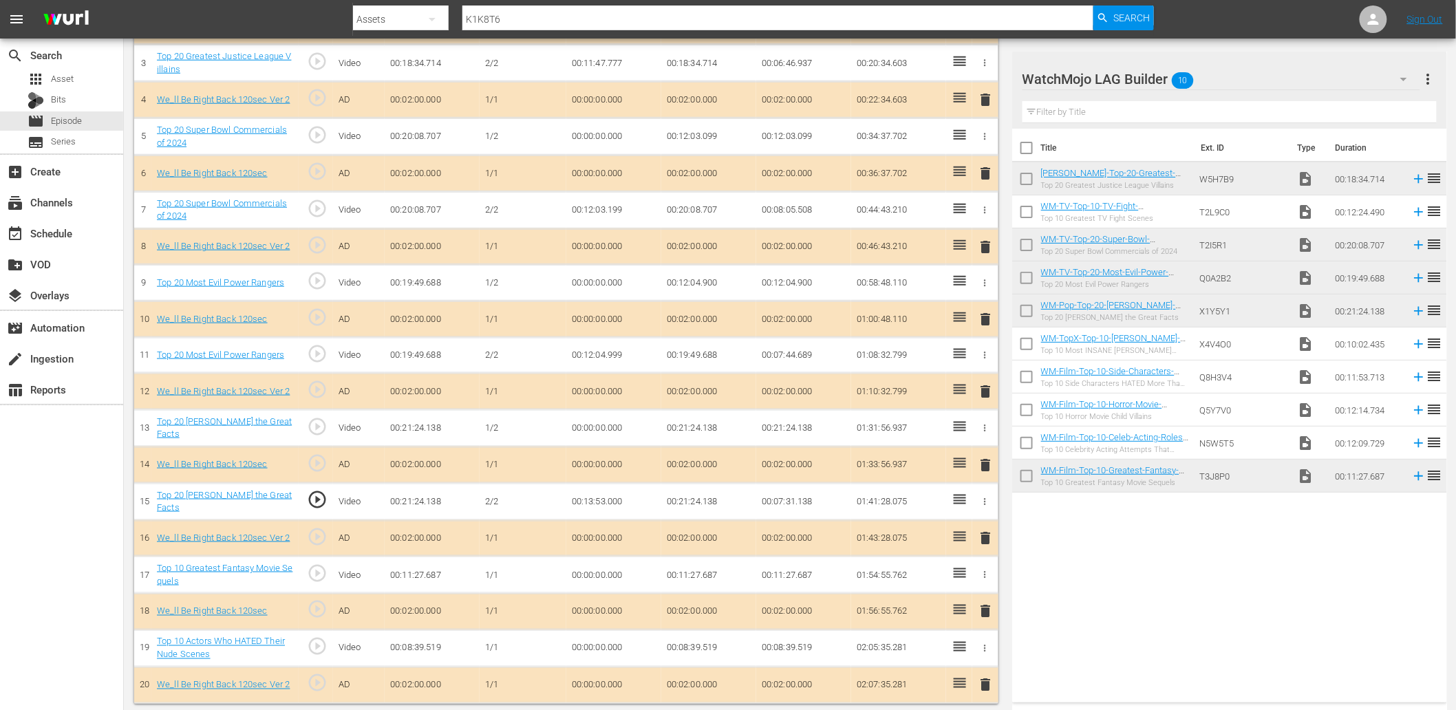
click at [685, 418] on td "00:21:24.138" at bounding box center [708, 427] width 95 height 37
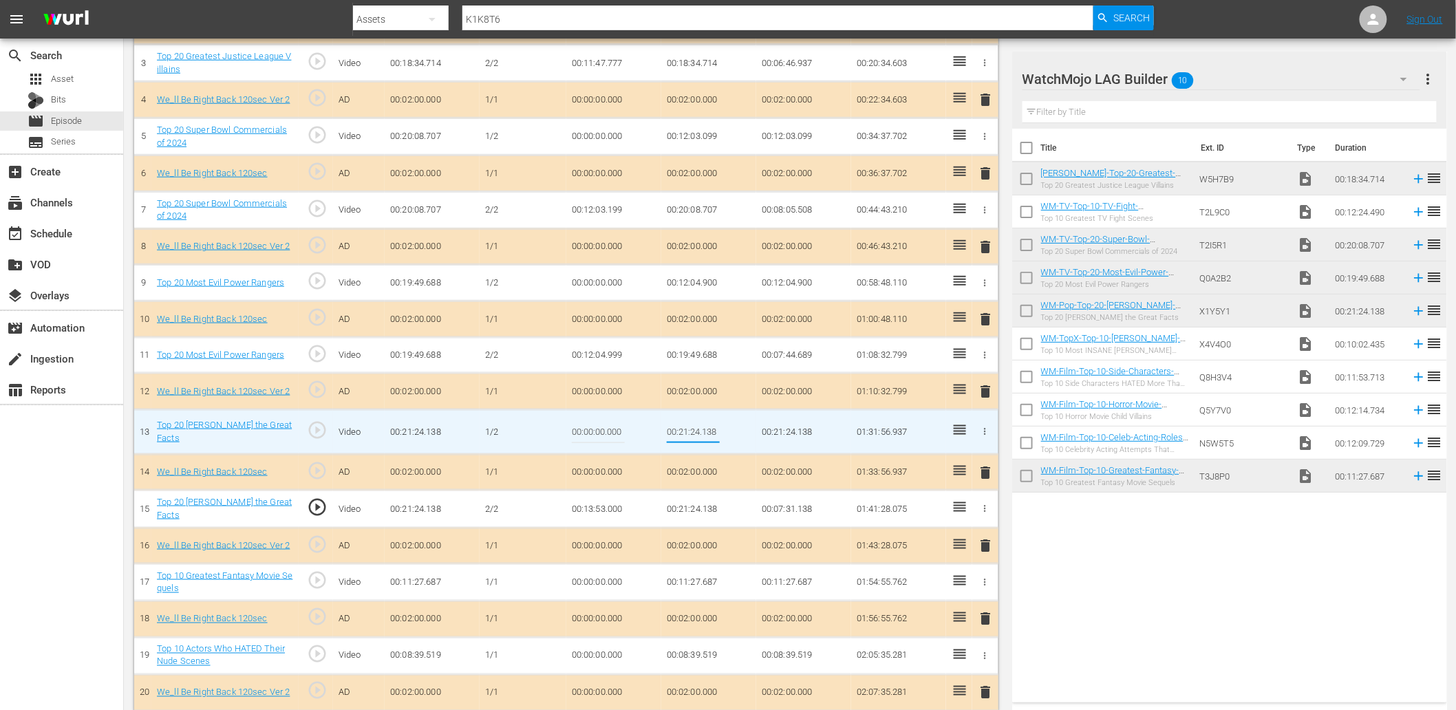
type input "00:13:53.000"
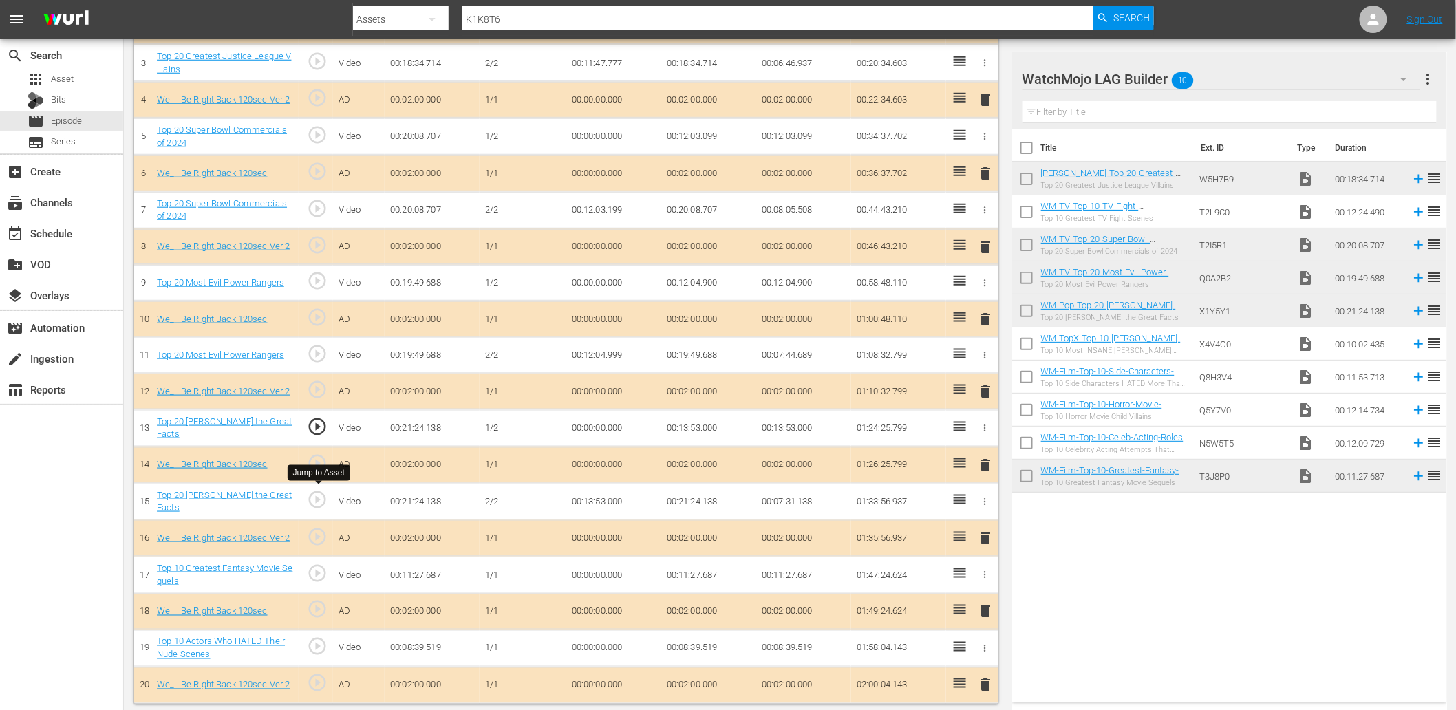
click at [316, 499] on span "play_circle_outline" at bounding box center [317, 499] width 21 height 21
click at [606, 499] on td "00:13:53.000" at bounding box center [613, 501] width 95 height 37
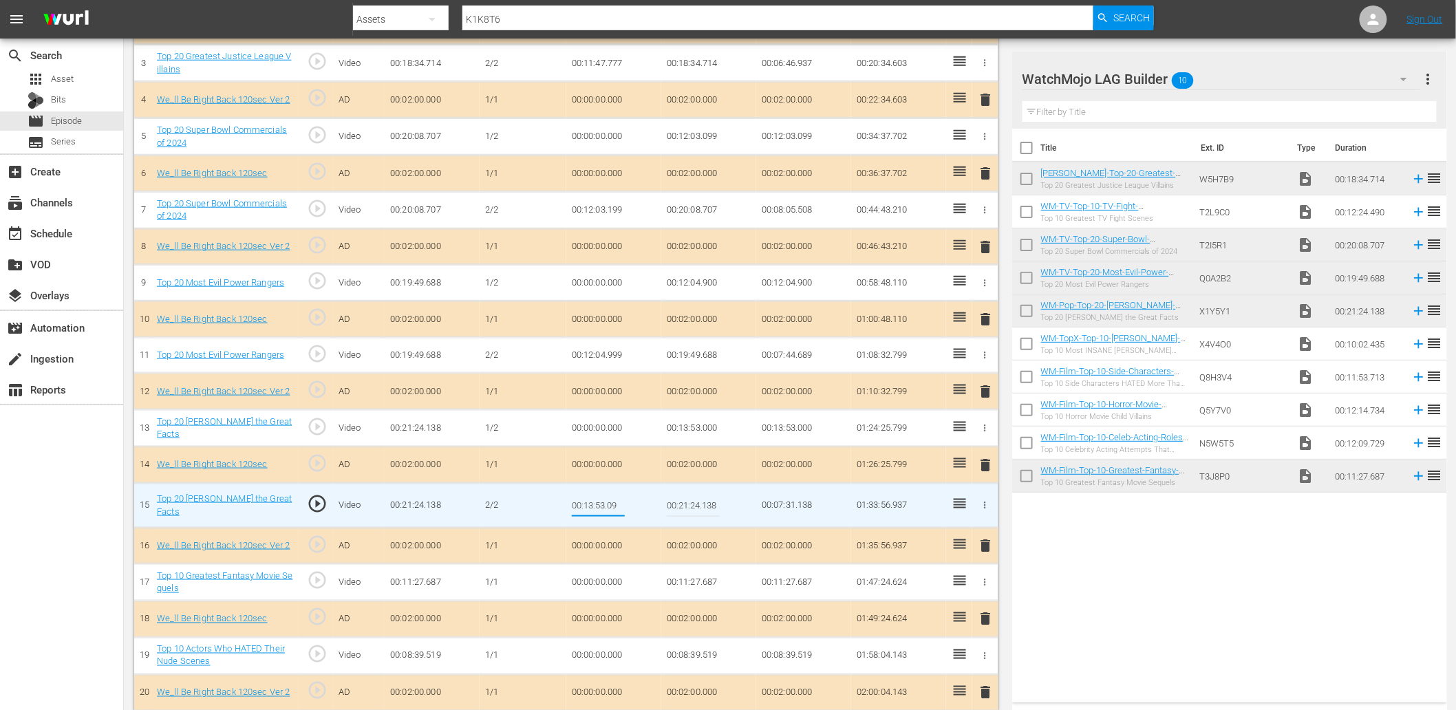
type input "00:13:53.099"
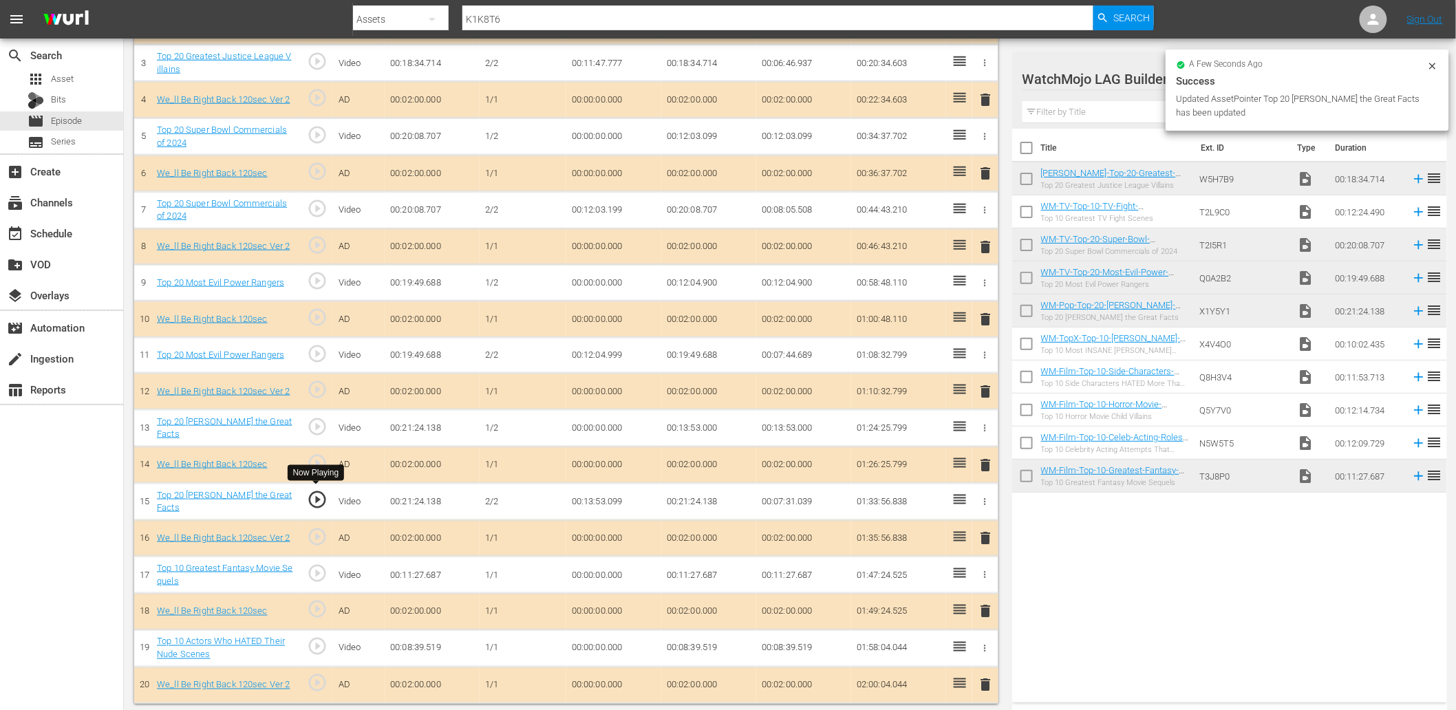
click at [311, 490] on span "play_circle_outline" at bounding box center [317, 499] width 21 height 21
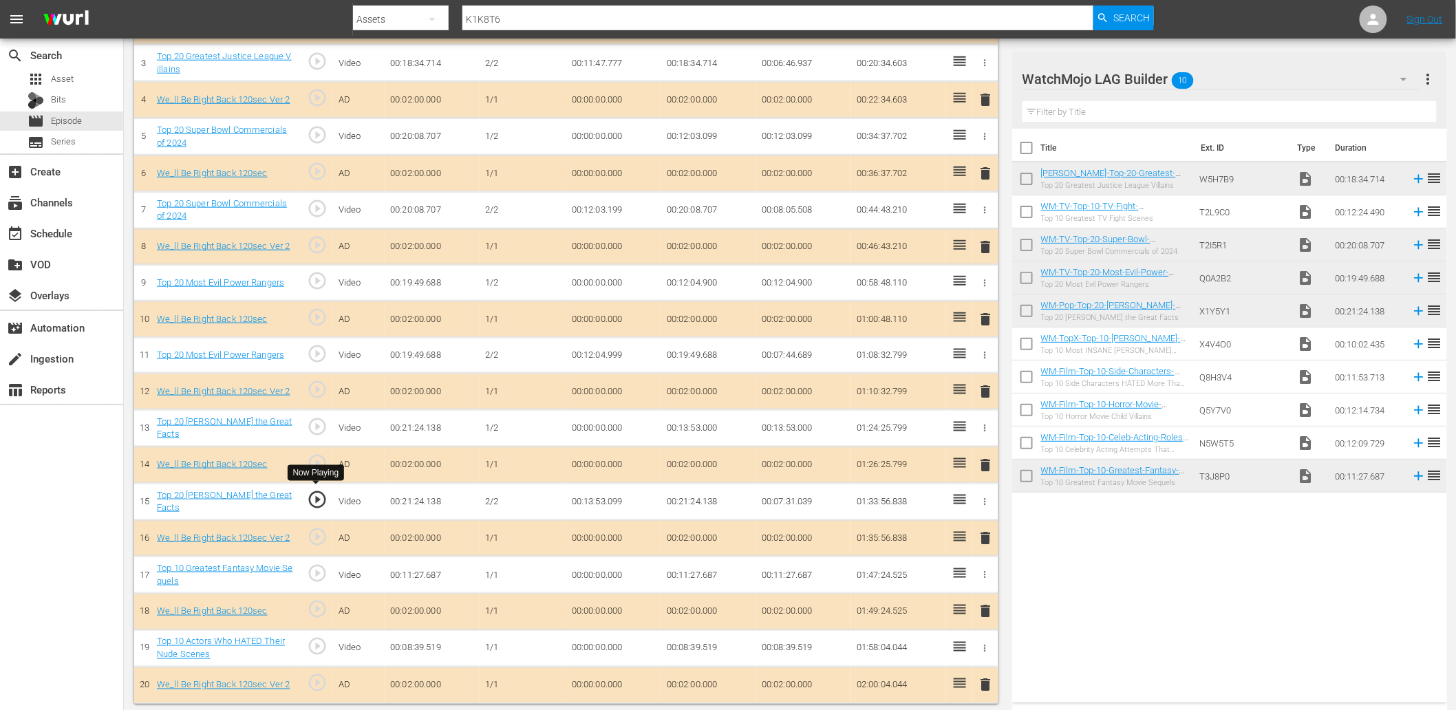
click at [316, 497] on span "play_circle_outline" at bounding box center [317, 499] width 21 height 21
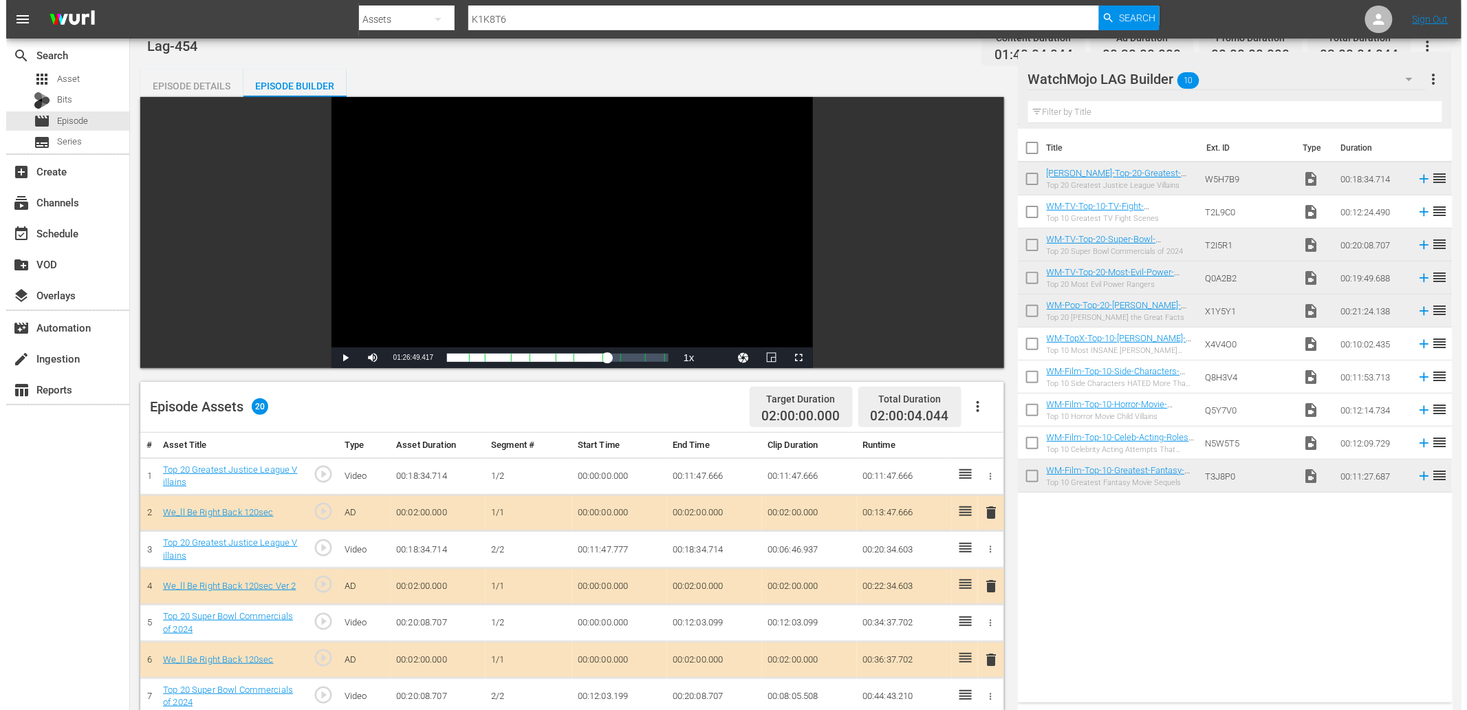
scroll to position [0, 0]
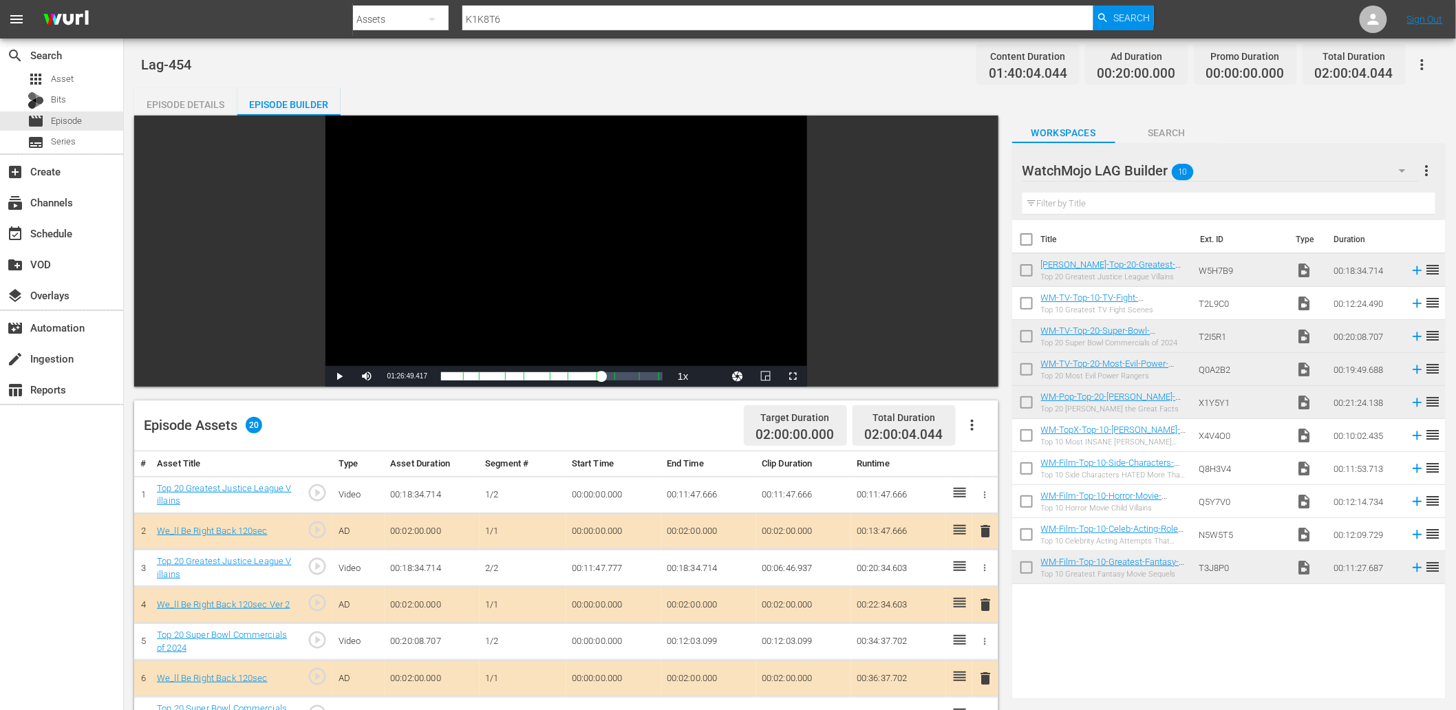
click at [193, 102] on div "Episode Details" at bounding box center [185, 104] width 103 height 33
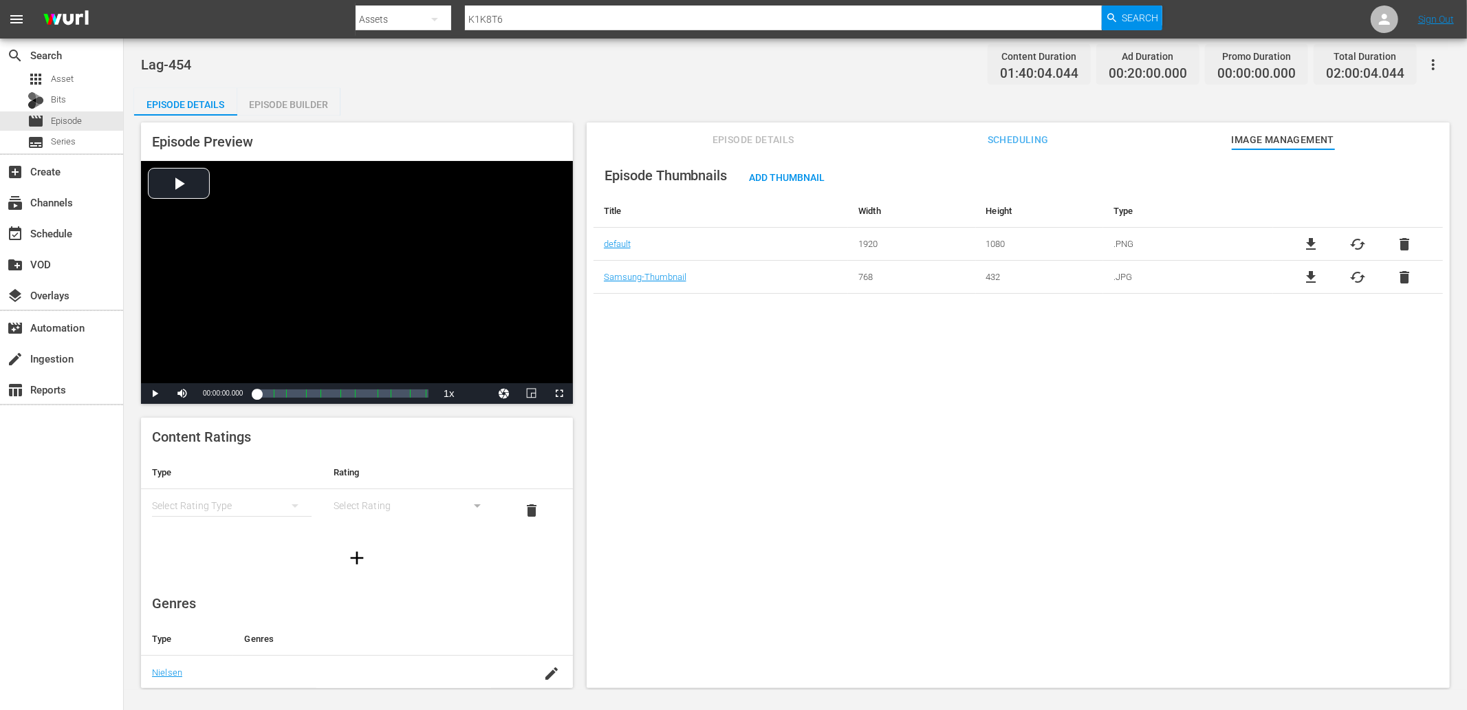
click at [278, 88] on div "Episode Builder" at bounding box center [288, 104] width 103 height 33
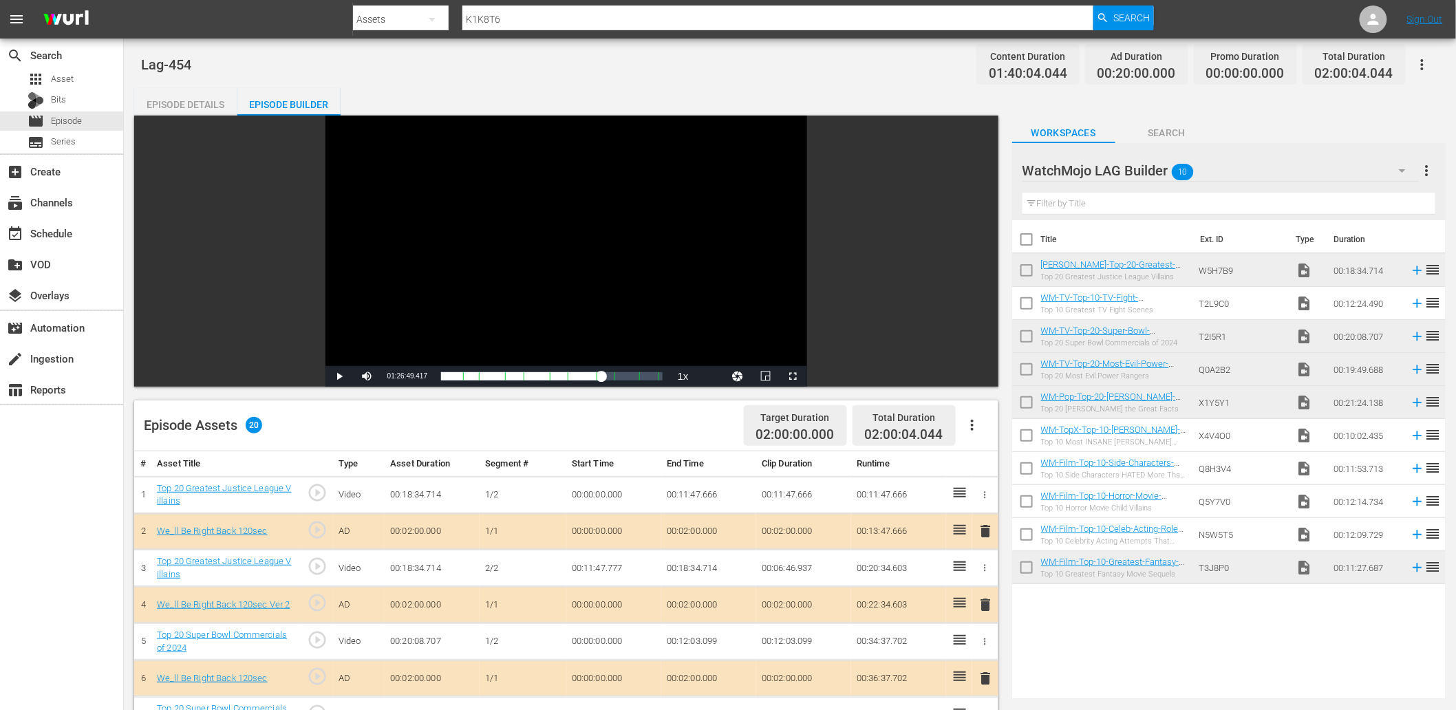
click at [193, 100] on div "Episode Details" at bounding box center [185, 104] width 103 height 33
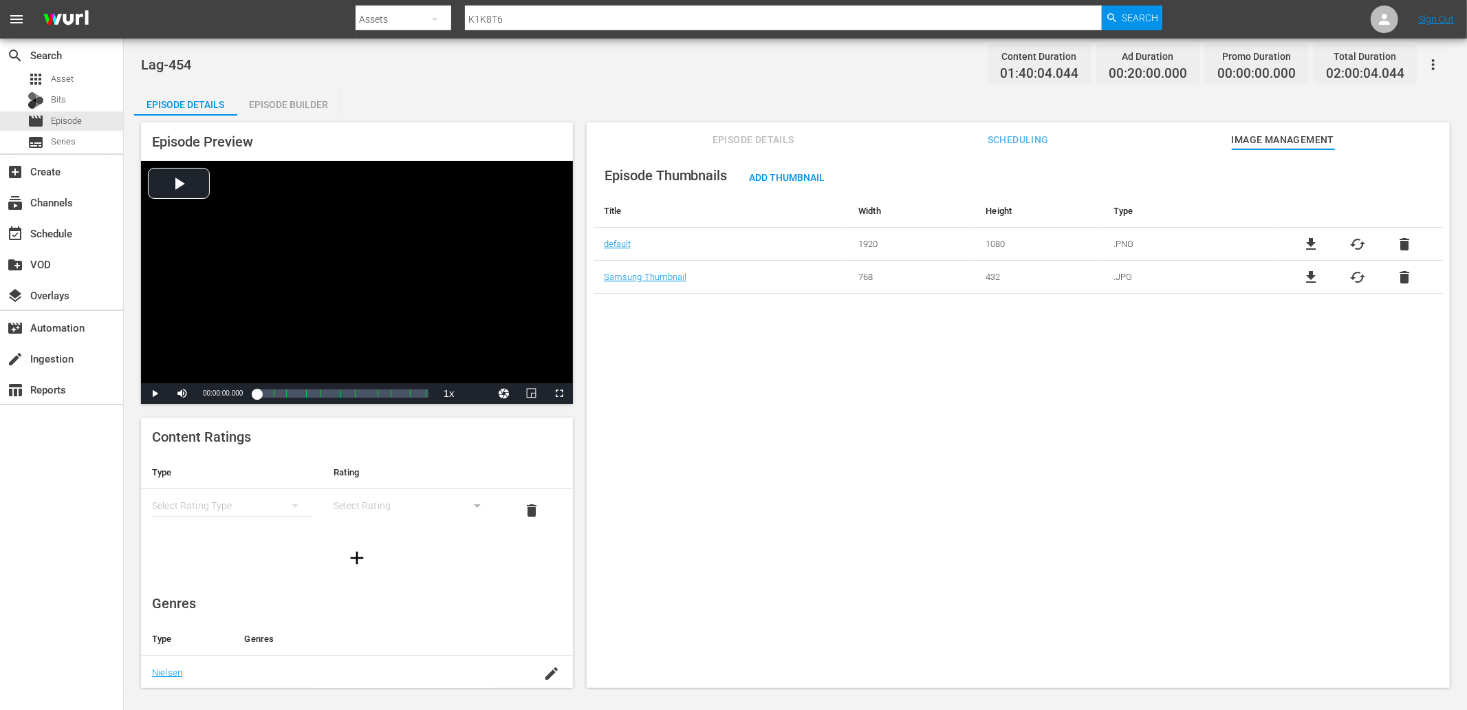
click at [758, 122] on button "Episode Details" at bounding box center [753, 136] width 103 height 28
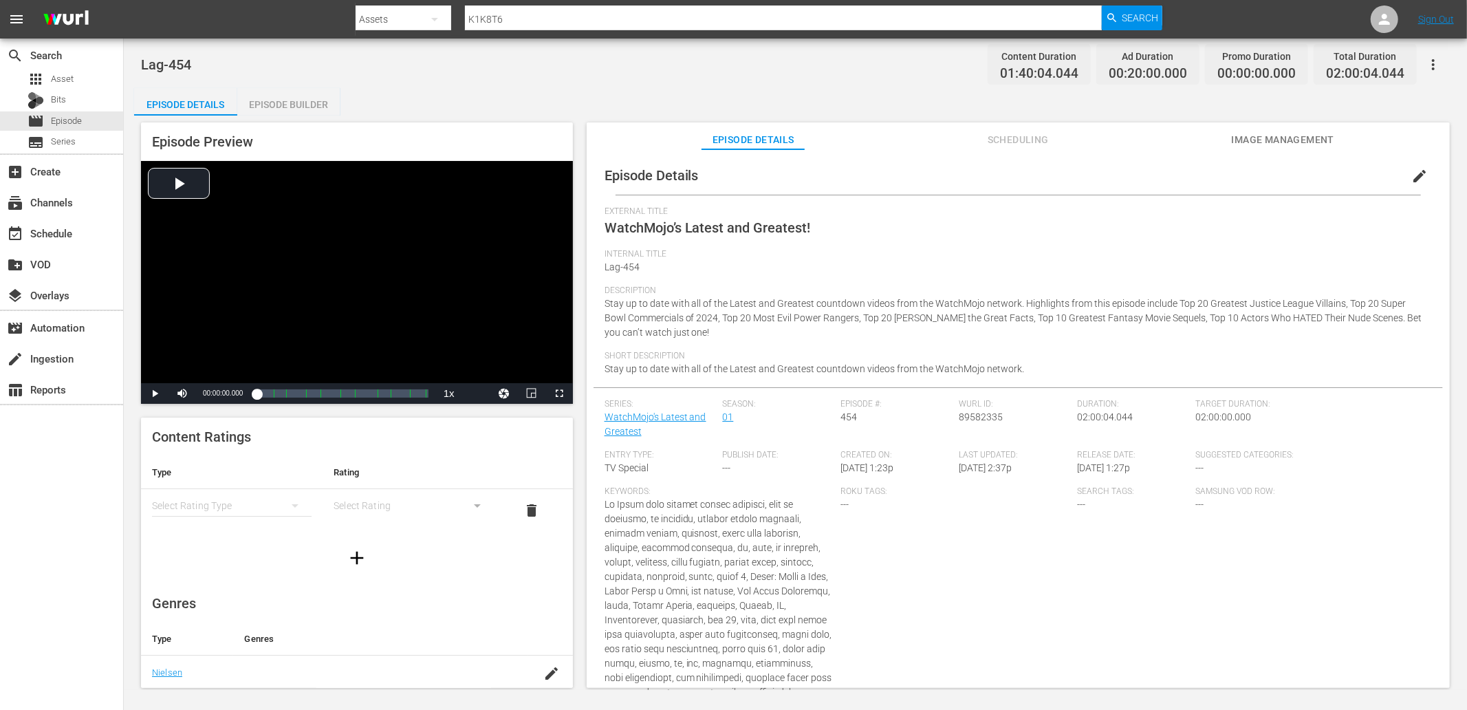
click at [737, 54] on div "Lag-454 Content Duration 01:40:04.044 Ad Duration 00:20:00.000 Promo Duration 0…" at bounding box center [795, 64] width 1309 height 31
click at [1066, 263] on div "Internal Title Lag-451" at bounding box center [1019, 267] width 828 height 36
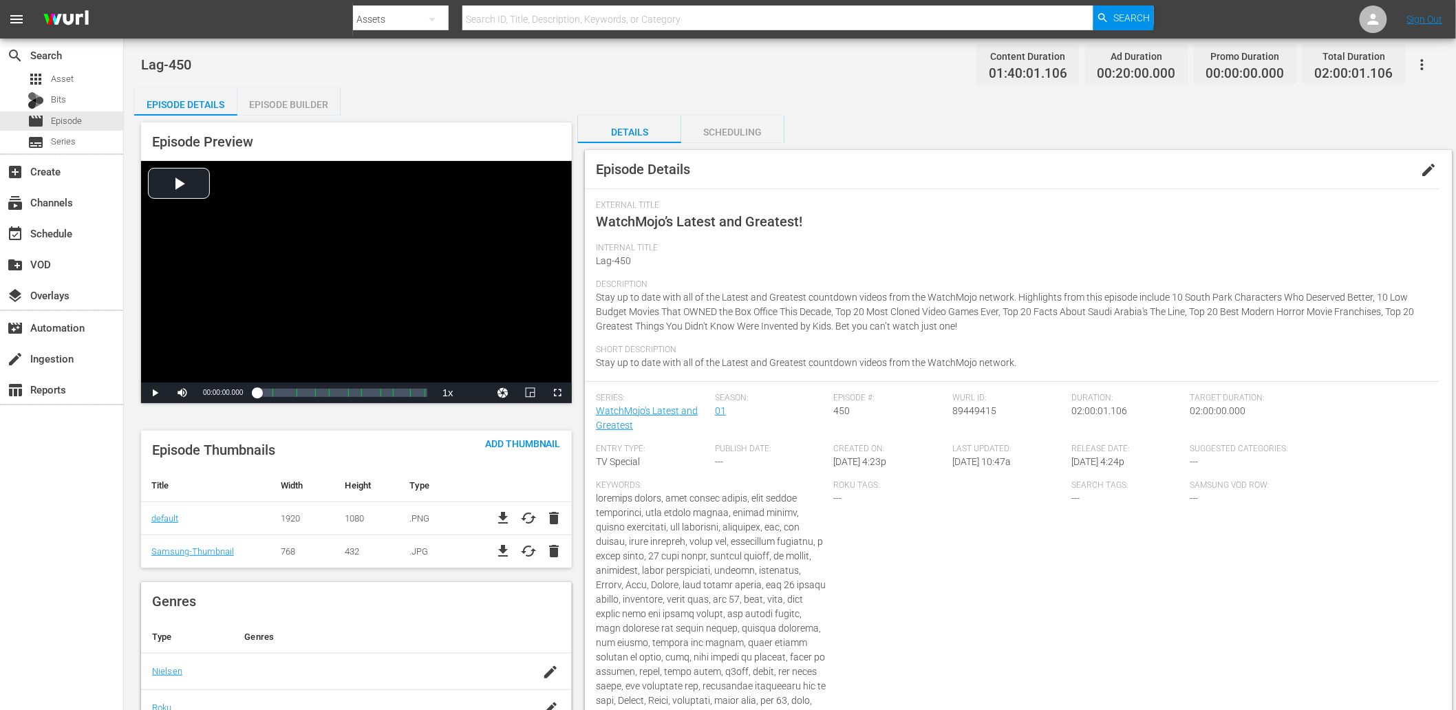
click at [996, 217] on div "External Title WatchMojo’s Latest and Greatest!" at bounding box center [1012, 221] width 832 height 43
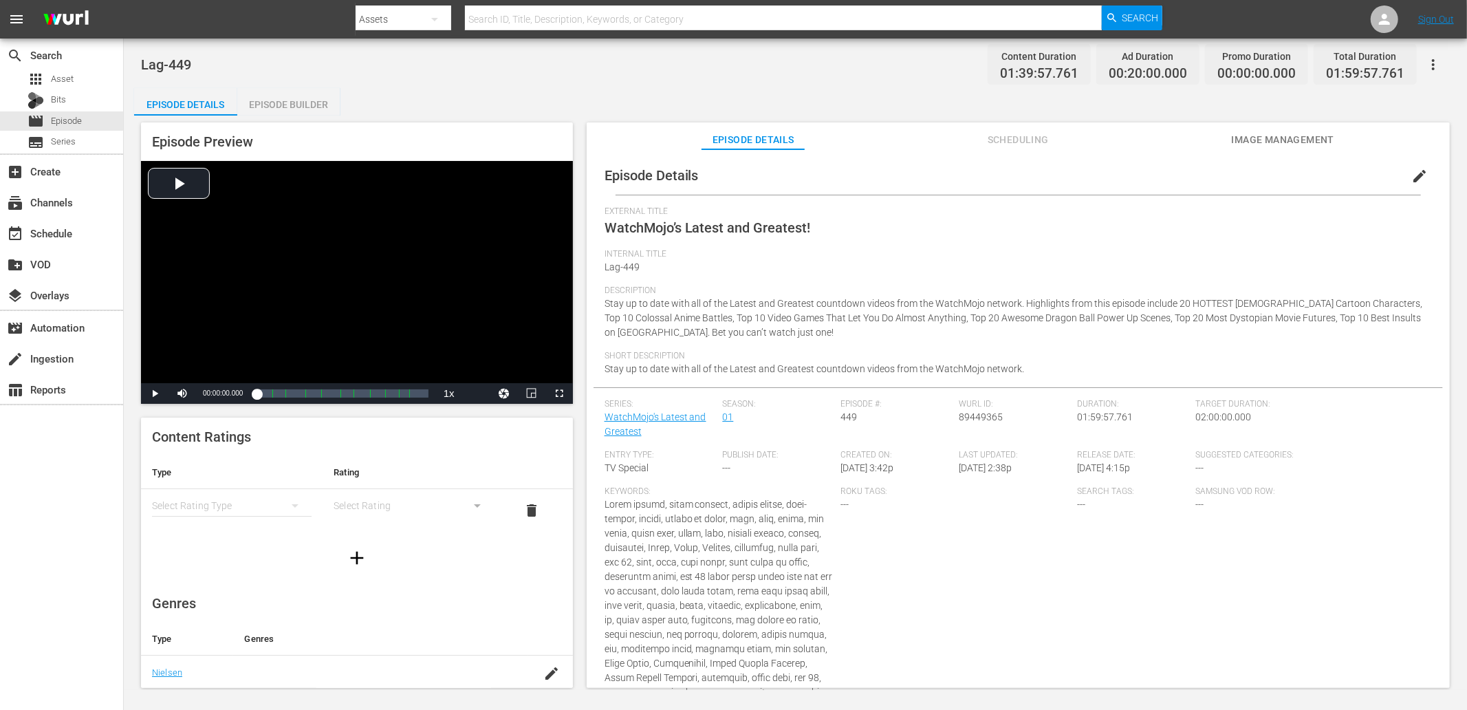
click at [1209, 422] on div "Target Duration: 02:00:00.000" at bounding box center [1314, 424] width 237 height 51
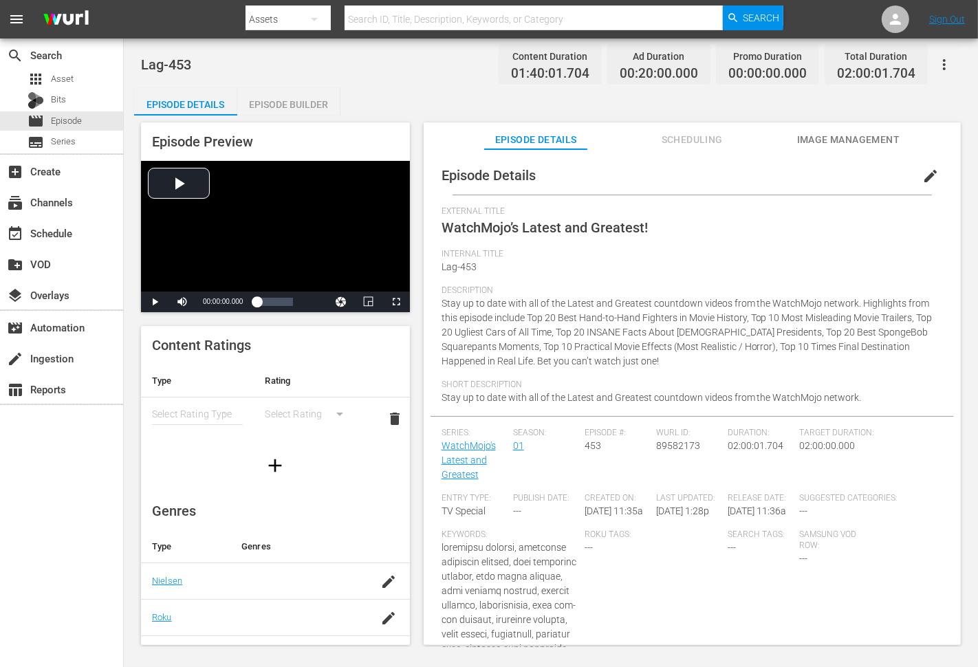
click at [374, 60] on div "Lag-453 Content Duration 01:40:01.704 Ad Duration 00:20:00.000 Promo Duration 0…" at bounding box center [551, 64] width 820 height 31
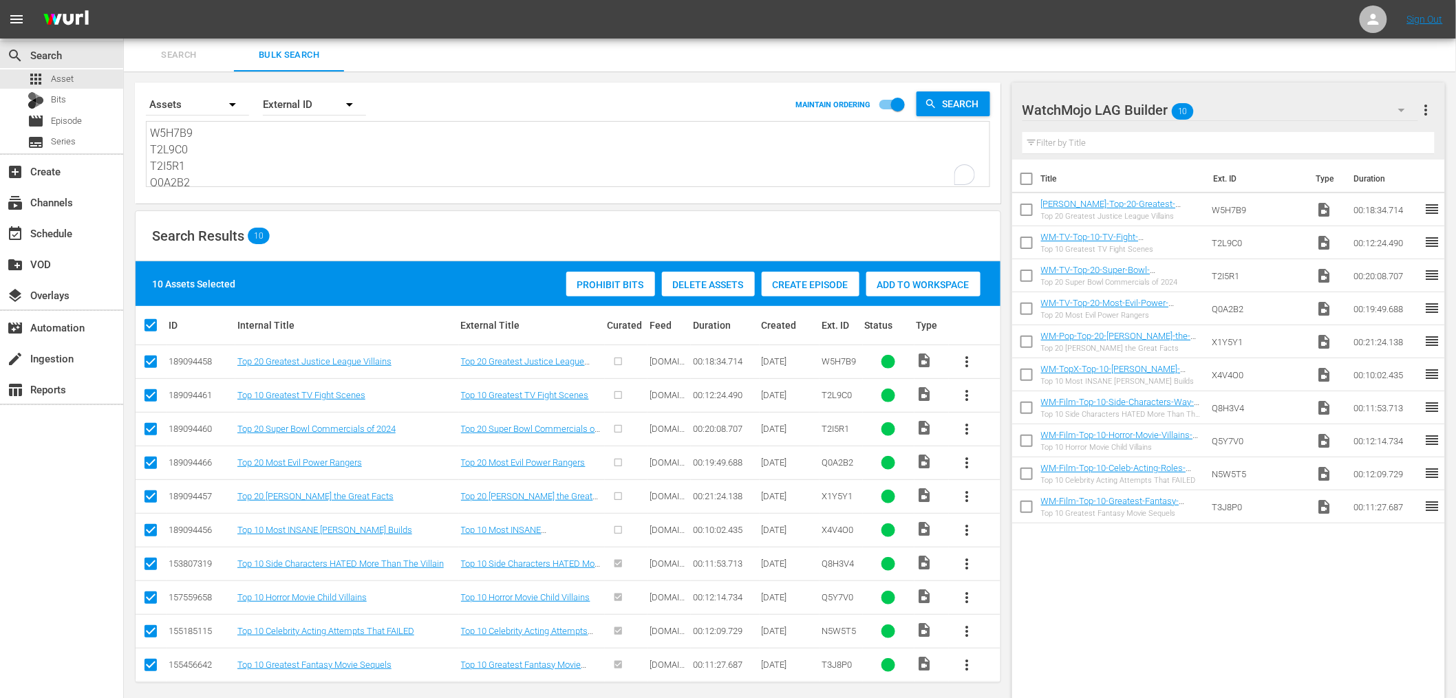
click at [258, 138] on textarea "W5H7B9 T2L9C0 T2I5R1 Q0A2B2 X1Y5Y1 X4V4O0 Q8H3V4 Q5Y7V0 N5W5T5 T3J8P0" at bounding box center [569, 156] width 839 height 63
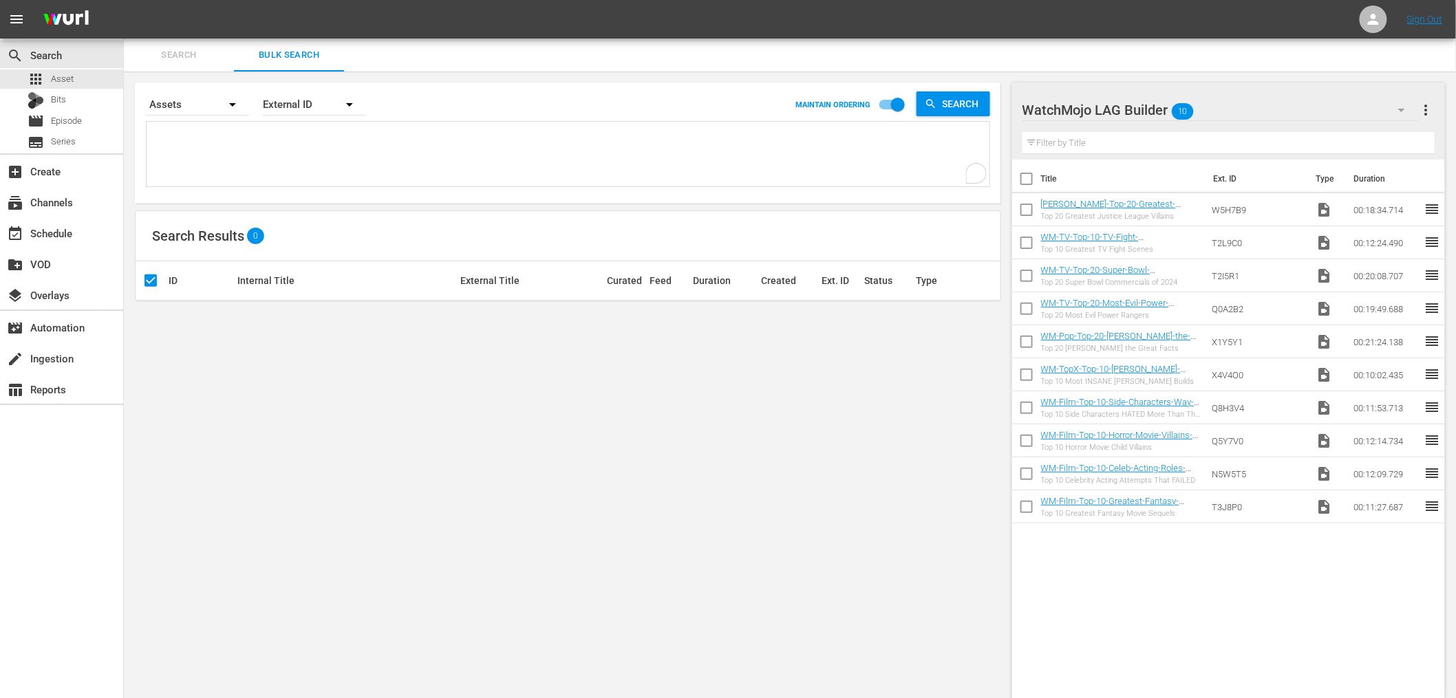
click at [1024, 176] on input "checkbox" at bounding box center [1026, 181] width 29 height 29
checkbox input "true"
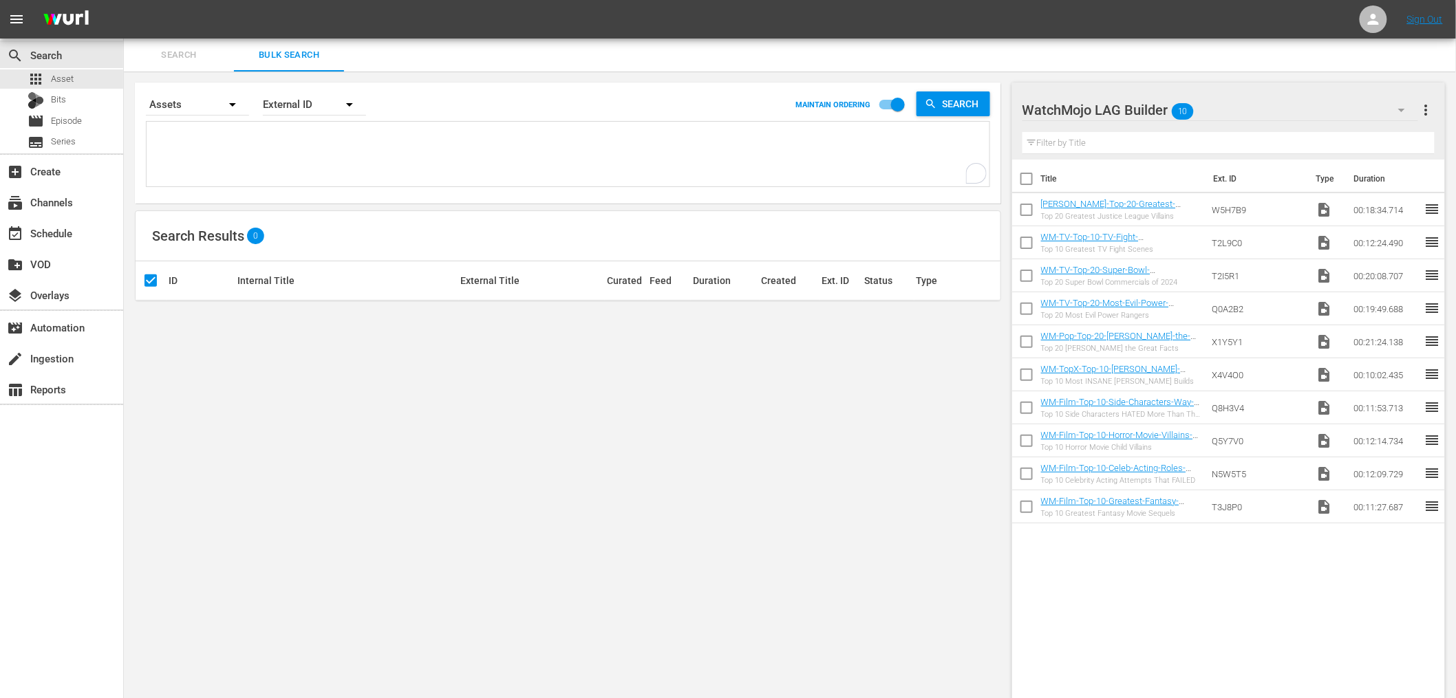
checkbox input "true"
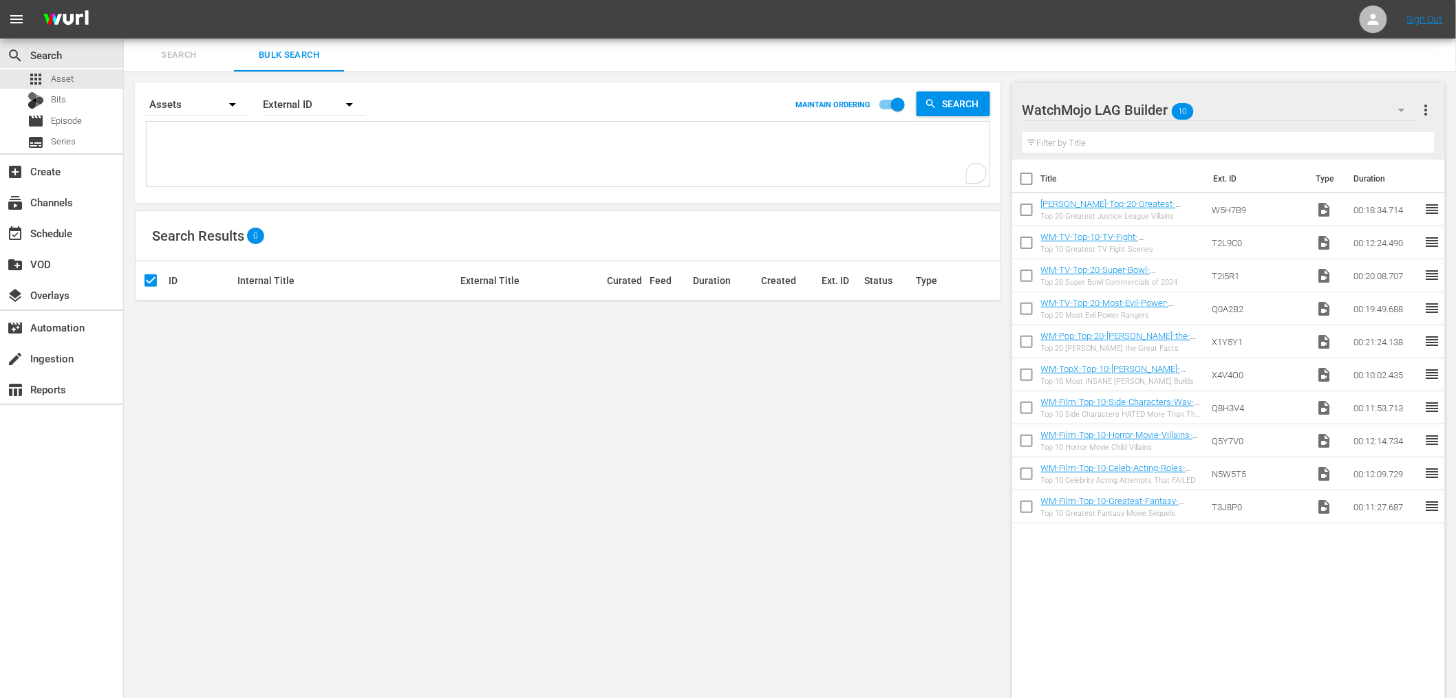
checkbox input "true"
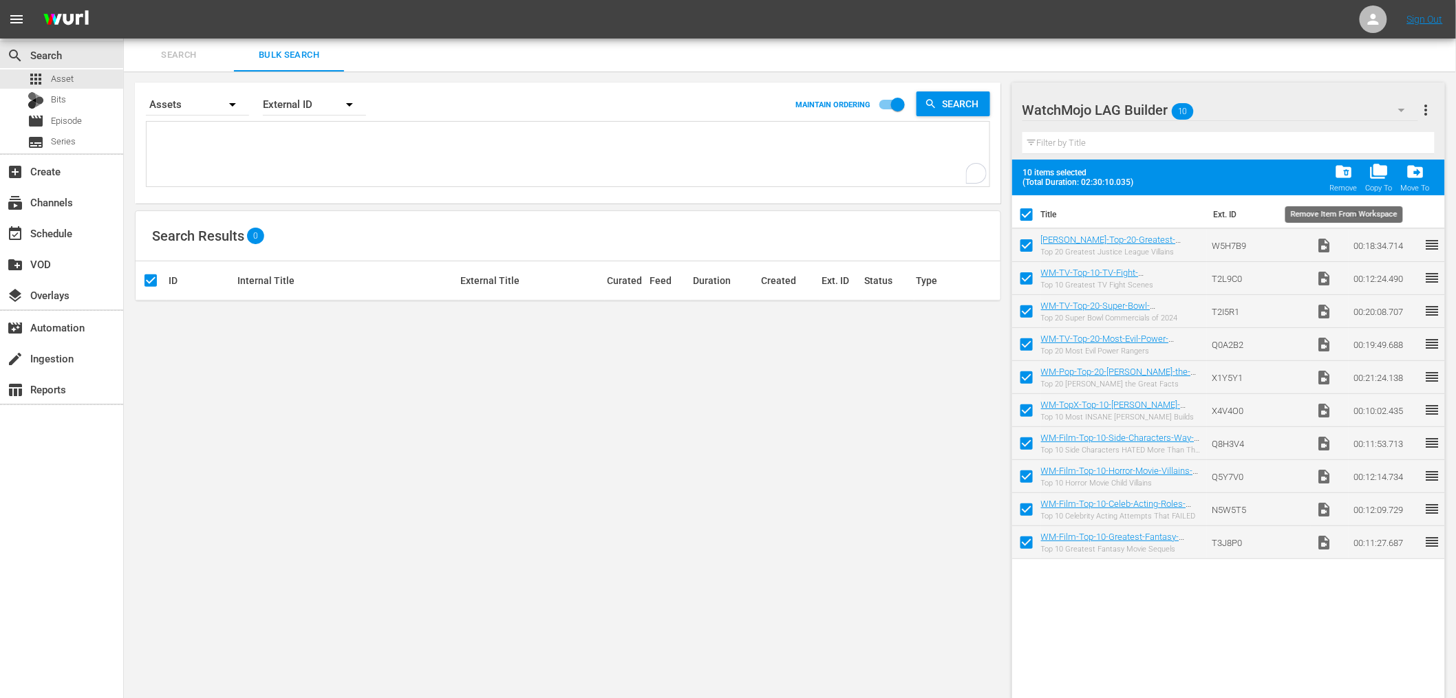
click at [1347, 174] on span "folder_delete" at bounding box center [1343, 171] width 19 height 19
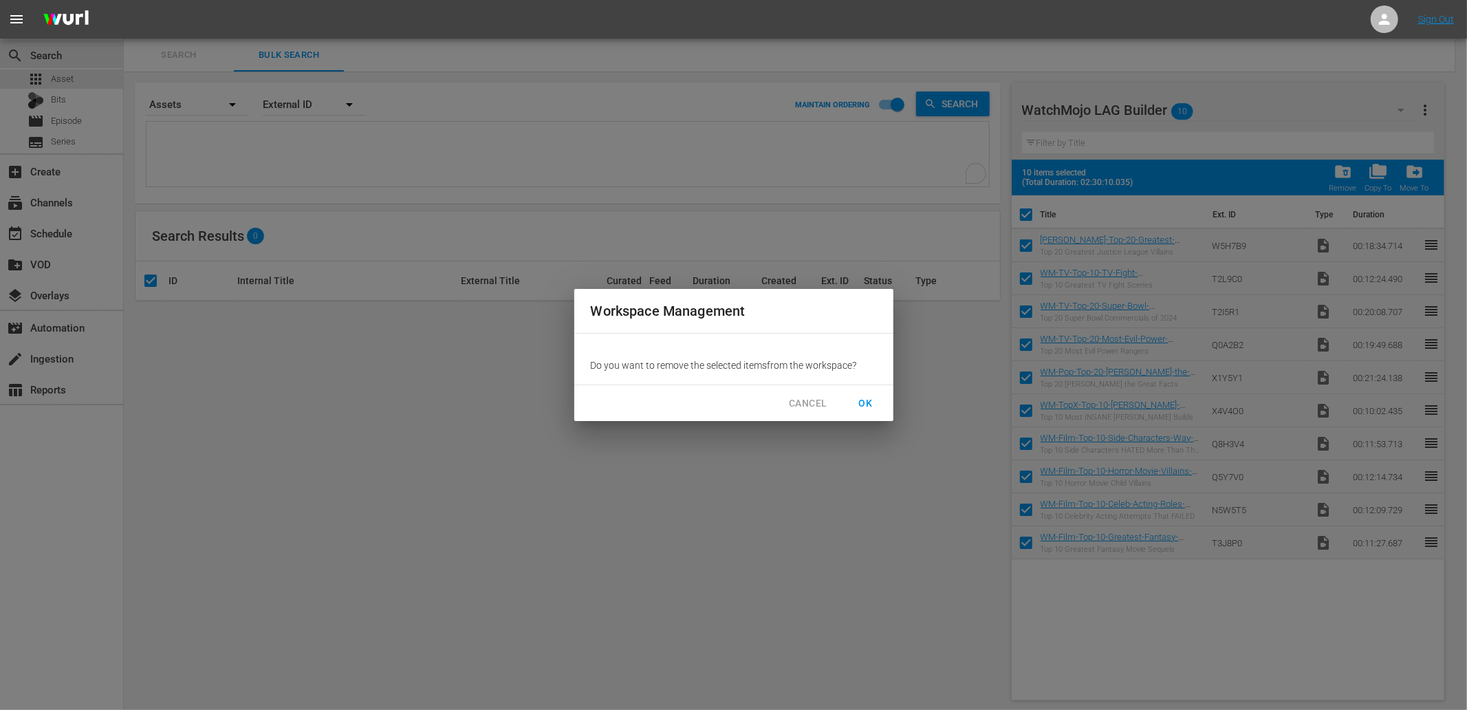
click at [870, 404] on span "OK" at bounding box center [866, 403] width 22 height 17
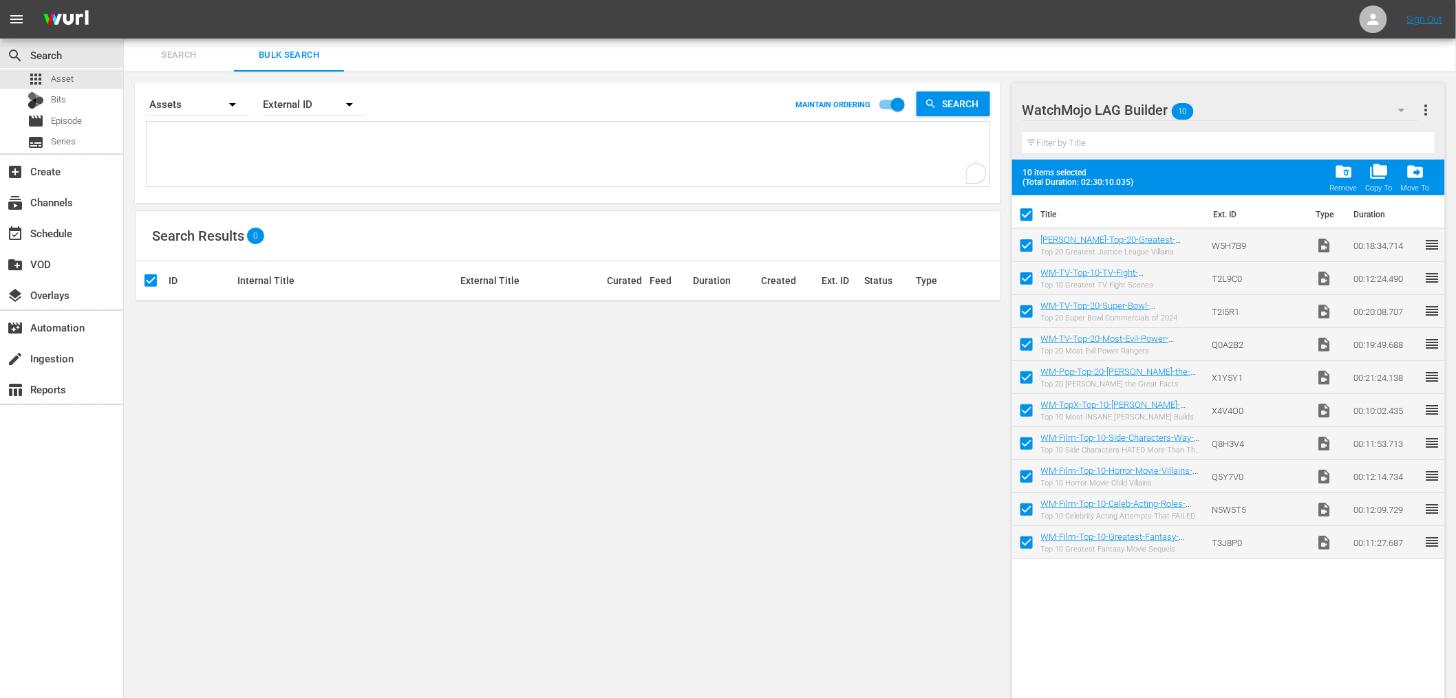
click at [217, 149] on textarea "To enrich screen reader interactions, please activate Accessibility in Grammarl…" at bounding box center [569, 155] width 839 height 63
checkbox input "false"
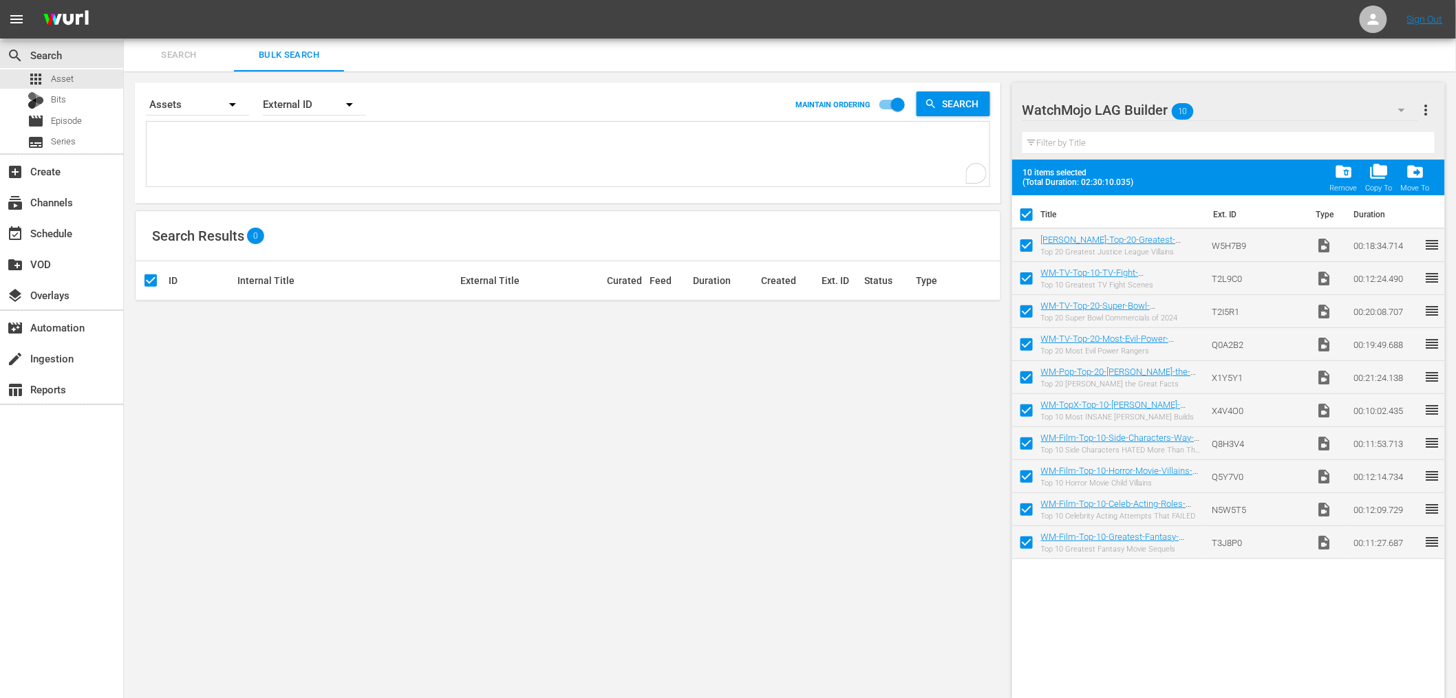
checkbox input "false"
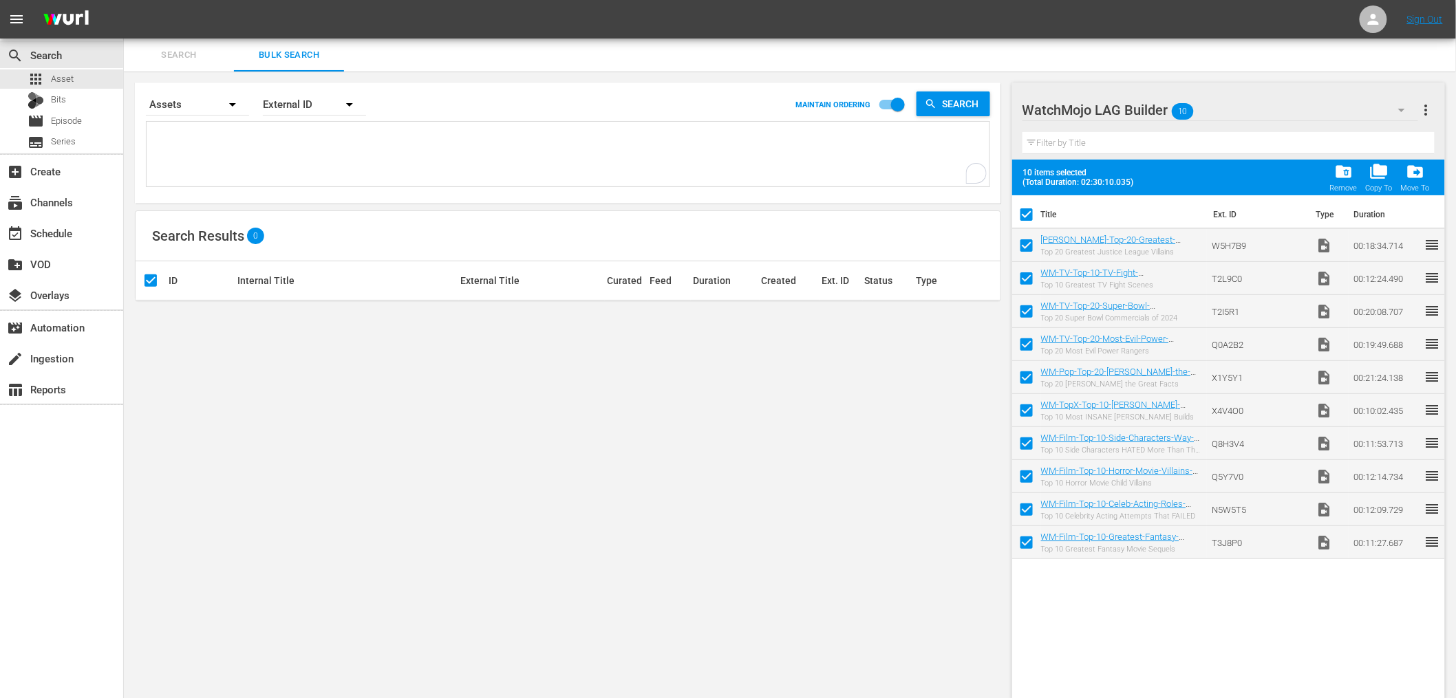
checkbox input "false"
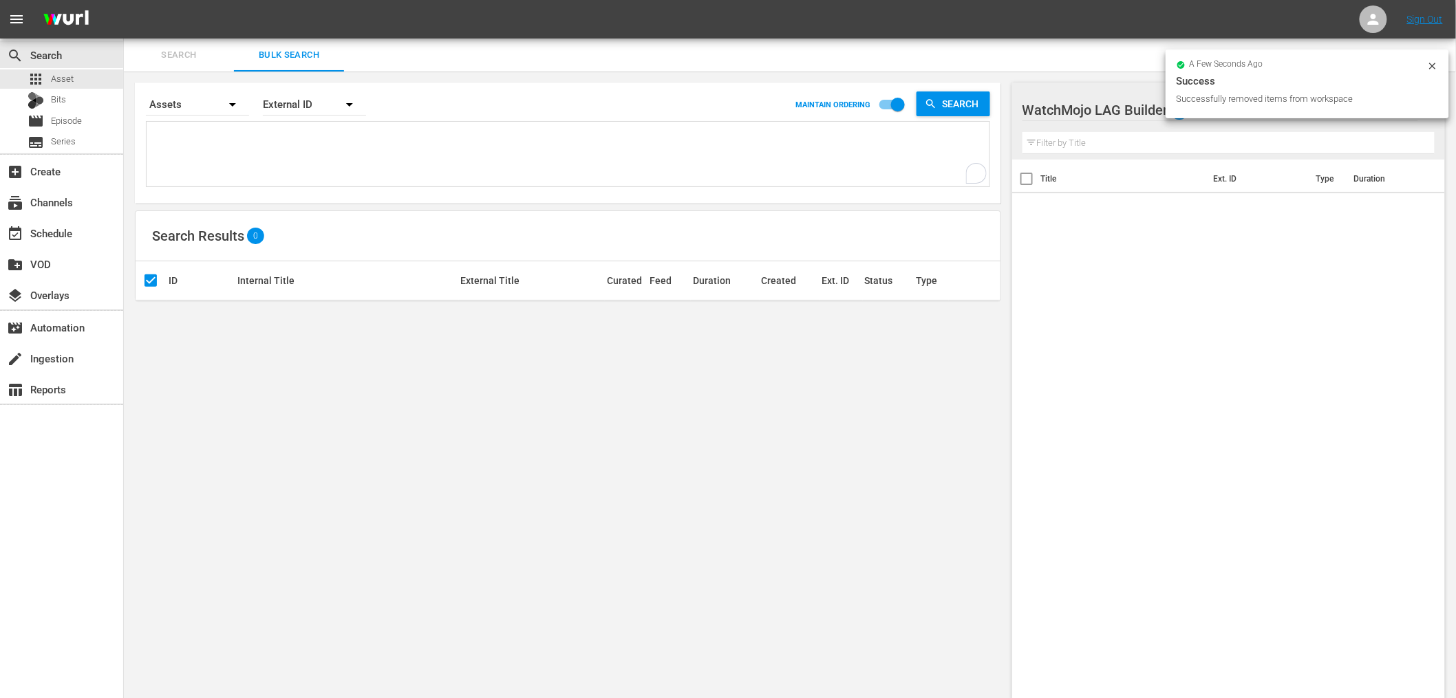
paste textarea "WM-TV-Top-10-TV-Fight-Scenes_T2L9C0 WM-Film-Top-20-Most-Badass-Movie-Vigilantes…"
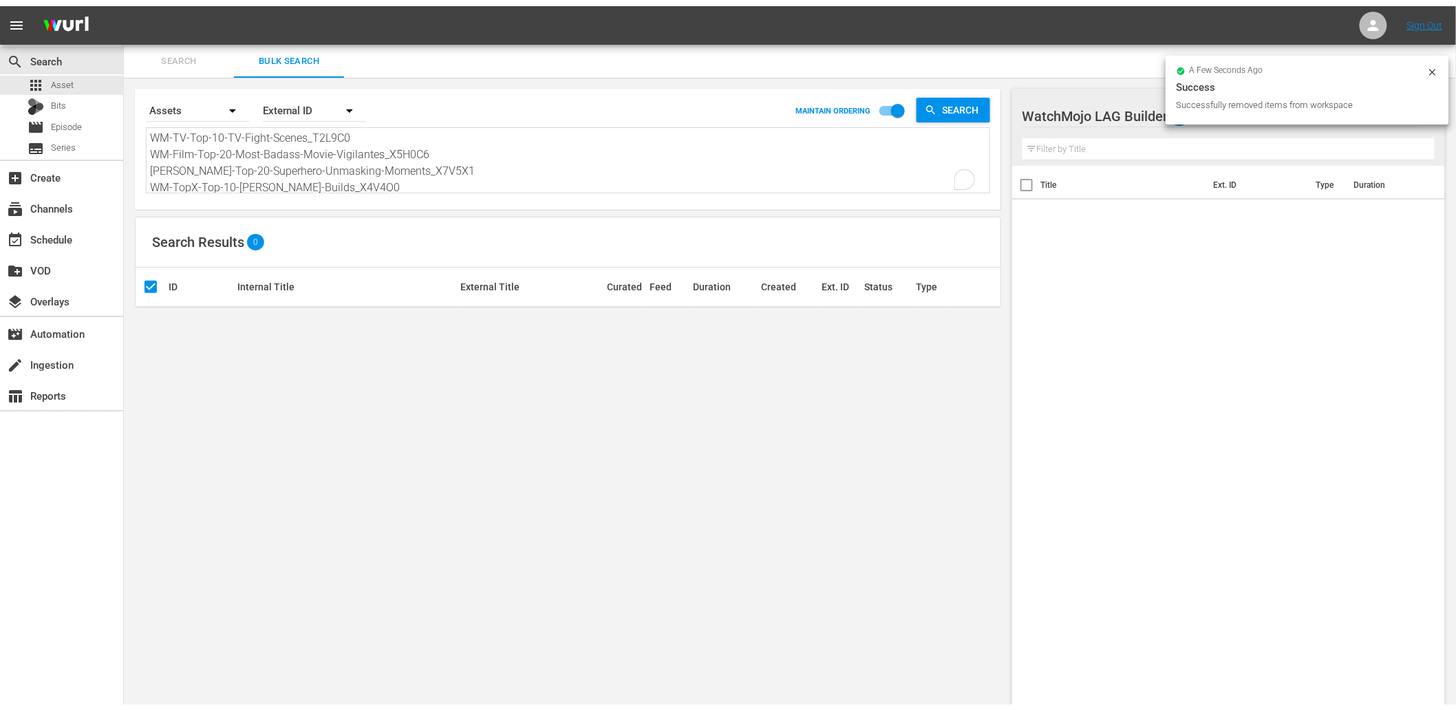
scroll to position [51, 0]
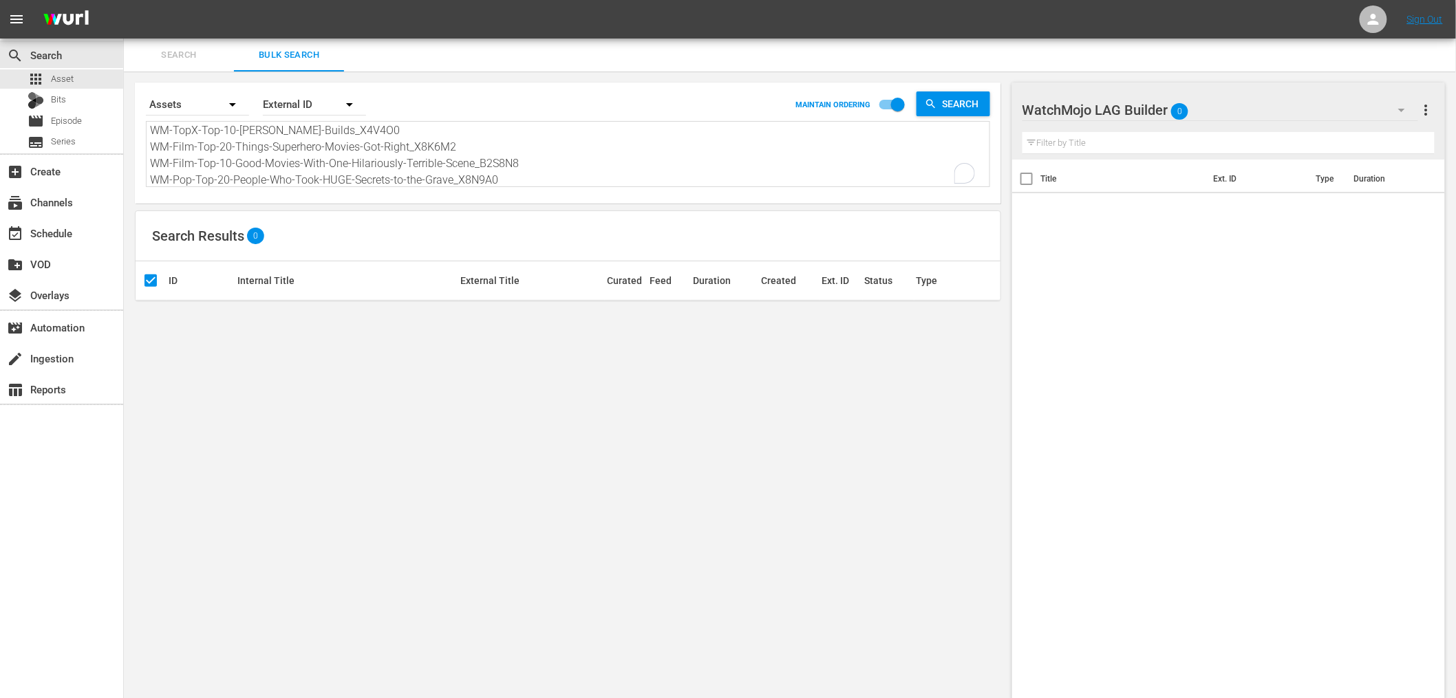
type textarea "WM-TV-Top-10-TV-Fight-Scenes_T2L9C0 WM-Film-Top-20-Most-Badass-Movie-Vigilantes…"
click at [523, 401] on div "Search By Assets Order By External ID MAINTAIN ORDERING Search WM-TV-Top-10-TV-…" at bounding box center [568, 392] width 888 height 640
click at [42, 118] on span "movie" at bounding box center [36, 121] width 17 height 17
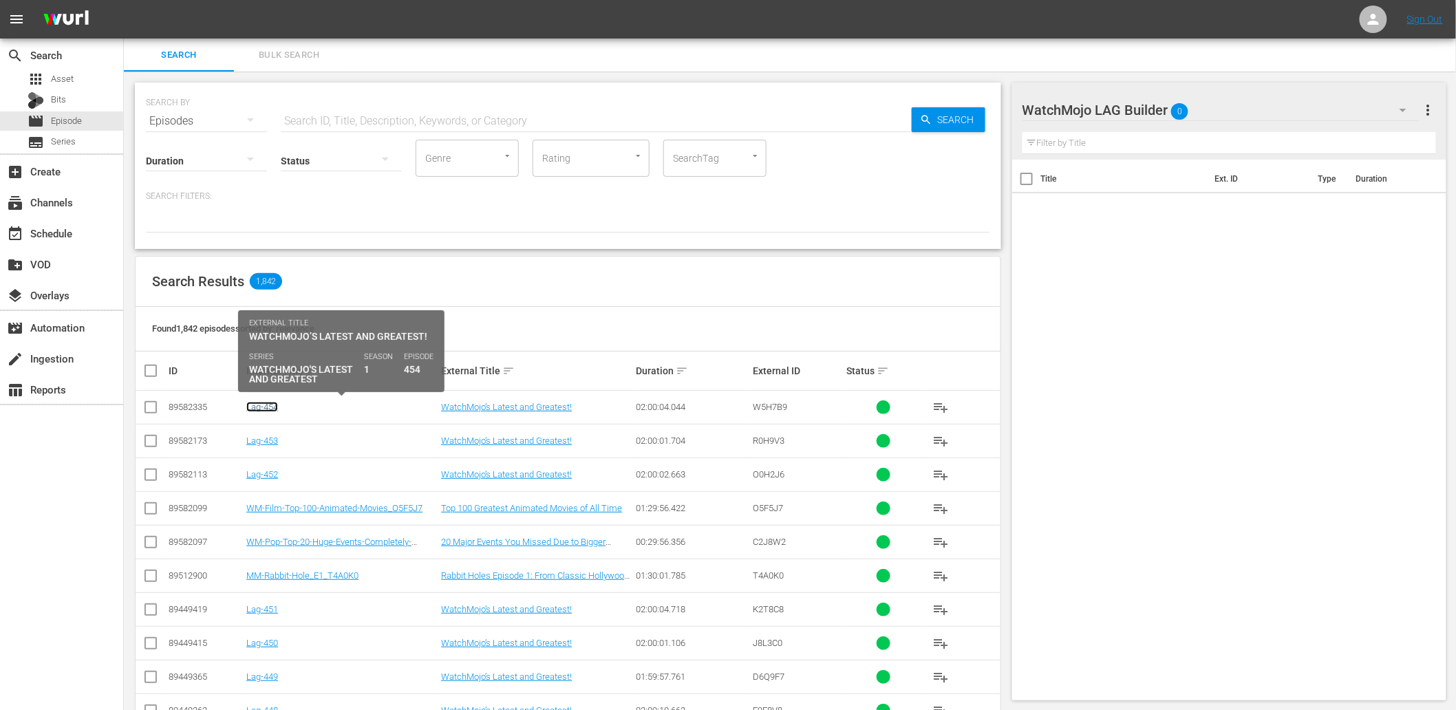
click at [250, 409] on link "Lag-454" at bounding box center [262, 407] width 32 height 10
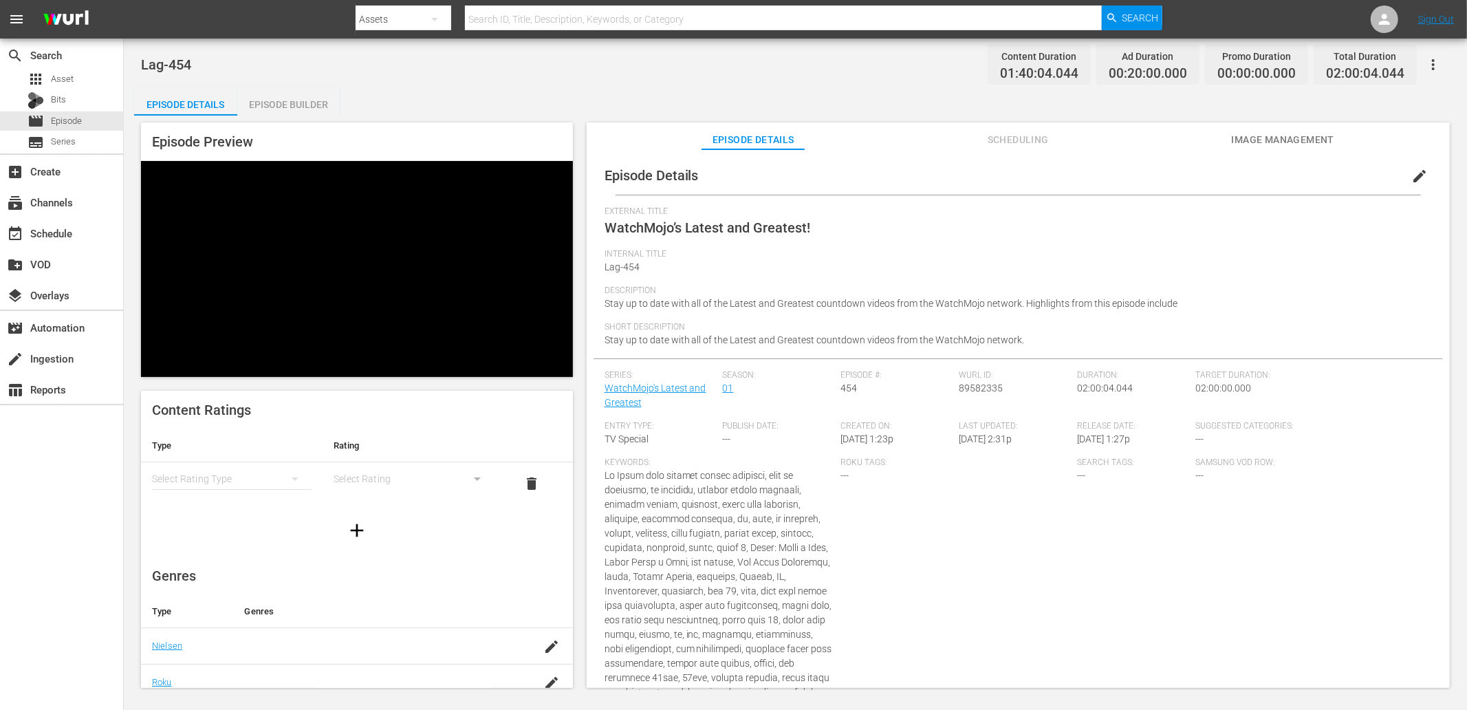
click at [1269, 139] on span "Image Management" at bounding box center [1282, 139] width 103 height 17
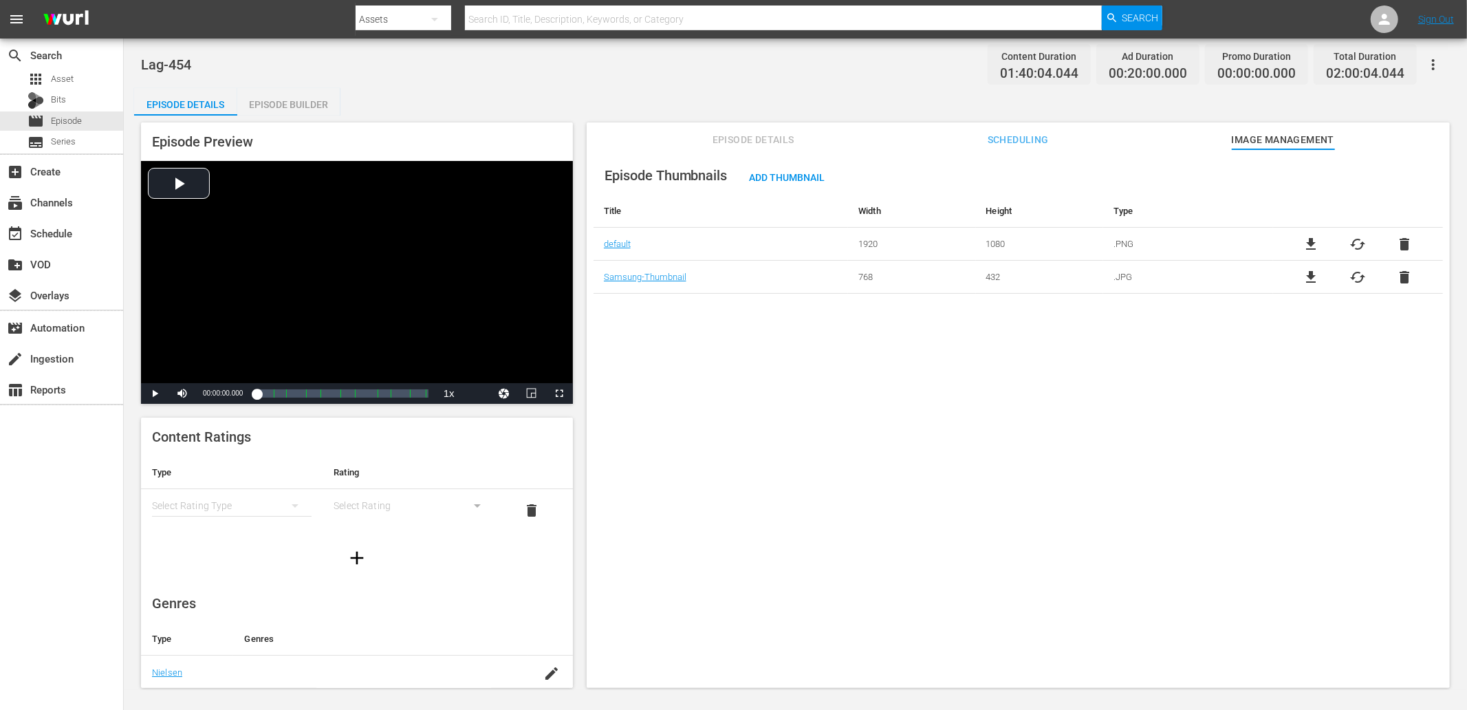
click at [290, 110] on div "Episode Builder" at bounding box center [288, 104] width 103 height 33
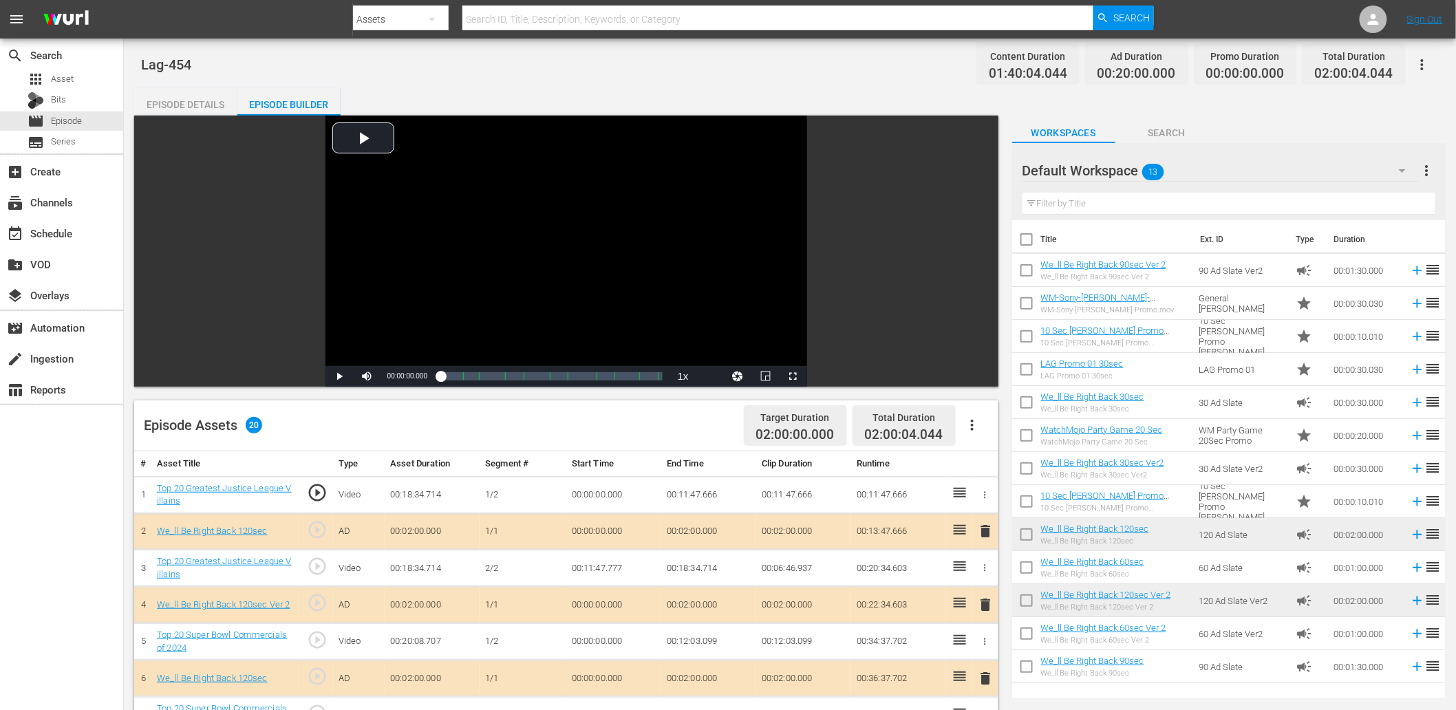
click at [177, 100] on div "Episode Details" at bounding box center [185, 104] width 103 height 33
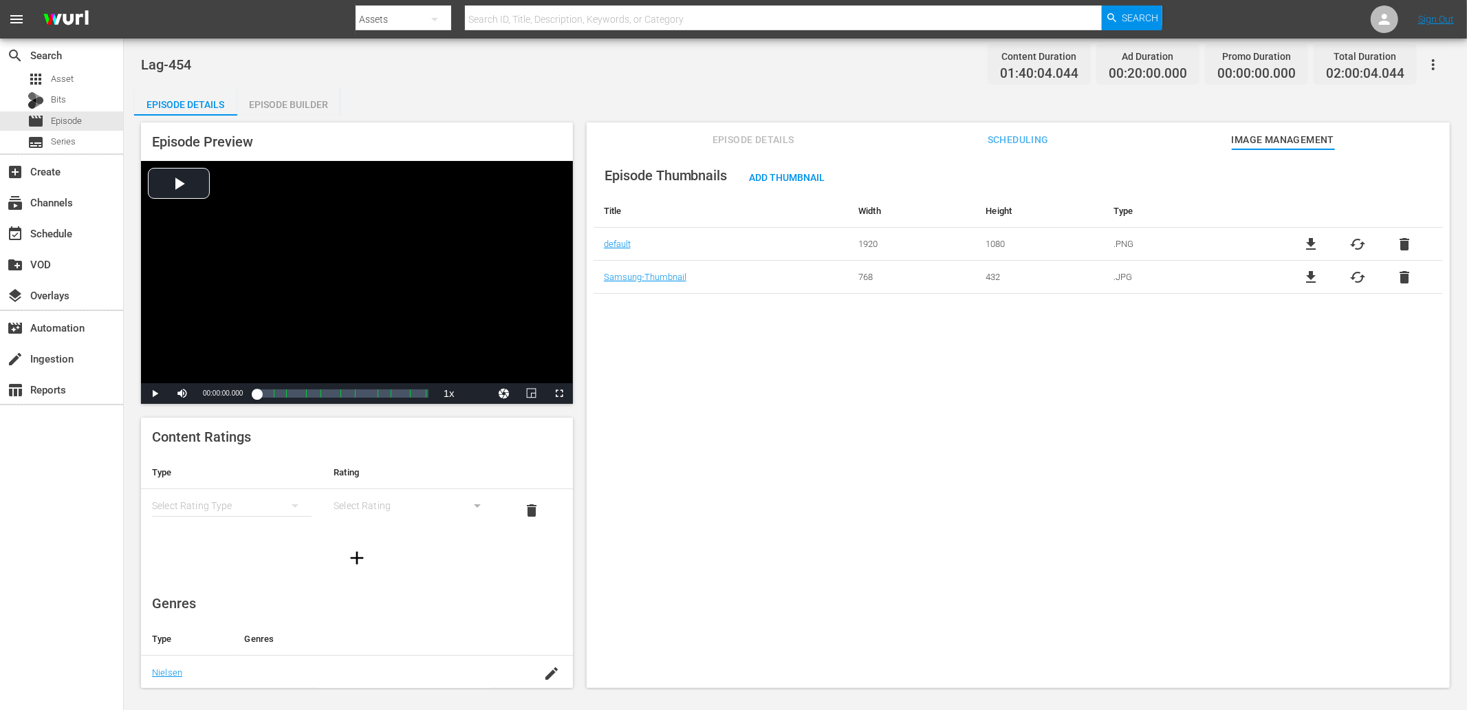
click at [753, 136] on span "Episode Details" at bounding box center [753, 139] width 103 height 17
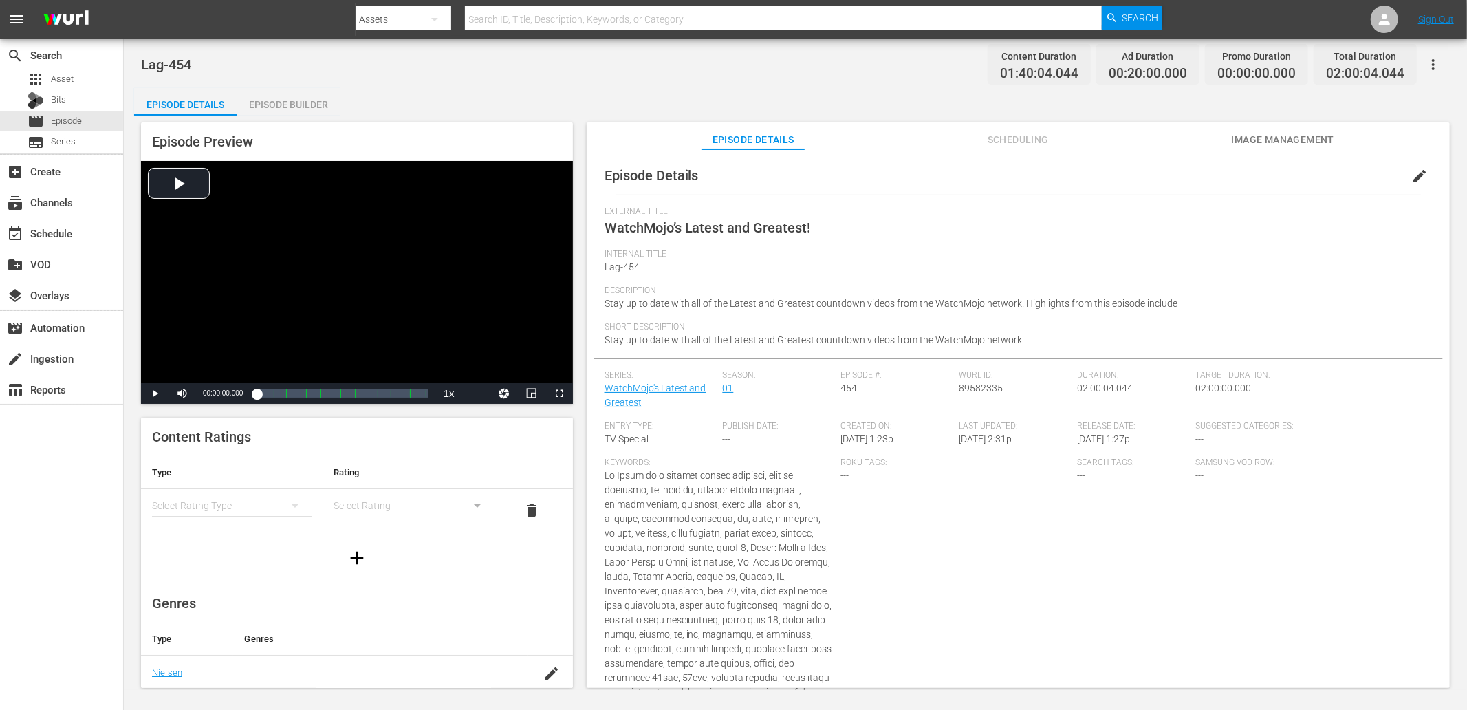
click at [294, 100] on div "Episode Builder" at bounding box center [288, 104] width 103 height 33
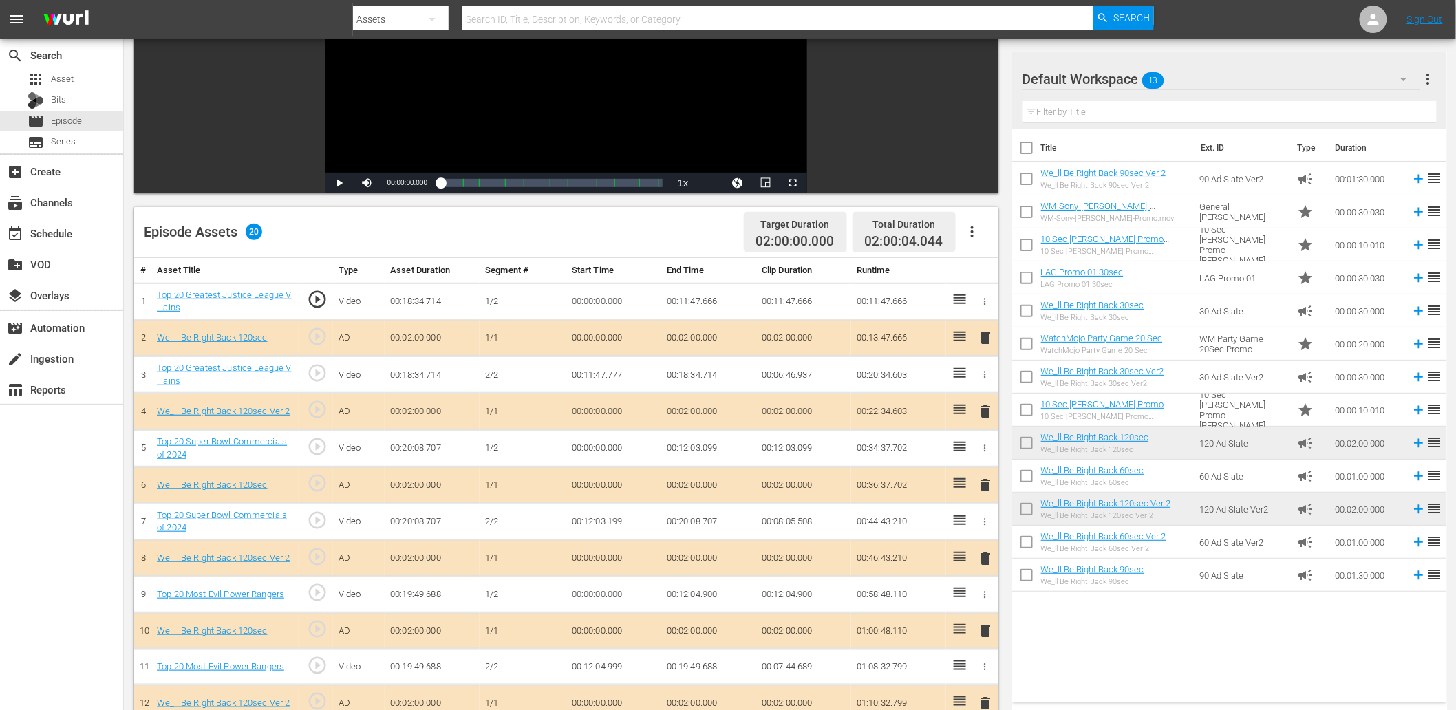
scroll to position [255, 0]
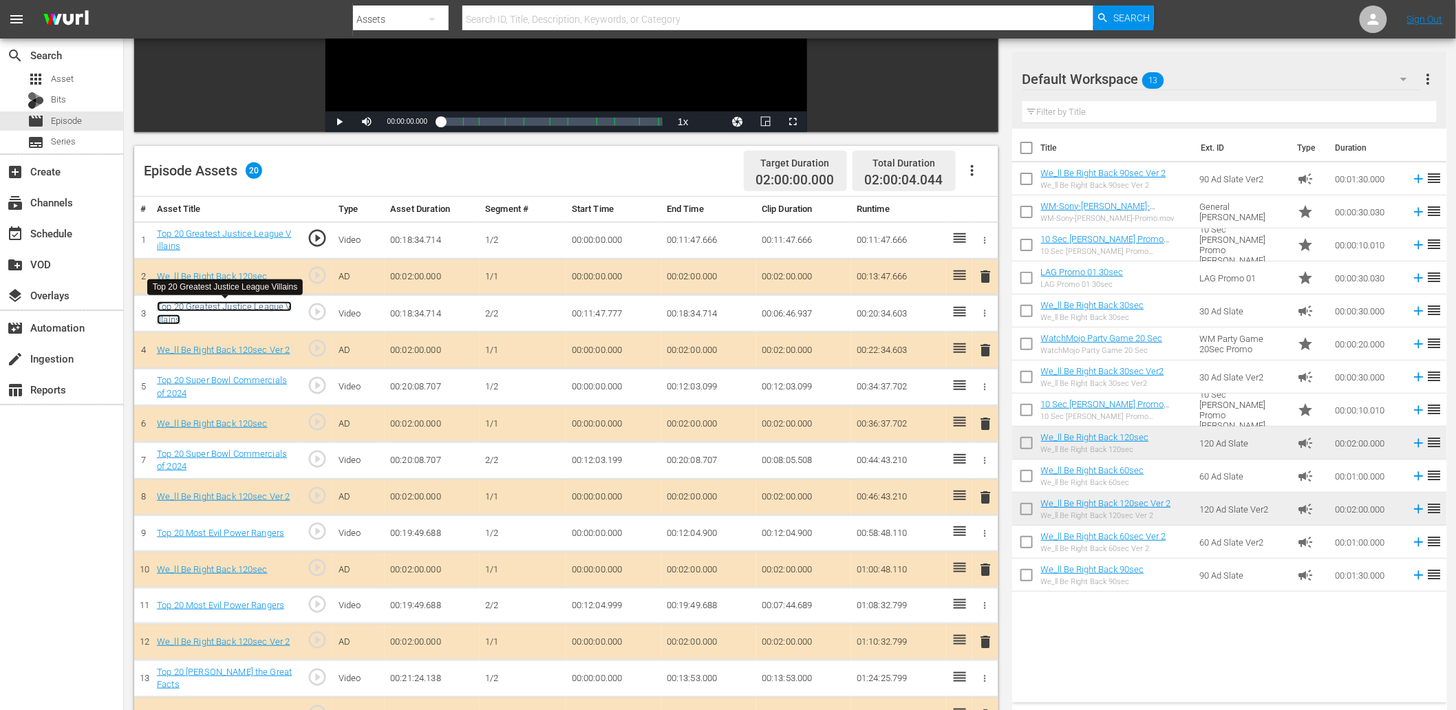
click at [235, 306] on link "Top 20 Greatest Justice League Villains" at bounding box center [224, 312] width 134 height 23
click at [271, 453] on link "Top 20 Super Bowl Commercials of 2024" at bounding box center [222, 460] width 130 height 23
click at [246, 604] on link "Top 20 Most Evil Power Rangers" at bounding box center [220, 605] width 127 height 10
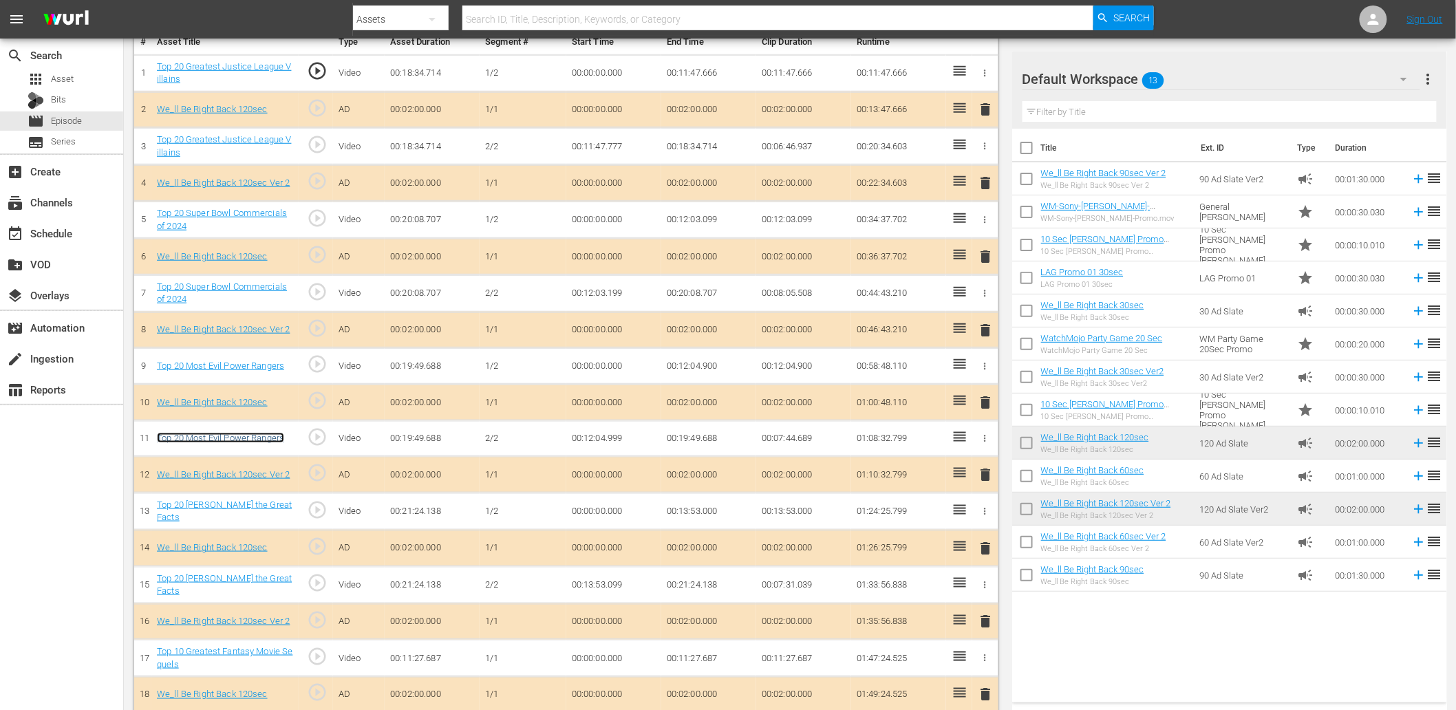
scroll to position [505, 0]
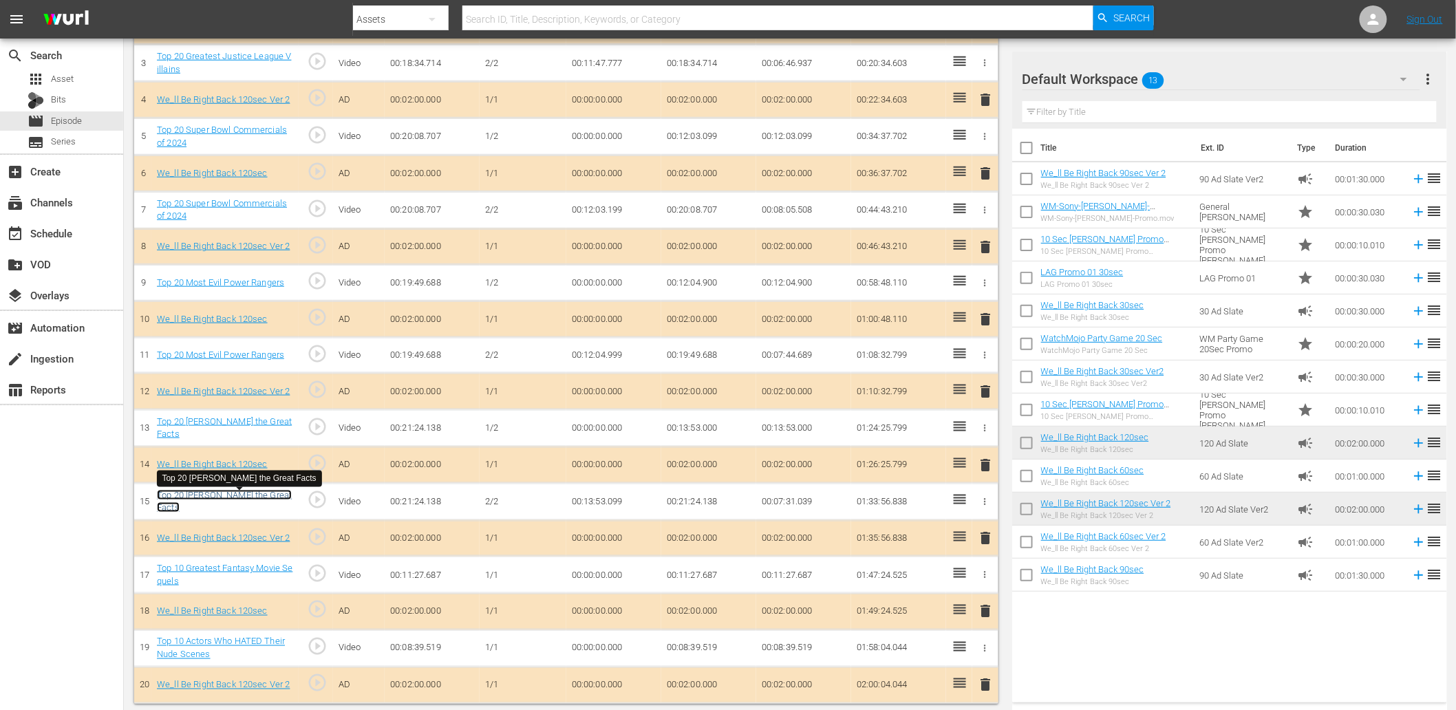
click at [225, 500] on link "Top 20 Alexander the Great Facts" at bounding box center [224, 501] width 135 height 23
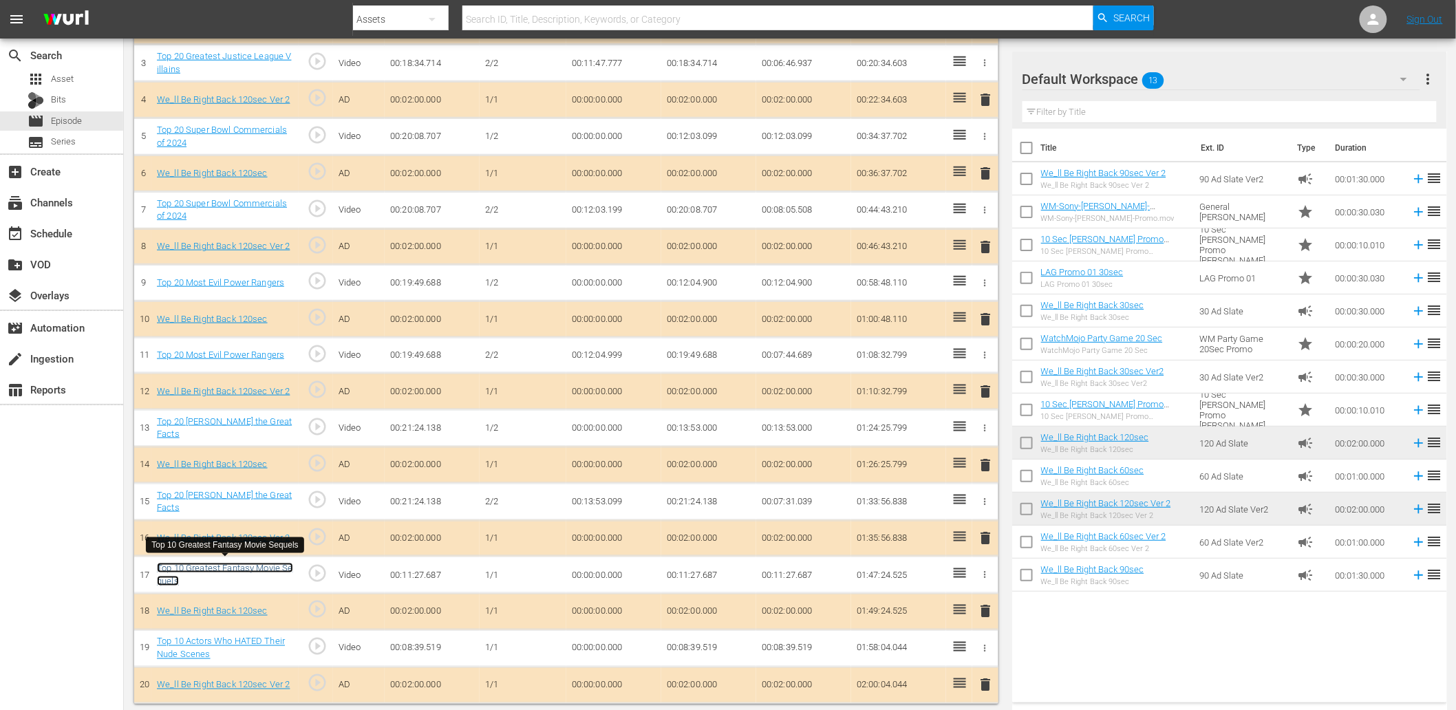
click at [242, 565] on link "Top 10 Greatest Fantasy Movie Sequels" at bounding box center [225, 574] width 136 height 23
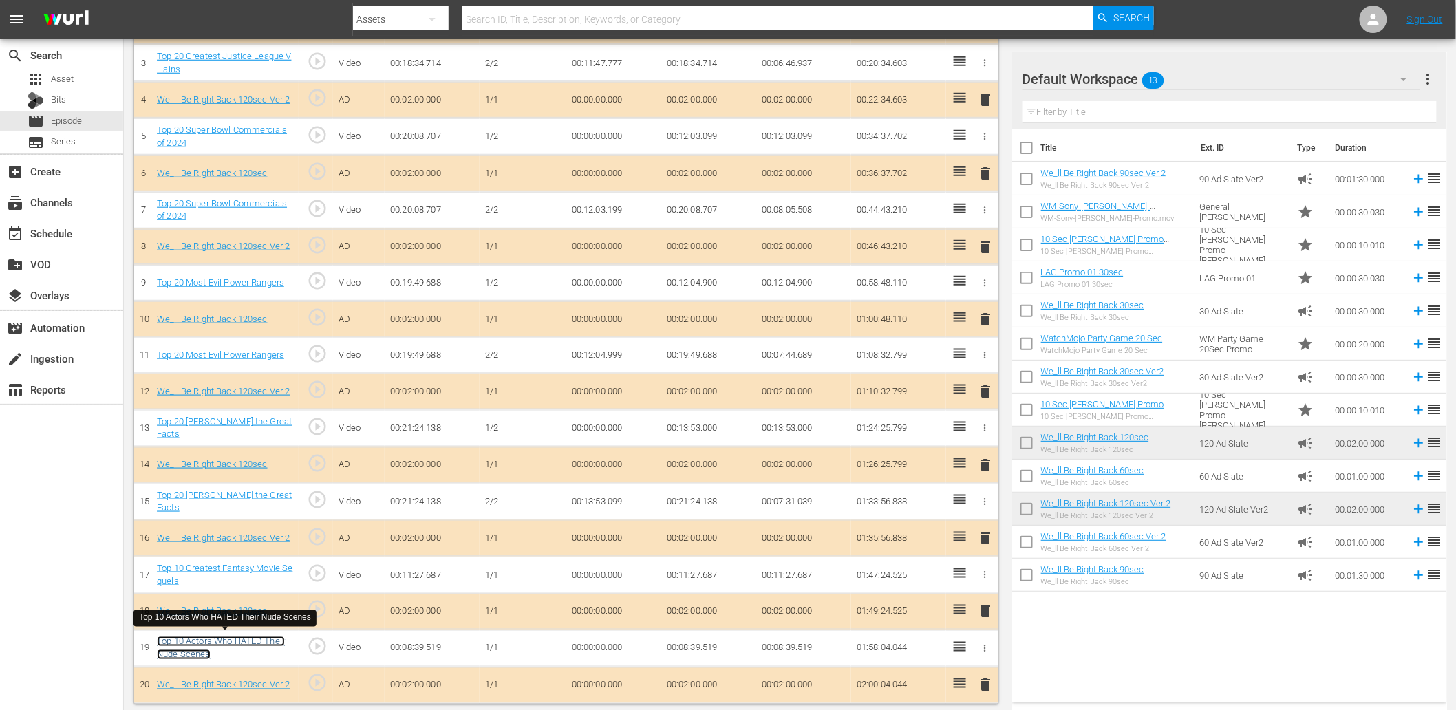
click at [265, 638] on link "Top 10 Actors Who HATED Their Nude Scenes" at bounding box center [221, 647] width 128 height 23
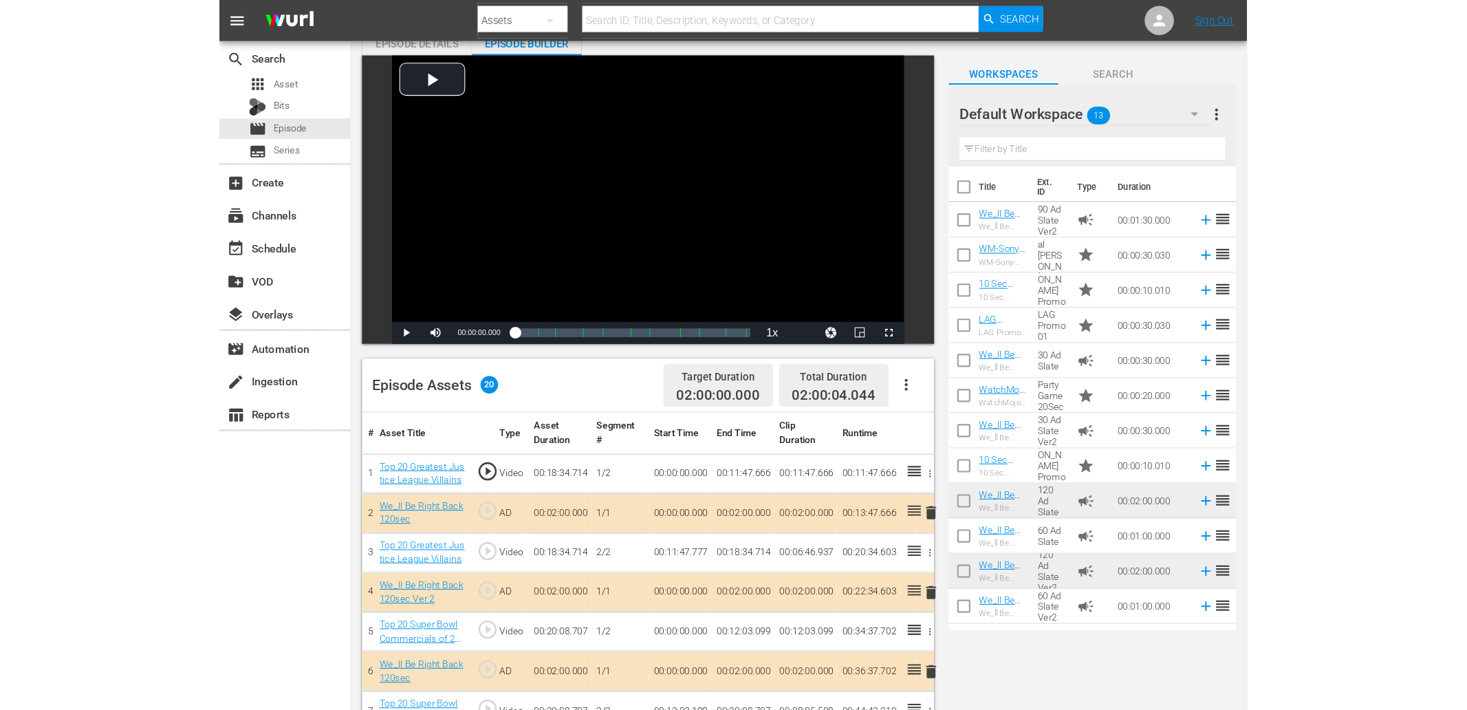
scroll to position [0, 0]
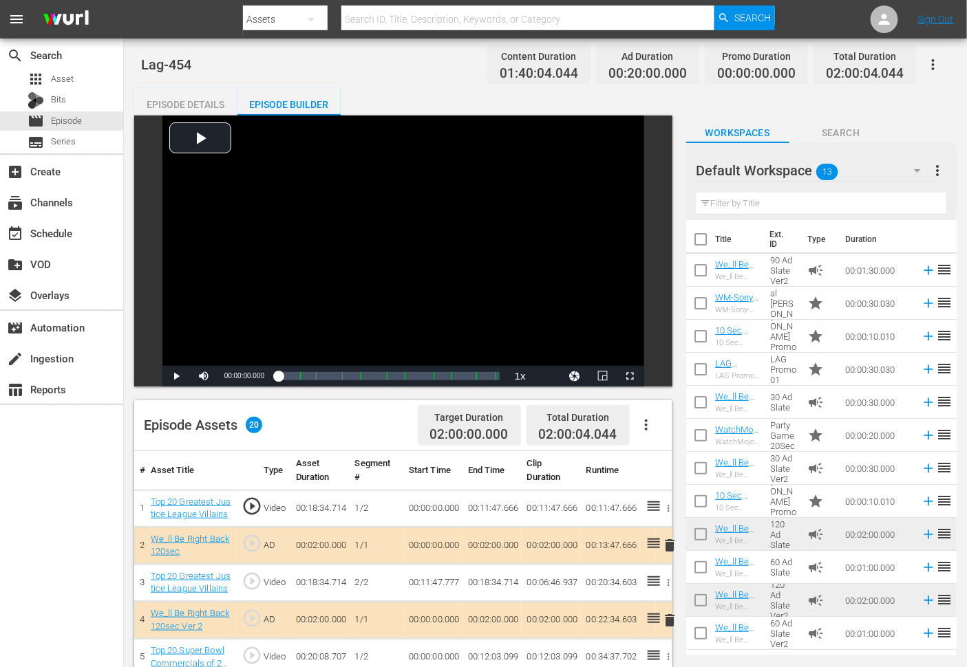
click at [188, 101] on div "Episode Details" at bounding box center [185, 104] width 103 height 33
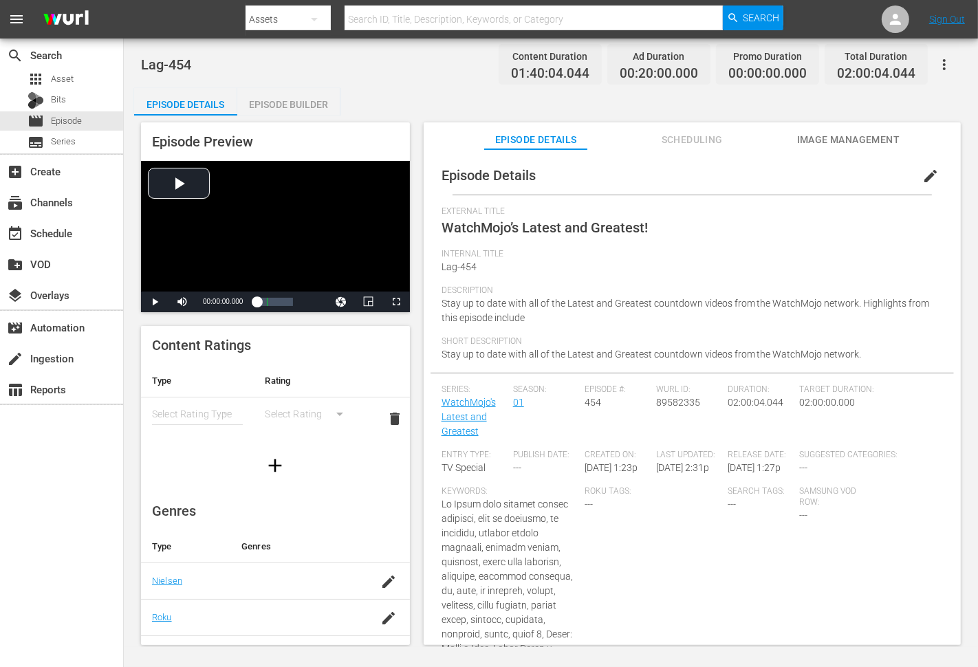
click at [922, 177] on span "edit" at bounding box center [930, 176] width 17 height 17
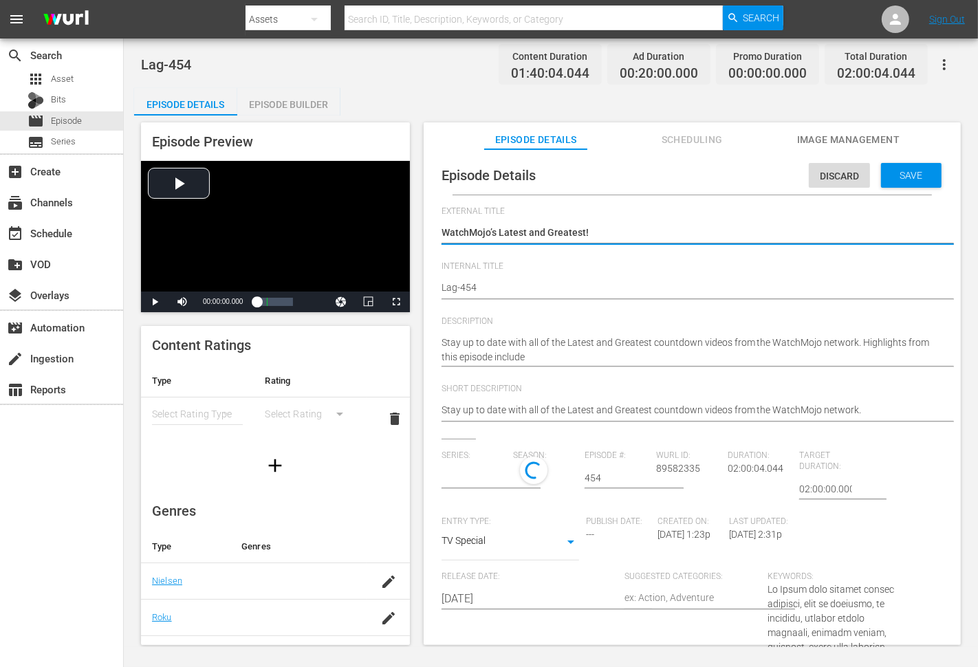
type input "WatchMojo's Latest and Greatest"
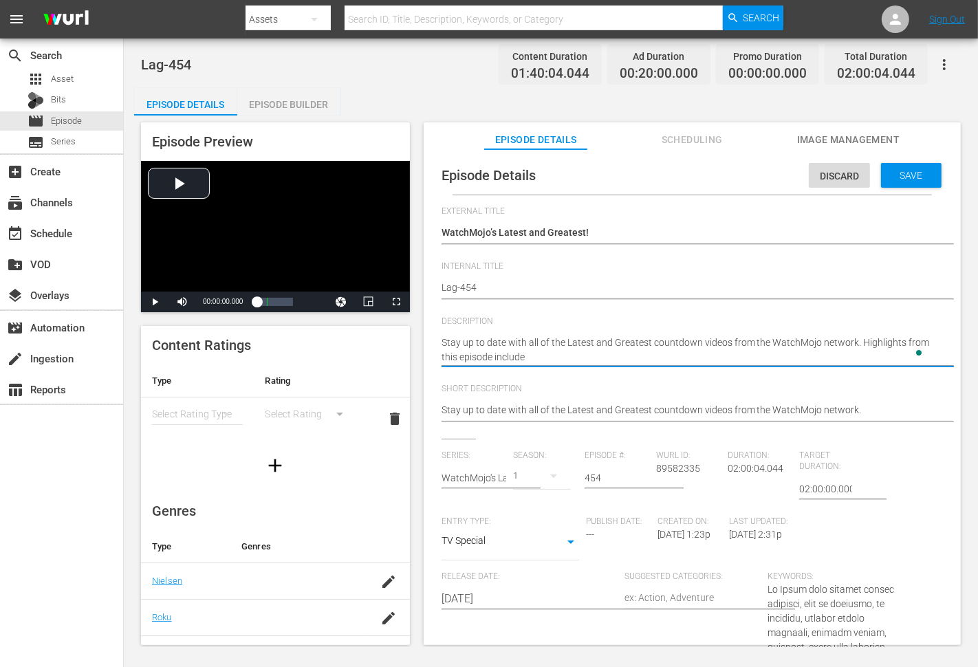
type textarea "Stay up to date with all of the Latest and Greatest countdown videos from the W…"
paste textarea "Top 20 Greatest Justice League Villains"
type textarea "Stay up to date with all of the Latest and Greatest countdown videos from the W…"
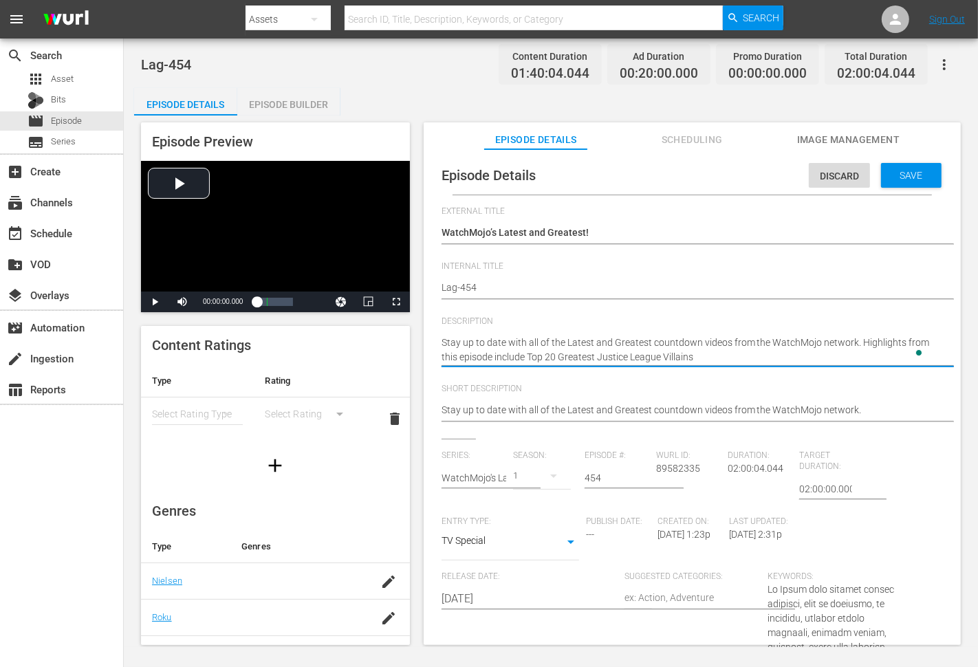
type textarea "Stay up to date with all of the Latest and Greatest countdown videos from the W…"
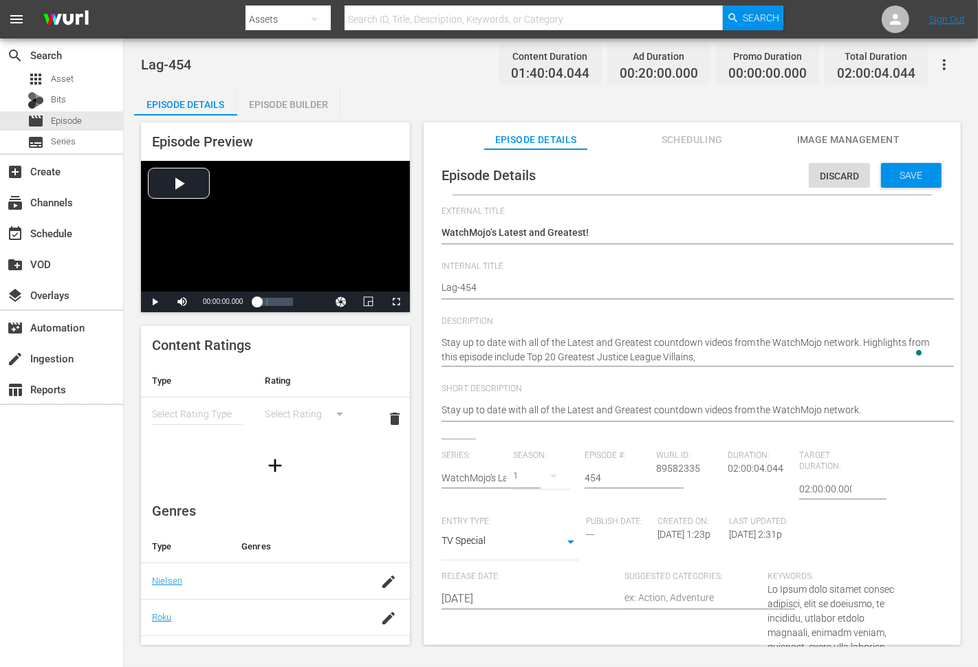
click at [711, 360] on textarea "Stay up to date with all of the Latest and Greatest countdown videos from the W…" at bounding box center [689, 350] width 495 height 29
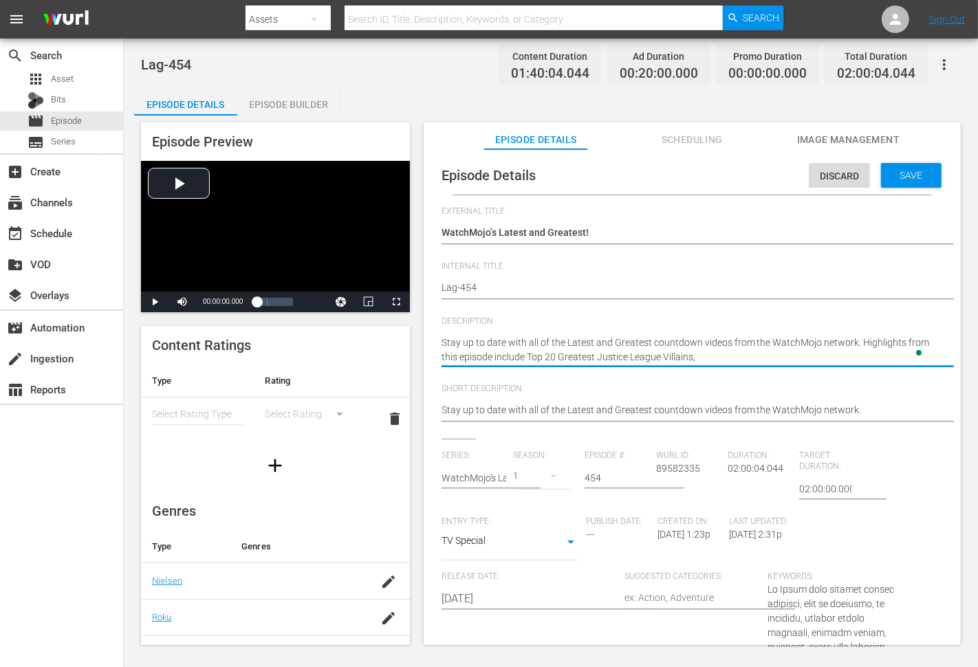
paste textarea "Top 20 Super Bowl Commercials of 2024"
type textarea "Stay up to date with all of the Latest and Greatest countdown videos from the W…"
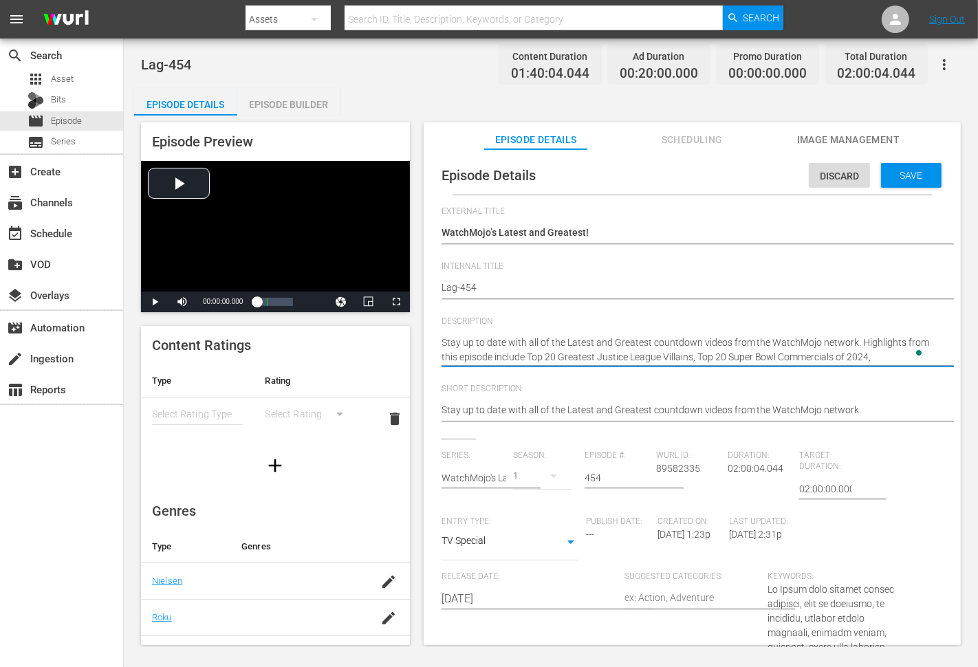
type textarea "Stay up to date with all of the Latest and Greatest countdown videos from the W…"
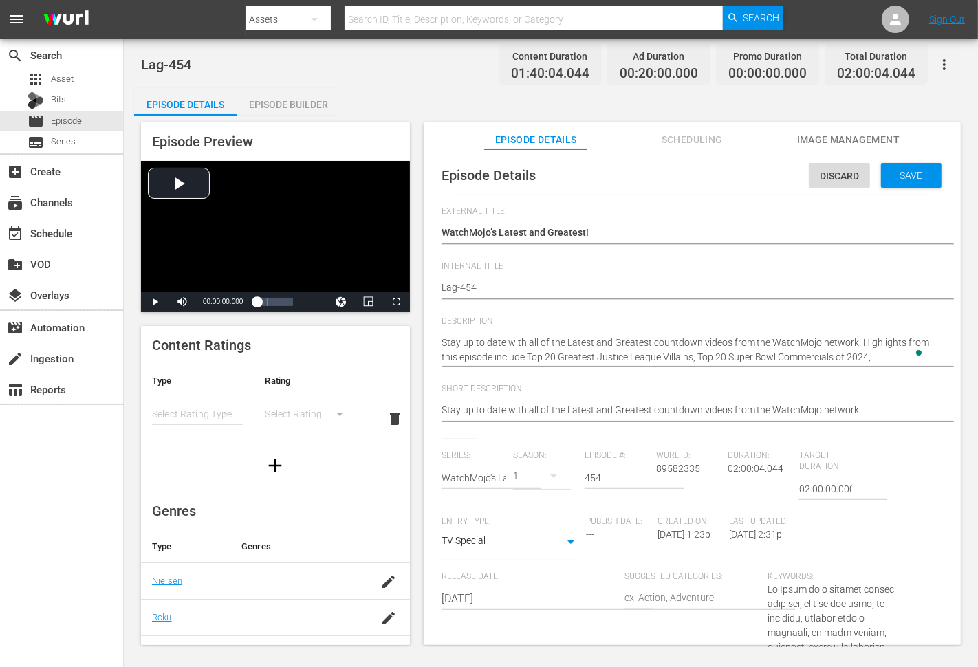
click at [876, 360] on textarea "Stay up to date with all of the Latest and Greatest countdown videos from the W…" at bounding box center [689, 350] width 495 height 29
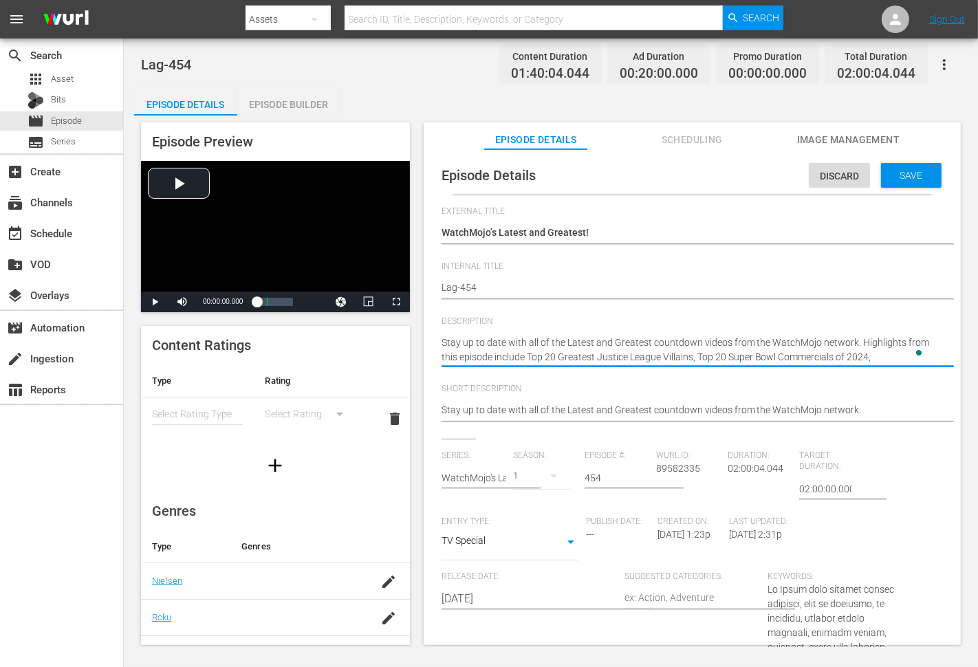
paste textarea "Top 20 Most Evil Power Rangers"
type textarea "Stay up to date with all of the Latest and Greatest countdown videos from the W…"
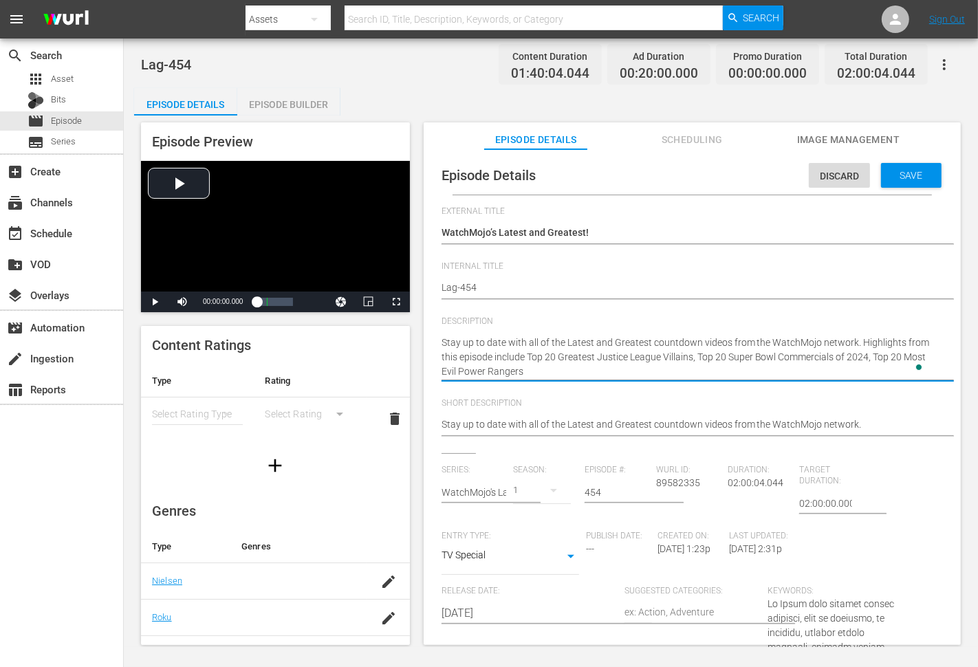
type textarea "Stay up to date with all of the Latest and Greatest countdown videos from the W…"
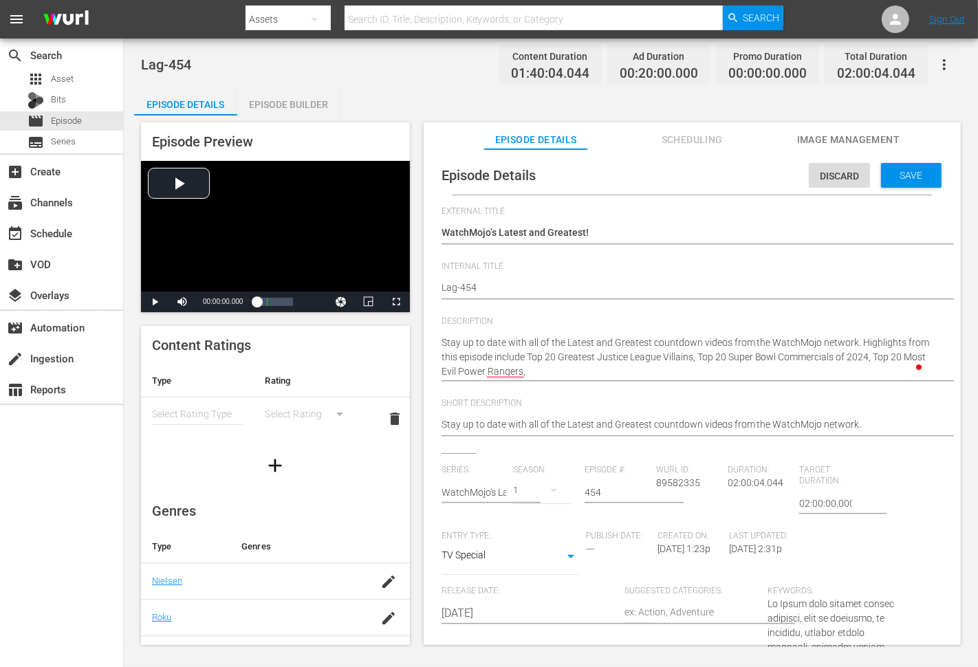
click at [547, 374] on textarea "Stay up to date with all of the Latest and Greatest countdown videos from the W…" at bounding box center [689, 357] width 495 height 43
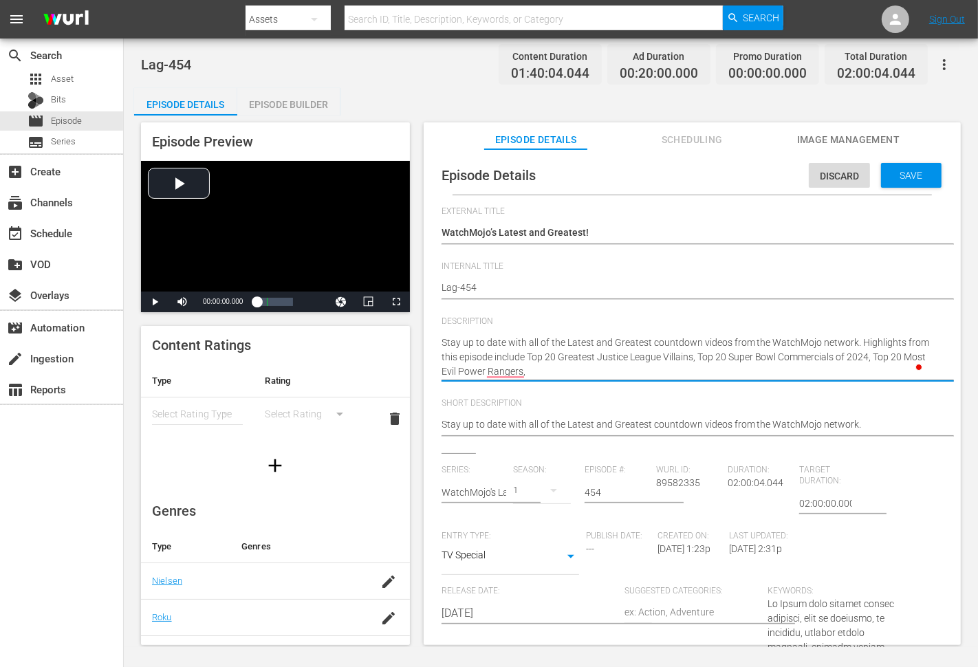
paste textarea "Top 20 Alexander the Great Facts"
type textarea "Stay up to date with all of the Latest and Greatest countdown videos from the W…"
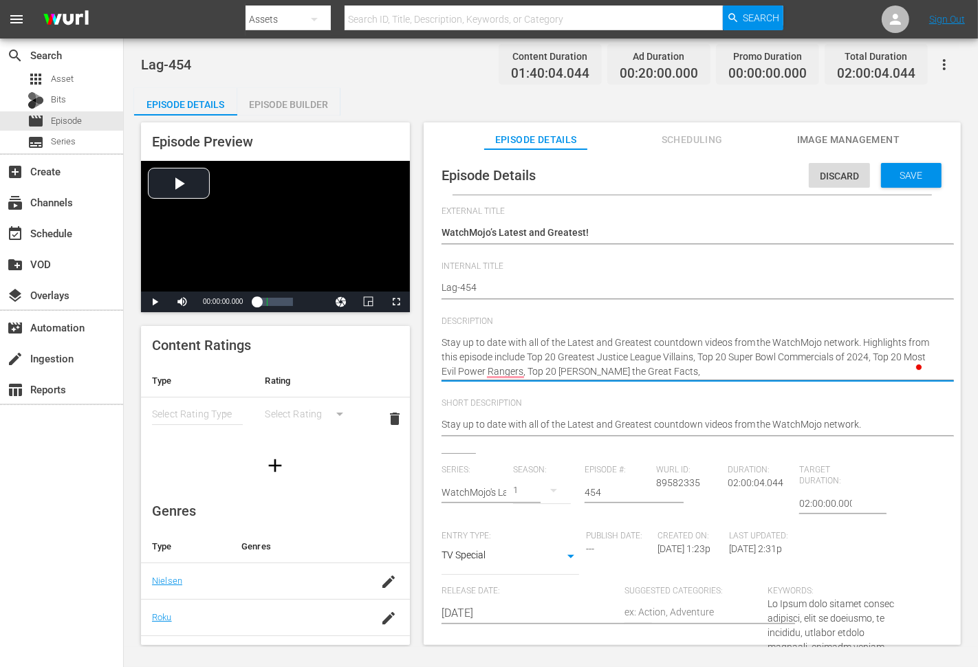
type textarea "Stay up to date with all of the Latest and Greatest countdown videos from the W…"
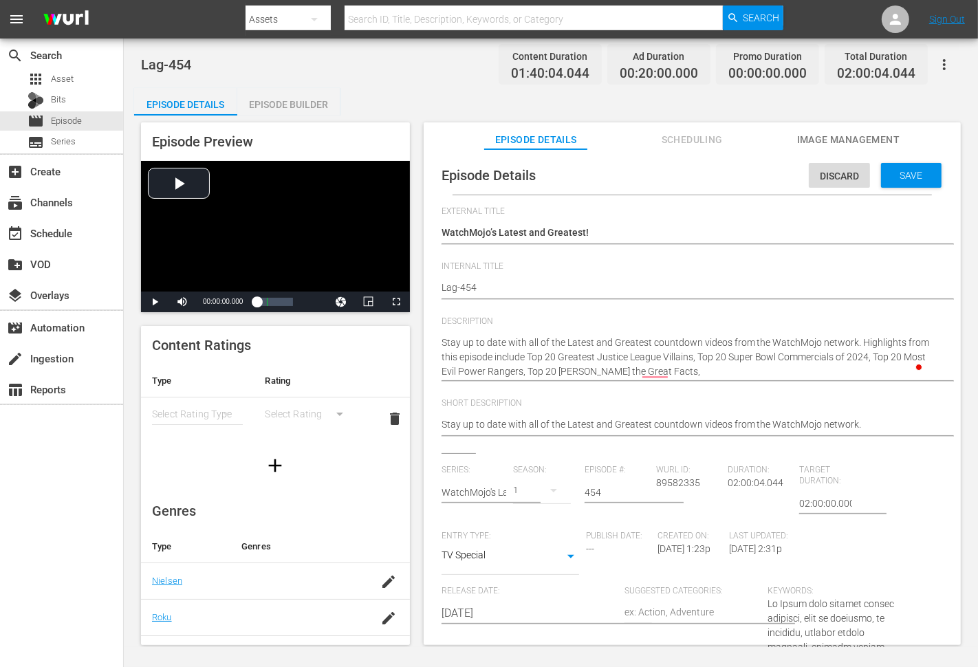
click at [674, 368] on textarea "Stay up to date with all of the Latest and Greatest countdown videos from the W…" at bounding box center [689, 357] width 495 height 43
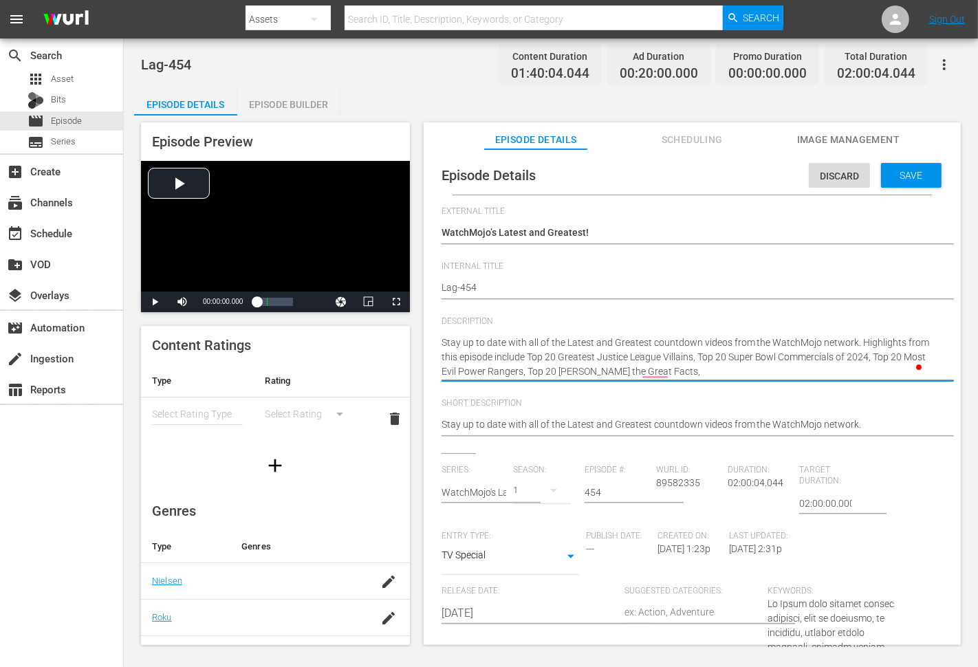
paste textarea "Top 10 Greatest Fantasy Movie Sequels"
type textarea "Stay up to date with all of the Latest and Greatest countdown videos from the W…"
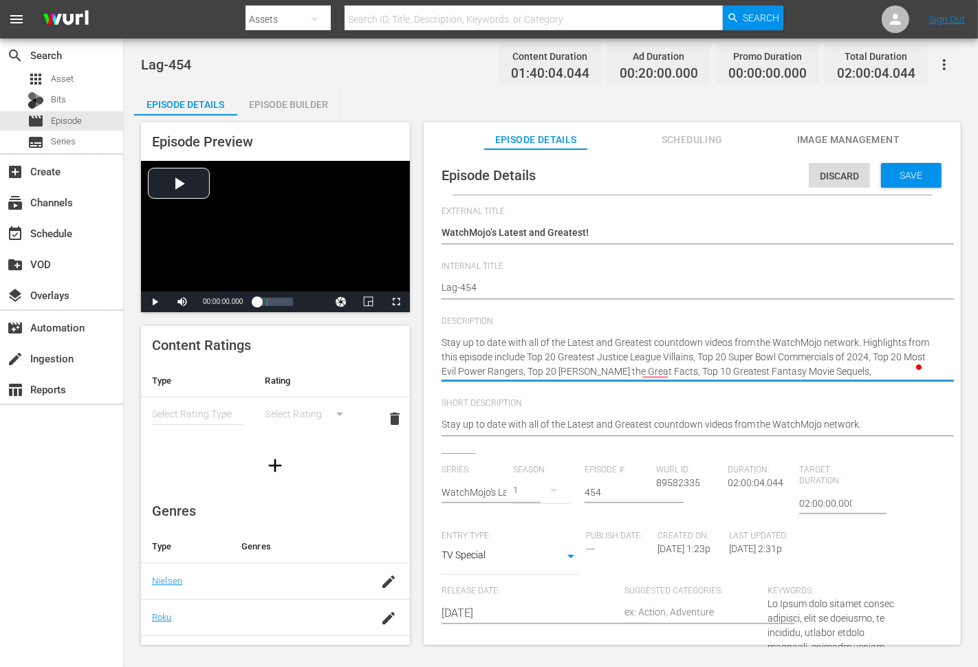
type textarea "Stay up to date with all of the Latest and Greatest countdown videos from the W…"
click at [850, 366] on textarea "Stay up to date with all of the Latest and Greatest countdown videos from the W…" at bounding box center [689, 357] width 495 height 43
paste textarea "Top 10 Actors Who HATED Their Nude Scenes"
type textarea "Stay up to date with all of the Latest and Greatest countdown videos from the W…"
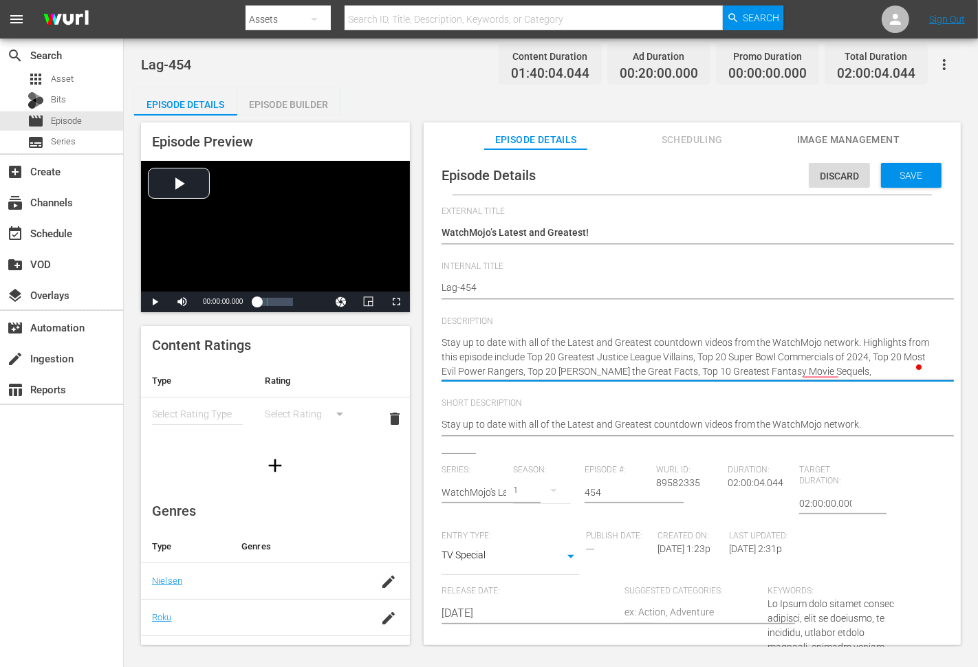
type textarea "Stay up to date with all of the Latest and Greatest countdown videos from the W…"
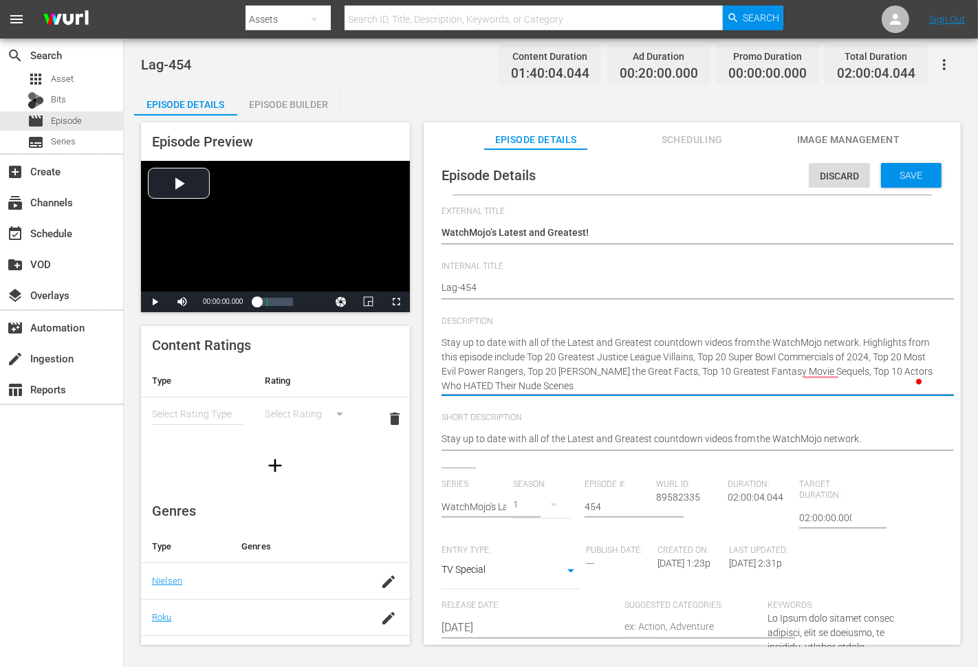
type textarea "Stay up to date with all of the Latest and Greatest countdown videos from the W…"
click at [906, 182] on div "Save" at bounding box center [911, 175] width 61 height 25
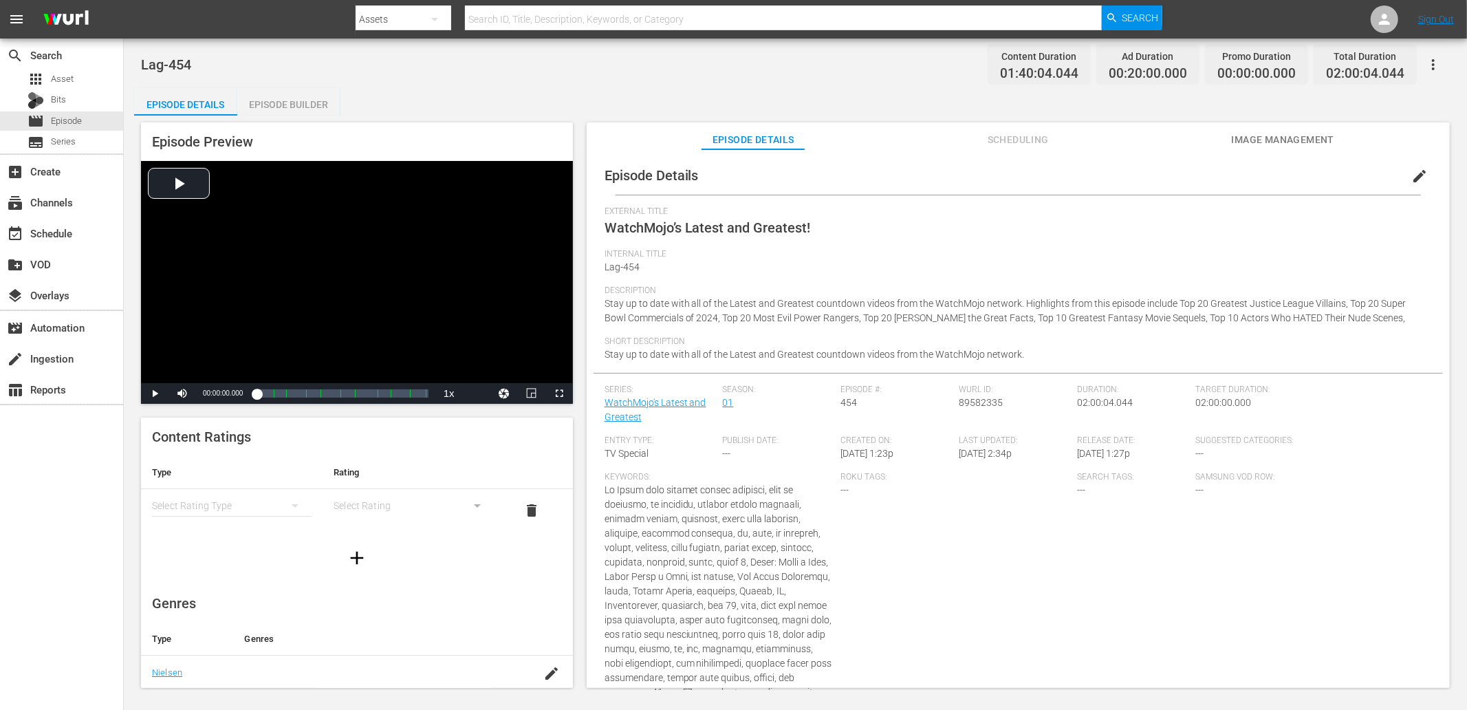
click at [1320, 166] on button "edit" at bounding box center [1419, 176] width 33 height 33
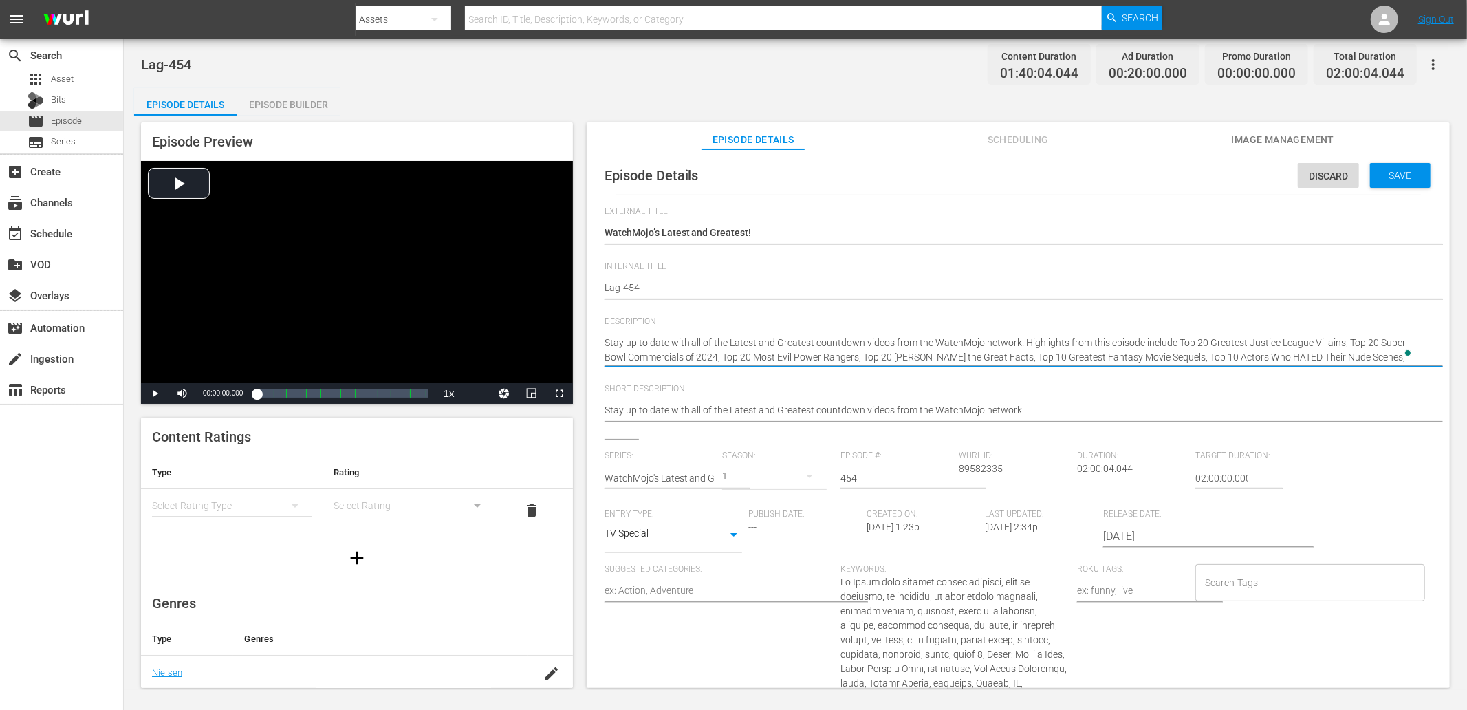
type textarea "Stay up to date with all of the Latest and Greatest countdown videos from the W…"
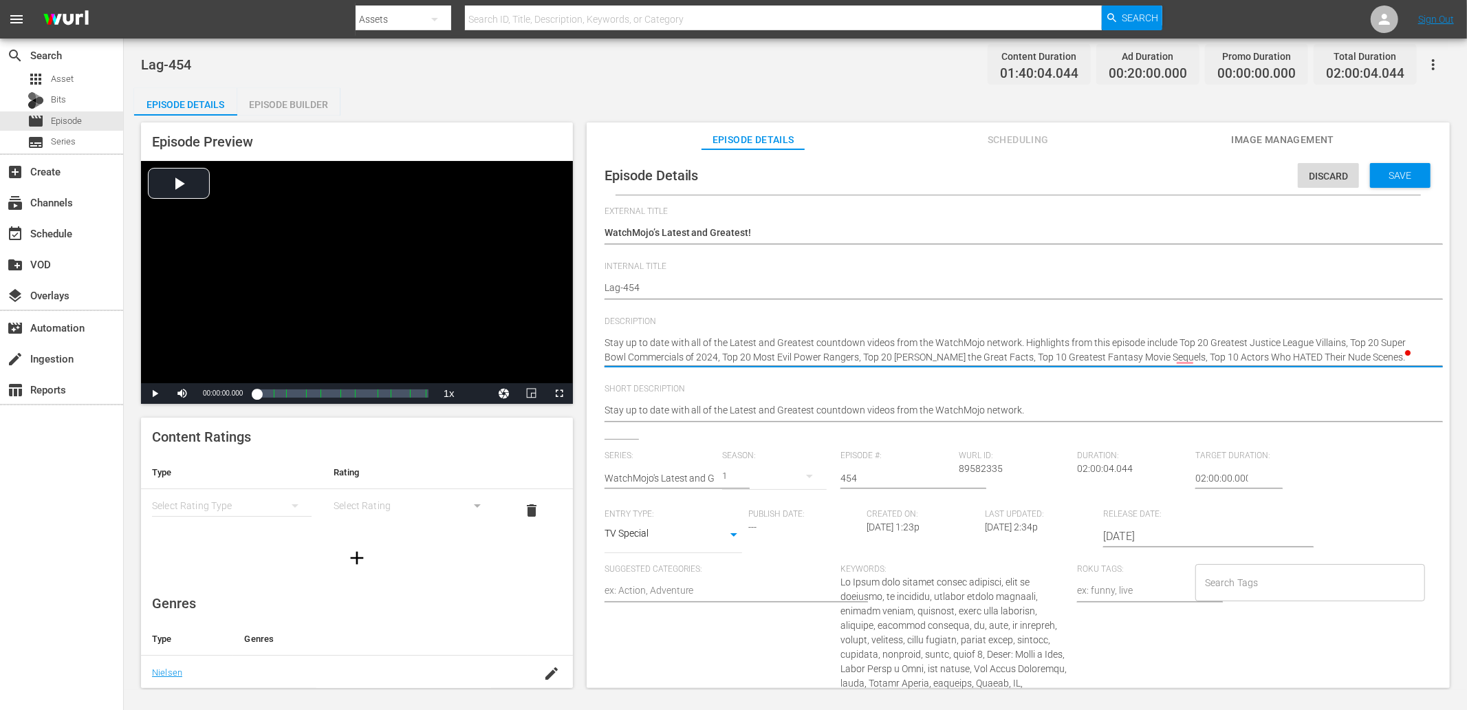
type textarea "Stay up to date with all of the Latest and Greatest countdown videos from the W…"
paste textarea "Bet you can’t watch just one!"
type textarea "Stay up to date with all of the Latest and Greatest countdown videos from the W…"
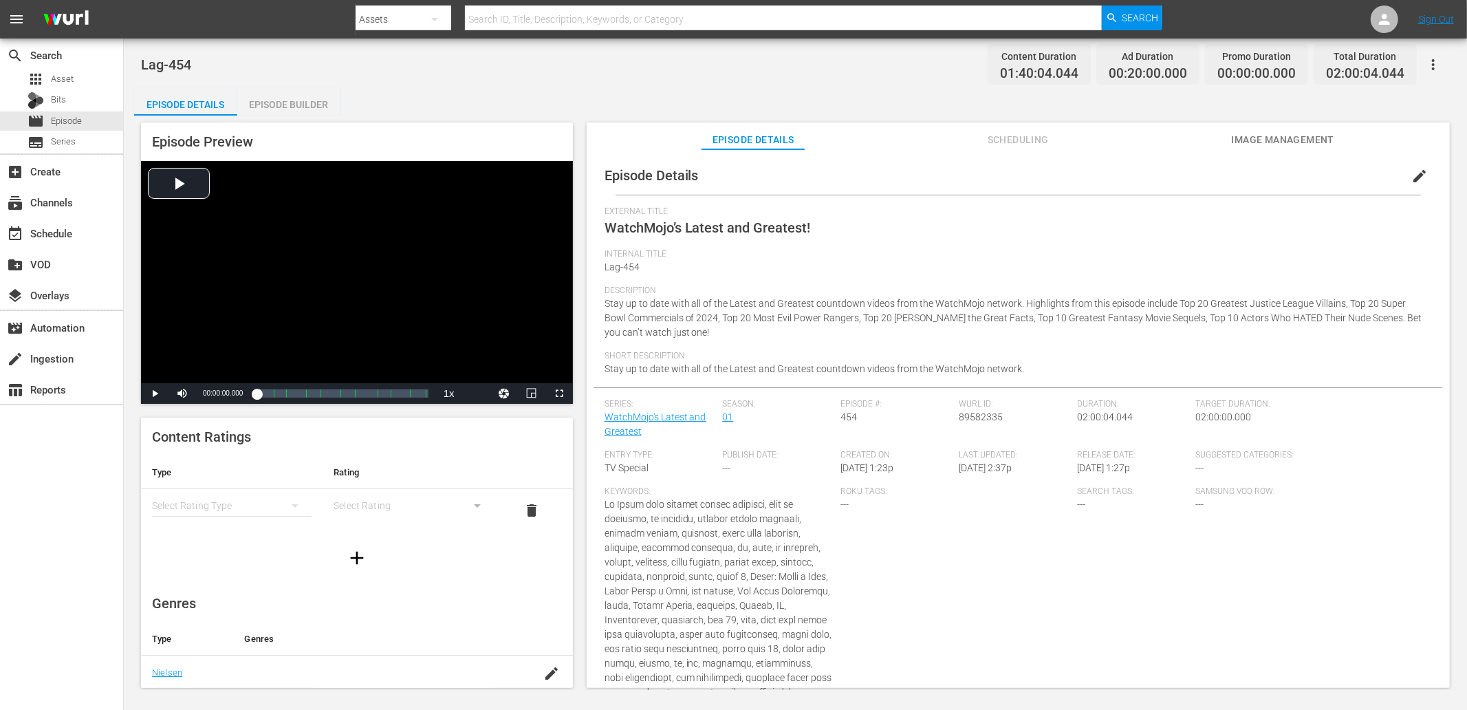
click at [699, 78] on div "Lag-454 Content Duration 01:40:04.044 Ad Duration 00:20:00.000 Promo Duration 0…" at bounding box center [795, 64] width 1309 height 31
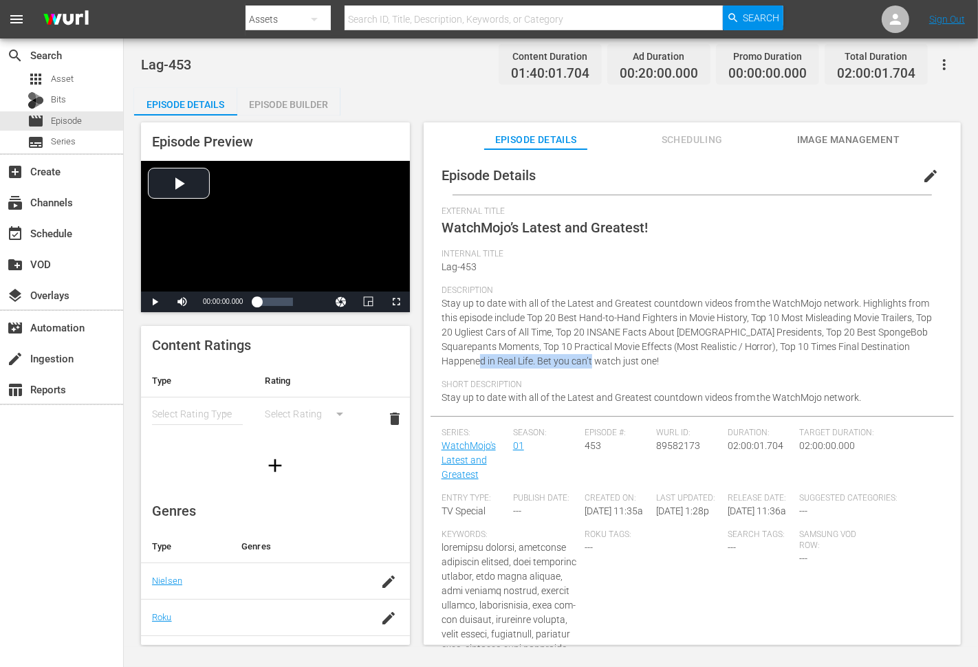
drag, startPoint x: 610, startPoint y: 363, endPoint x: 462, endPoint y: 367, distance: 147.9
click at [462, 367] on div "Description Stay up to date with all of the Latest and Greatest countdown video…" at bounding box center [692, 332] width 501 height 94
copy span "Bet you can’t watch just one!"
click at [671, 173] on div "Episode Details edit" at bounding box center [693, 175] width 524 height 39
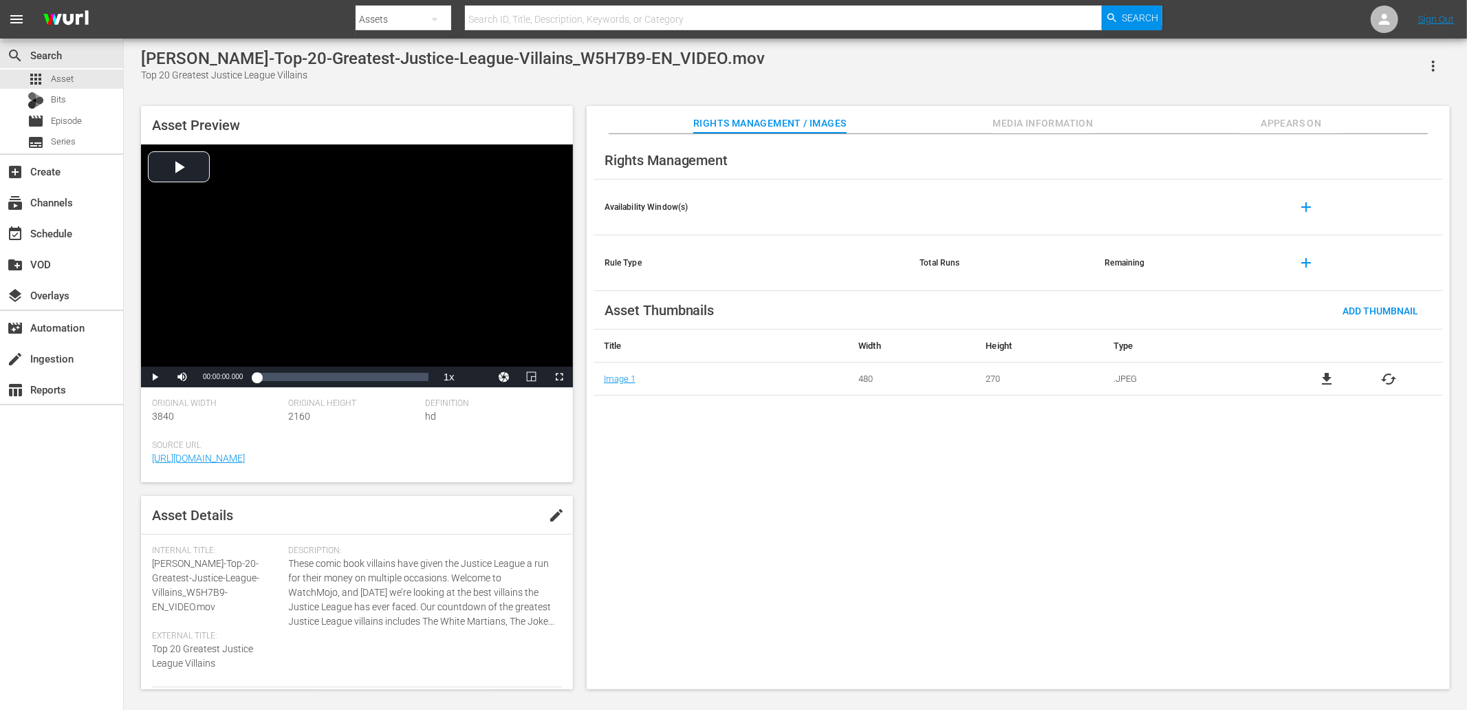
click at [146, 73] on div "Top 20 Greatest Justice League Villains" at bounding box center [453, 75] width 624 height 14
copy div "Top 20 Greatest Justice League Villains"
click at [147, 76] on div "Top 20 Super Bowl Commercials of 2024" at bounding box center [417, 75] width 552 height 14
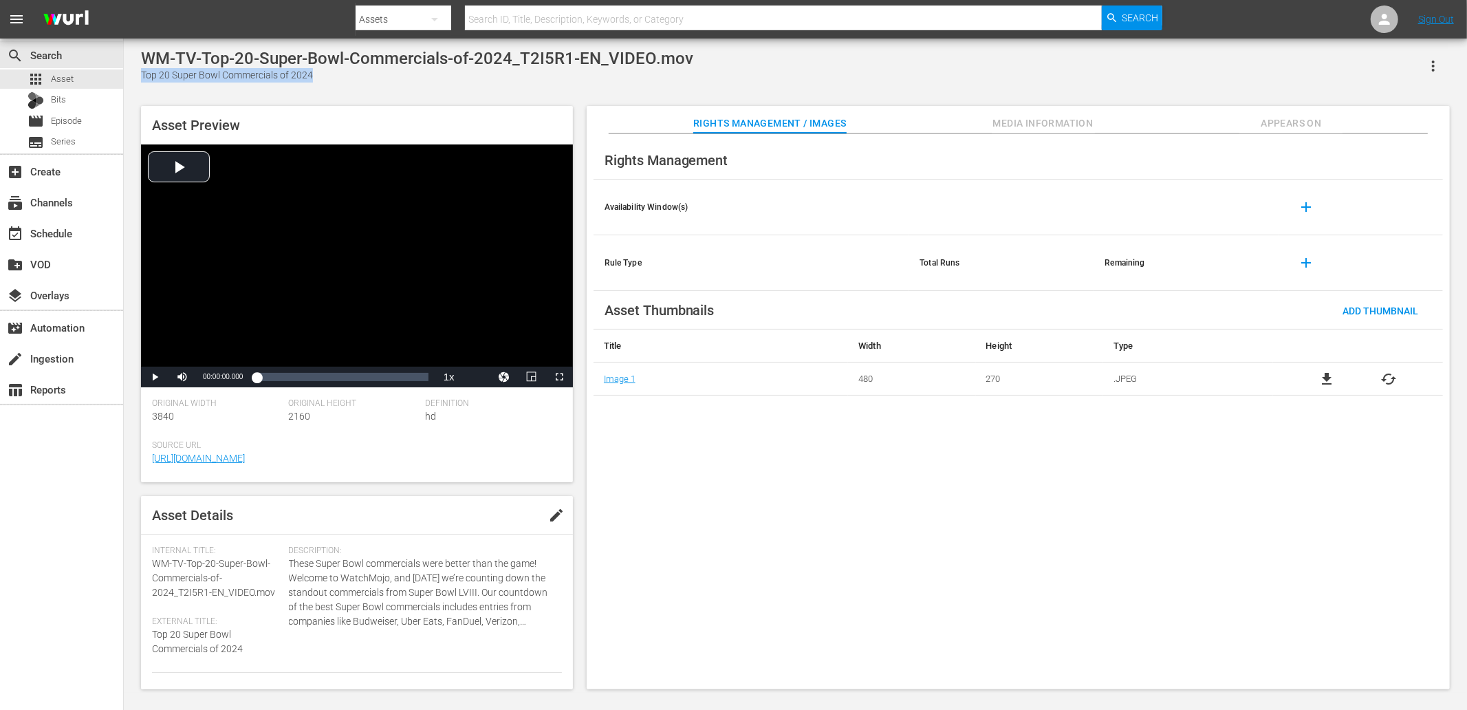
copy div "Top 20 Super Bowl Commercials of 2024"
click at [147, 69] on div "Top 20 Most Evil Power Rangers" at bounding box center [407, 75] width 532 height 14
copy div "Top 20 Most Evil Power Rangers"
click at [147, 69] on div "Top 20 [PERSON_NAME] the Great Facts" at bounding box center [421, 75] width 561 height 14
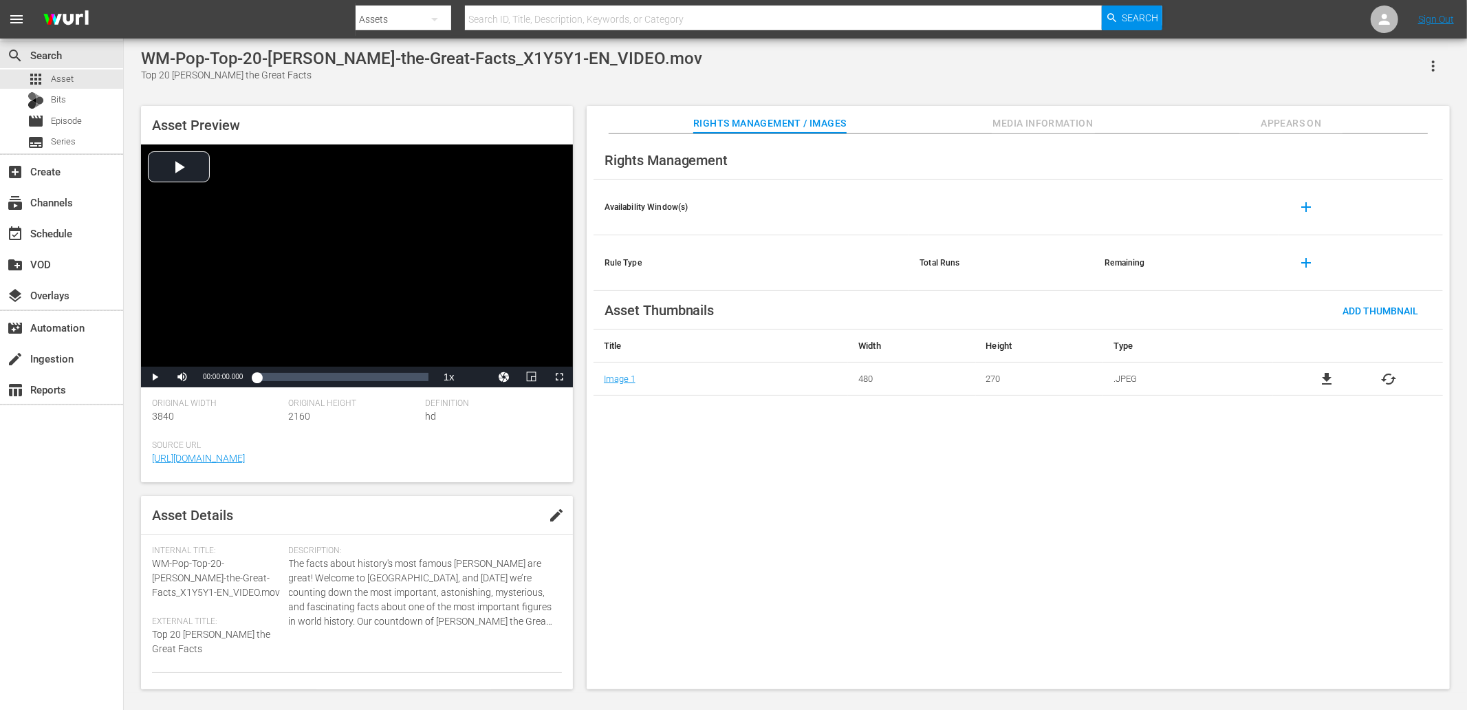
click at [147, 69] on div "Top 20 [PERSON_NAME] the Great Facts" at bounding box center [421, 75] width 561 height 14
copy div "Top 20 [PERSON_NAME] the Great Facts"
click at [142, 72] on div "Top 10 Greatest Fantasy Movie Sequels" at bounding box center [393, 75] width 505 height 14
copy div "Top 10 Greatest Fantasy Movie Sequels"
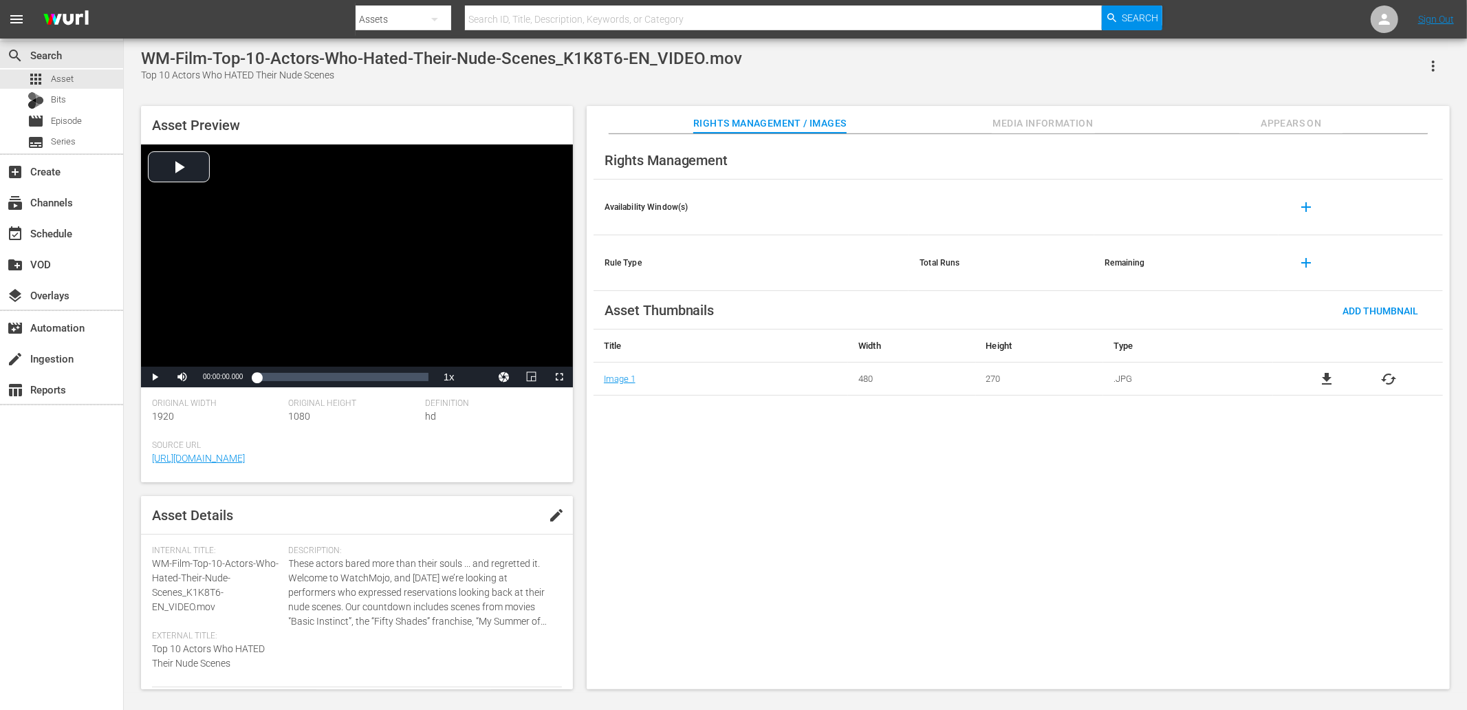
click at [150, 77] on div "Top 10 Actors Who HATED Their Nude Scenes" at bounding box center [441, 75] width 601 height 14
copy div "Top 10 Actors Who HATED Their Nude Scenes"
click at [382, 95] on div "WM-Film-Top-10-Actors-Who-Hated-Their-Nude-Scenes_K1K8T6-EN_VIDEO.mov Top 10 Ac…" at bounding box center [795, 366] width 1323 height 634
